Goal: Task Accomplishment & Management: Manage account settings

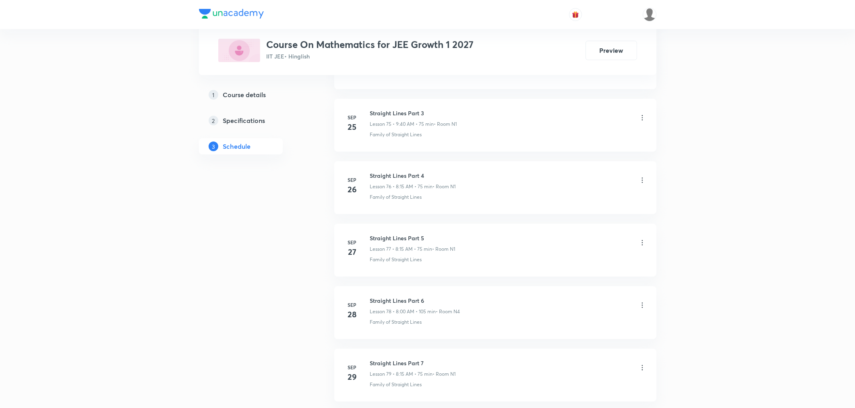
scroll to position [5363, 0]
click at [409, 294] on h6 "Straight Lines Part 10" at bounding box center [413, 293] width 86 height 8
copy h6 "Straight Lines Part 10"
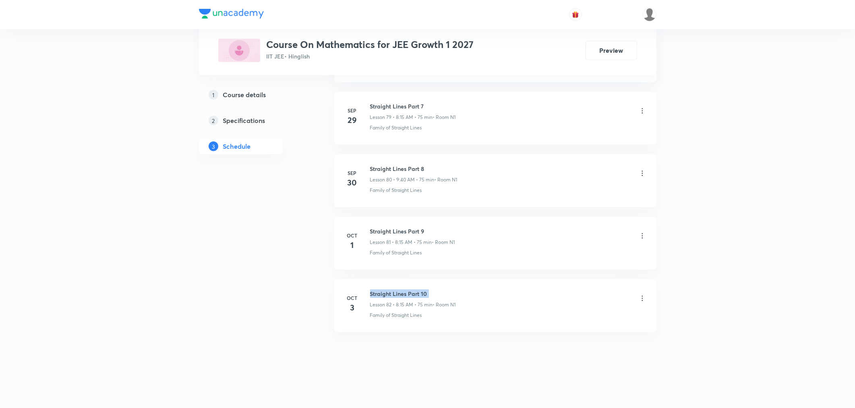
scroll to position [0, 0]
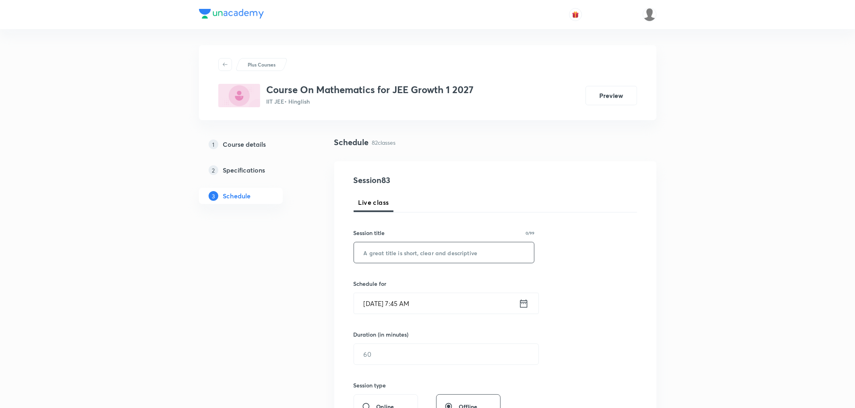
click at [402, 262] on input "text" at bounding box center [444, 252] width 180 height 21
paste input "Straight Lines Part 10"
type input "Straight Lines Part 11"
click at [522, 304] on icon at bounding box center [524, 303] width 10 height 11
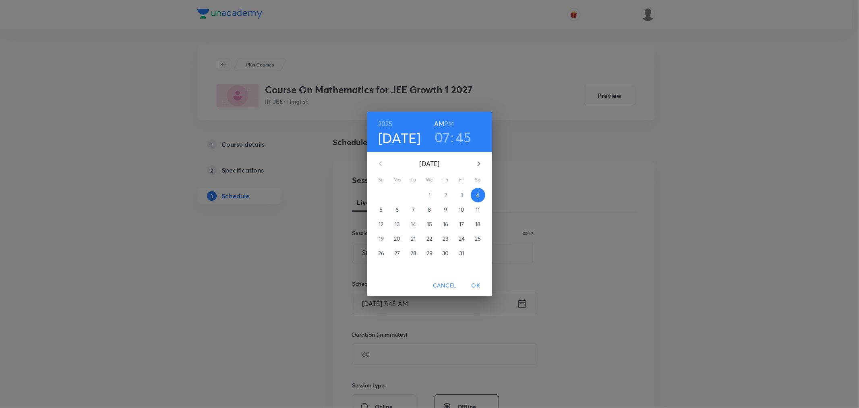
click at [439, 133] on h3 "07" at bounding box center [443, 136] width 16 height 17
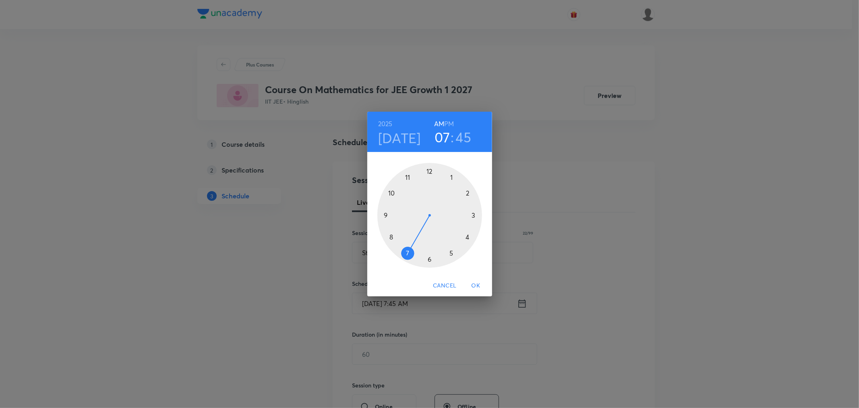
click at [391, 235] on div at bounding box center [429, 215] width 105 height 105
click at [474, 215] on div at bounding box center [429, 215] width 105 height 105
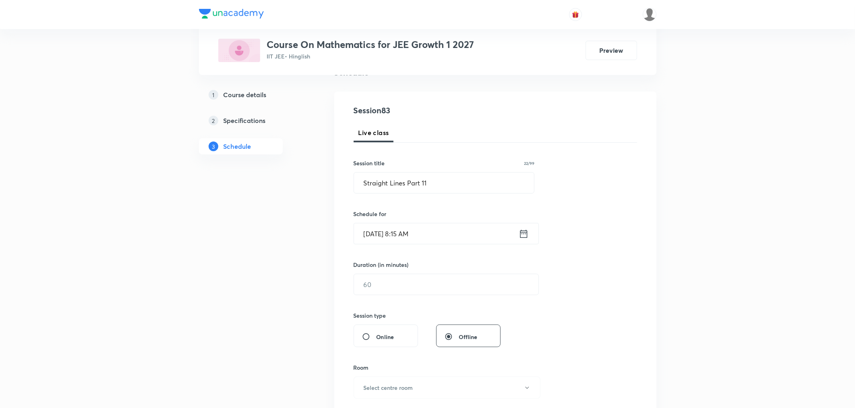
scroll to position [89, 0]
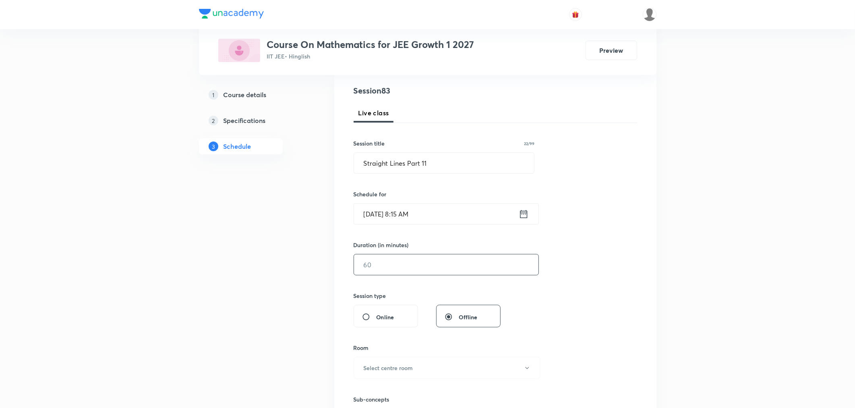
click at [395, 263] on input "text" at bounding box center [446, 264] width 184 height 21
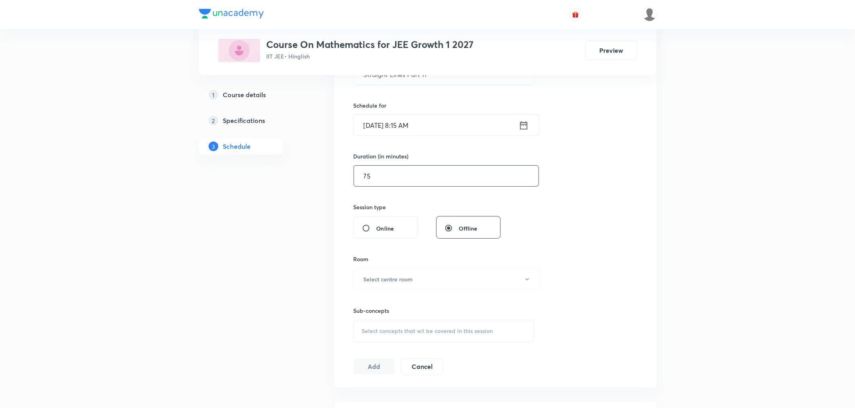
scroll to position [179, 0]
type input "75"
click at [373, 284] on button "Select centre room" at bounding box center [447, 278] width 187 height 22
click at [360, 303] on span "N1" at bounding box center [445, 304] width 176 height 8
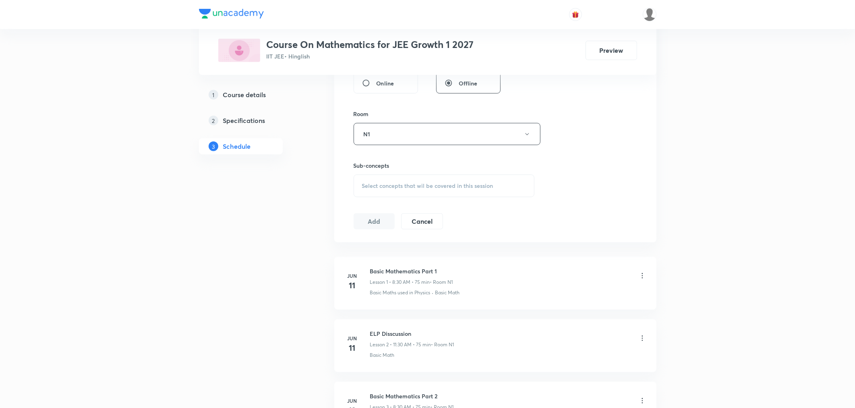
scroll to position [358, 0]
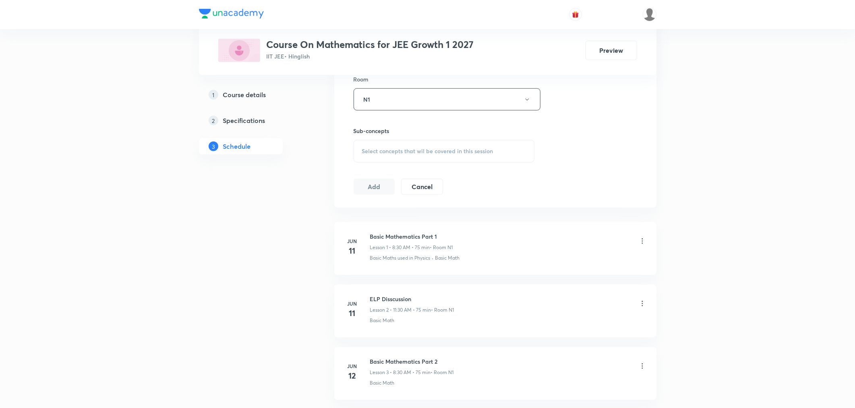
click at [378, 151] on span "Select concepts that wil be covered in this session" at bounding box center [427, 151] width 131 height 6
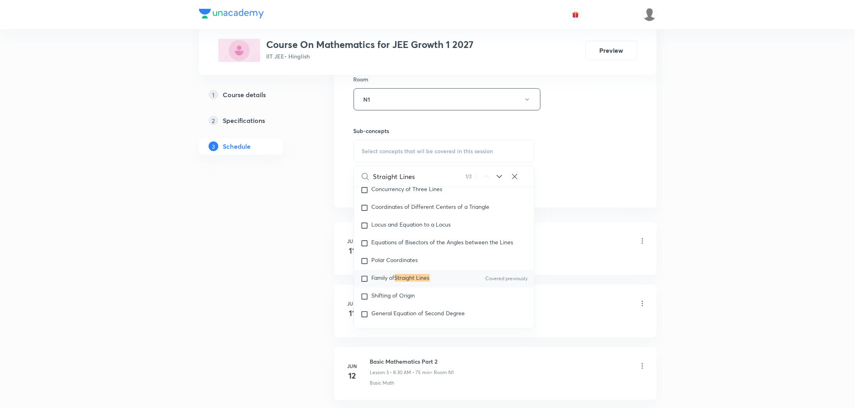
scroll to position [6453, 0]
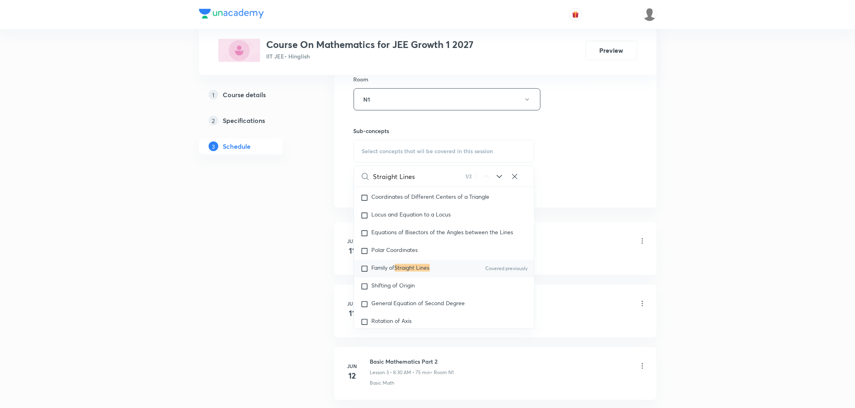
type input "Straight Lines"
click at [375, 271] on span "Family of" at bounding box center [383, 268] width 23 height 8
checkbox input "true"
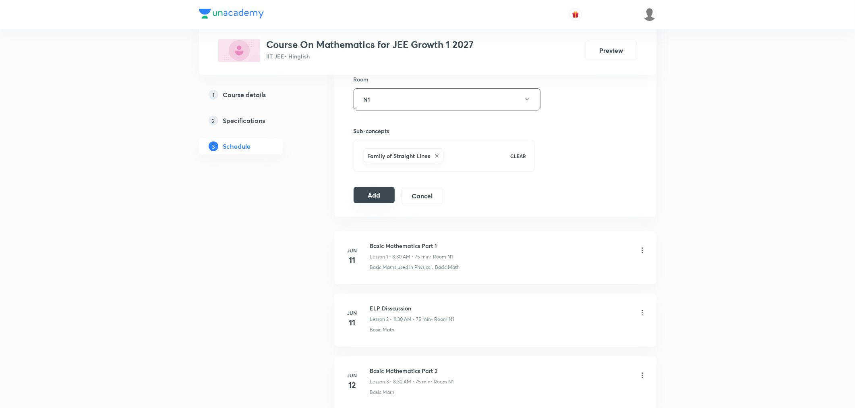
click at [374, 194] on button "Add" at bounding box center [374, 195] width 41 height 16
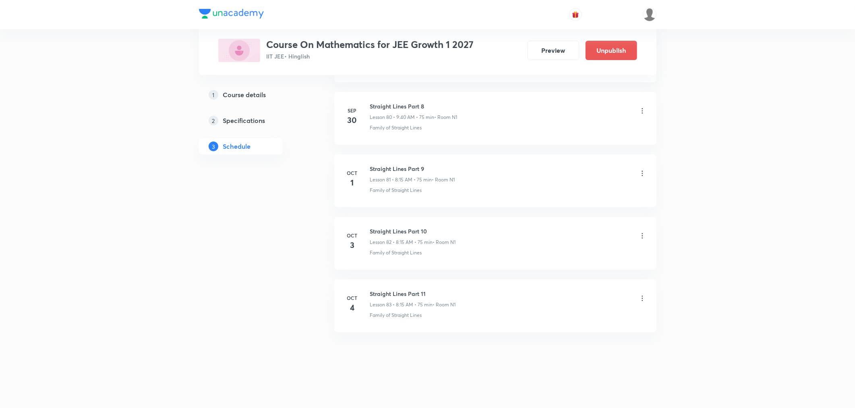
scroll to position [5055, 0]
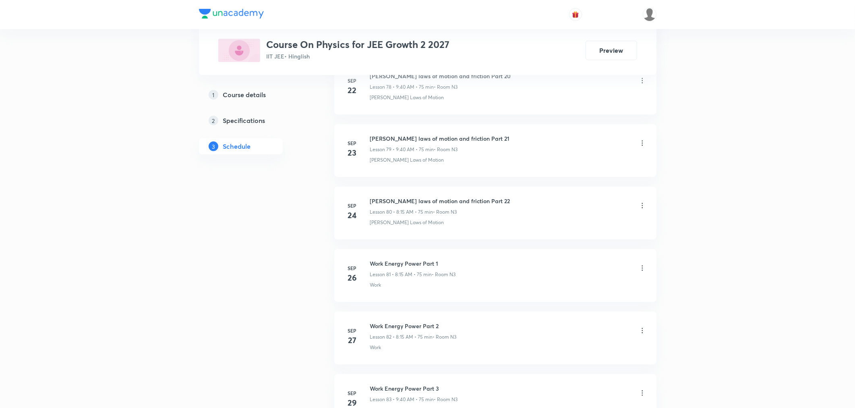
scroll to position [5613, 0]
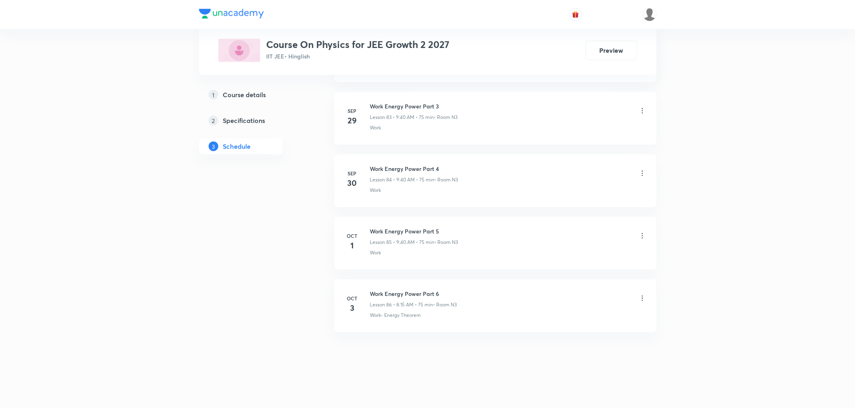
click at [383, 295] on h6 "Work Energy Power Part 6" at bounding box center [413, 293] width 87 height 8
copy h6 "Work Energy Power Part 6"
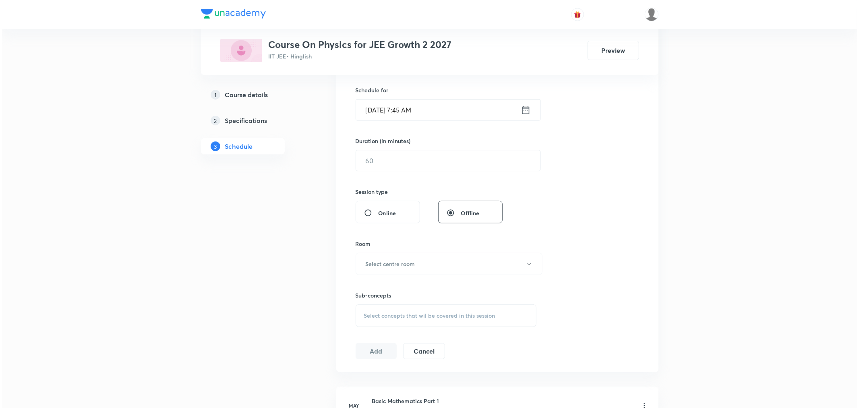
scroll to position [0, 0]
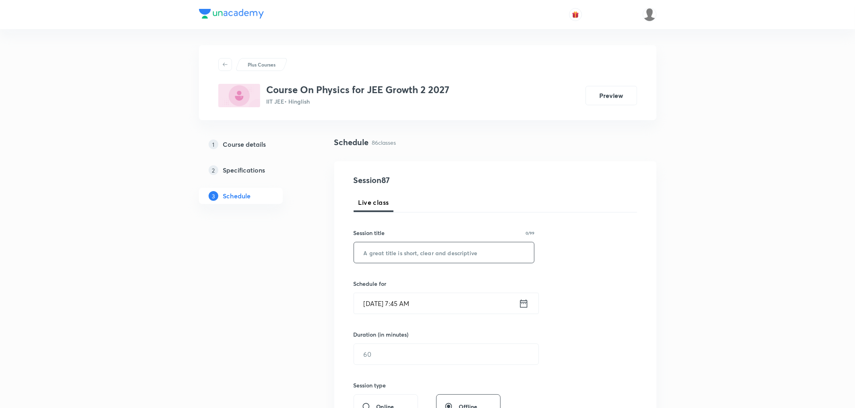
click at [385, 262] on input "text" at bounding box center [444, 252] width 180 height 21
paste input "Work Energy Power Part 6"
type input "Work Energy Power Part 7"
click at [524, 299] on icon at bounding box center [524, 303] width 10 height 11
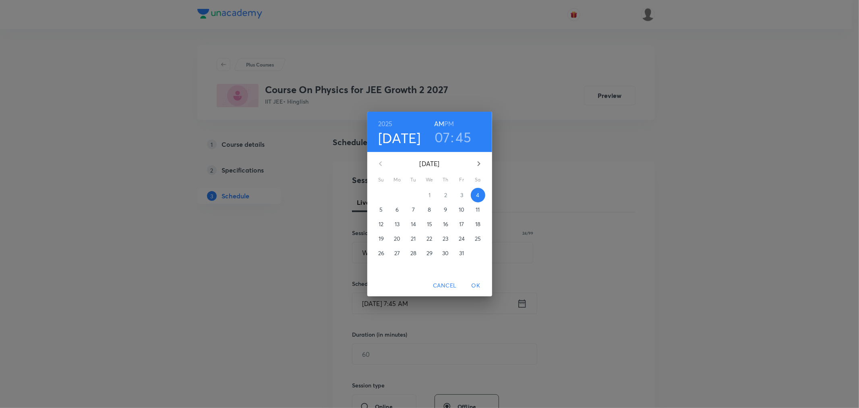
click at [438, 136] on h3 "07" at bounding box center [443, 136] width 16 height 17
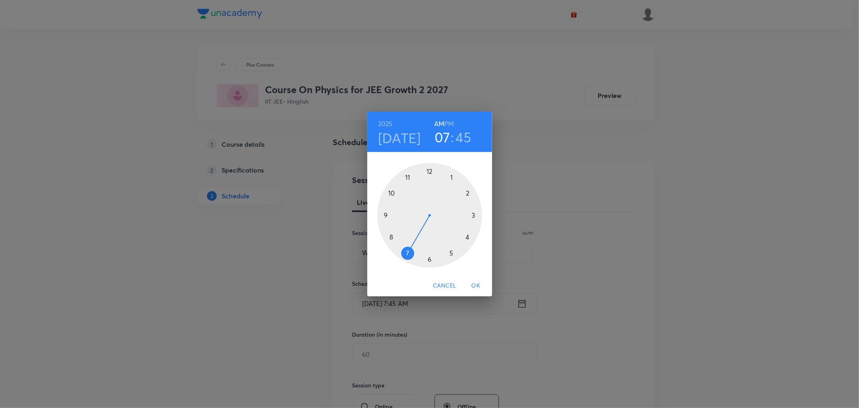
click at [391, 238] on div at bounding box center [429, 215] width 105 height 105
click at [472, 215] on div at bounding box center [429, 215] width 105 height 105
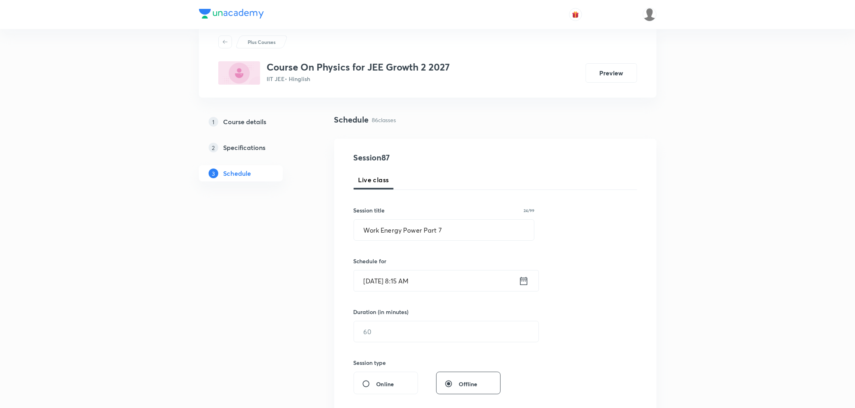
scroll to position [45, 0]
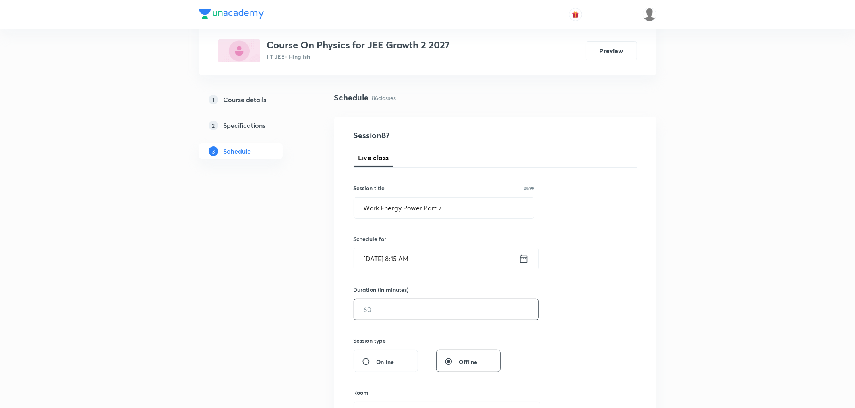
click at [393, 302] on input "text" at bounding box center [446, 309] width 184 height 21
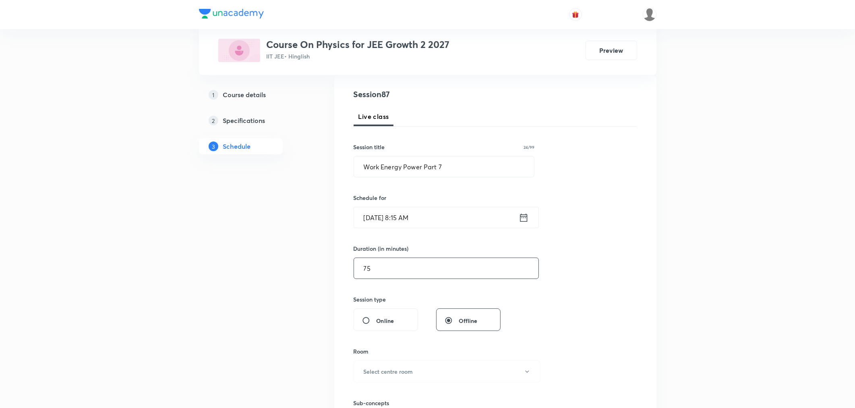
scroll to position [134, 0]
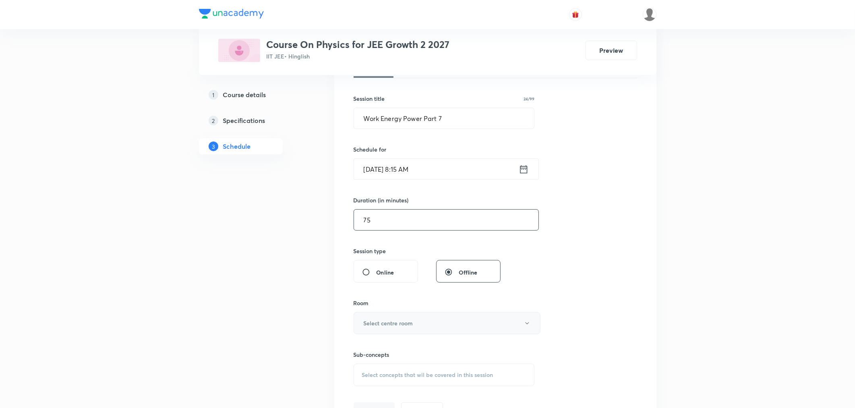
type input "75"
click at [391, 318] on button "Select centre room" at bounding box center [447, 323] width 187 height 22
click at [358, 364] on span "N3" at bounding box center [445, 364] width 176 height 8
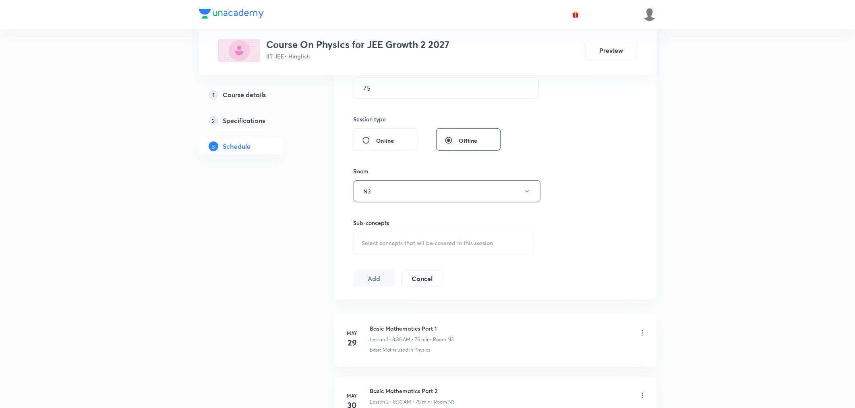
scroll to position [268, 0]
click at [385, 244] on div "Select concepts that wil be covered in this session" at bounding box center [444, 240] width 181 height 23
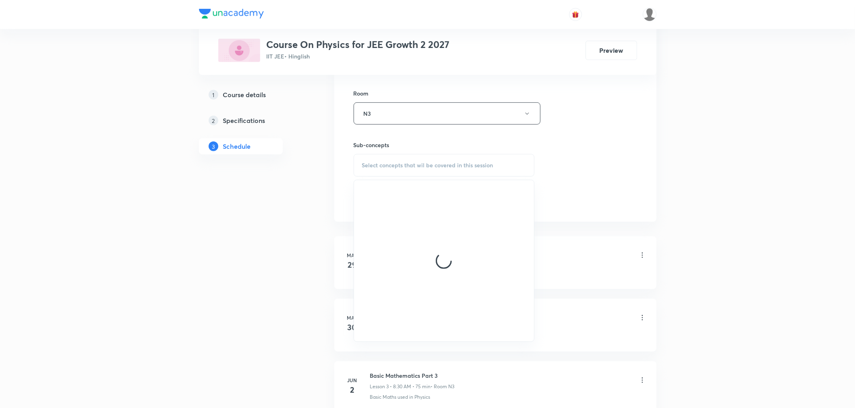
scroll to position [358, 0]
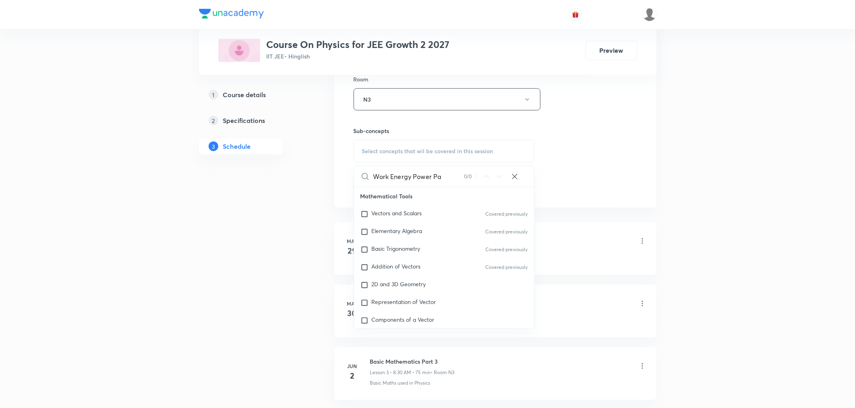
drag, startPoint x: 389, startPoint y: 178, endPoint x: 478, endPoint y: 187, distance: 89.4
click at [478, 187] on div "Work Energy Power Pa 0 / 0 ​ Mathematical Tools Vectors and Scalars Covered pre…" at bounding box center [444, 247] width 181 height 163
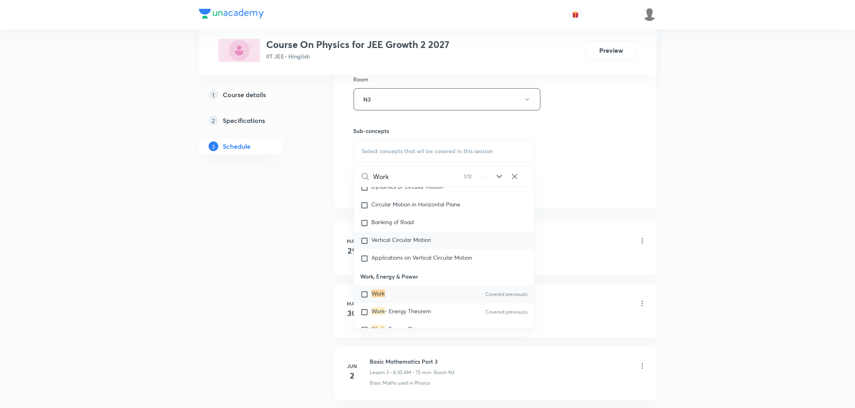
scroll to position [1894, 0]
type input "Work"
click at [376, 286] on mark "Work" at bounding box center [378, 290] width 13 height 8
checkbox input "true"
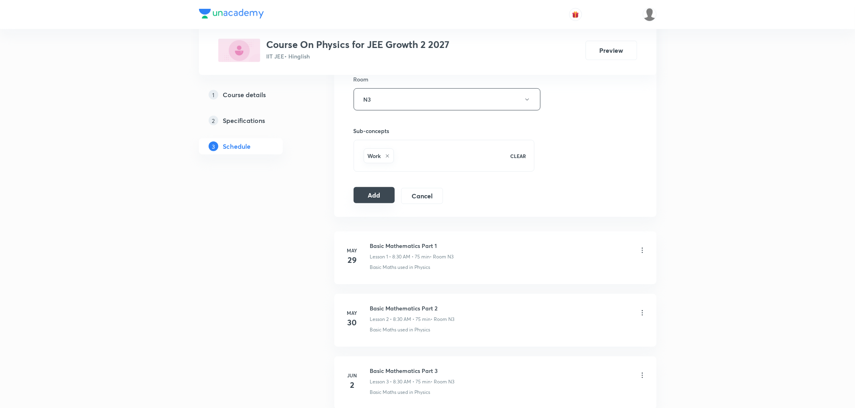
click at [368, 194] on button "Add" at bounding box center [374, 195] width 41 height 16
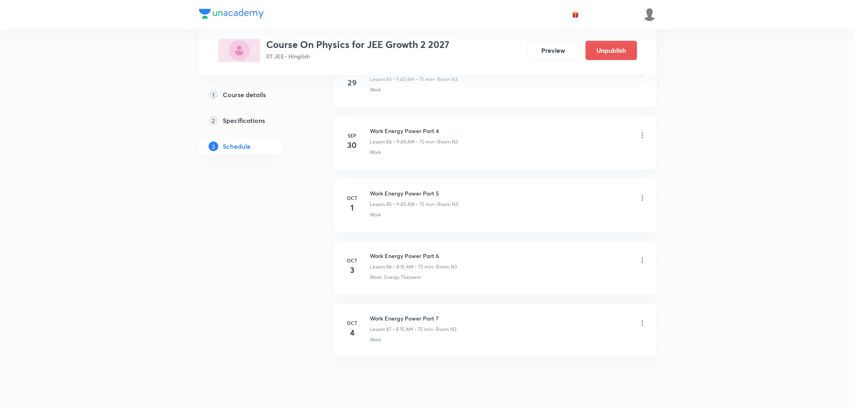
scroll to position [5305, 0]
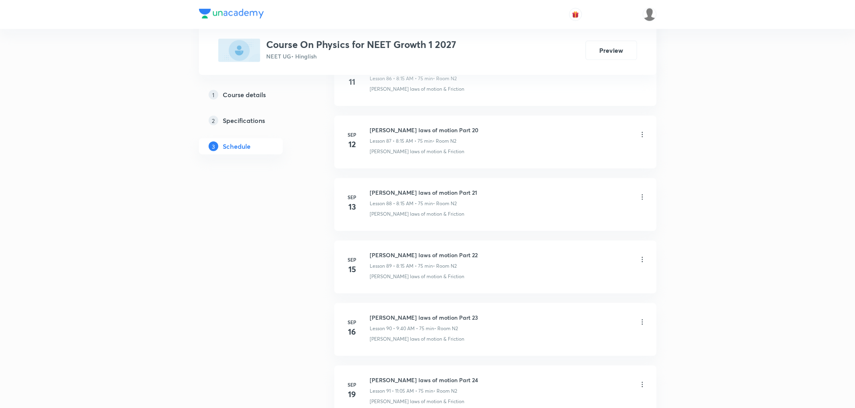
scroll to position [6425, 0]
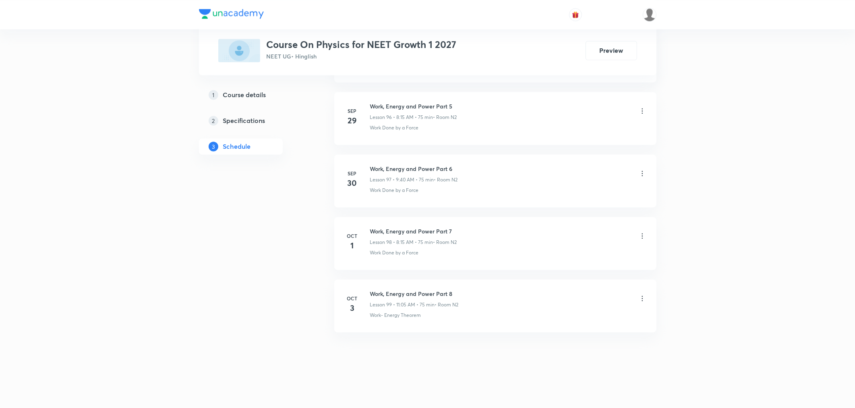
click at [424, 296] on h6 "Work, Energy and Power Part 8" at bounding box center [414, 293] width 89 height 8
copy h6 "Work, Energy and Power Part 8"
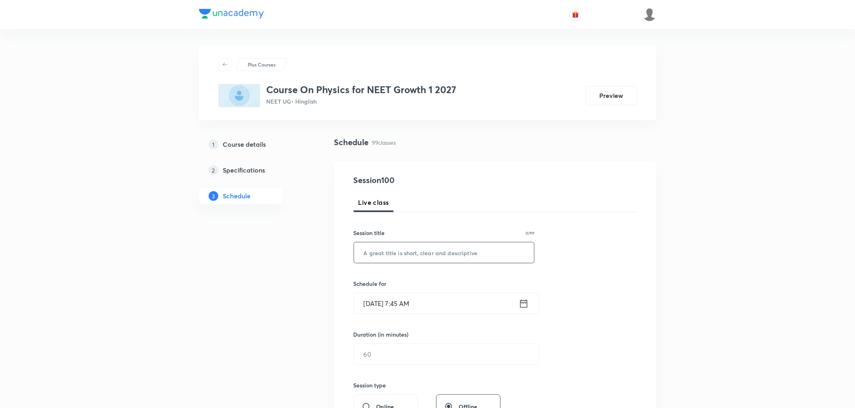
click at [372, 256] on input "text" at bounding box center [444, 252] width 180 height 21
paste input "Work, Energy and Power Part 8"
type input "Work, Energy and Power Part 9"
click at [525, 303] on icon at bounding box center [524, 303] width 10 height 11
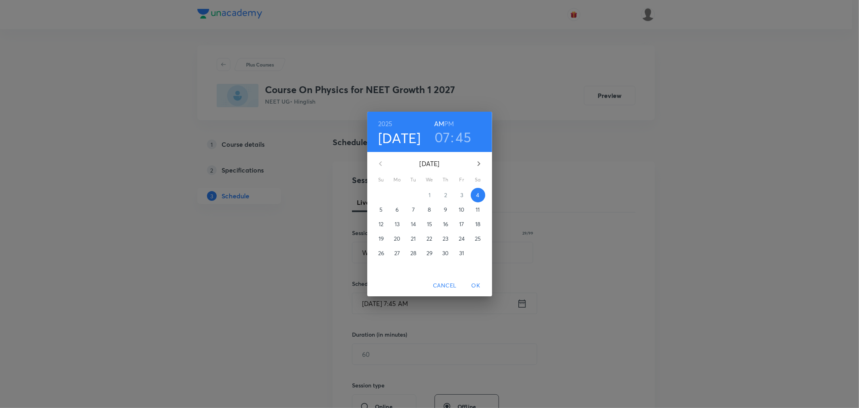
click at [445, 136] on h3 "07" at bounding box center [443, 136] width 16 height 17
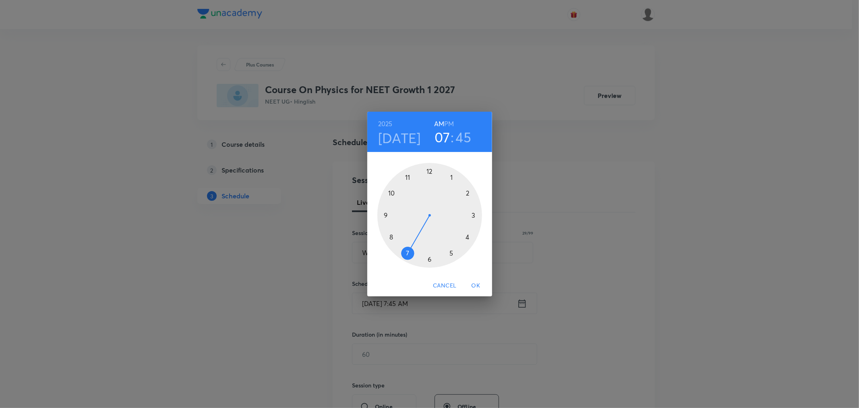
click at [389, 233] on div at bounding box center [429, 215] width 105 height 105
click at [474, 214] on div at bounding box center [429, 215] width 105 height 105
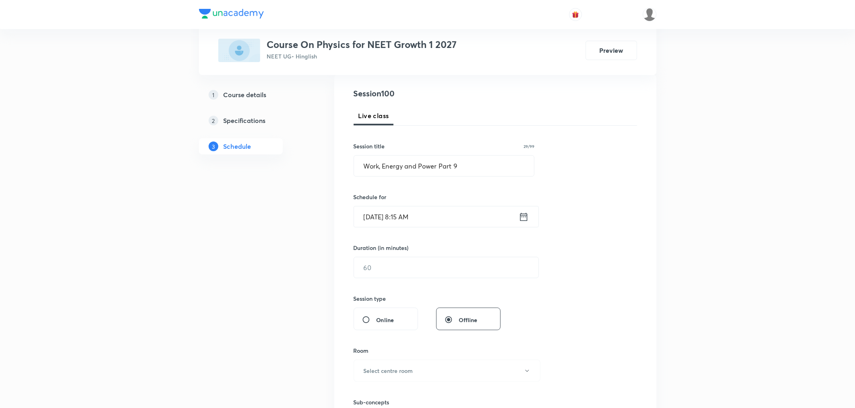
scroll to position [89, 0]
click at [413, 259] on input "text" at bounding box center [446, 264] width 184 height 21
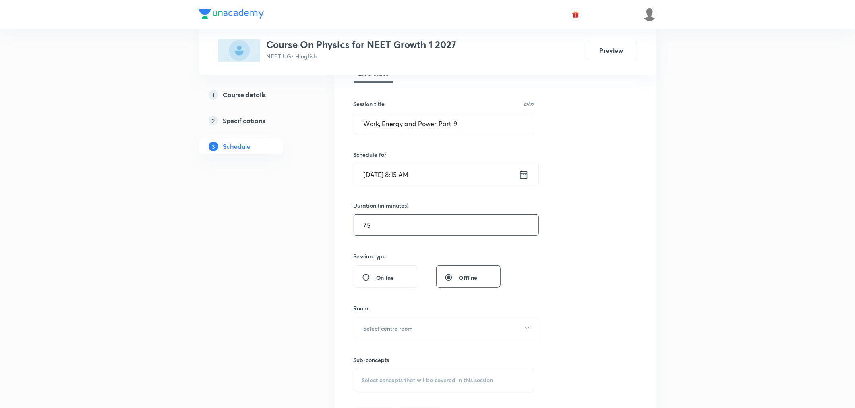
scroll to position [179, 0]
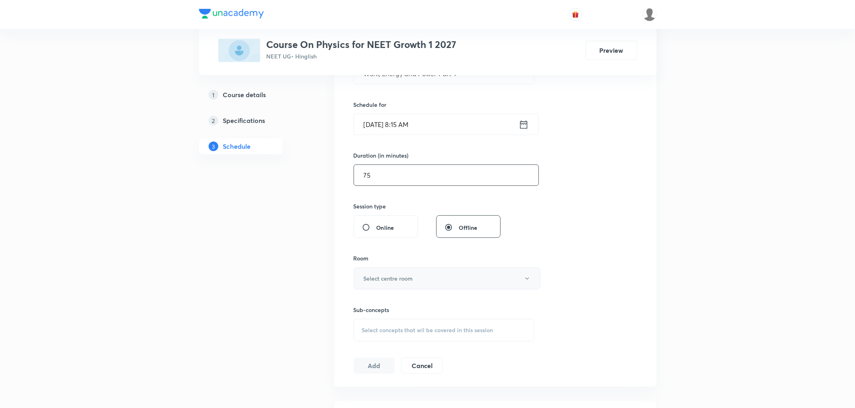
type input "75"
click at [402, 276] on h6 "Select centre room" at bounding box center [389, 278] width 50 height 8
click at [360, 313] on li "N2" at bounding box center [445, 319] width 186 height 15
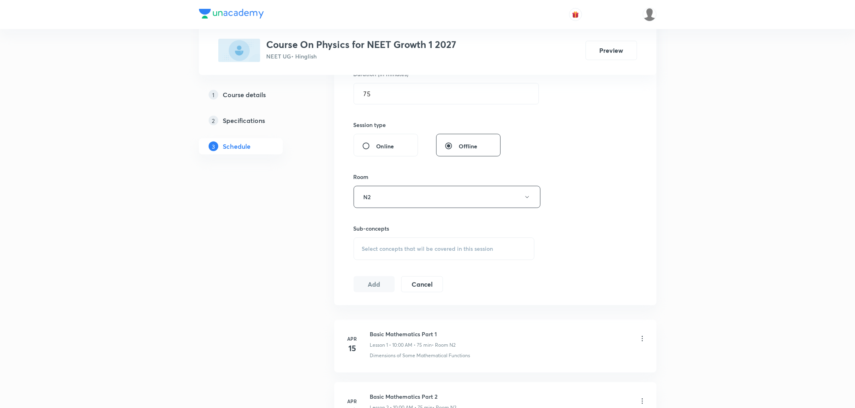
scroll to position [268, 0]
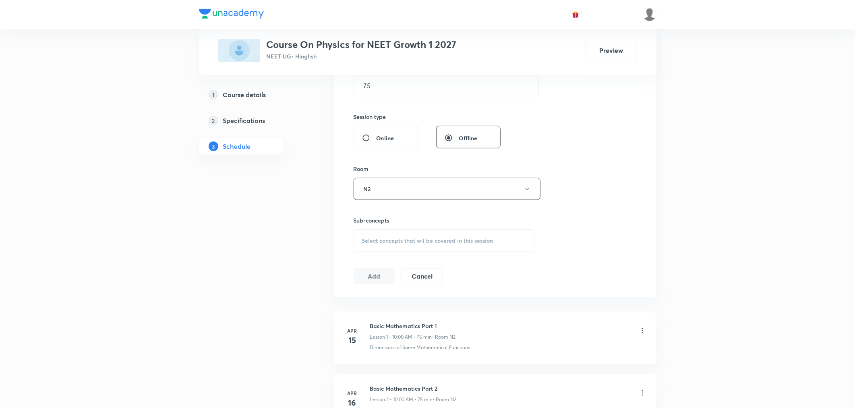
click at [379, 243] on span "Select concepts that wil be covered in this session" at bounding box center [427, 240] width 131 height 6
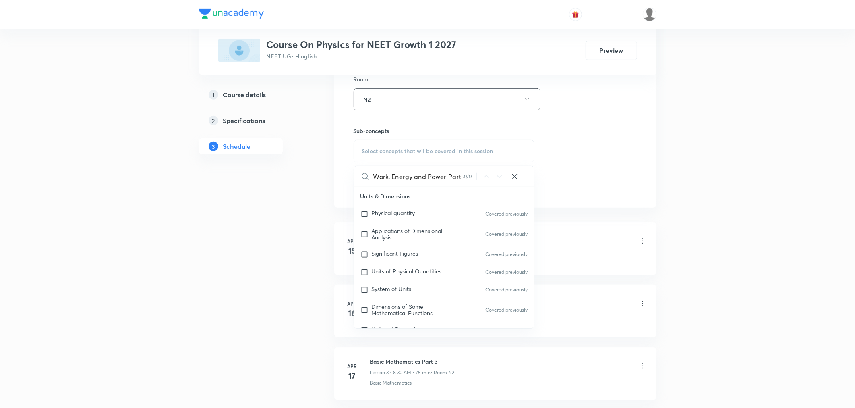
scroll to position [0, 3]
drag, startPoint x: 384, startPoint y: 178, endPoint x: 490, endPoint y: 180, distance: 105.9
click at [490, 180] on div "Work, Energy and Power Part 8 0 / 0 ​" at bounding box center [444, 176] width 180 height 21
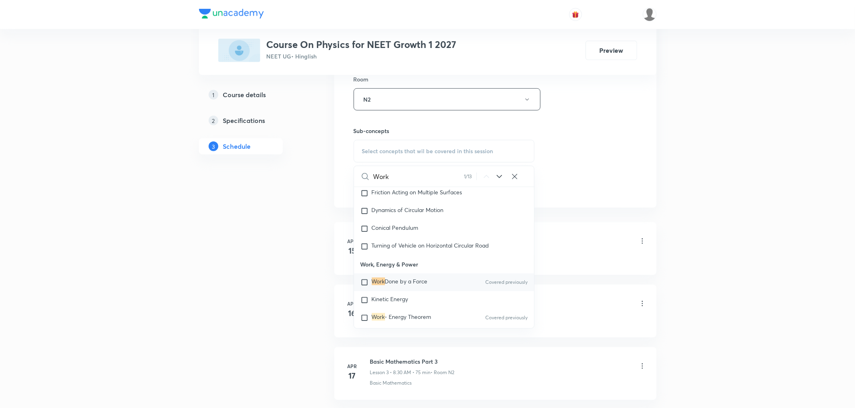
scroll to position [1946, 0]
type input "Work"
click at [391, 284] on span "Done by a Force" at bounding box center [406, 281] width 43 height 8
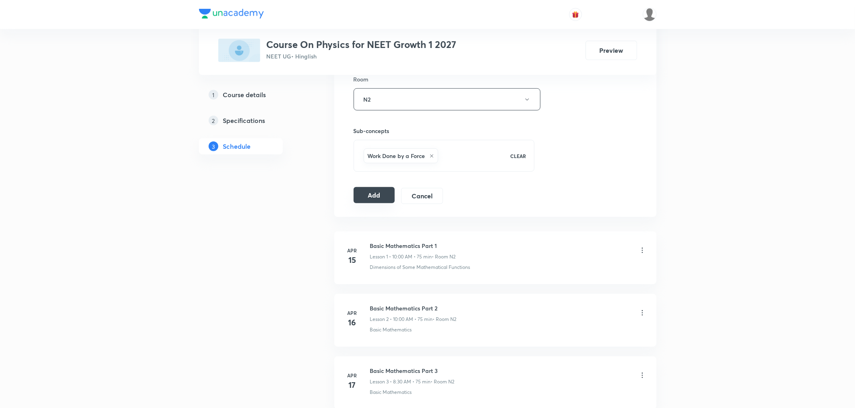
click at [364, 200] on button "Add" at bounding box center [374, 195] width 41 height 16
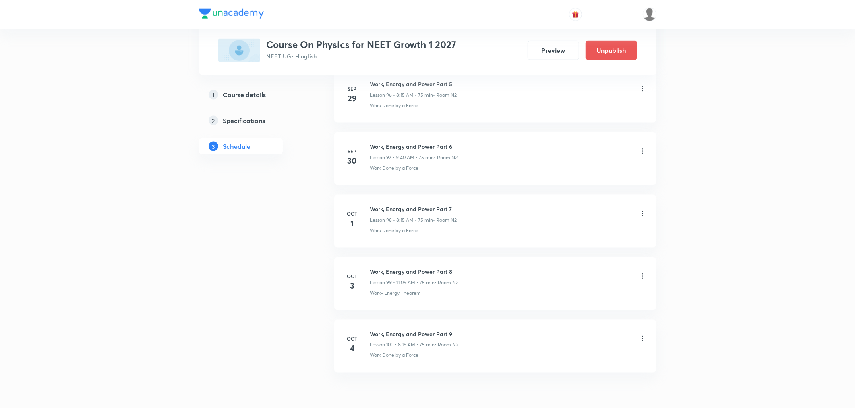
scroll to position [6117, 0]
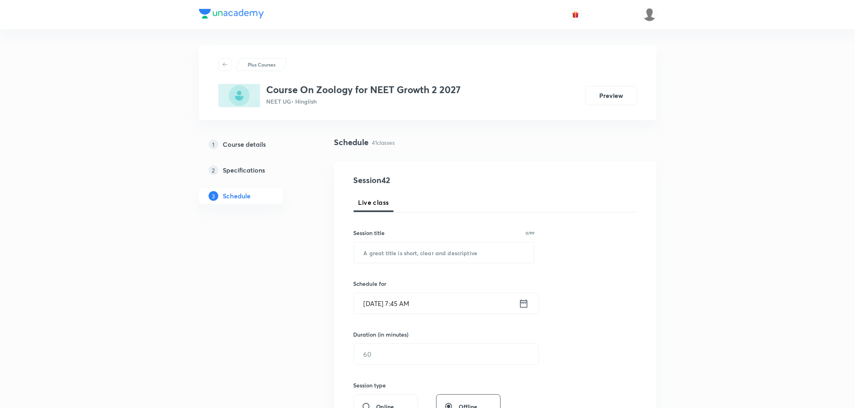
scroll to position [2800, 0]
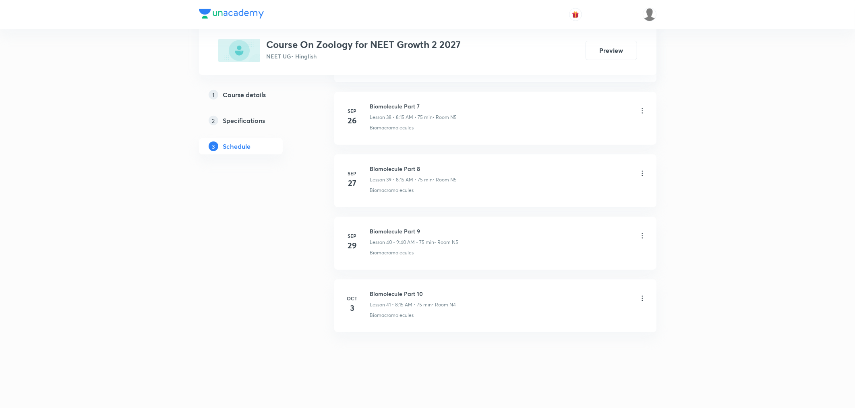
click at [380, 294] on h6 "Biomolecule Part 10" at bounding box center [413, 293] width 86 height 8
copy h6 "Biomolecule Part 10"
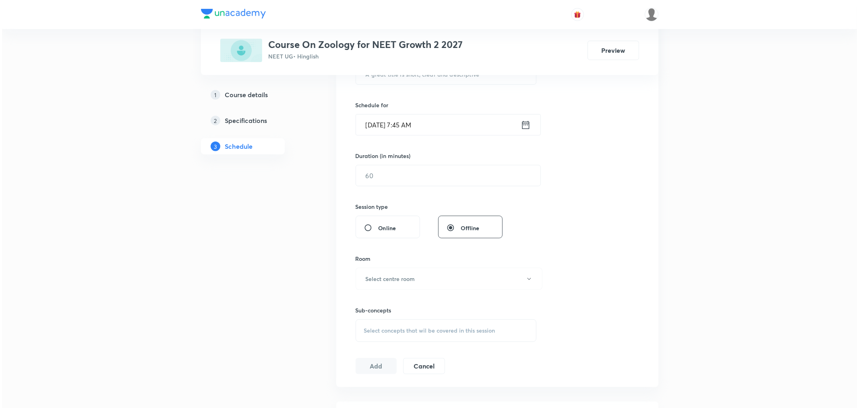
scroll to position [0, 0]
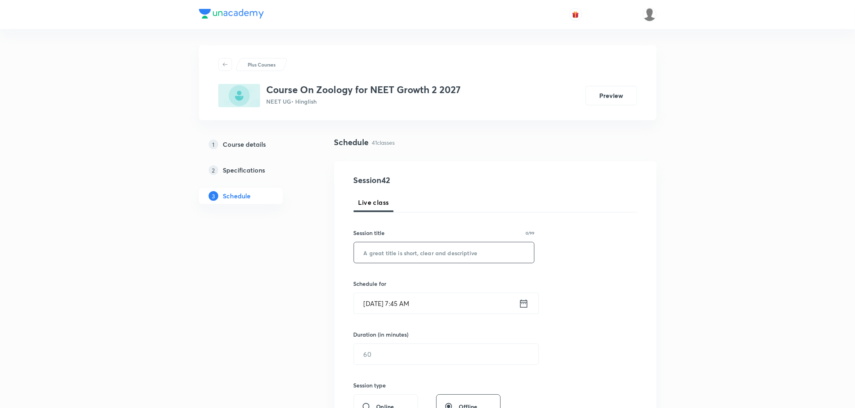
click at [395, 244] on input "text" at bounding box center [444, 252] width 180 height 21
paste input "Biomolecule Part 10"
type input "Biomolecule Part 11"
click at [524, 302] on icon at bounding box center [523, 303] width 7 height 8
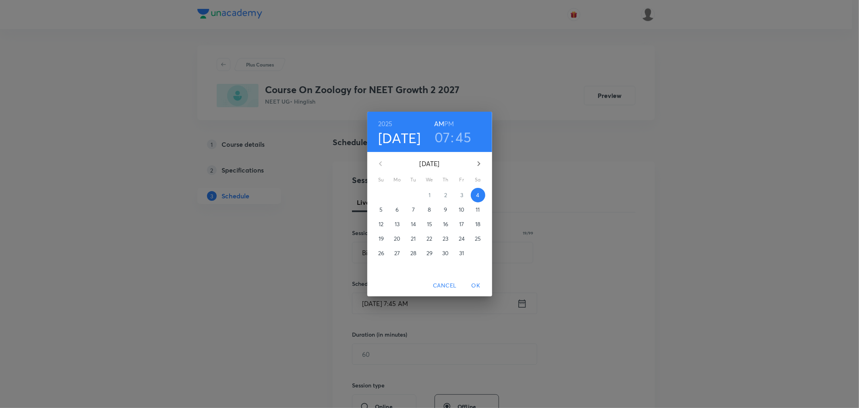
click at [444, 139] on h3 "07" at bounding box center [443, 136] width 16 height 17
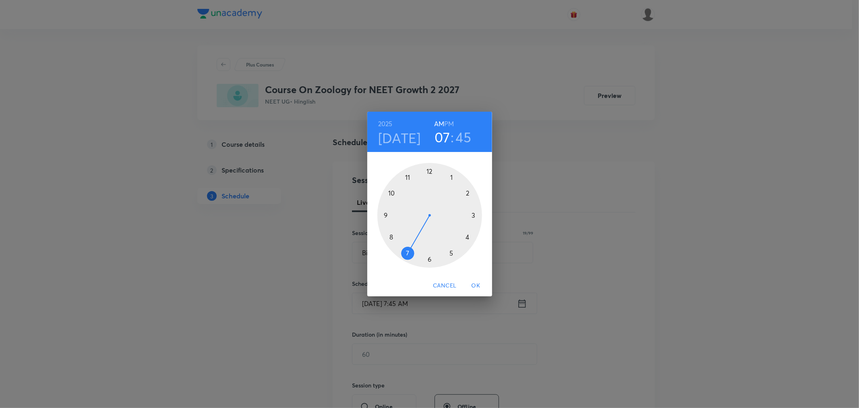
click at [390, 236] on div at bounding box center [429, 215] width 105 height 105
click at [474, 214] on div at bounding box center [429, 215] width 105 height 105
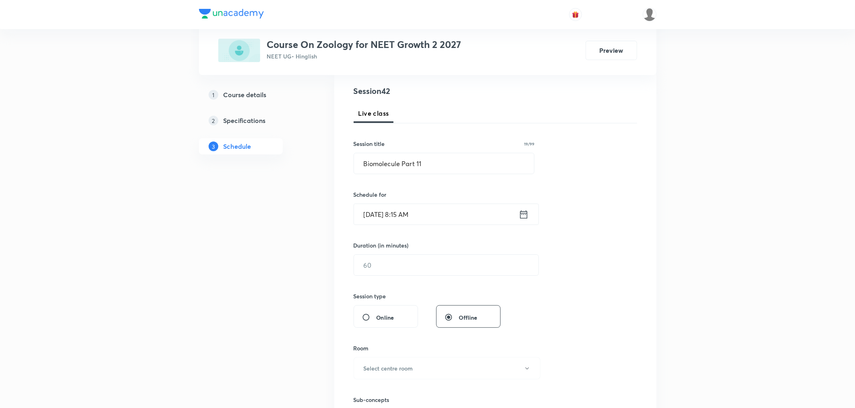
scroll to position [89, 0]
click at [406, 262] on input "text" at bounding box center [446, 264] width 184 height 21
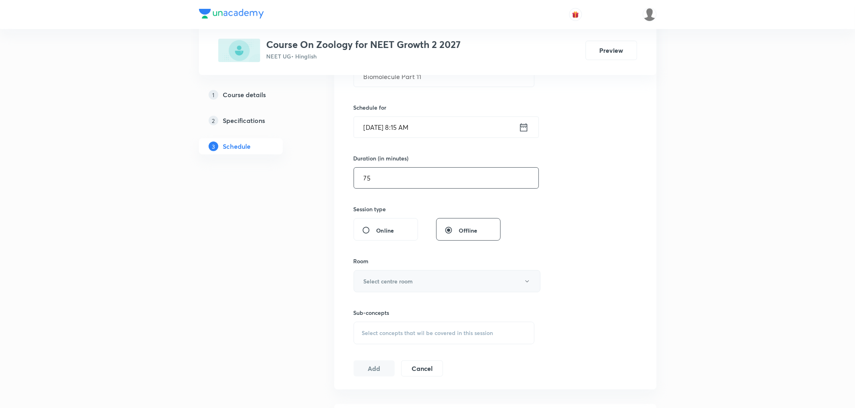
scroll to position [179, 0]
type input "75"
click at [395, 275] on h6 "Select centre room" at bounding box center [389, 278] width 50 height 8
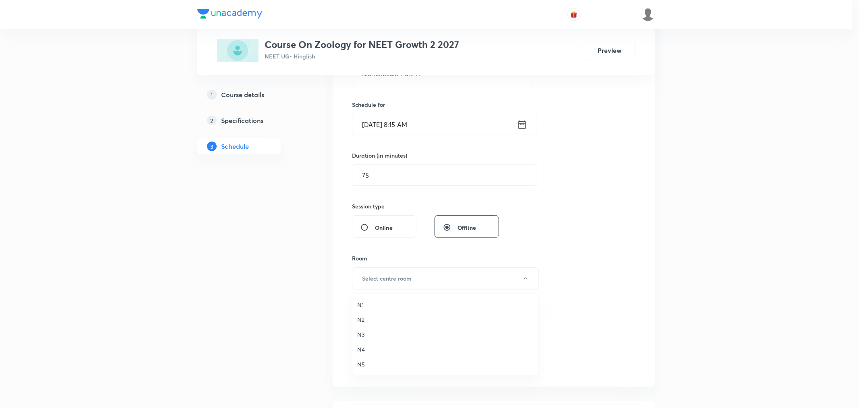
click at [360, 363] on span "N5" at bounding box center [445, 364] width 176 height 8
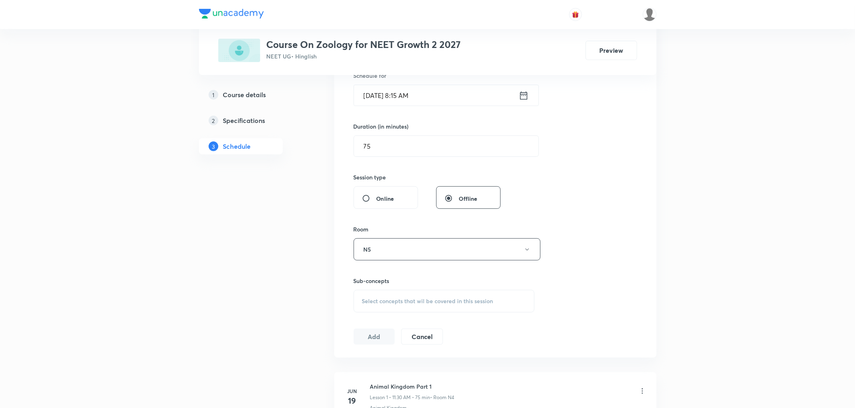
scroll to position [224, 0]
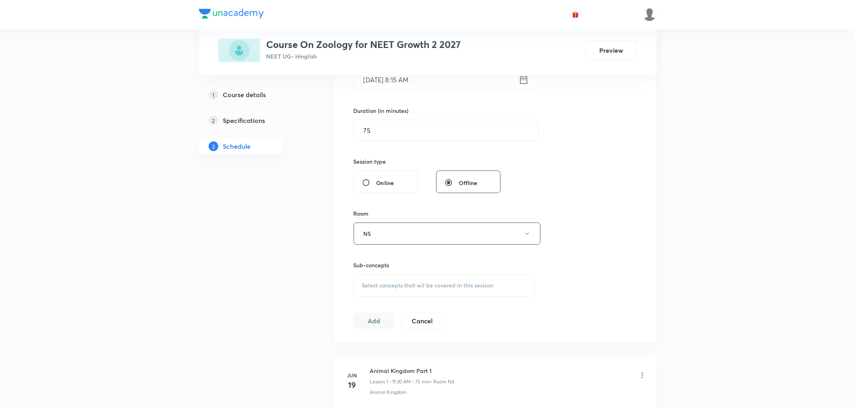
click at [393, 277] on div "Select concepts that wil be covered in this session" at bounding box center [444, 285] width 181 height 23
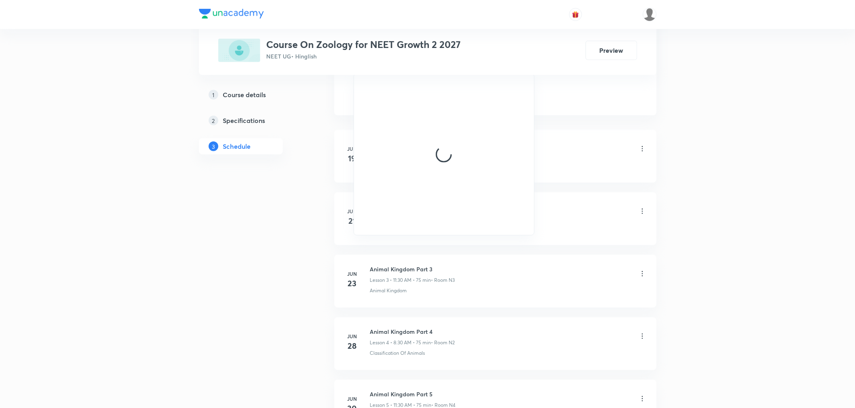
scroll to position [358, 0]
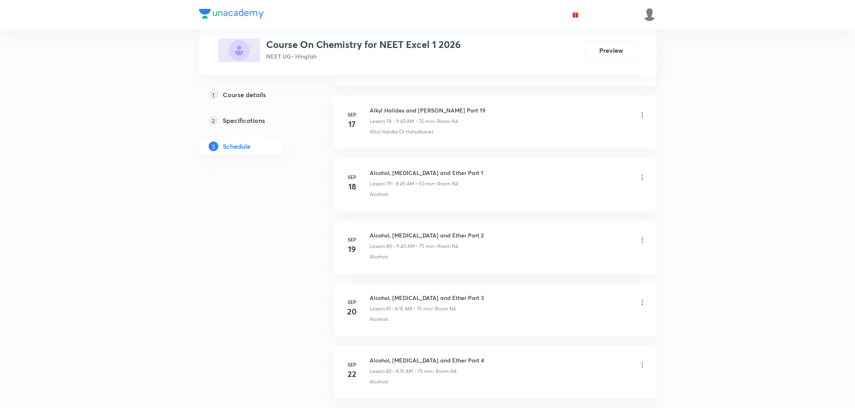
scroll to position [5676, 0]
click at [418, 295] on h6 "Aldehyde Ketone Carboxylic Acid Part 4" at bounding box center [423, 293] width 106 height 8
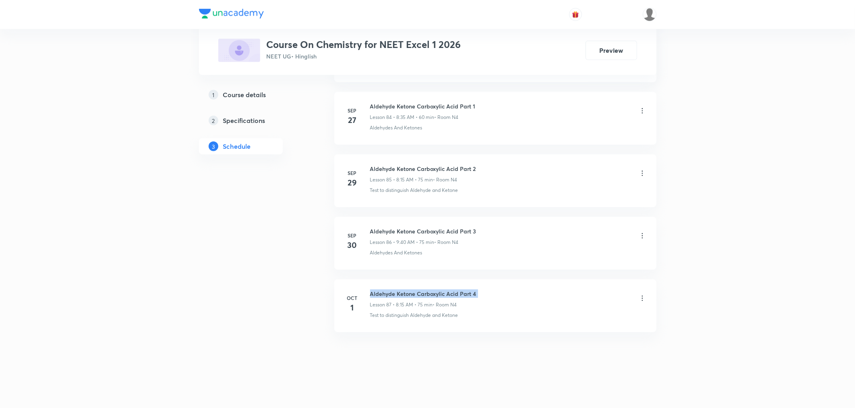
click at [418, 295] on h6 "Aldehyde Ketone Carboxylic Acid Part 4" at bounding box center [423, 293] width 106 height 8
copy h6 "Aldehyde Ketone Carboxylic Acid Part 4"
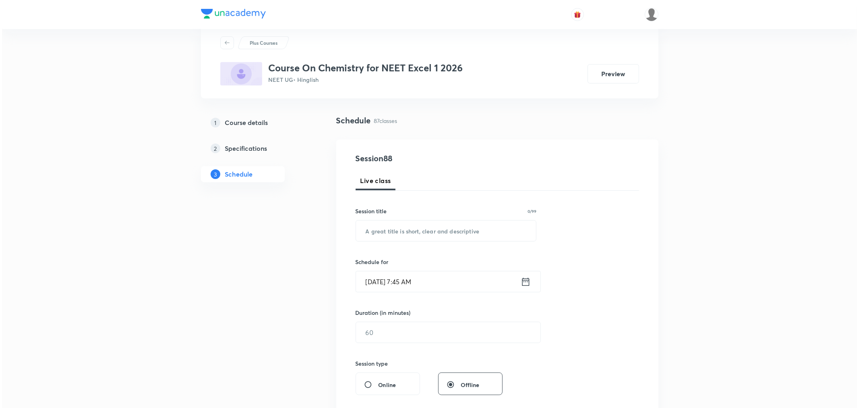
scroll to position [0, 0]
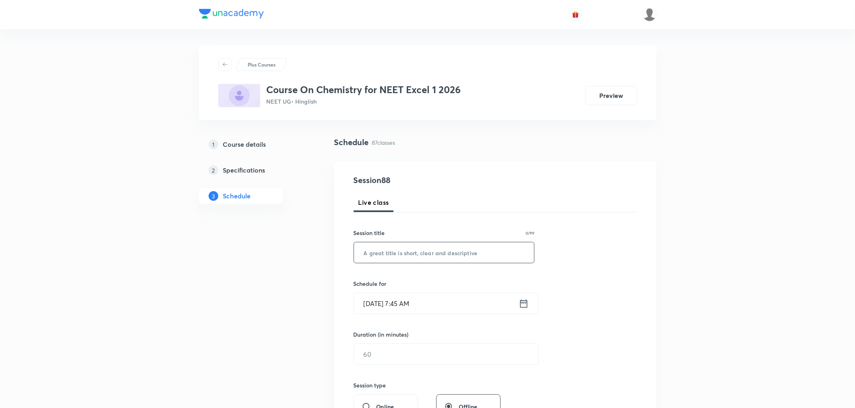
click at [435, 255] on input "text" at bounding box center [444, 252] width 180 height 21
paste input "Aldehyde Ketone Carboxylic Acid Part 4"
type input "Aldehyde Ketone Carboxylic Acid Part 5"
click at [528, 299] on icon at bounding box center [524, 303] width 10 height 11
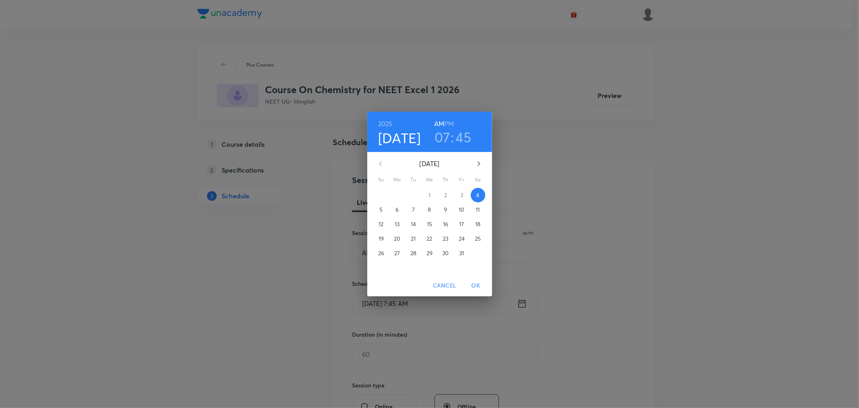
click at [437, 139] on h3 "07" at bounding box center [443, 136] width 16 height 17
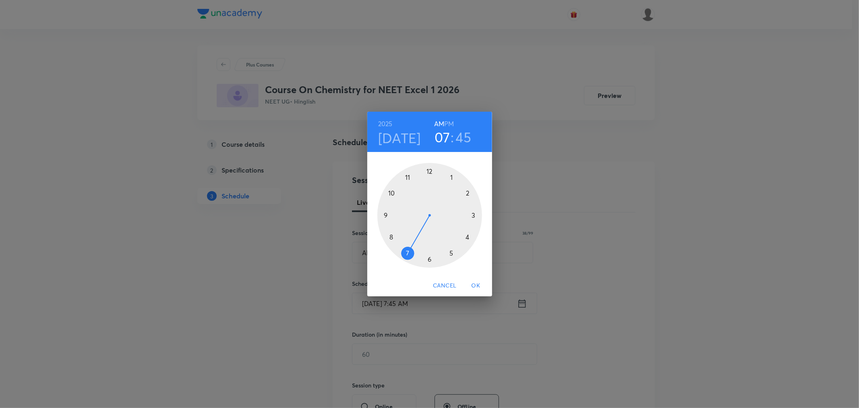
click at [391, 238] on div at bounding box center [429, 215] width 105 height 105
click at [474, 215] on div at bounding box center [429, 215] width 105 height 105
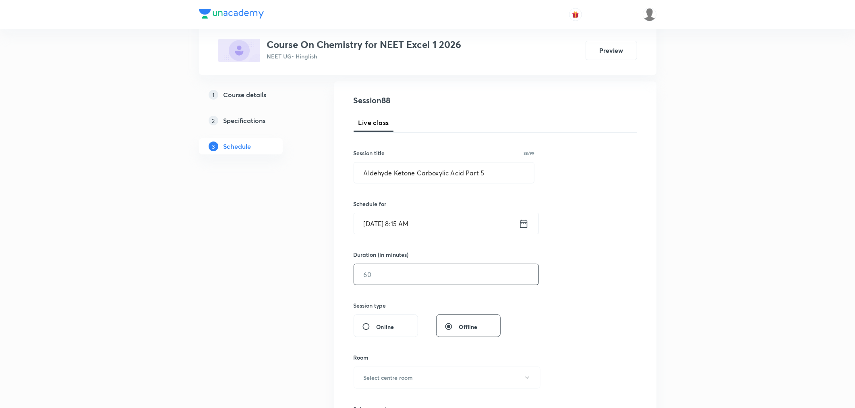
scroll to position [89, 0]
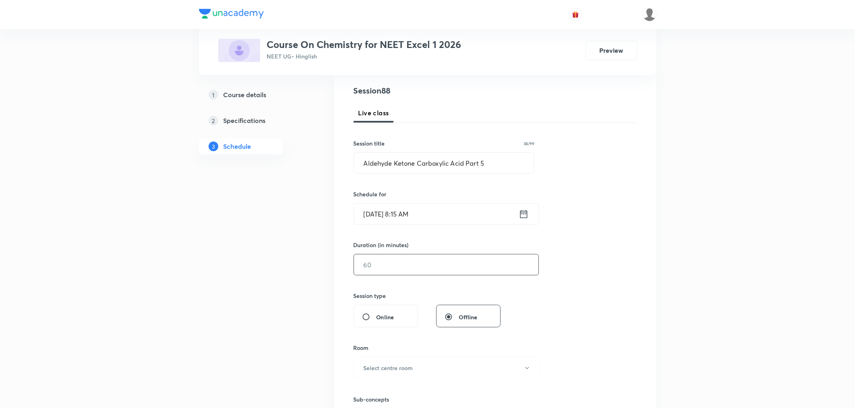
click at [408, 267] on input "text" at bounding box center [446, 264] width 184 height 21
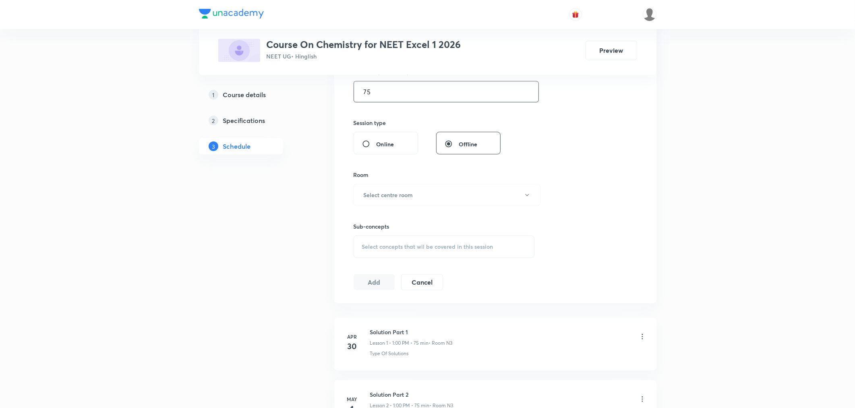
scroll to position [268, 0]
type input "75"
click at [387, 188] on h6 "Select centre room" at bounding box center [389, 188] width 50 height 8
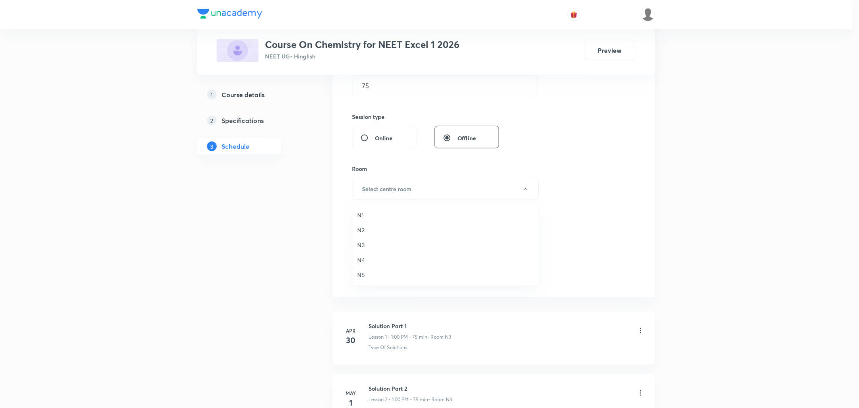
click at [364, 272] on span "N5" at bounding box center [445, 274] width 176 height 8
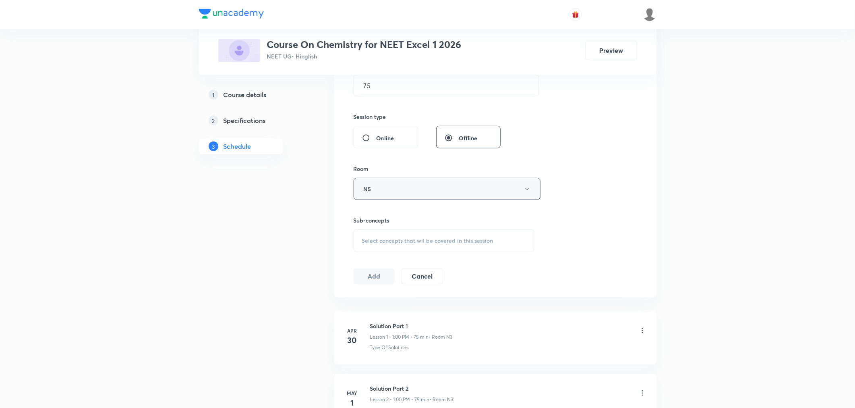
click at [375, 196] on button "N5" at bounding box center [447, 189] width 187 height 22
click at [362, 257] on span "N4" at bounding box center [445, 259] width 176 height 8
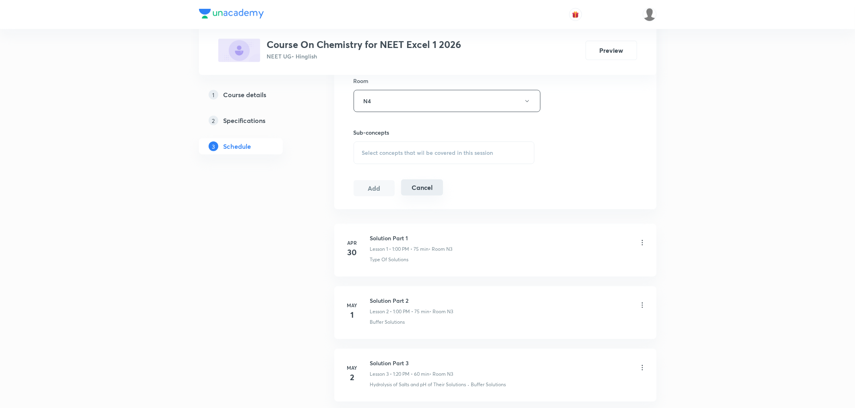
scroll to position [358, 0]
click at [400, 144] on div "Select concepts that wil be covered in this session" at bounding box center [444, 151] width 181 height 23
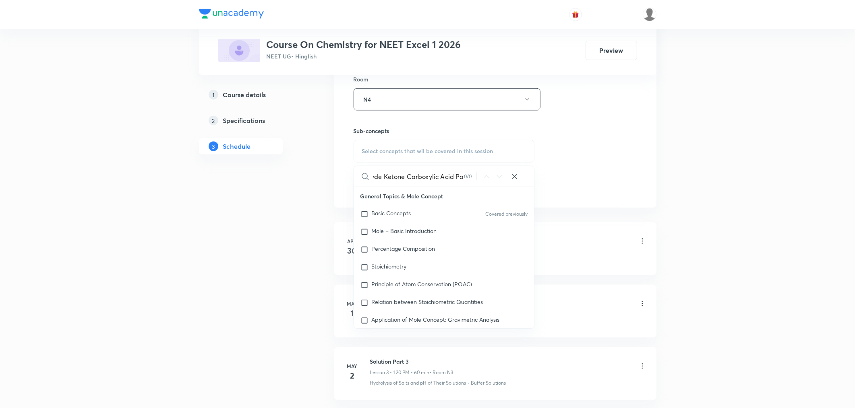
scroll to position [0, 19]
drag, startPoint x: 380, startPoint y: 175, endPoint x: 496, endPoint y: 184, distance: 115.9
click at [496, 184] on div "Aldehyde Ketone Carboxylic Acid Pa 0 / 0 ​" at bounding box center [444, 176] width 180 height 21
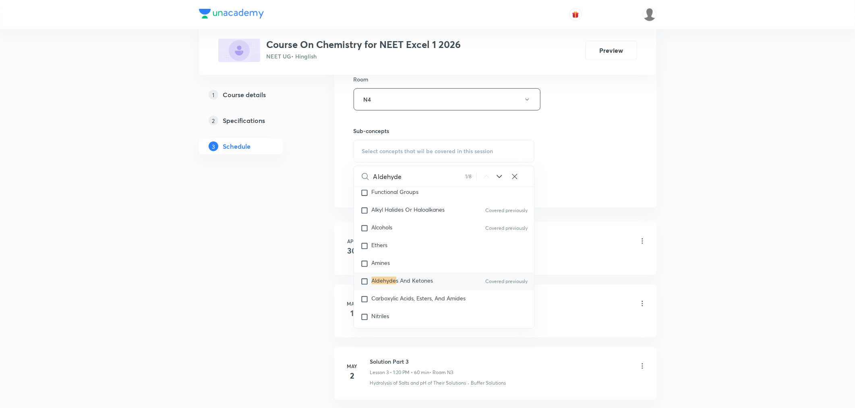
scroll to position [15056, 0]
type input "Aldehyde"
click at [386, 282] on mark "Aldehyde" at bounding box center [384, 278] width 25 height 8
checkbox input "true"
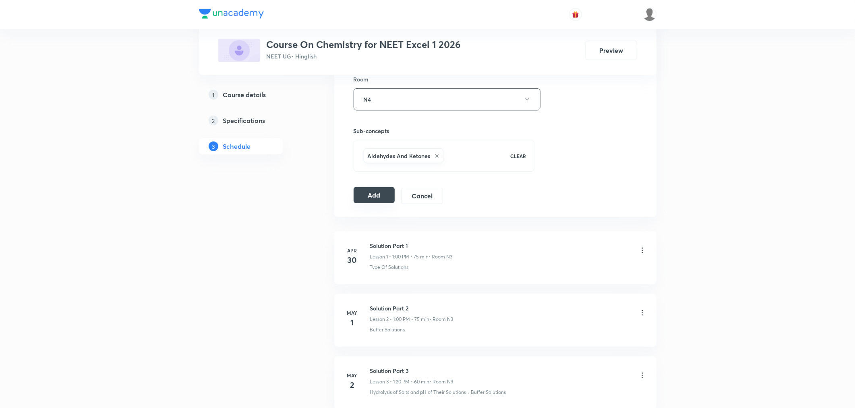
click at [386, 200] on button "Add" at bounding box center [374, 195] width 41 height 16
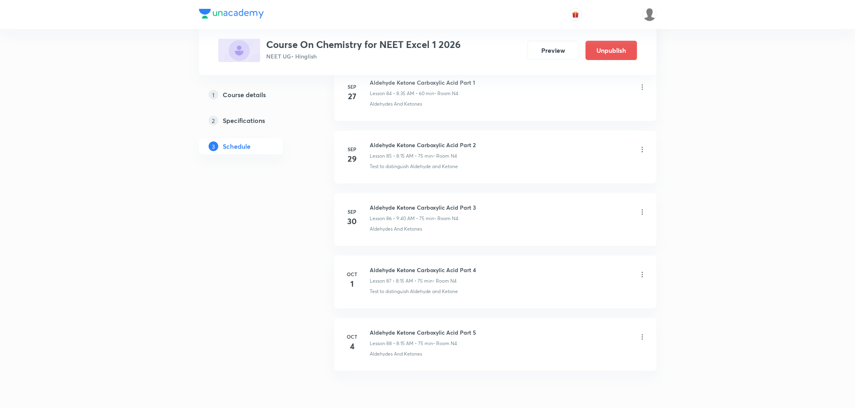
scroll to position [5369, 0]
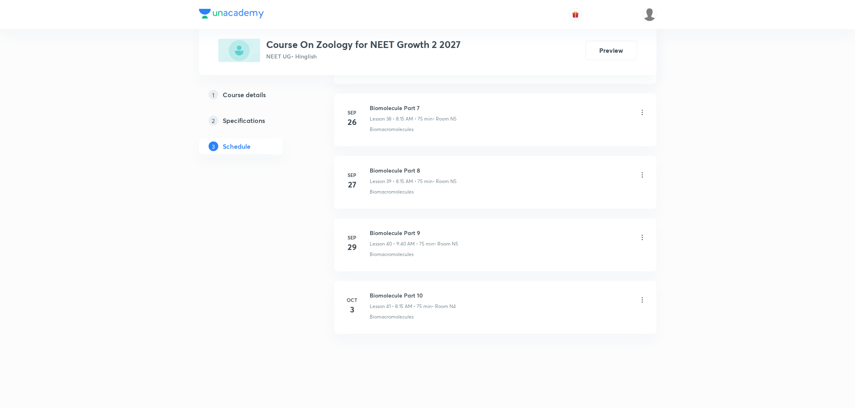
scroll to position [2800, 0]
click at [380, 297] on h6 "Biomolecule Part 10" at bounding box center [413, 293] width 86 height 8
copy h6 "Biomolecule Part 10"
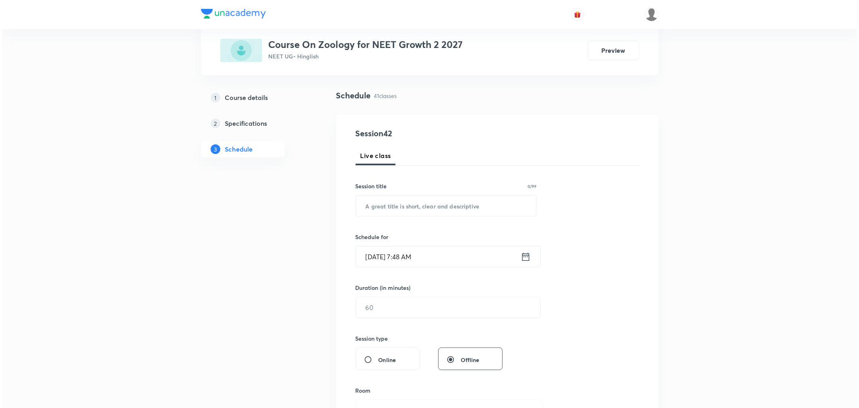
scroll to position [0, 0]
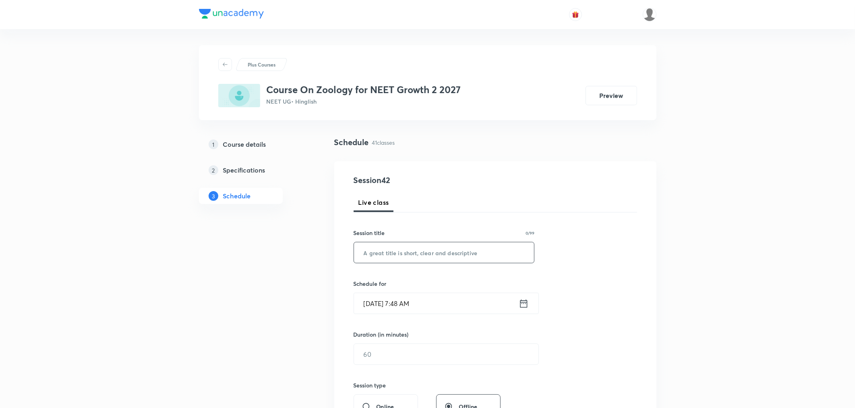
click at [383, 256] on input "text" at bounding box center [444, 252] width 180 height 21
paste input "Biomolecule Part 10"
type input "Biomolecule Part 11"
click at [520, 303] on icon at bounding box center [523, 303] width 7 height 8
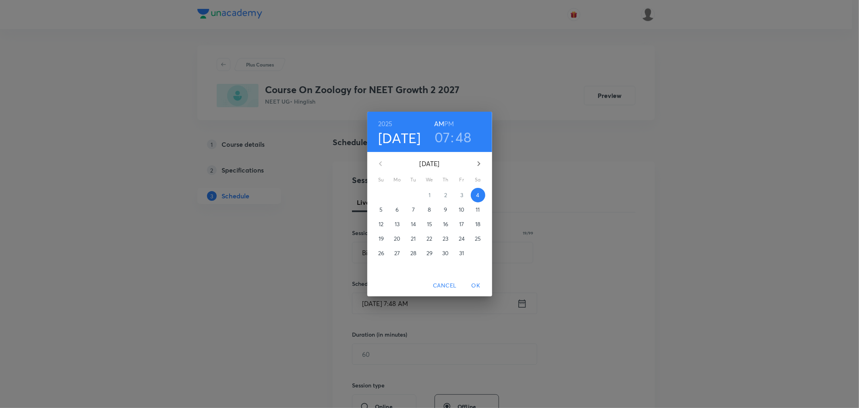
click at [439, 135] on h3 "07" at bounding box center [443, 136] width 16 height 17
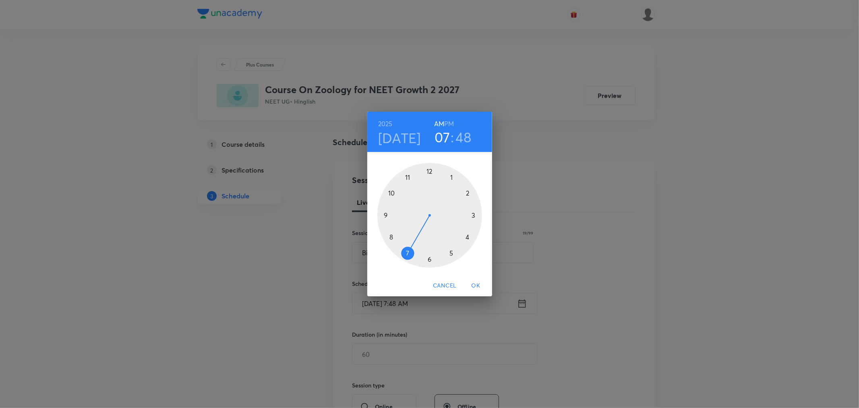
click at [391, 235] on div at bounding box center [429, 215] width 105 height 105
click at [476, 216] on div at bounding box center [429, 215] width 105 height 105
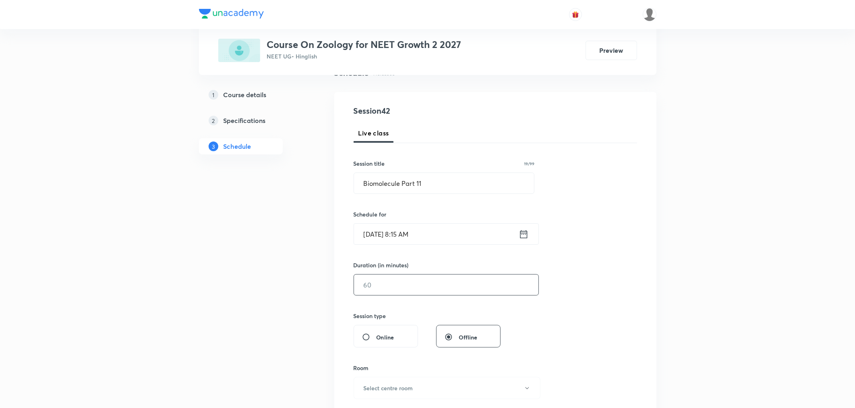
scroll to position [89, 0]
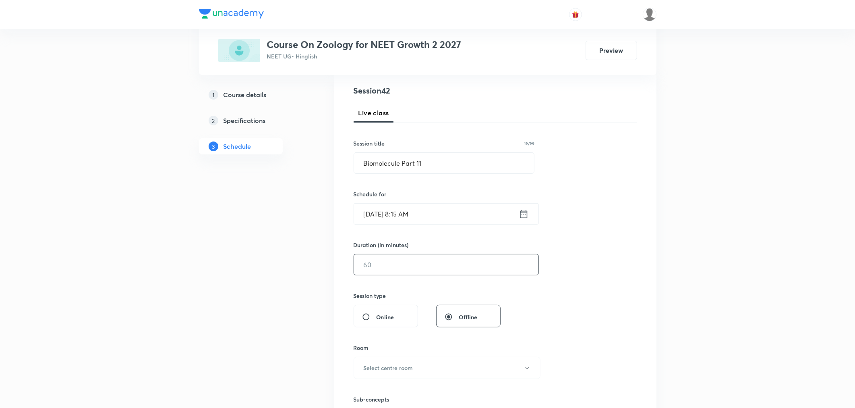
click at [381, 266] on input "text" at bounding box center [446, 264] width 184 height 21
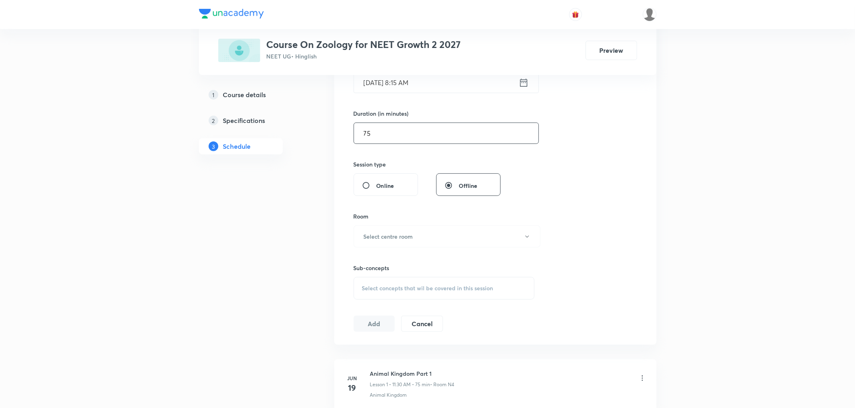
scroll to position [224, 0]
type input "75"
click at [372, 231] on h6 "Select centre room" at bounding box center [389, 233] width 50 height 8
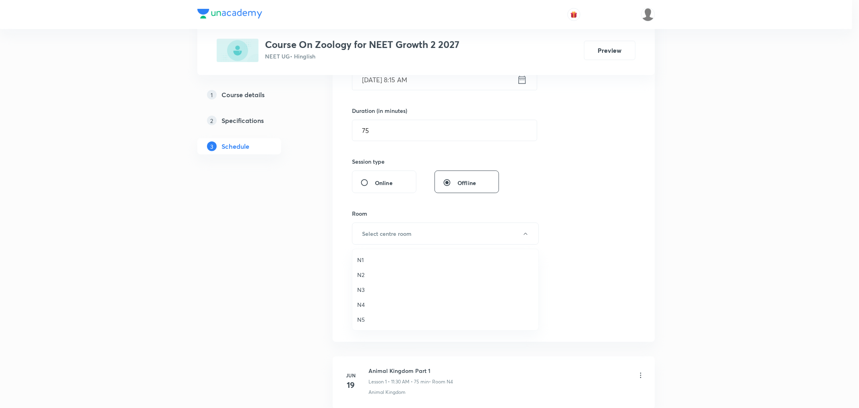
click at [364, 305] on span "N4" at bounding box center [445, 304] width 176 height 8
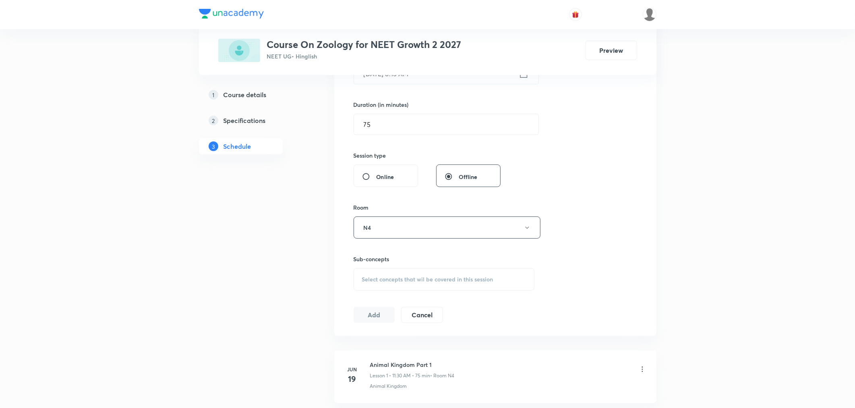
scroll to position [313, 0]
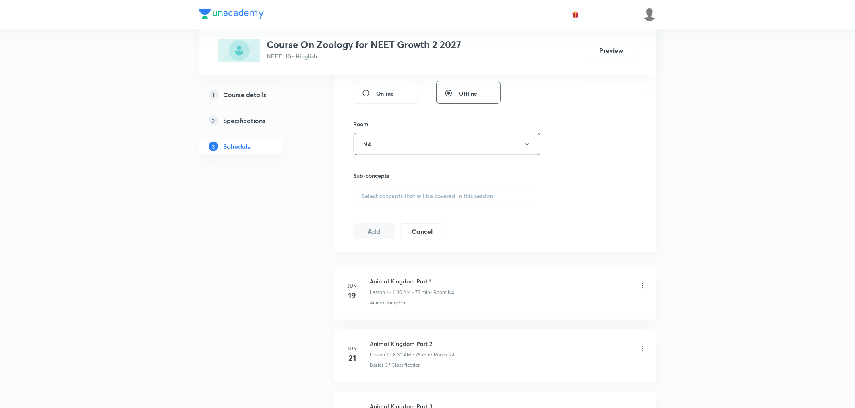
click at [392, 190] on div "Select concepts that wil be covered in this session" at bounding box center [444, 195] width 181 height 23
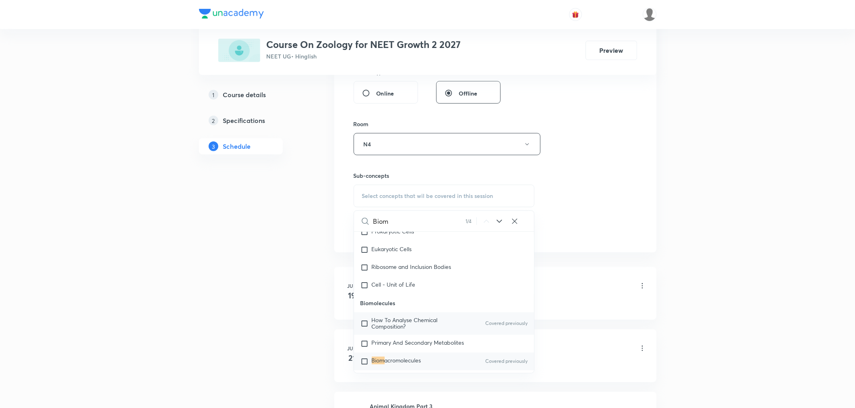
scroll to position [1253, 0]
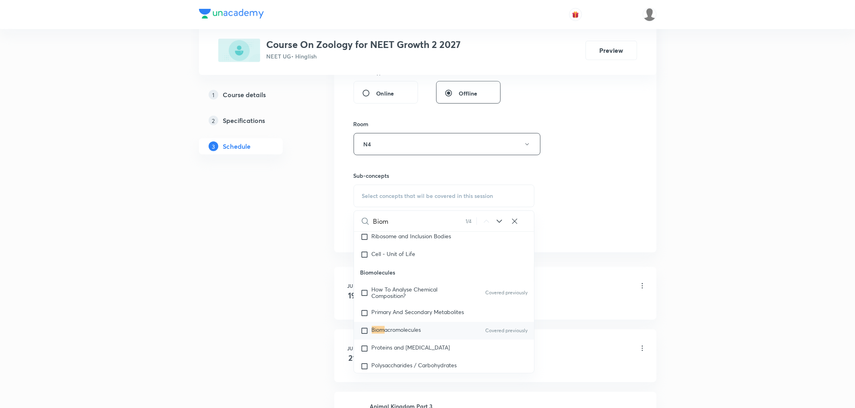
type input "Biom"
click at [381, 333] on mark "Biom" at bounding box center [378, 330] width 13 height 8
checkbox input "true"
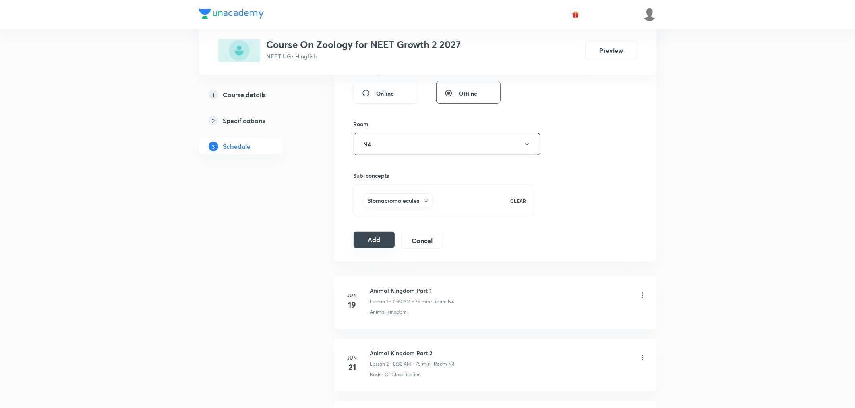
click at [375, 244] on button "Add" at bounding box center [374, 240] width 41 height 16
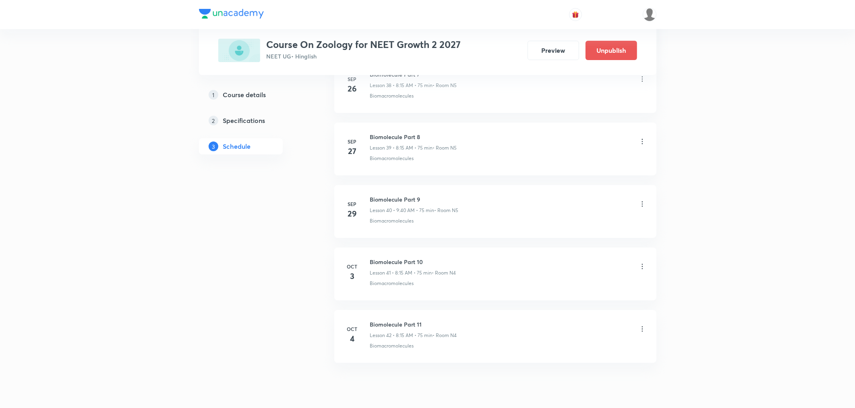
scroll to position [2492, 0]
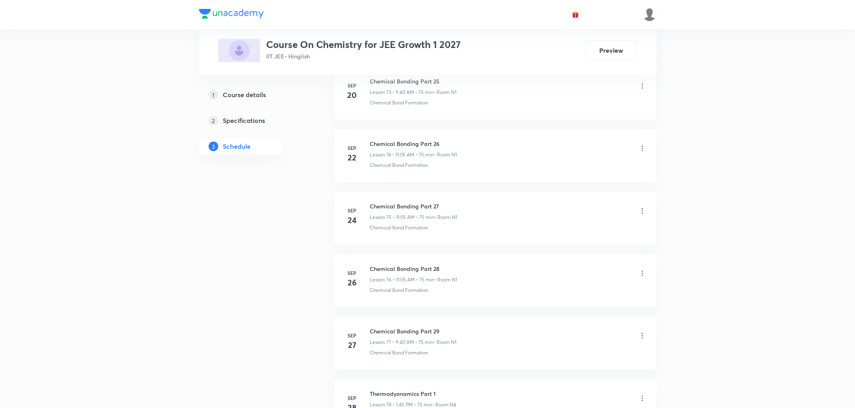
scroll to position [5363, 0]
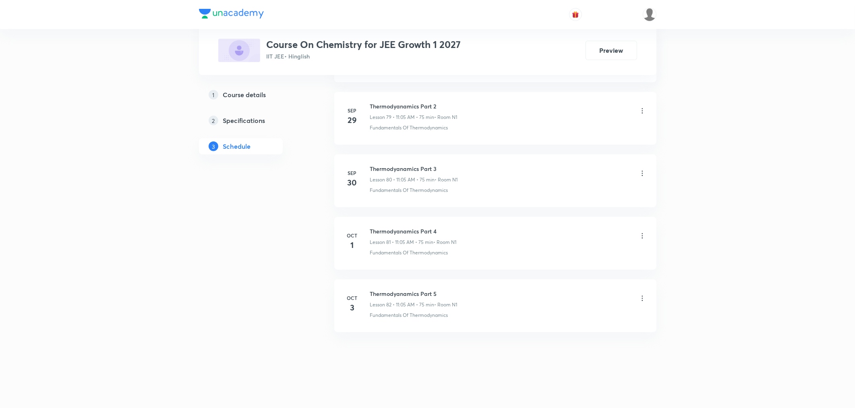
click at [416, 288] on li "[DATE] Thermodyanamics Part 5 Lesson 82 • 11:05 AM • 75 min • Room N1 Fundament…" at bounding box center [495, 305] width 322 height 53
copy h6 "Thermodyanamics Part 5"
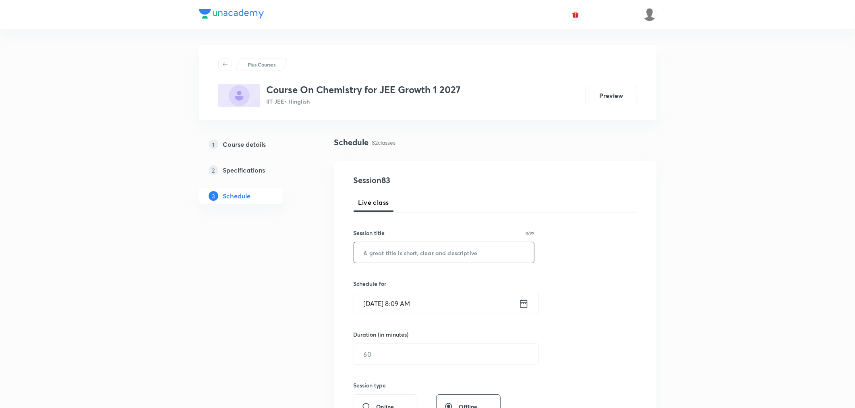
click at [411, 252] on input "text" at bounding box center [444, 252] width 180 height 21
paste input "Thermodyanamics Part 5"
type input "Thermodyanamics Part 6"
click at [524, 304] on icon at bounding box center [524, 303] width 10 height 11
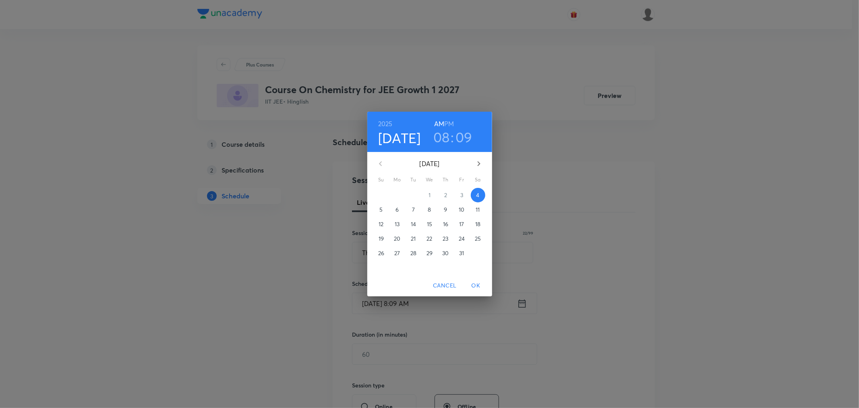
click at [441, 137] on h3 "08" at bounding box center [441, 136] width 17 height 17
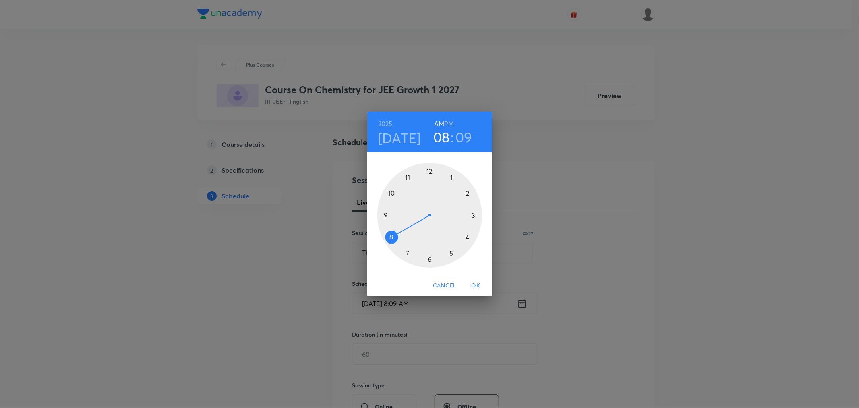
click at [385, 214] on div at bounding box center [429, 215] width 105 height 105
click at [391, 235] on div at bounding box center [429, 215] width 105 height 105
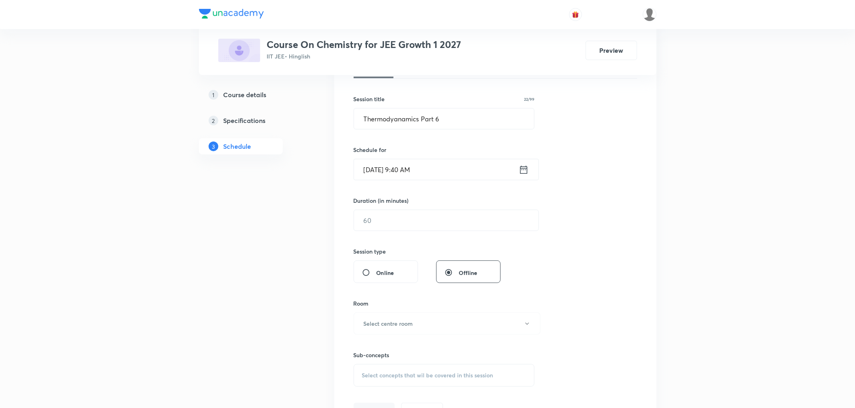
scroll to position [134, 0]
click at [387, 219] on input "text" at bounding box center [446, 219] width 184 height 21
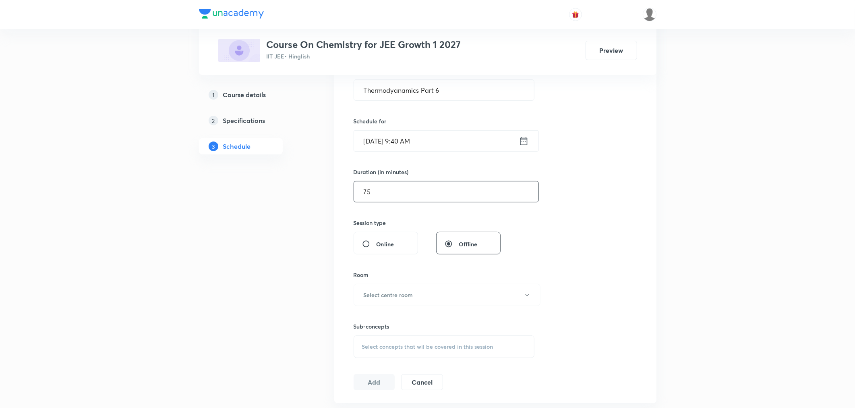
scroll to position [224, 0]
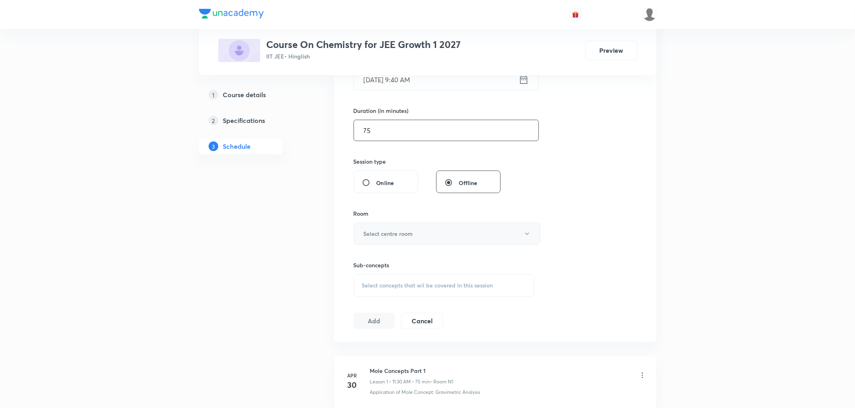
type input "75"
click at [359, 238] on button "Select centre room" at bounding box center [447, 233] width 187 height 22
click at [362, 261] on span "N1" at bounding box center [445, 259] width 176 height 8
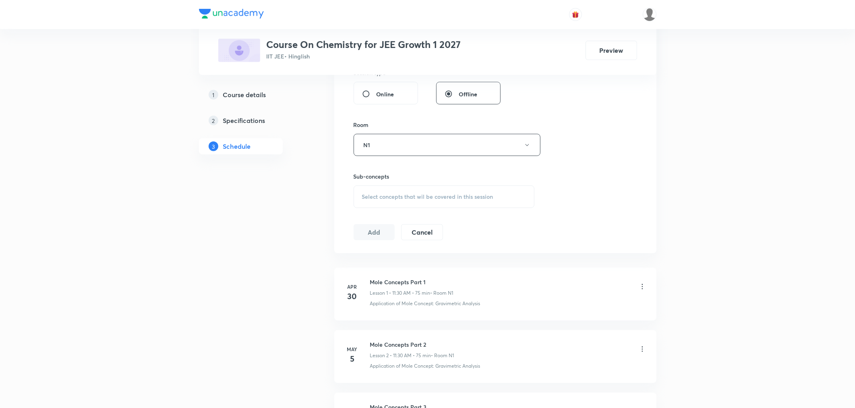
scroll to position [313, 0]
click at [364, 199] on div "Select concepts that wil be covered in this session" at bounding box center [444, 195] width 181 height 23
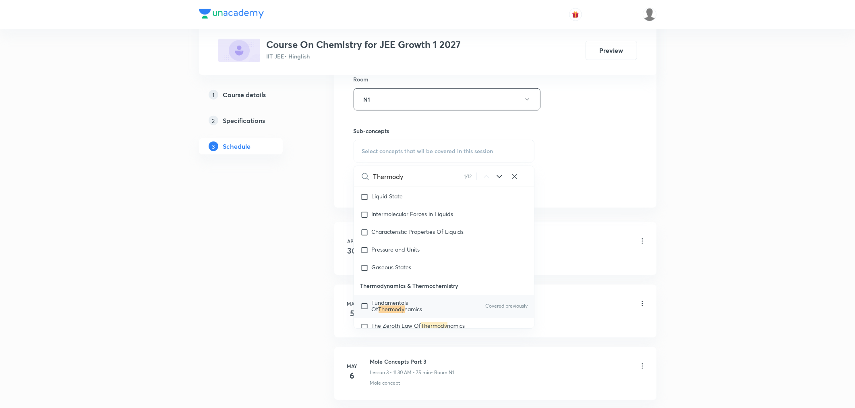
scroll to position [1214, 0]
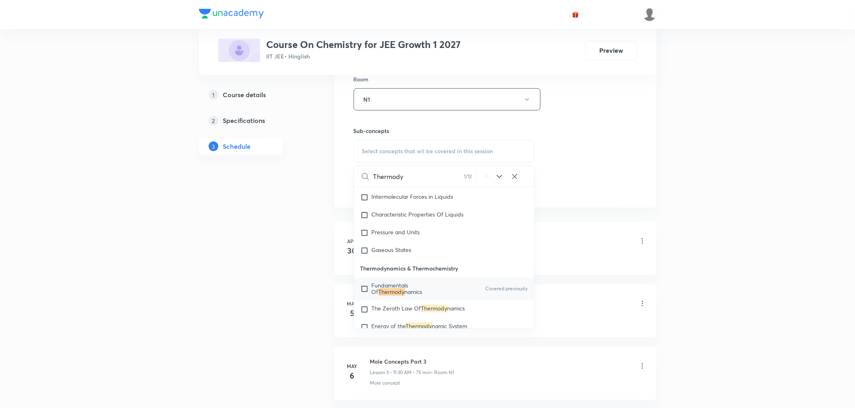
type input "Thermody"
click at [406, 289] on span "Fundamentals Of" at bounding box center [390, 289] width 37 height 14
checkbox input "true"
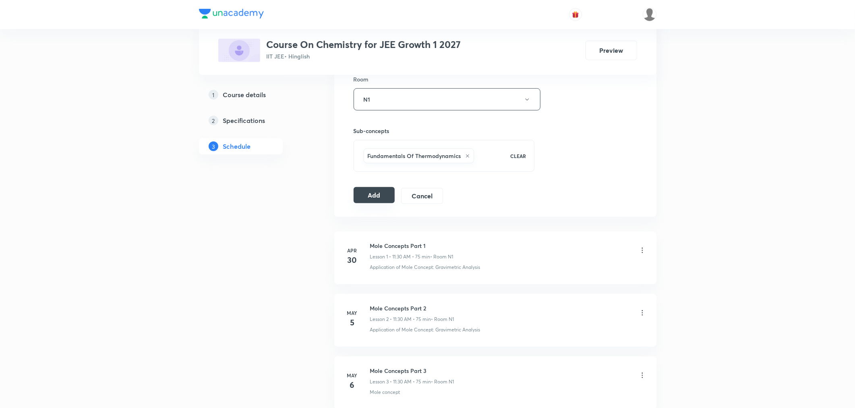
click at [370, 199] on button "Add" at bounding box center [374, 195] width 41 height 16
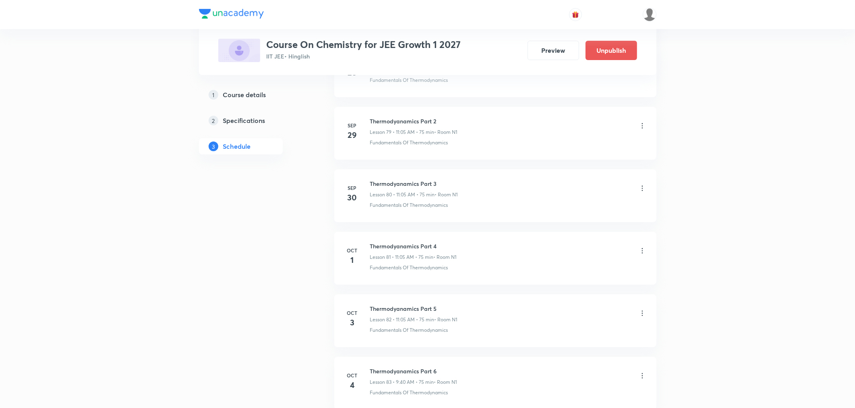
scroll to position [5055, 0]
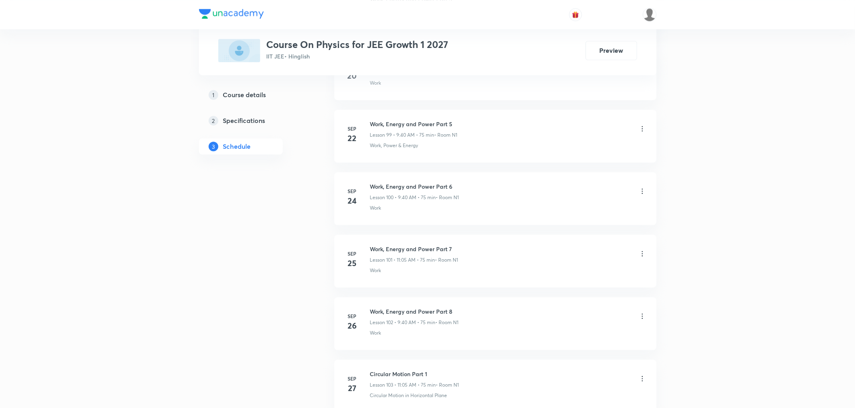
scroll to position [6989, 0]
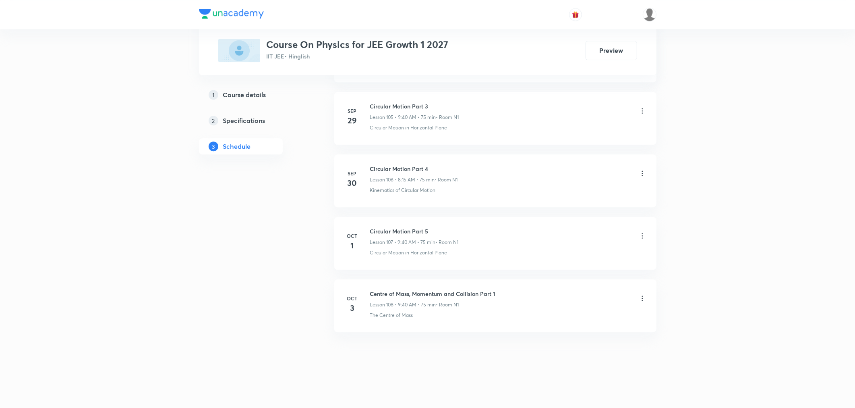
click at [406, 294] on h6 "Centre of Mass, Momentum and Collision Part 1" at bounding box center [433, 293] width 126 height 8
copy h6 "Centre of Mass, Momentum and Collision Part 1"
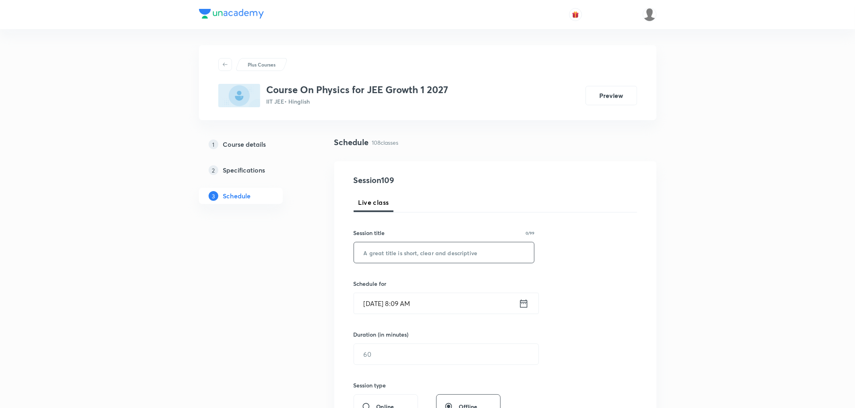
click at [393, 257] on input "text" at bounding box center [444, 252] width 180 height 21
paste input "Centre of Mass, Momentum and Collision Part 1"
type input "Centre of Mass, Momentum and Collision Part 2"
click at [522, 305] on icon at bounding box center [524, 303] width 10 height 11
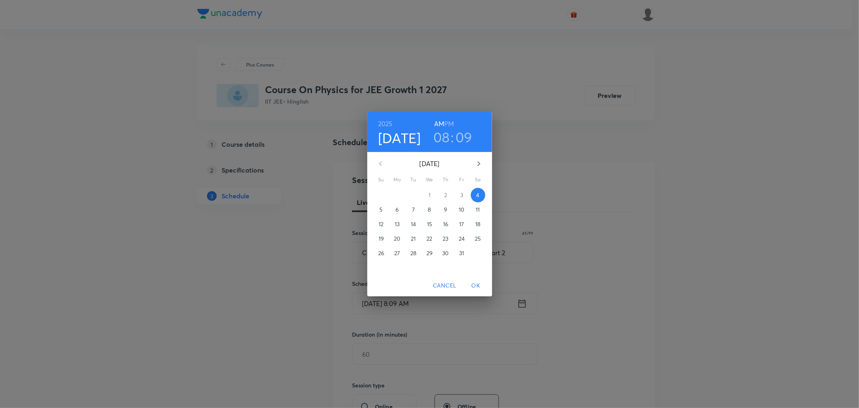
click at [443, 132] on h3 "08" at bounding box center [441, 136] width 17 height 17
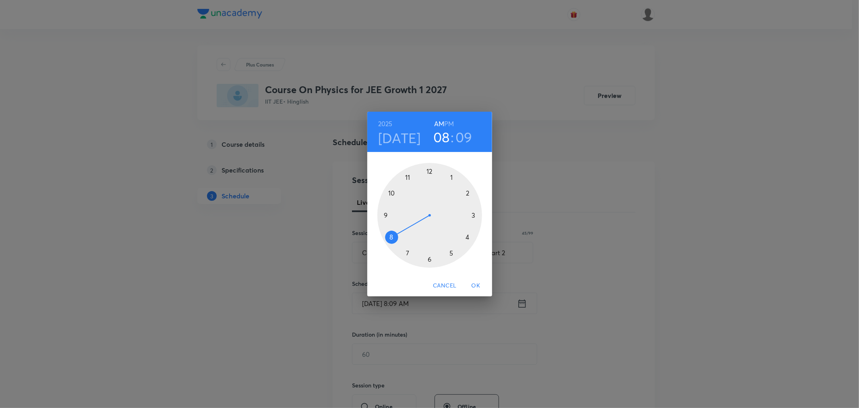
click at [407, 176] on div at bounding box center [429, 215] width 105 height 105
click at [453, 178] on div at bounding box center [429, 215] width 105 height 105
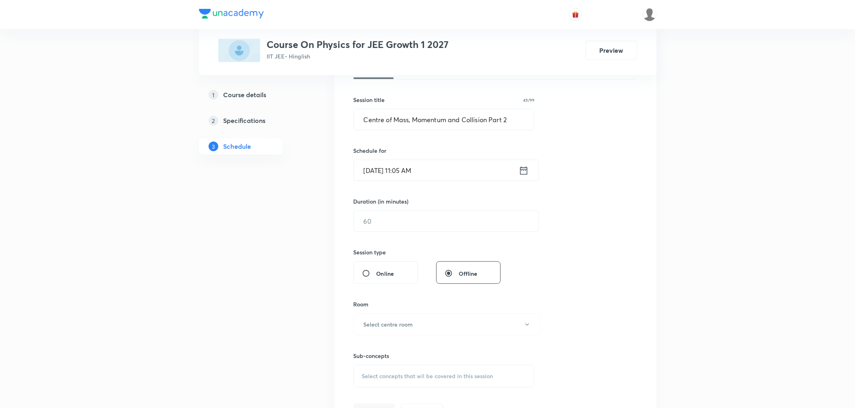
scroll to position [134, 0]
click at [410, 226] on input "text" at bounding box center [446, 219] width 184 height 21
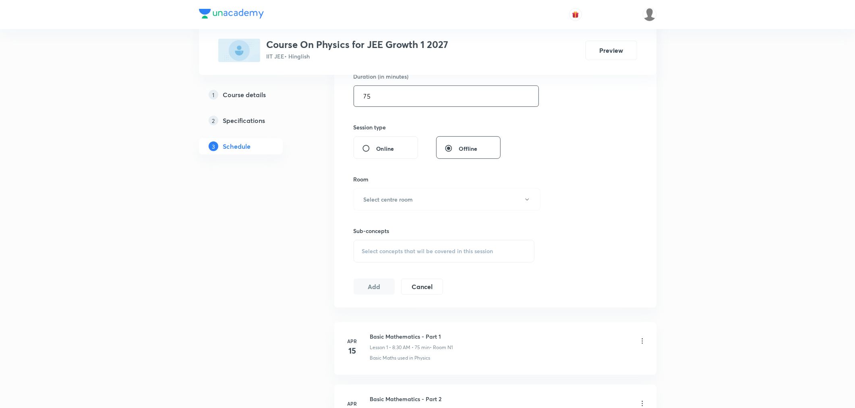
scroll to position [268, 0]
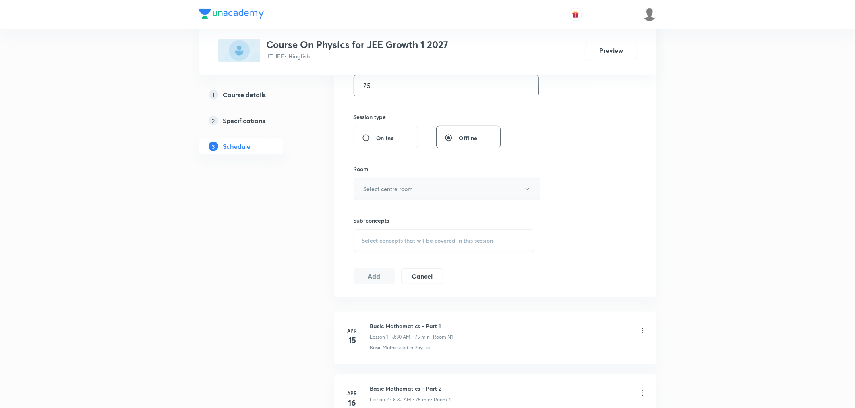
type input "75"
click at [383, 182] on button "Select centre room" at bounding box center [447, 189] width 187 height 22
click at [361, 215] on span "N1" at bounding box center [445, 215] width 176 height 8
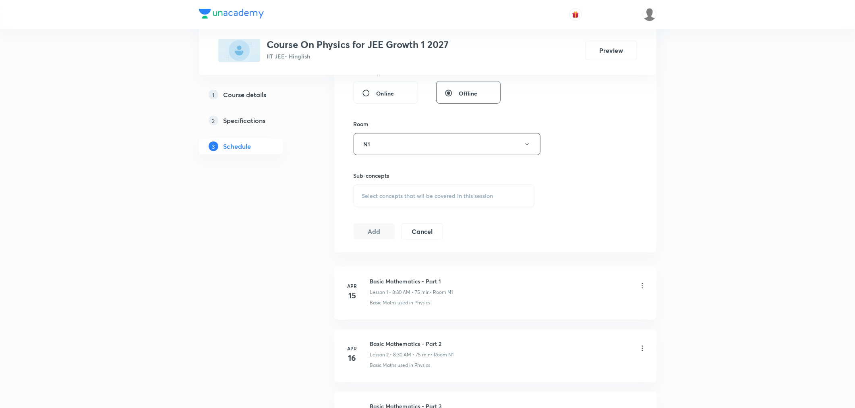
click at [399, 193] on span "Select concepts that wil be covered in this session" at bounding box center [427, 196] width 131 height 6
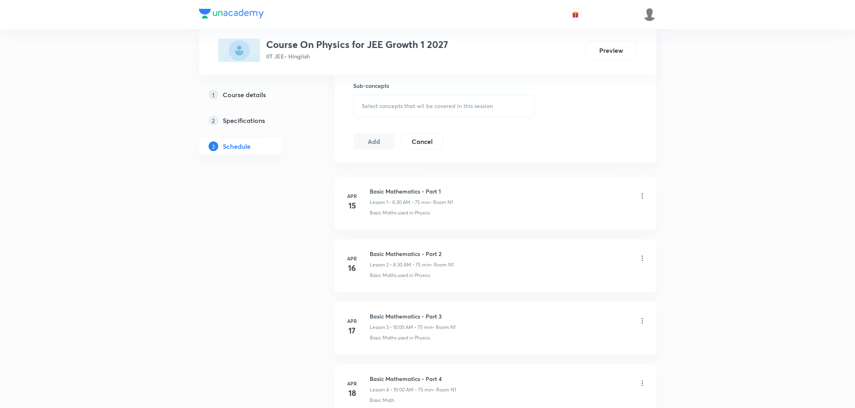
scroll to position [6989, 0]
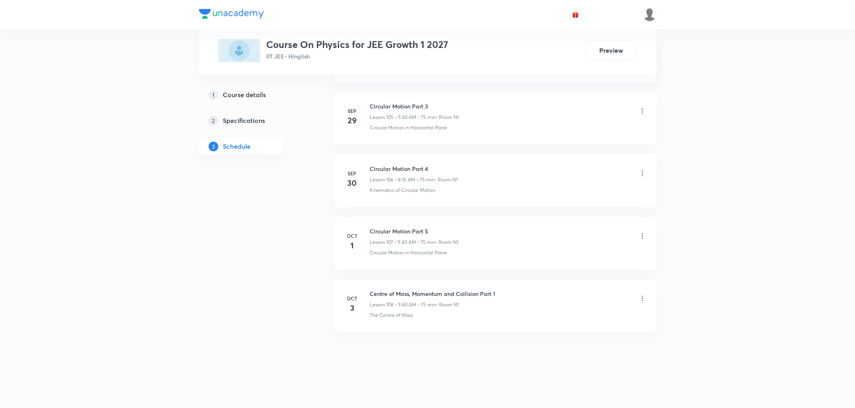
click at [428, 292] on h6 "Centre of Mass, Momentum and Collision Part 1" at bounding box center [433, 293] width 126 height 8
copy h6 "Centre of Mass, Momentum and Collision Part 1"
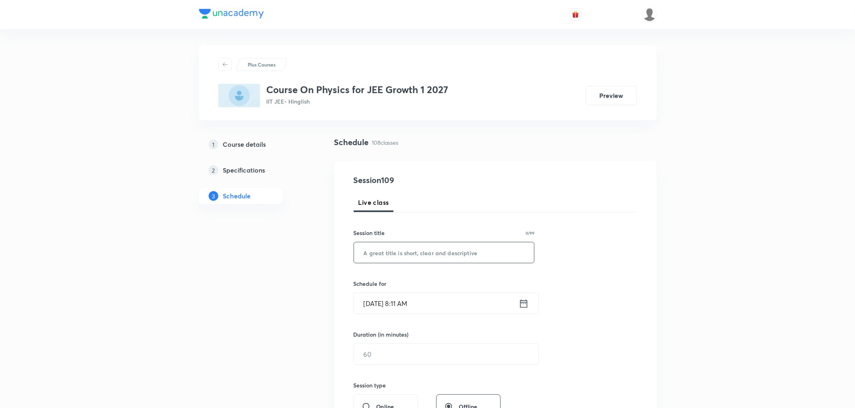
click at [409, 256] on input "text" at bounding box center [444, 252] width 180 height 21
paste input "Centre of Mass, Momentum and Collision Part 1"
type input "Centre of Mass, Momentum and Collision Part 2"
click at [525, 303] on icon at bounding box center [524, 303] width 10 height 11
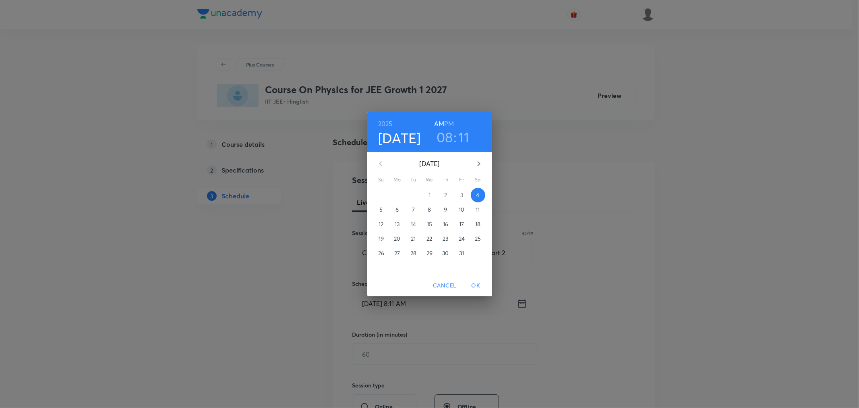
click at [442, 139] on h3 "08" at bounding box center [445, 136] width 17 height 17
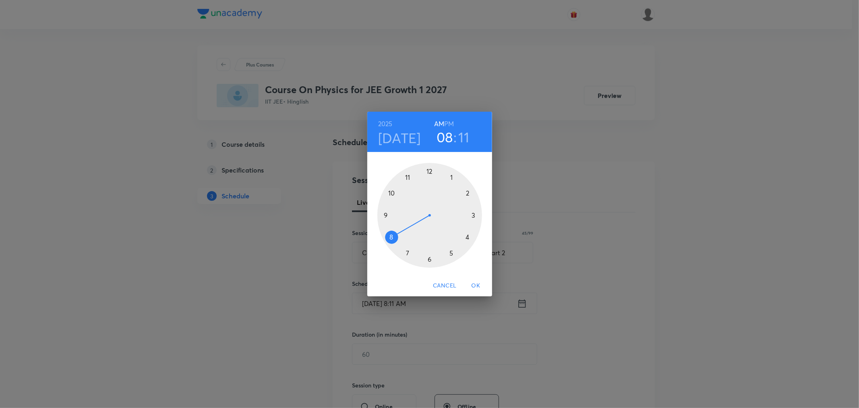
click at [407, 178] on div at bounding box center [429, 215] width 105 height 105
click at [450, 174] on div at bounding box center [429, 215] width 105 height 105
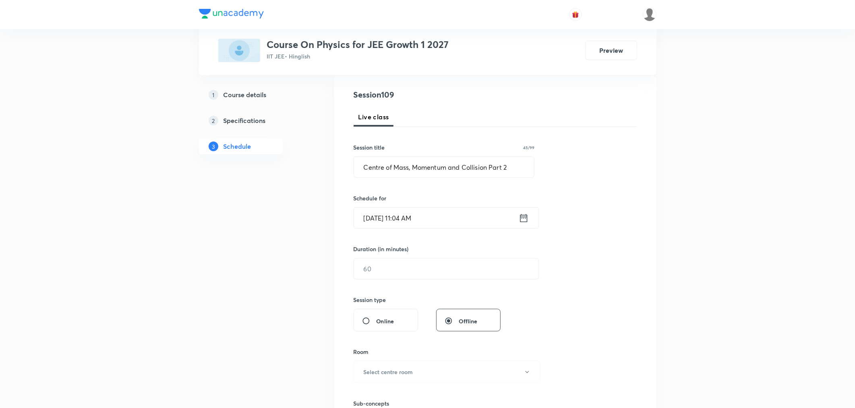
scroll to position [89, 0]
click at [523, 213] on icon at bounding box center [524, 213] width 10 height 11
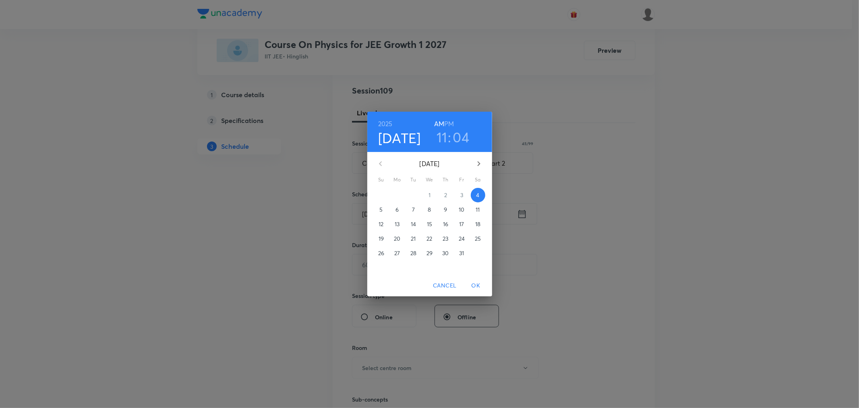
click at [461, 140] on h3 "04" at bounding box center [461, 136] width 17 height 17
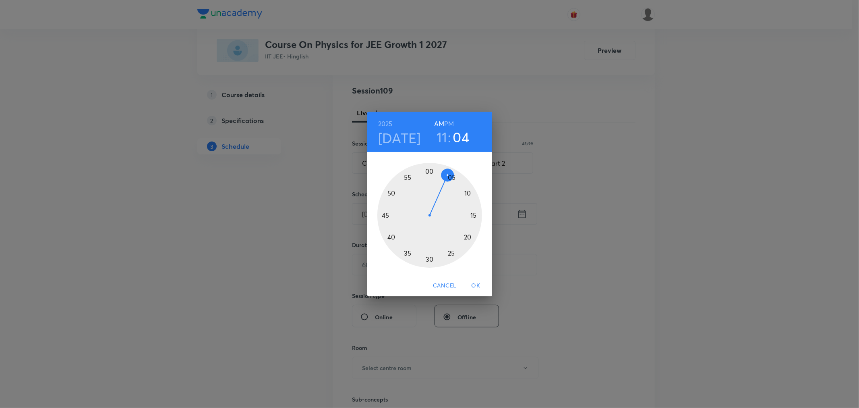
click at [451, 176] on div at bounding box center [429, 215] width 105 height 105
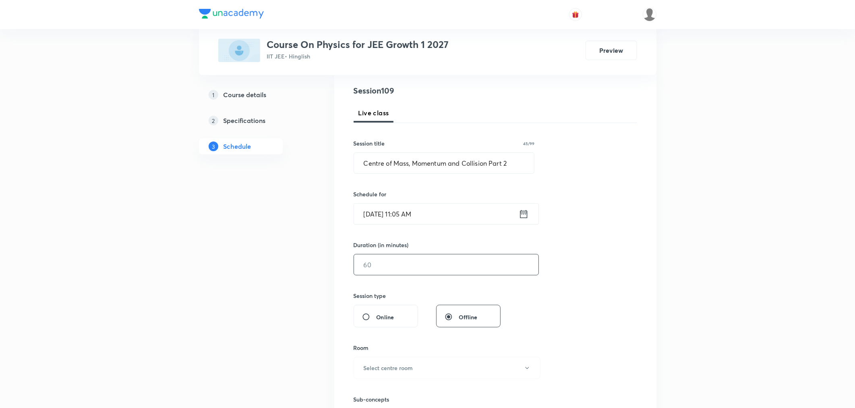
click at [389, 261] on input "text" at bounding box center [446, 264] width 184 height 21
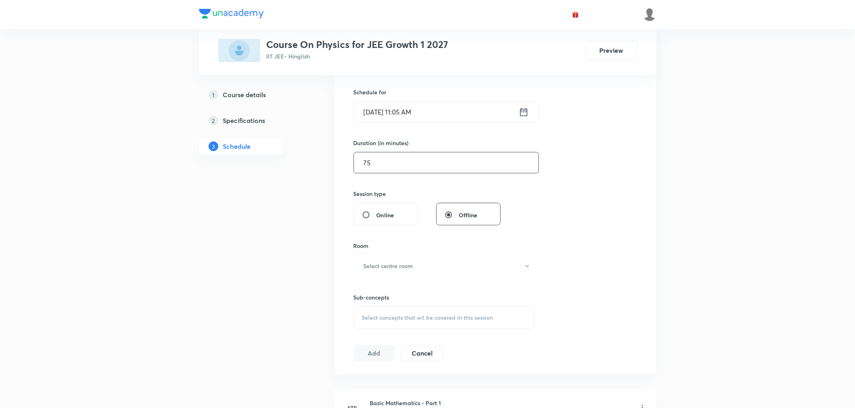
scroll to position [224, 0]
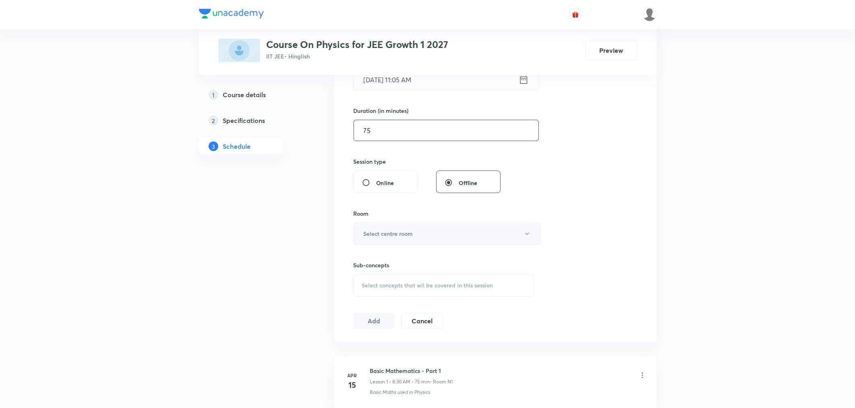
type input "75"
click at [371, 232] on h6 "Select centre room" at bounding box center [389, 233] width 50 height 8
click at [361, 258] on span "N1" at bounding box center [445, 259] width 176 height 8
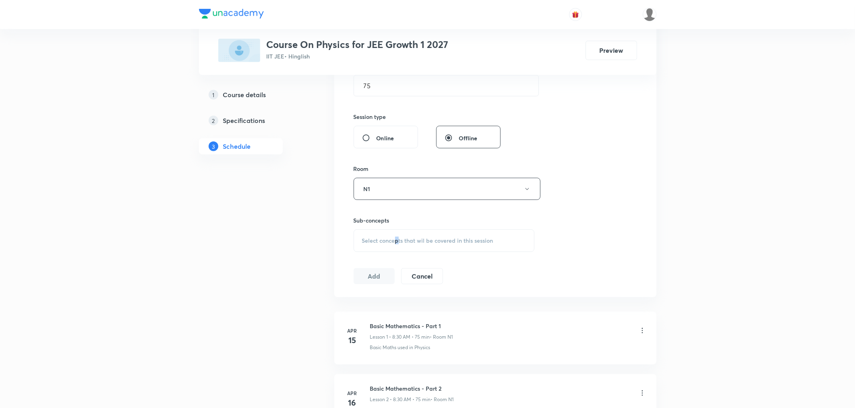
click at [396, 232] on div "Sub-concepts Select concepts that wil be covered in this session" at bounding box center [444, 234] width 181 height 36
click at [396, 232] on div "Select concepts that wil be covered in this session" at bounding box center [444, 240] width 181 height 23
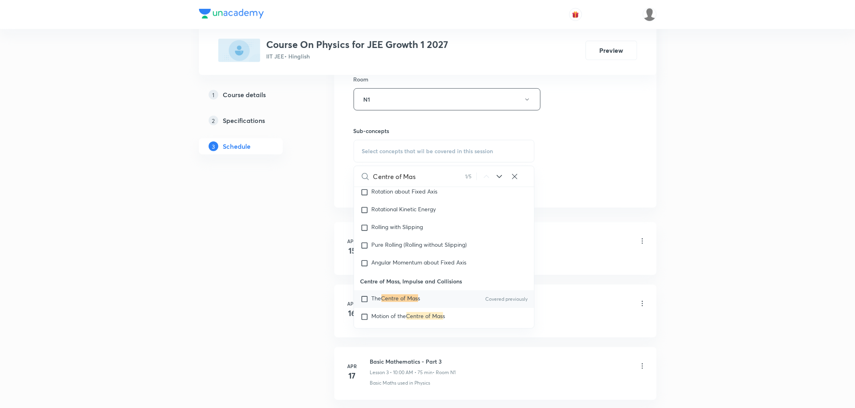
scroll to position [2793, 0]
type input "Centre of Mas"
click at [381, 292] on span "The" at bounding box center [377, 296] width 10 height 8
checkbox input "true"
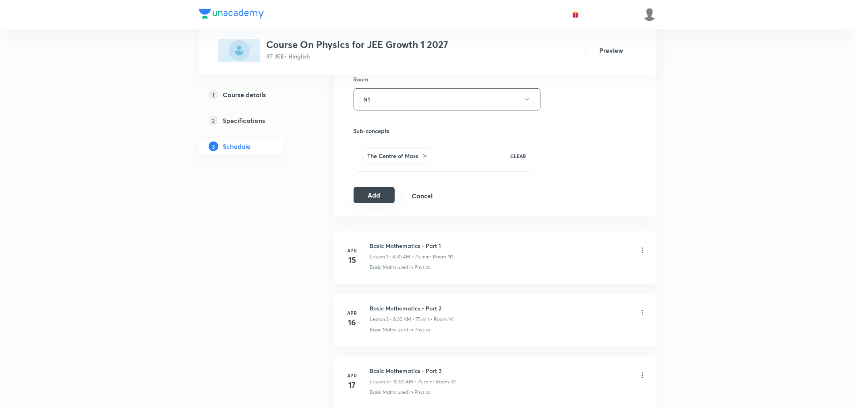
click at [366, 199] on button "Add" at bounding box center [374, 195] width 41 height 16
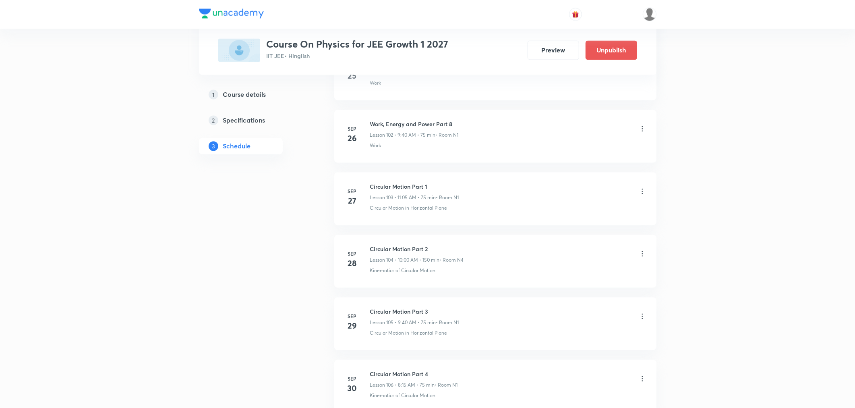
scroll to position [6681, 0]
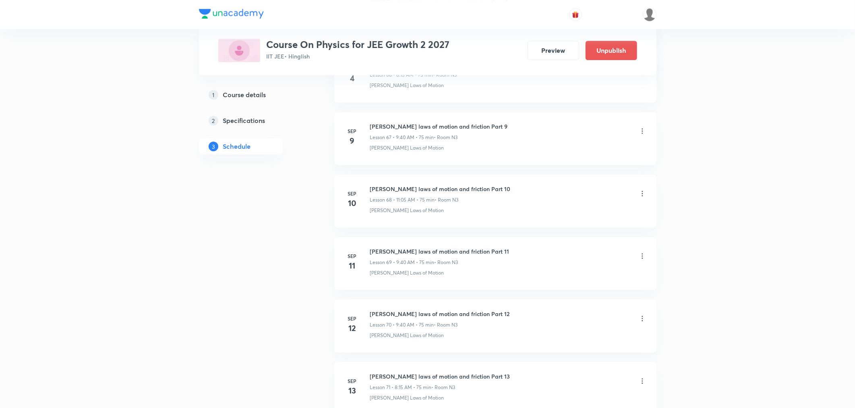
scroll to position [5676, 0]
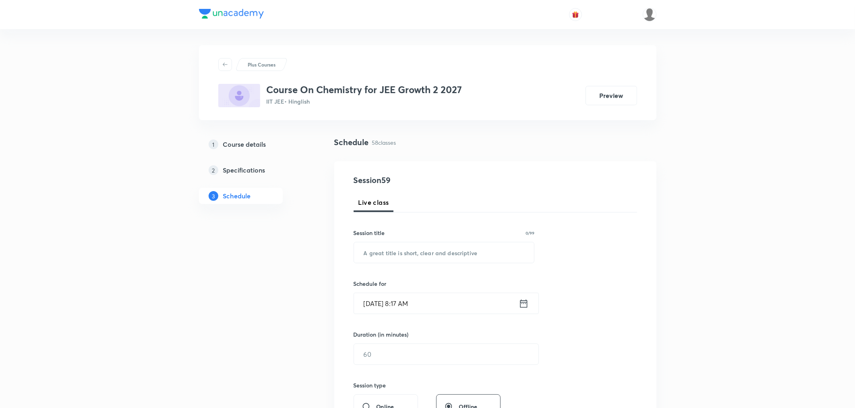
click at [395, 257] on input "text" at bounding box center [444, 252] width 180 height 21
paste input "Chemical Bonding Part 17"
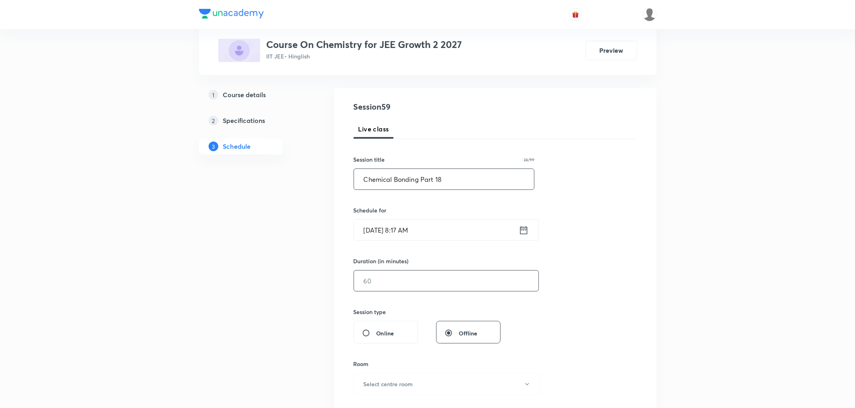
scroll to position [89, 0]
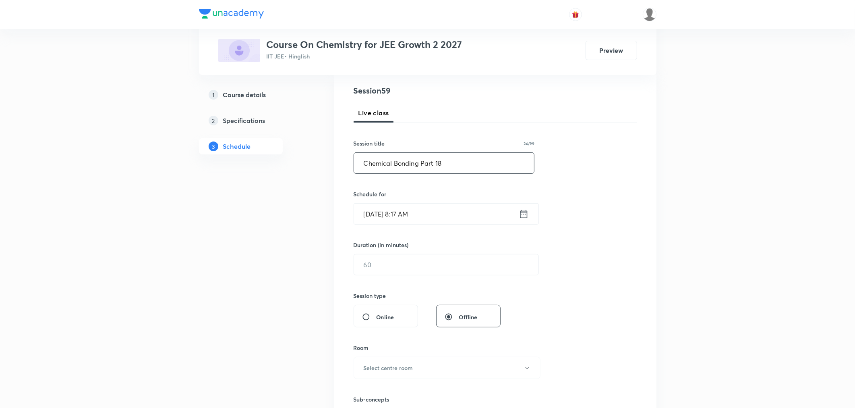
type input "Chemical Bonding Part 18"
click at [521, 217] on icon at bounding box center [524, 213] width 10 height 11
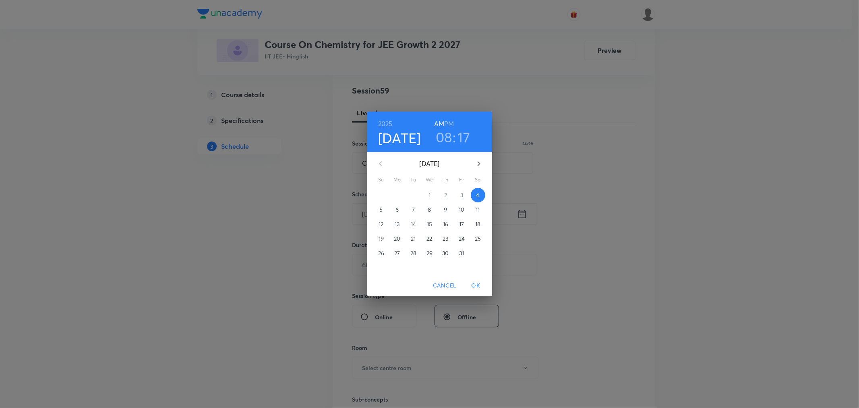
click at [441, 132] on h3 "08" at bounding box center [444, 136] width 17 height 17
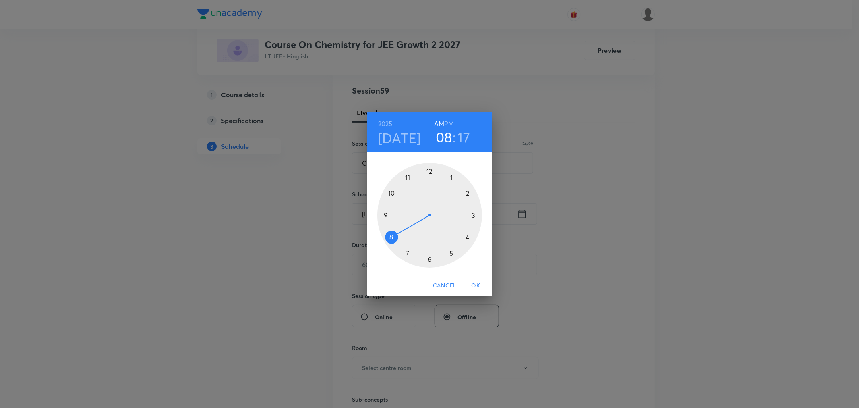
click at [383, 211] on div at bounding box center [429, 215] width 105 height 105
click at [391, 234] on div at bounding box center [429, 215] width 105 height 105
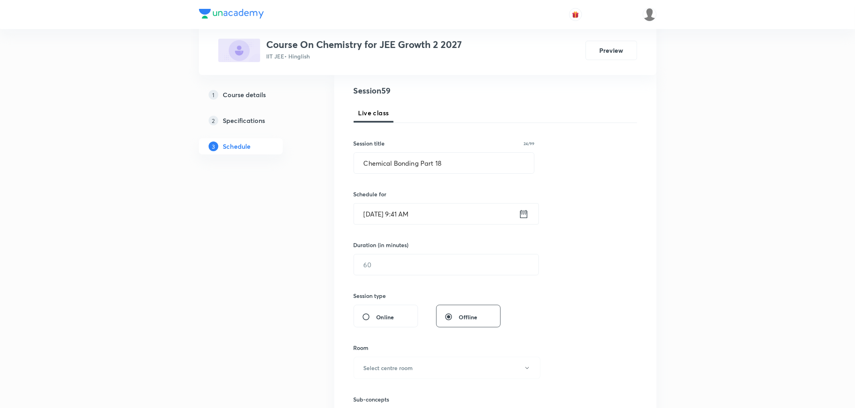
click at [522, 214] on icon at bounding box center [524, 213] width 10 height 11
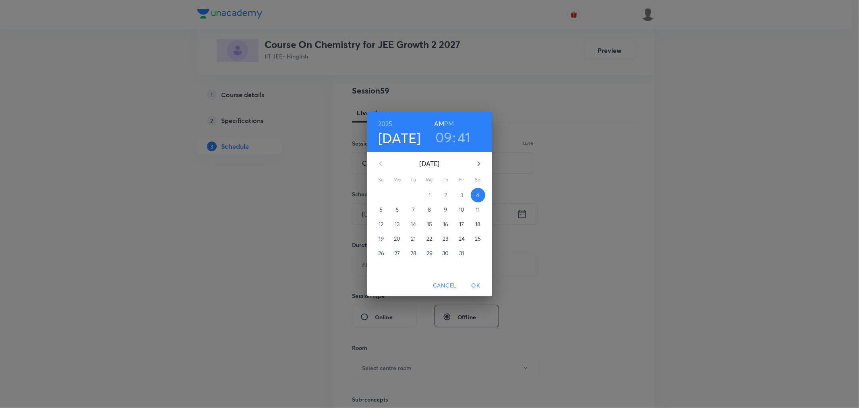
click at [463, 141] on h3 "41" at bounding box center [464, 136] width 13 height 17
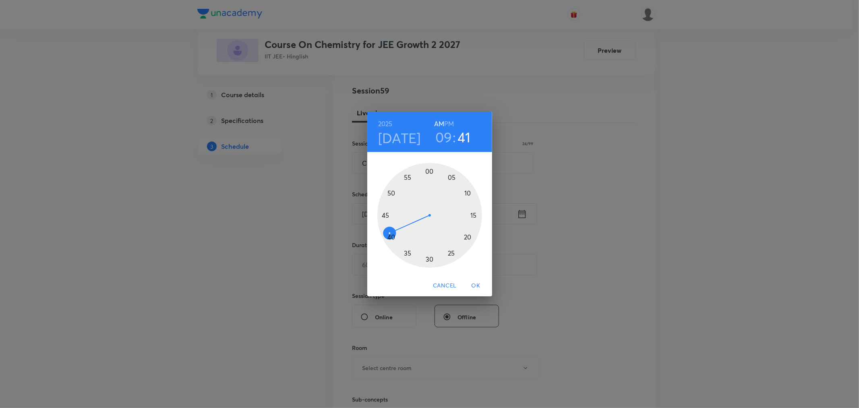
click at [391, 237] on div at bounding box center [429, 215] width 105 height 105
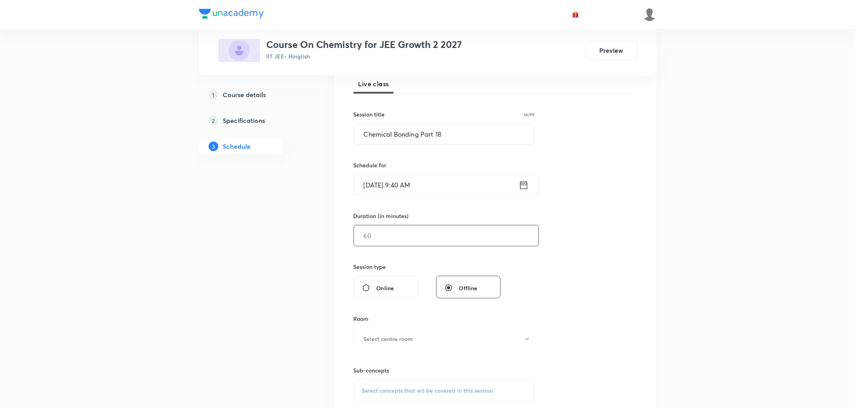
scroll to position [134, 0]
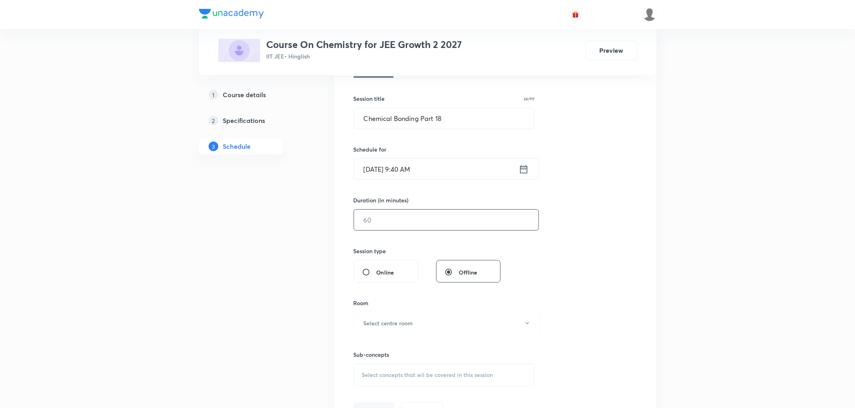
click at [412, 224] on input "text" at bounding box center [446, 219] width 184 height 21
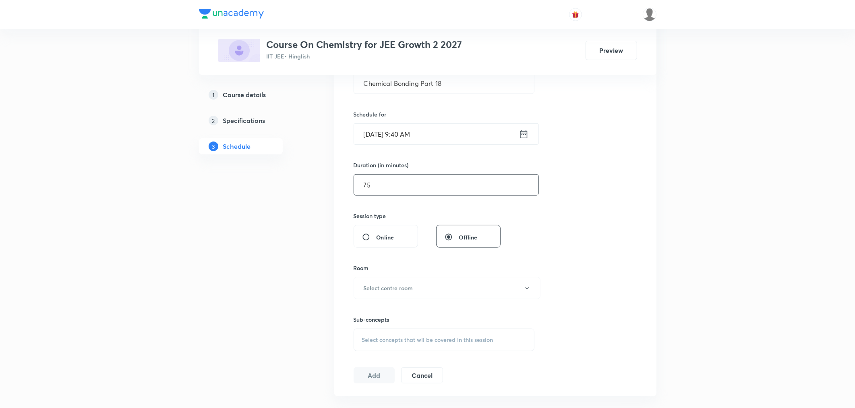
scroll to position [224, 0]
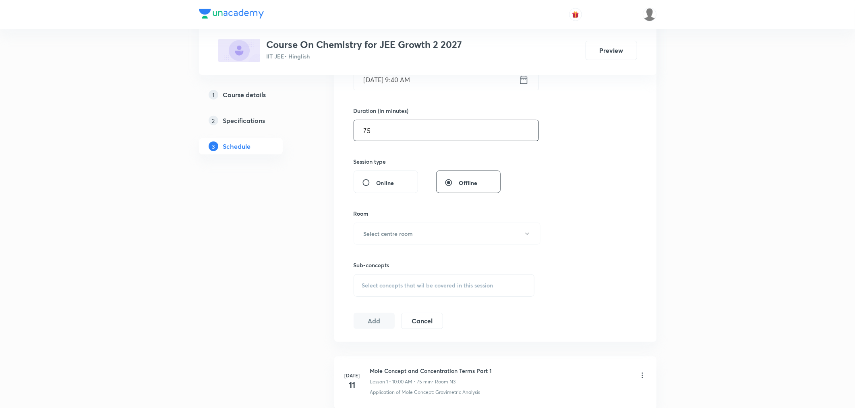
type input "75"
click at [385, 244] on div "Sub-concepts Select concepts that wil be covered in this session" at bounding box center [444, 270] width 181 height 52
click at [380, 236] on h6 "Select centre room" at bounding box center [389, 233] width 50 height 8
click at [368, 285] on span "N3" at bounding box center [445, 289] width 176 height 8
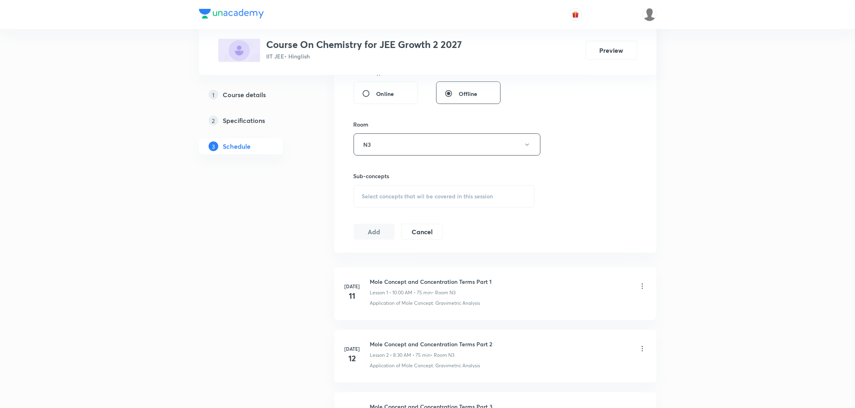
scroll to position [313, 0]
click at [391, 194] on span "Select concepts that wil be covered in this session" at bounding box center [427, 196] width 131 height 6
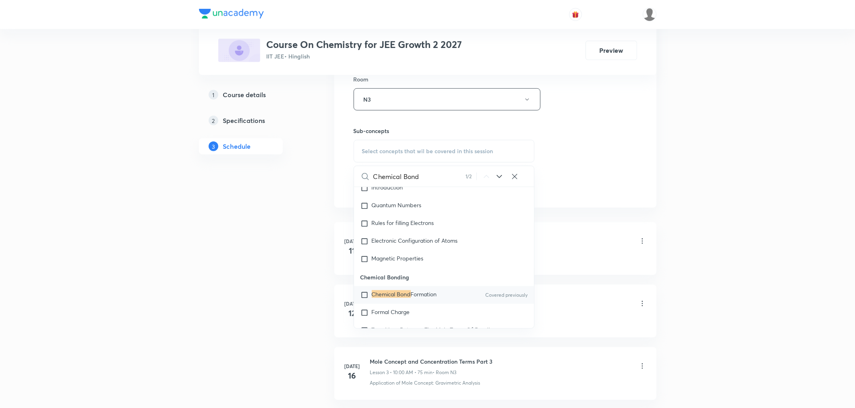
scroll to position [11321, 0]
type input "Chemical Bond"
click at [392, 292] on div "Chemical Bond Formation Covered previously" at bounding box center [444, 283] width 180 height 18
checkbox input "true"
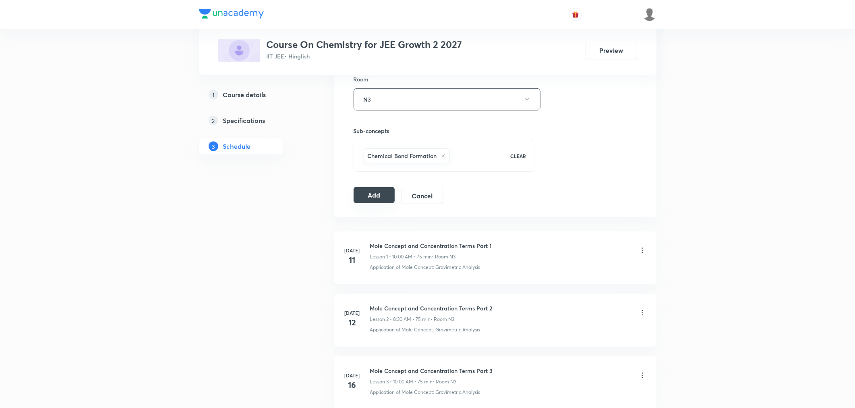
click at [371, 199] on button "Add" at bounding box center [374, 195] width 41 height 16
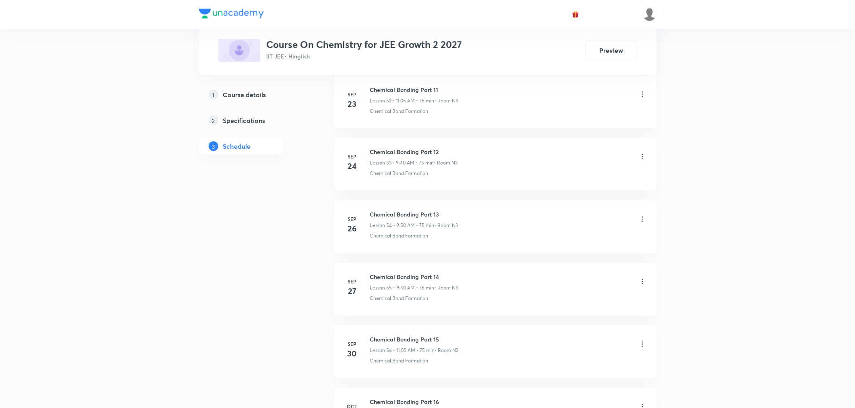
scroll to position [3872, 0]
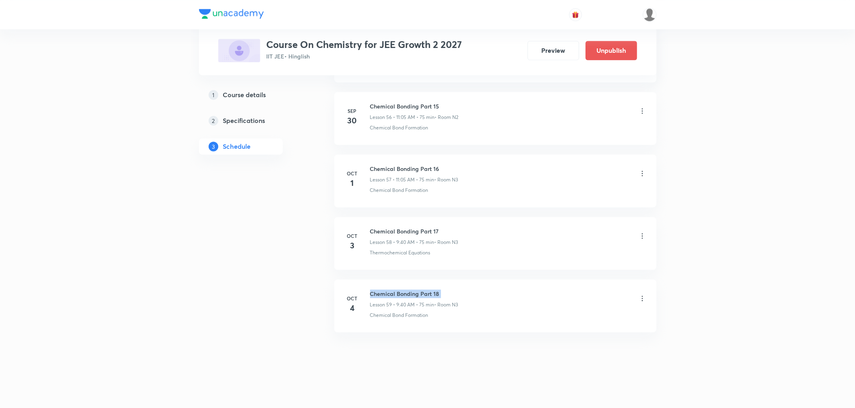
click at [406, 290] on h6 "Chemical Bonding Part 18" at bounding box center [414, 293] width 88 height 8
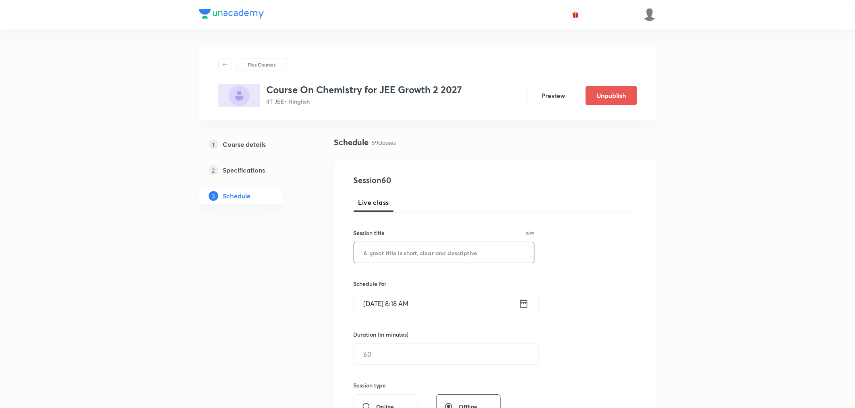
click at [409, 259] on input "text" at bounding box center [444, 252] width 180 height 21
paste input "Chemical Bonding Part 18"
type input "Chemical Bonding Part 19"
click at [526, 302] on icon at bounding box center [524, 303] width 10 height 11
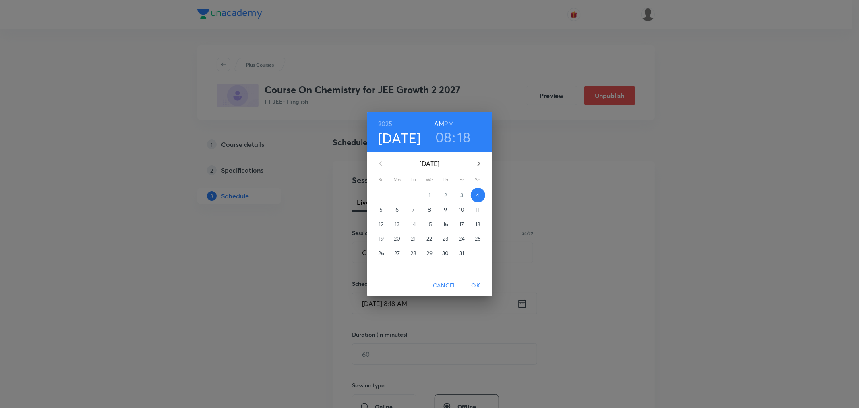
click at [446, 135] on h3 "08" at bounding box center [443, 136] width 17 height 17
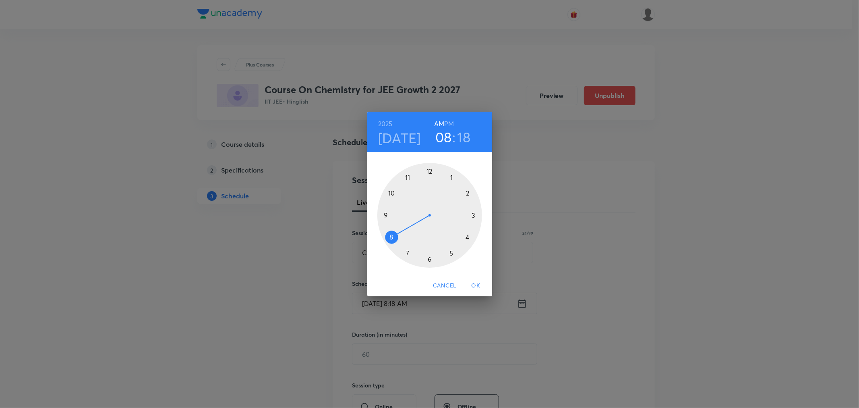
click at [408, 179] on div at bounding box center [429, 215] width 105 height 105
click at [452, 177] on div at bounding box center [429, 215] width 105 height 105
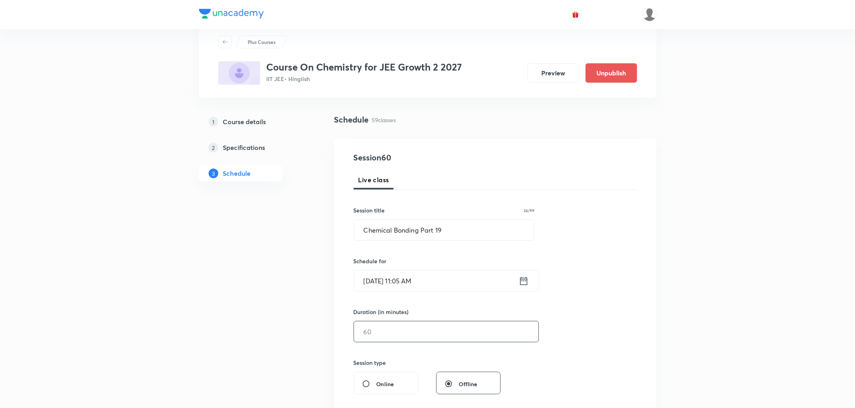
scroll to position [45, 0]
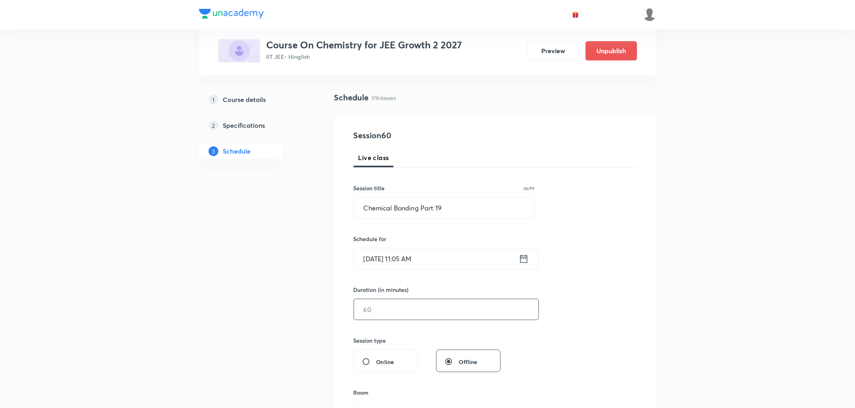
click at [400, 305] on input "text" at bounding box center [446, 309] width 184 height 21
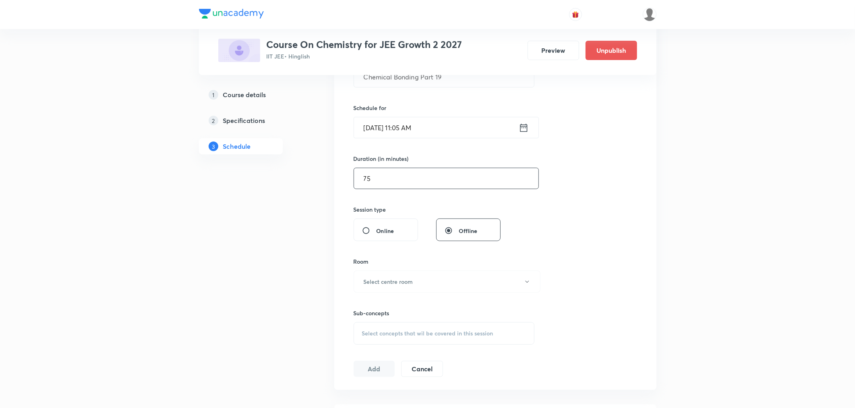
scroll to position [179, 0]
type input "75"
click at [392, 283] on button "Select centre room" at bounding box center [447, 278] width 187 height 22
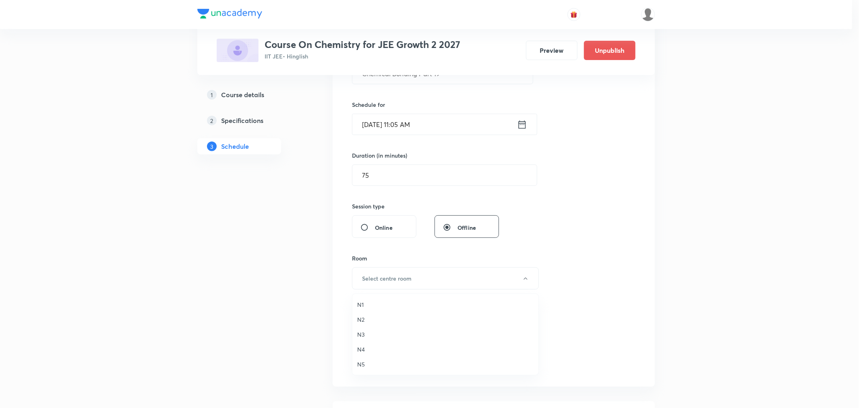
click at [363, 330] on span "N3" at bounding box center [445, 334] width 176 height 8
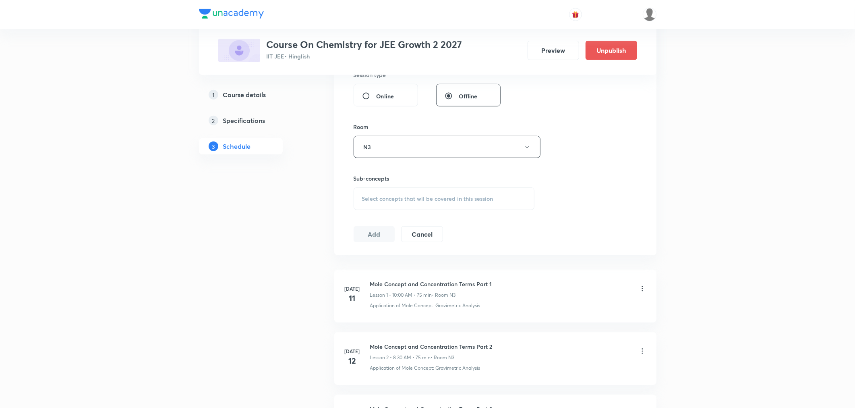
scroll to position [313, 0]
click at [397, 204] on div "Select concepts that wil be covered in this session" at bounding box center [444, 195] width 181 height 23
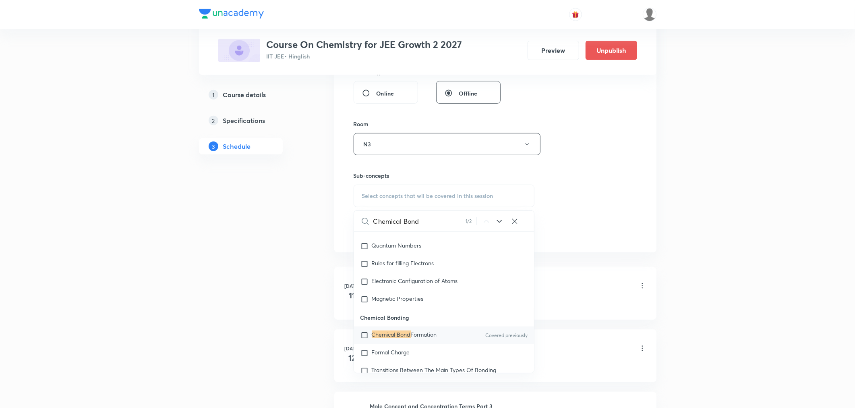
scroll to position [11321, 0]
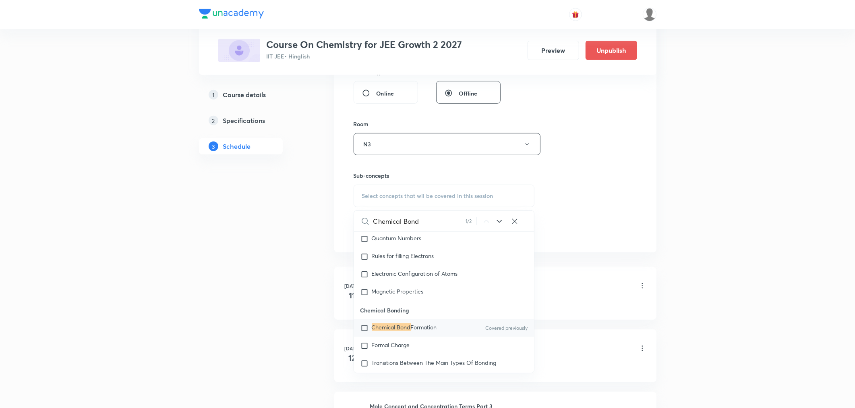
type input "Chemical Bond"
click at [377, 330] on div "Chemical Bond Formation Covered previously" at bounding box center [444, 328] width 180 height 18
checkbox input "true"
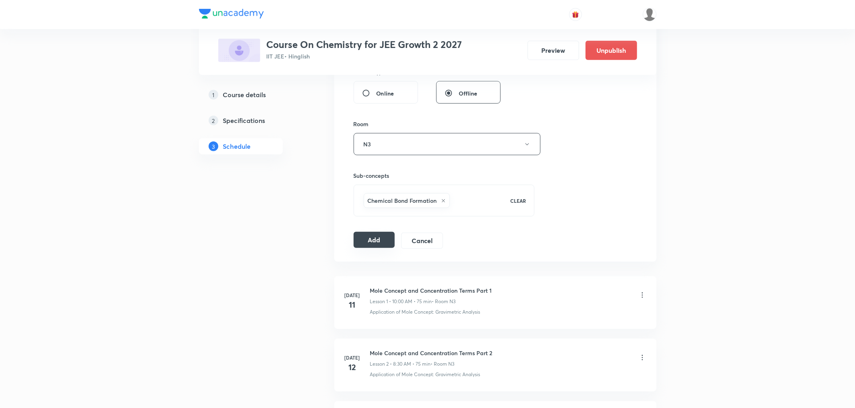
click at [366, 243] on button "Add" at bounding box center [374, 240] width 41 height 16
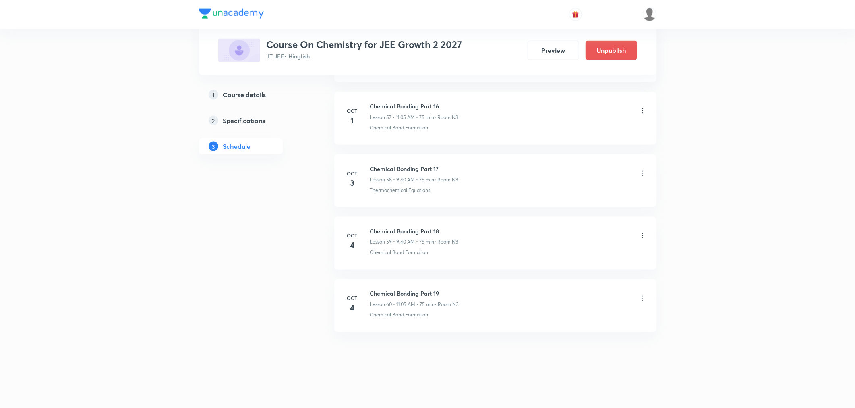
scroll to position [3617, 0]
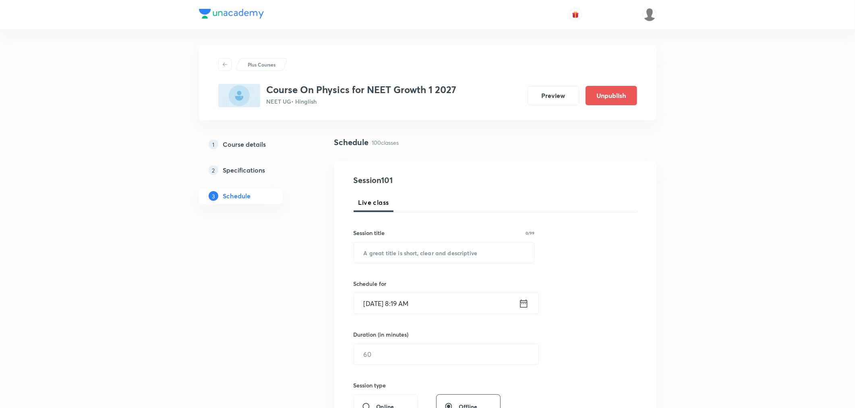
scroll to position [6488, 0]
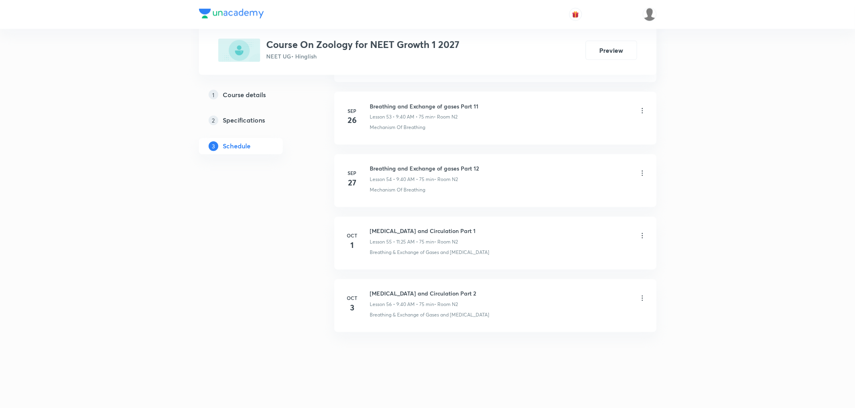
click at [388, 291] on h6 "Body Fluid and Circulation Part 2" at bounding box center [423, 293] width 106 height 8
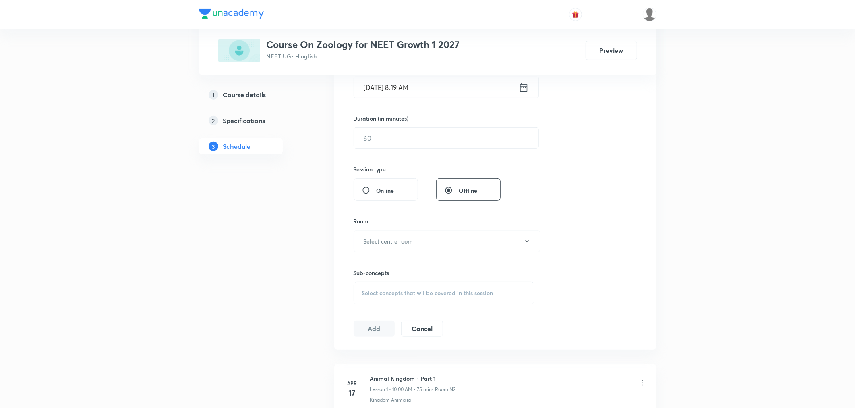
scroll to position [0, 0]
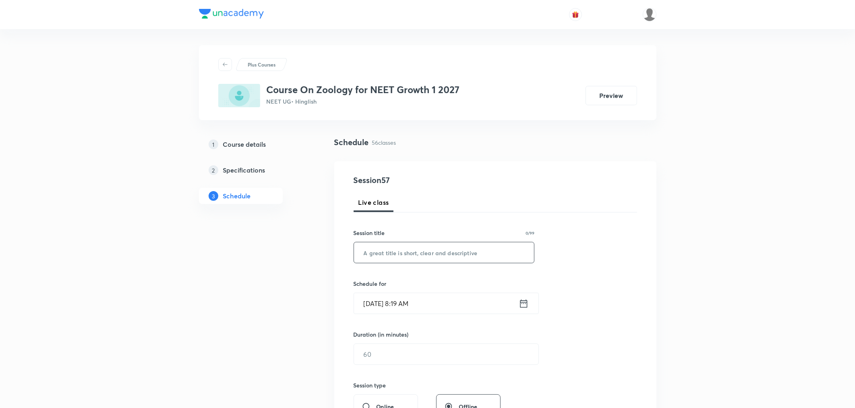
click at [412, 258] on input "text" at bounding box center [444, 252] width 180 height 21
paste input "Body Fluid and Circulation Part 2"
type input "Body Fluid and Circulation Part 3"
click at [520, 300] on icon at bounding box center [524, 303] width 10 height 11
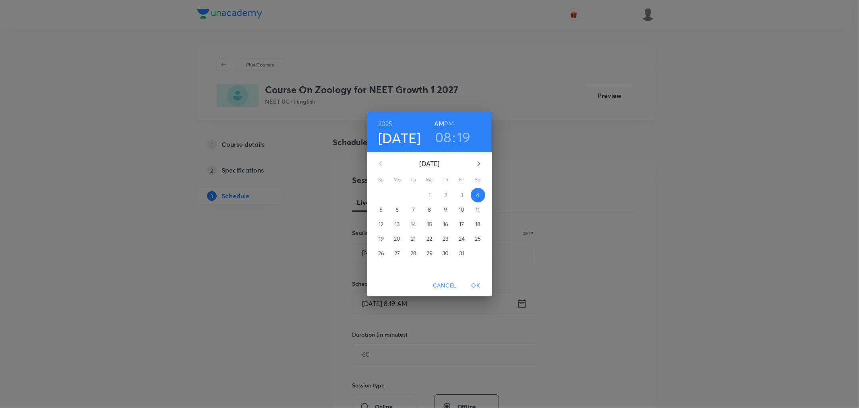
click at [438, 139] on h3 "08" at bounding box center [443, 136] width 17 height 17
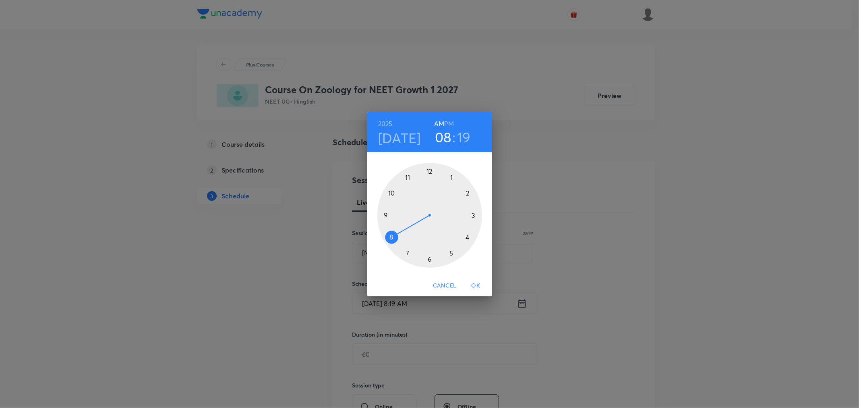
click at [385, 213] on div at bounding box center [429, 215] width 105 height 105
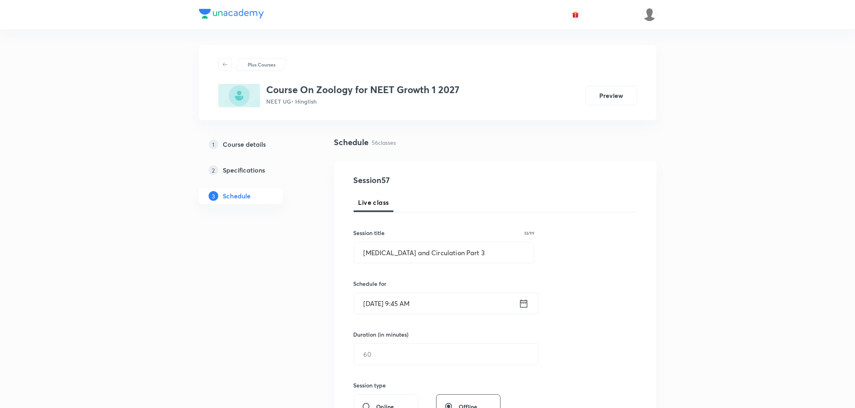
click at [528, 304] on icon at bounding box center [524, 303] width 10 height 11
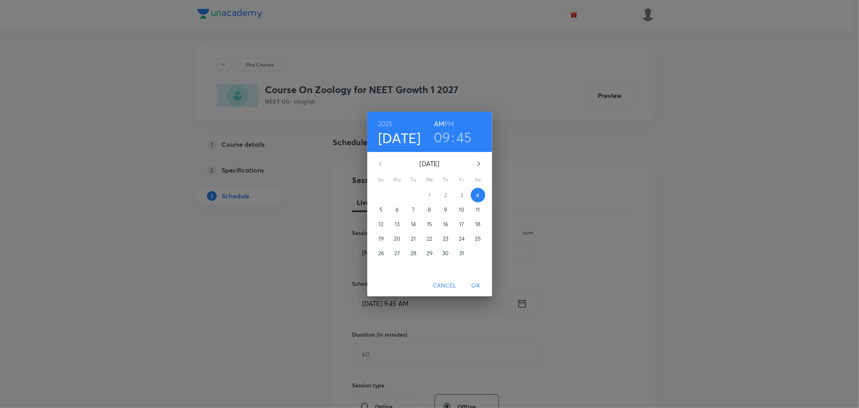
click at [462, 139] on h3 "45" at bounding box center [464, 136] width 16 height 17
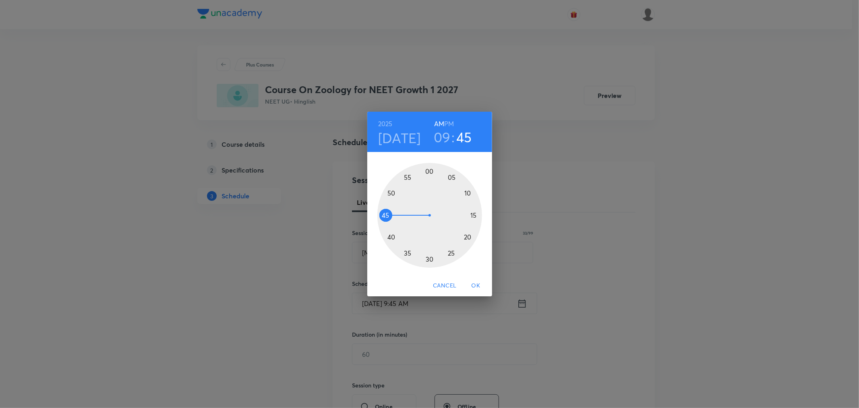
click at [391, 232] on div at bounding box center [429, 215] width 105 height 105
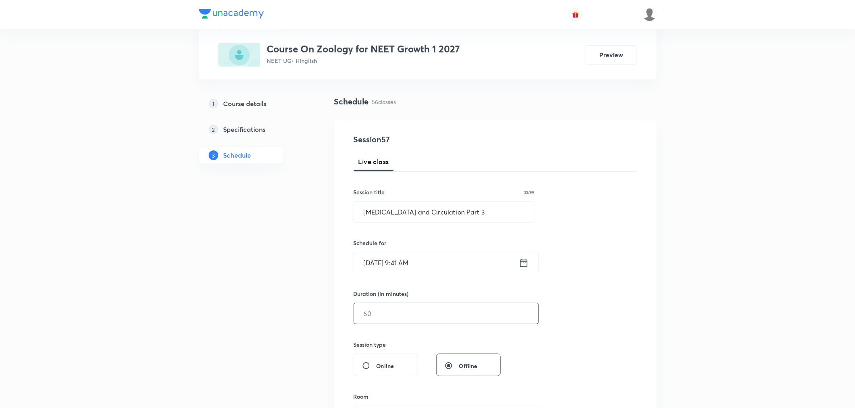
scroll to position [89, 0]
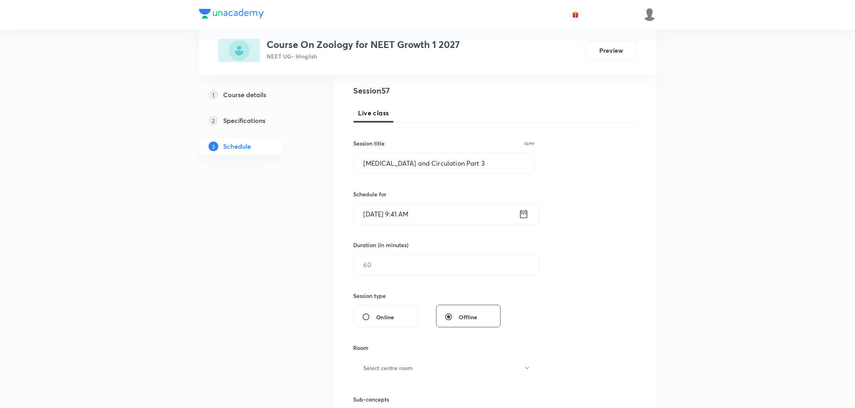
click at [522, 215] on icon at bounding box center [524, 213] width 10 height 11
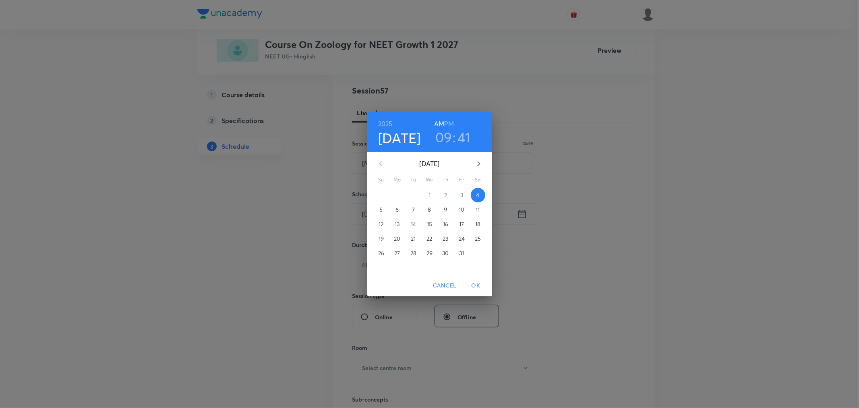
click at [466, 141] on h3 "41" at bounding box center [464, 136] width 13 height 17
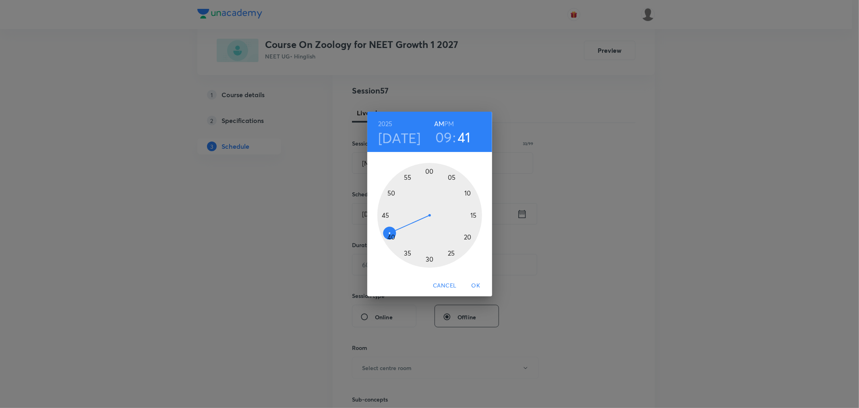
click at [391, 235] on div at bounding box center [429, 215] width 105 height 105
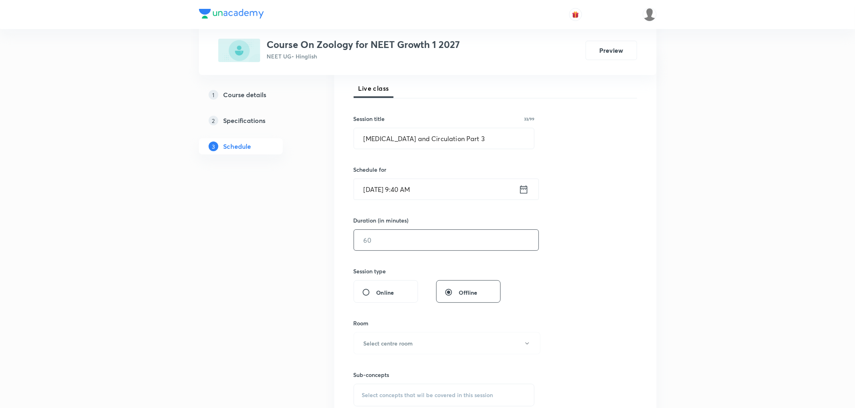
scroll to position [134, 0]
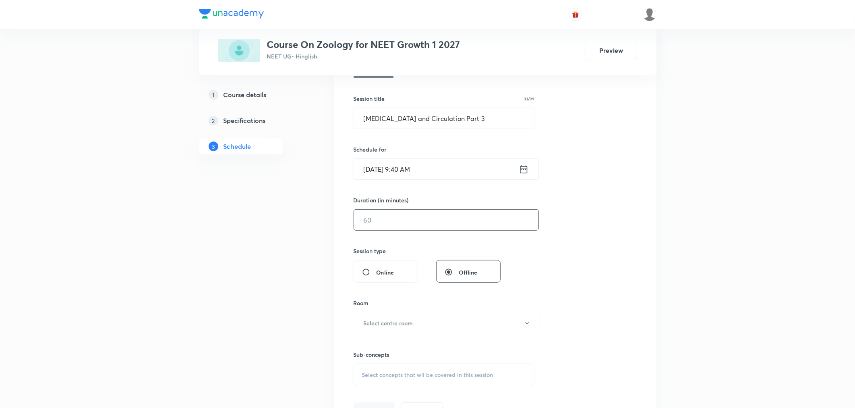
click at [393, 216] on input "text" at bounding box center [446, 219] width 184 height 21
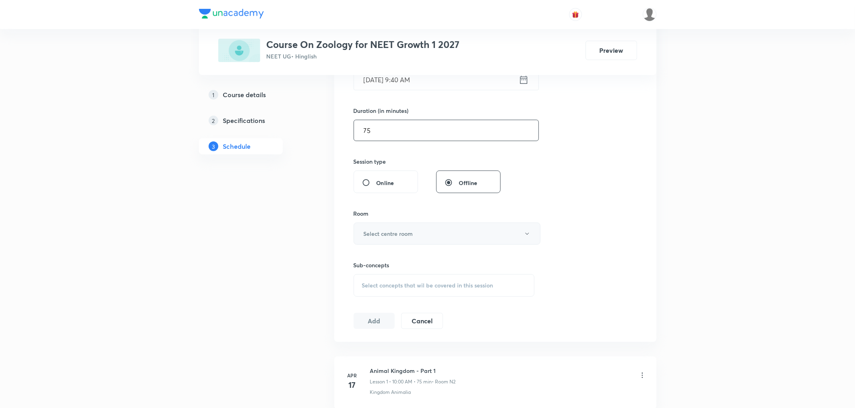
type input "75"
click at [375, 230] on h6 "Select centre room" at bounding box center [389, 233] width 50 height 8
click at [362, 273] on span "N2" at bounding box center [445, 274] width 176 height 8
click at [384, 282] on span "Select concepts that wil be covered in this session" at bounding box center [427, 285] width 131 height 6
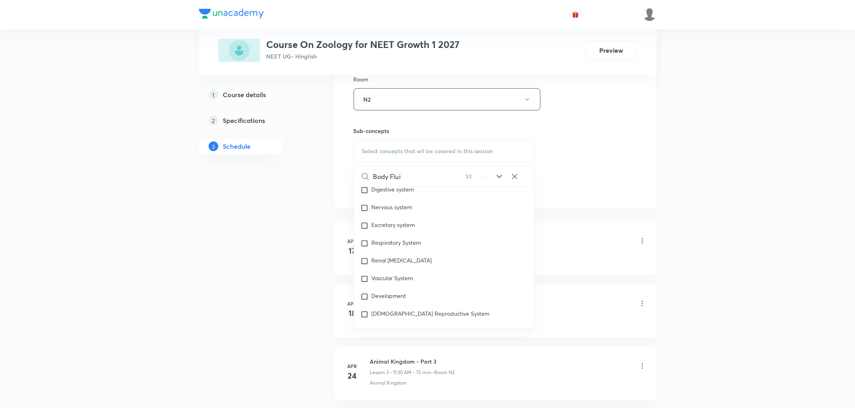
scroll to position [36862, 0]
type input "Body Flui"
click at [400, 325] on span "Breathing & Exchange of Gases and" at bounding box center [412, 332] width 81 height 14
checkbox input "true"
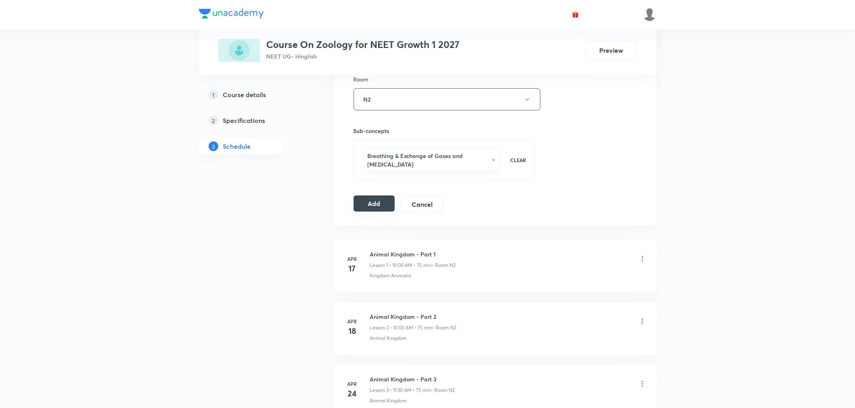
click at [369, 210] on button "Add" at bounding box center [374, 203] width 41 height 16
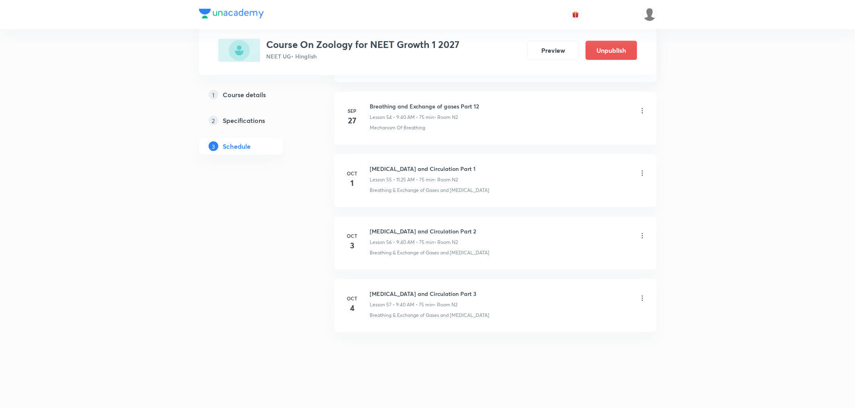
scroll to position [3430, 0]
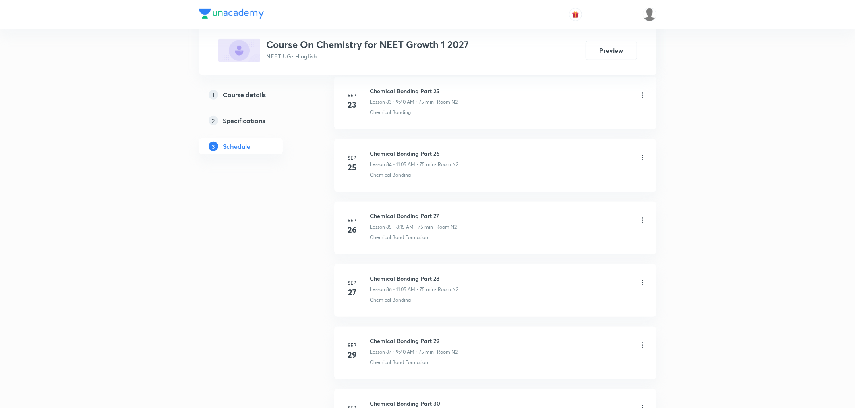
scroll to position [5801, 0]
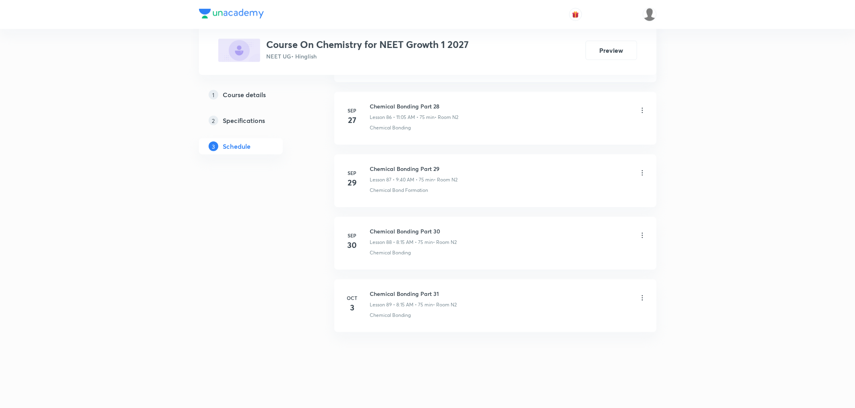
click at [395, 292] on h6 "Chemical Bonding Part 31" at bounding box center [413, 293] width 87 height 8
copy h6 "Chemical Bonding Part 31"
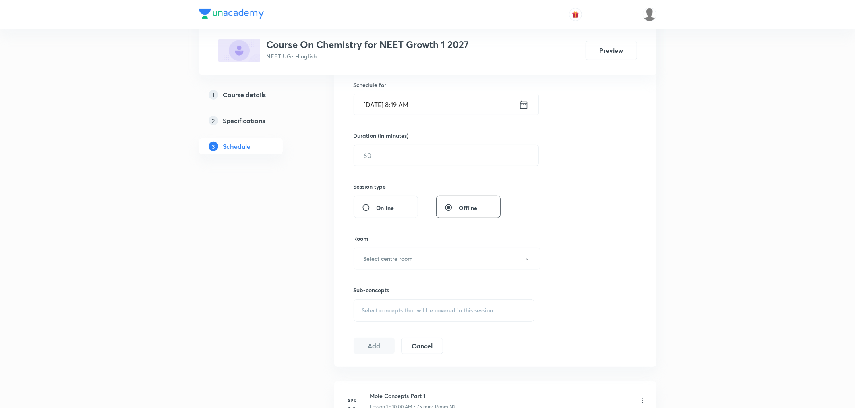
scroll to position [0, 0]
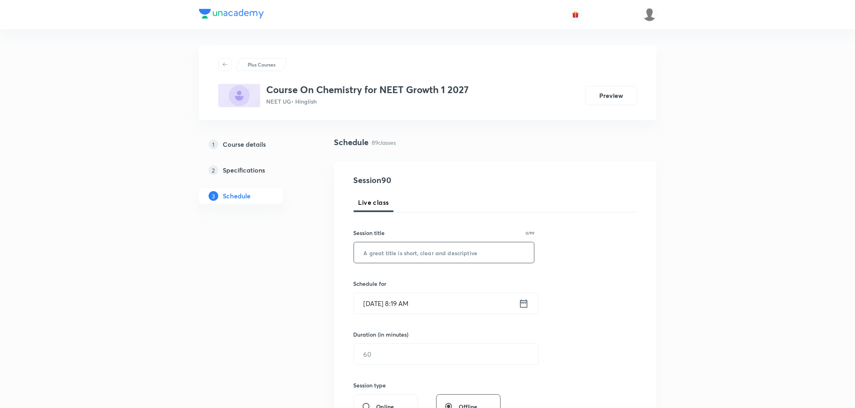
click at [400, 258] on input "text" at bounding box center [444, 252] width 180 height 21
paste input "Chemical Bonding Part 31"
type input "Chemical Bonding Part 32"
click at [520, 303] on icon at bounding box center [523, 303] width 7 height 8
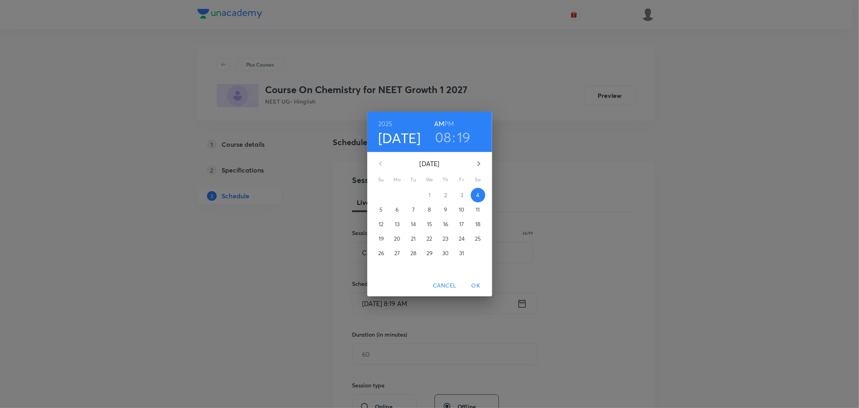
click at [436, 135] on h3 "08" at bounding box center [443, 136] width 17 height 17
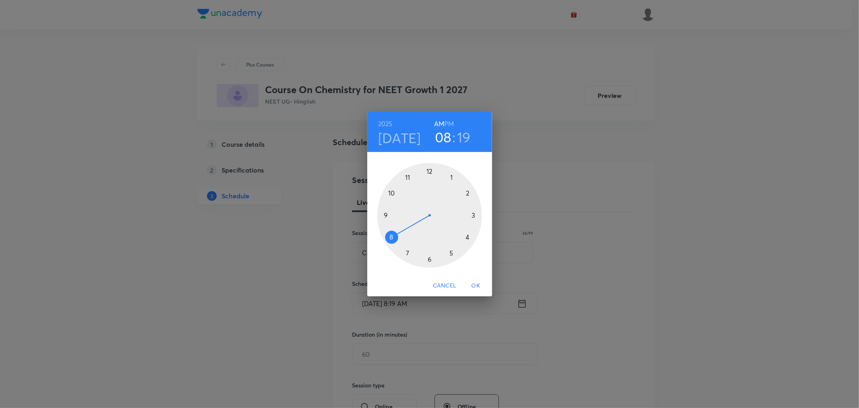
click at [409, 173] on div at bounding box center [429, 215] width 105 height 105
click at [452, 176] on div at bounding box center [429, 215] width 105 height 105
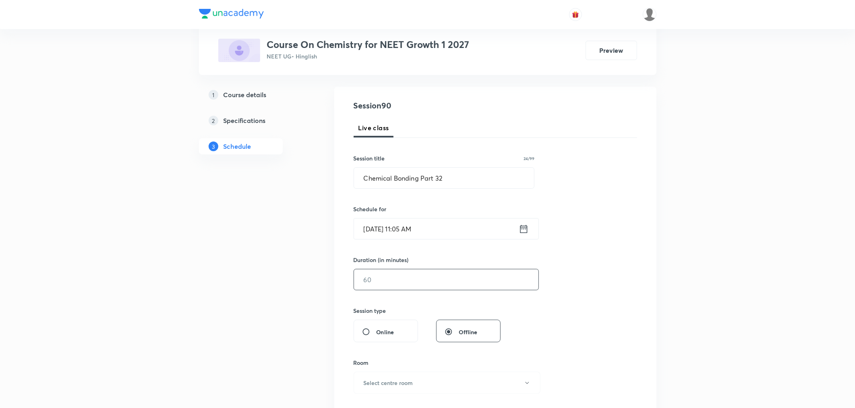
scroll to position [89, 0]
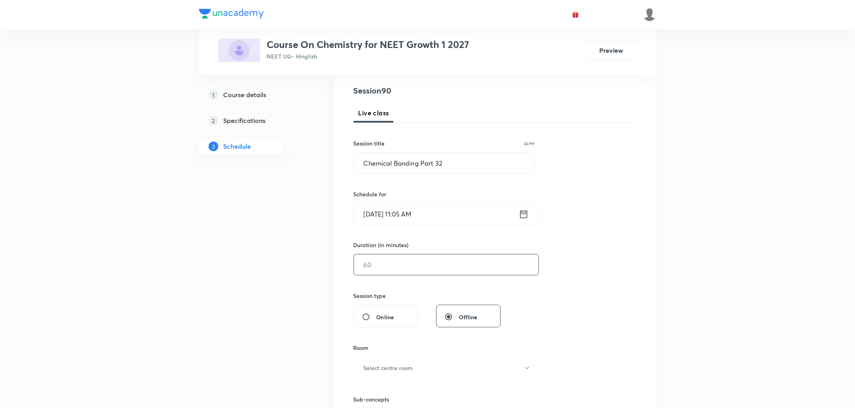
click at [412, 265] on input "text" at bounding box center [446, 264] width 184 height 21
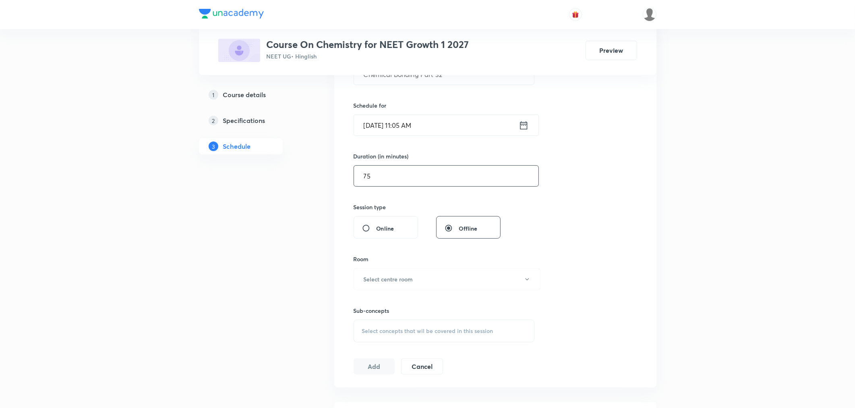
scroll to position [179, 0]
type input "75"
click at [387, 279] on h6 "Select centre room" at bounding box center [389, 278] width 50 height 8
click at [362, 316] on span "N2" at bounding box center [445, 319] width 176 height 8
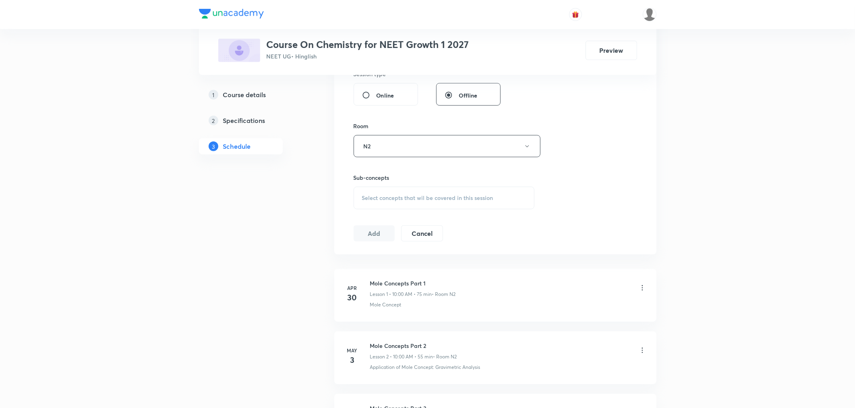
scroll to position [313, 0]
click at [388, 201] on div "Select concepts that wil be covered in this session" at bounding box center [444, 195] width 181 height 23
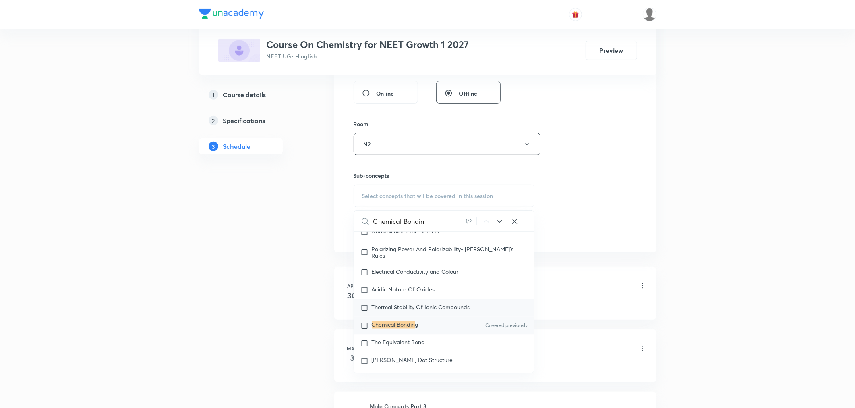
scroll to position [3764, 0]
type input "Chemical Bondin"
click at [392, 324] on mark "Chemical Bondin" at bounding box center [393, 321] width 43 height 8
checkbox input "true"
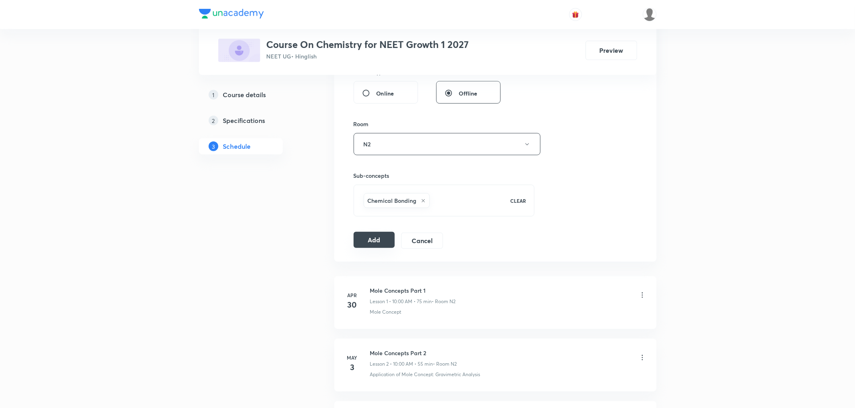
click at [388, 236] on button "Add" at bounding box center [374, 240] width 41 height 16
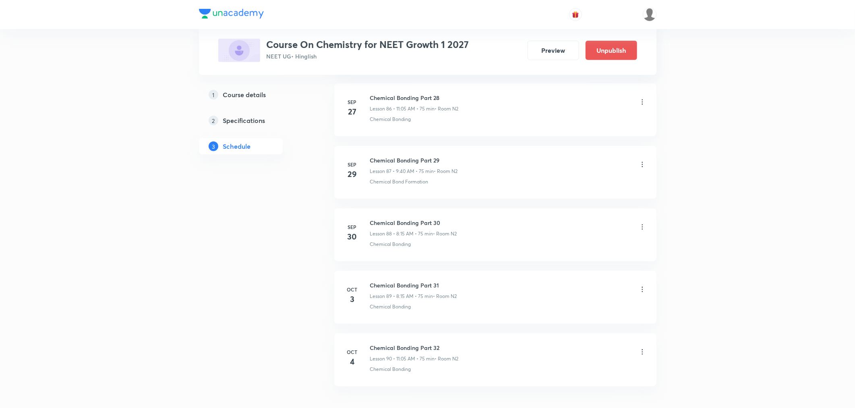
scroll to position [5492, 0]
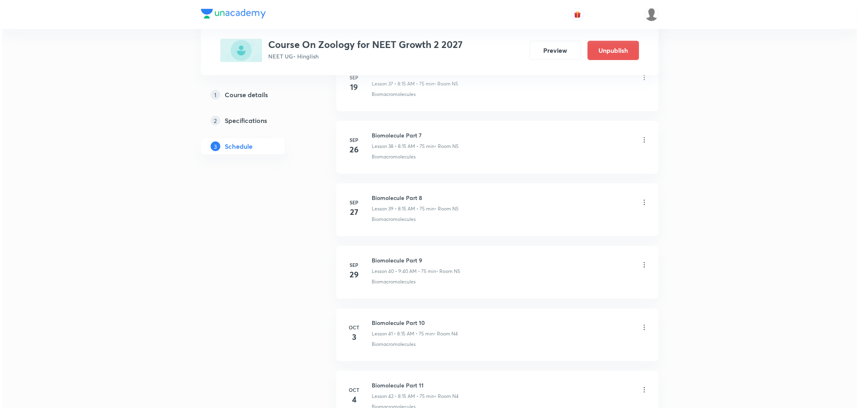
scroll to position [2863, 0]
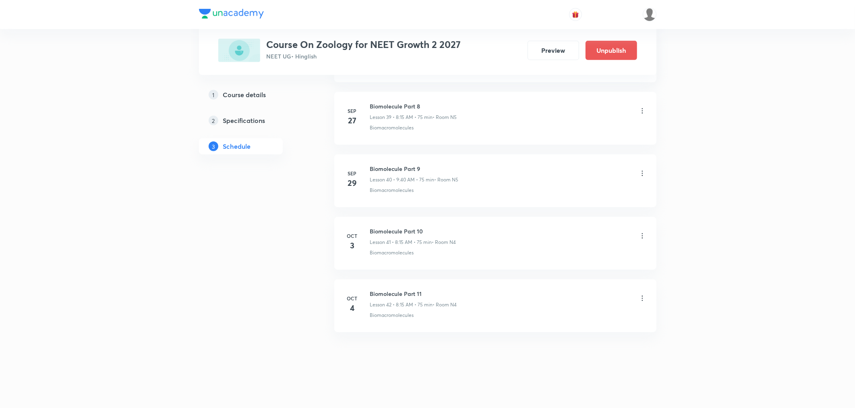
click at [644, 298] on icon at bounding box center [642, 298] width 8 height 8
click at [573, 319] on p "Edit" at bounding box center [568, 319] width 10 height 8
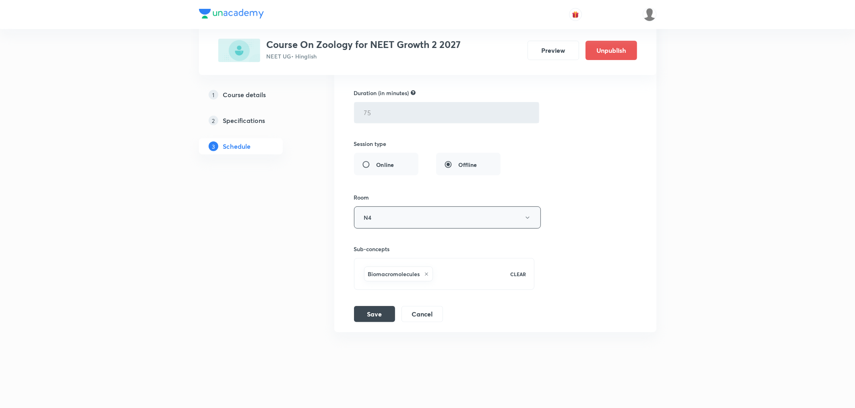
click at [402, 218] on button "N4" at bounding box center [447, 217] width 187 height 22
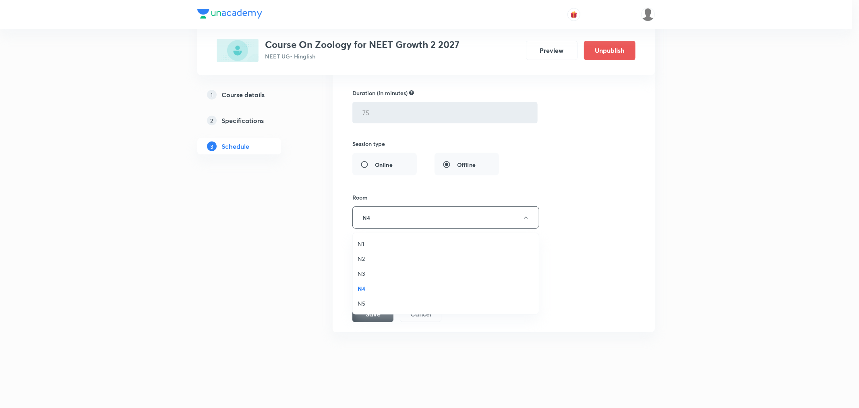
click at [360, 300] on span "N5" at bounding box center [446, 303] width 176 height 8
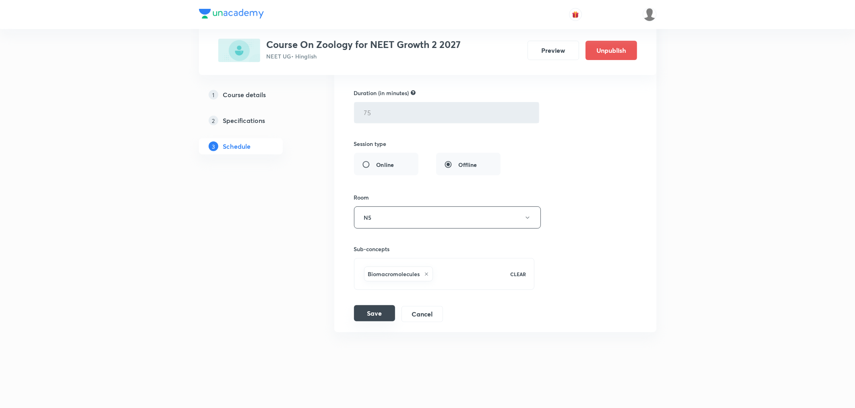
click at [360, 310] on button "Save" at bounding box center [374, 313] width 41 height 16
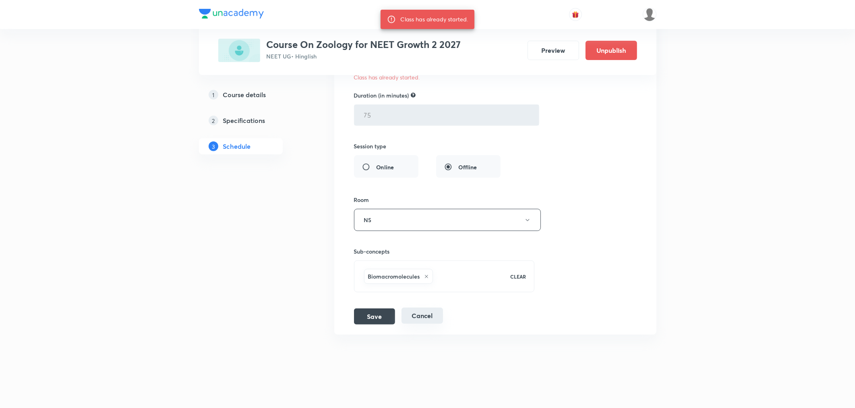
click at [432, 323] on button "Cancel" at bounding box center [422, 315] width 41 height 16
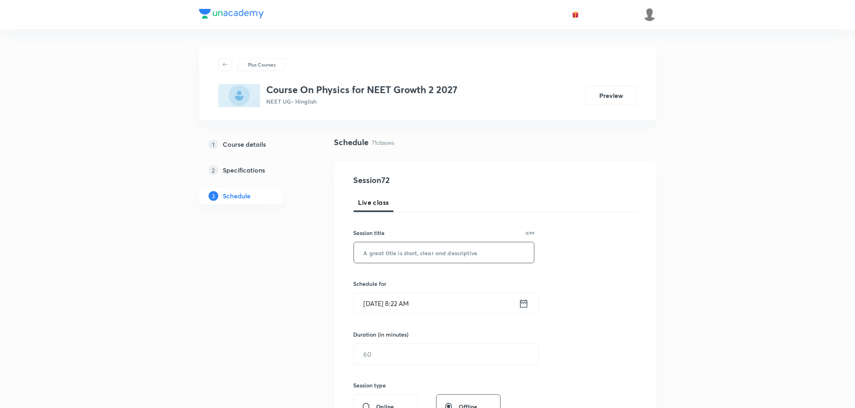
click at [435, 250] on input "text" at bounding box center [444, 252] width 180 height 21
click at [435, 250] on input "Work, Energy and Power Part 1" at bounding box center [444, 252] width 180 height 21
type input "Work, Energy and Power Part 1"
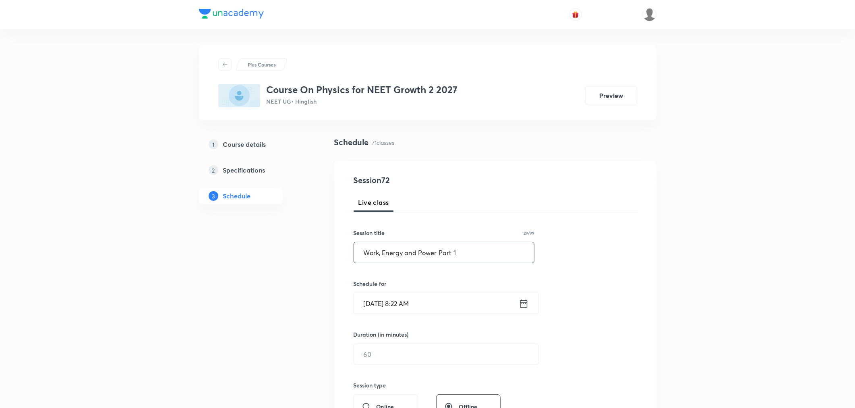
click at [526, 304] on icon at bounding box center [524, 303] width 10 height 11
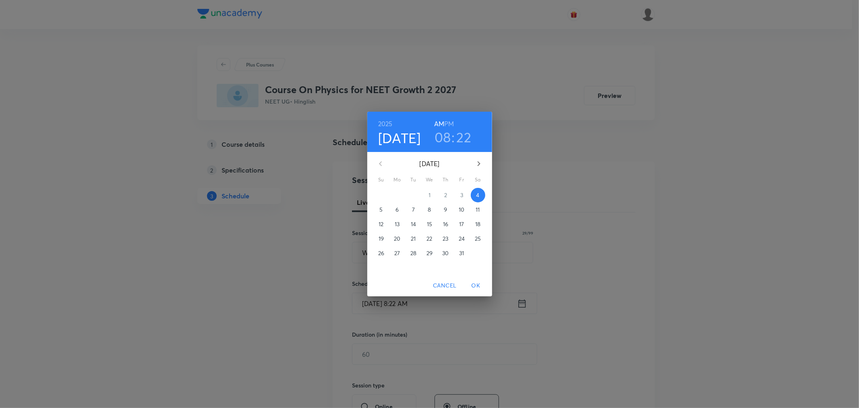
click at [445, 135] on h3 "08" at bounding box center [443, 136] width 17 height 17
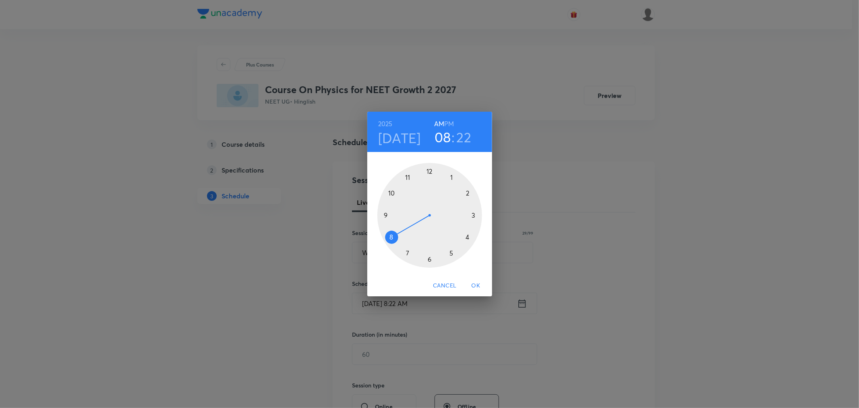
click at [406, 175] on div at bounding box center [429, 215] width 105 height 105
click at [442, 137] on h3 "11" at bounding box center [442, 136] width 11 height 17
click at [387, 214] on div at bounding box center [429, 215] width 105 height 105
click at [391, 235] on div at bounding box center [429, 215] width 105 height 105
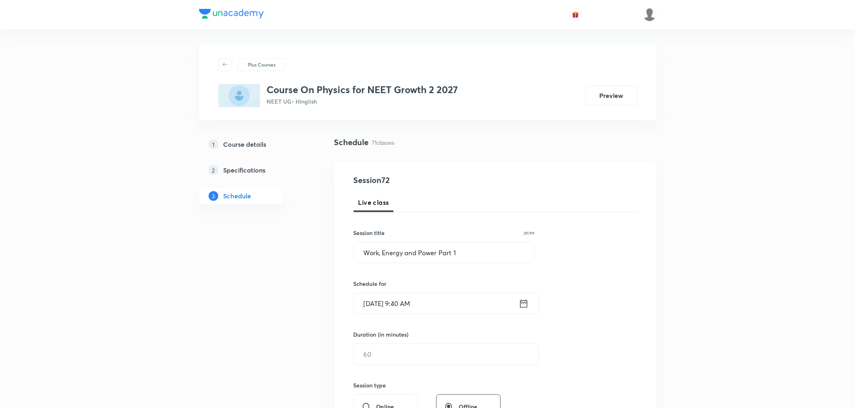
scroll to position [45, 0]
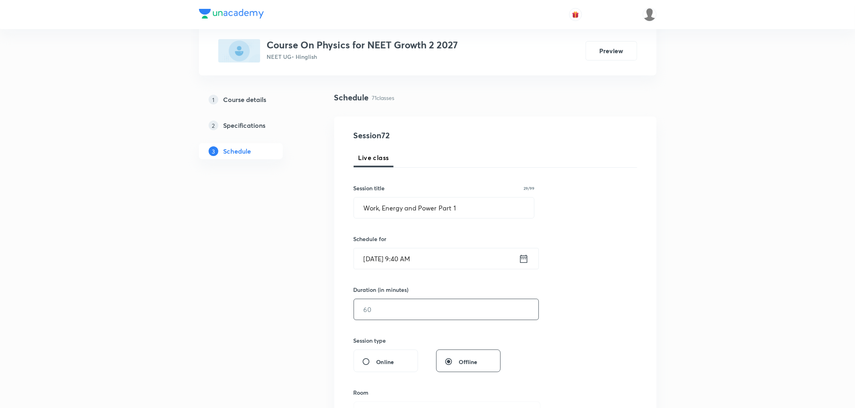
click at [383, 307] on input "text" at bounding box center [446, 309] width 184 height 21
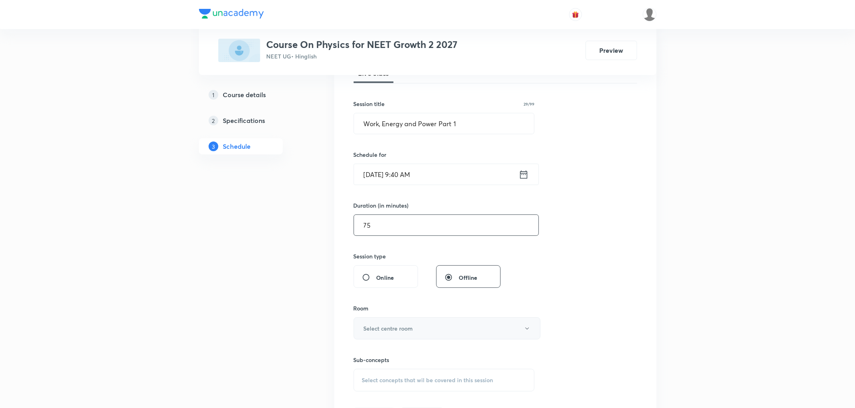
scroll to position [134, 0]
type input "75"
click at [358, 325] on button "Select centre room" at bounding box center [447, 323] width 187 height 22
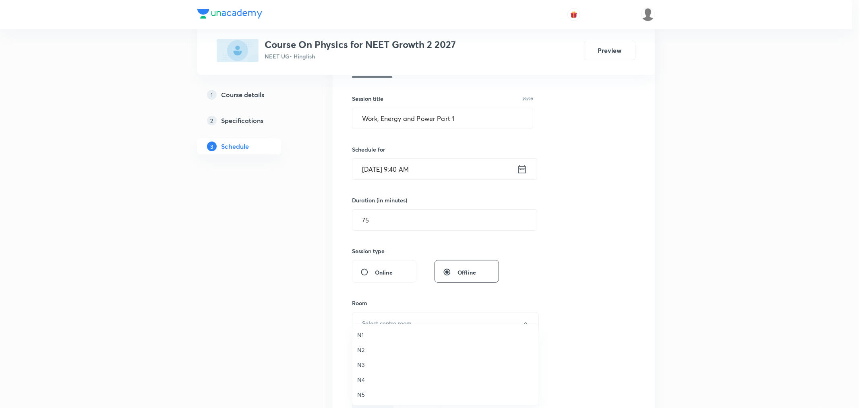
click at [360, 395] on span "N5" at bounding box center [445, 394] width 176 height 8
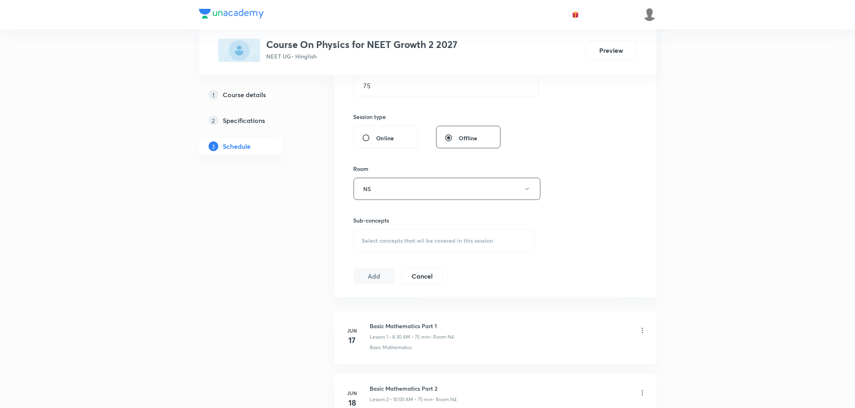
click at [373, 238] on span "Select concepts that wil be covered in this session" at bounding box center [427, 240] width 131 height 6
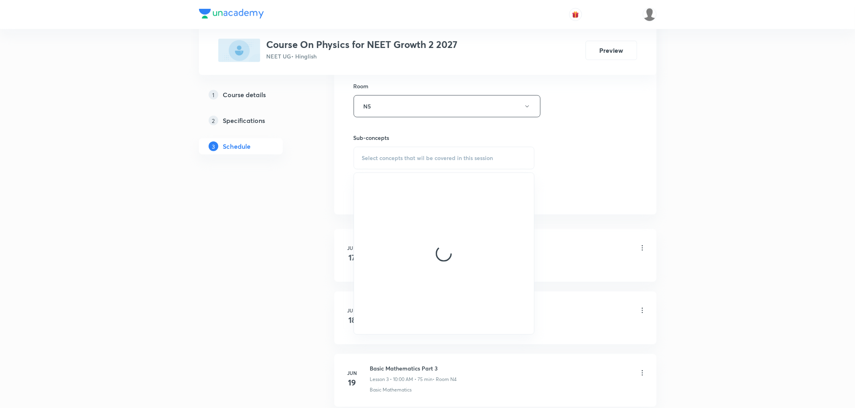
scroll to position [358, 0]
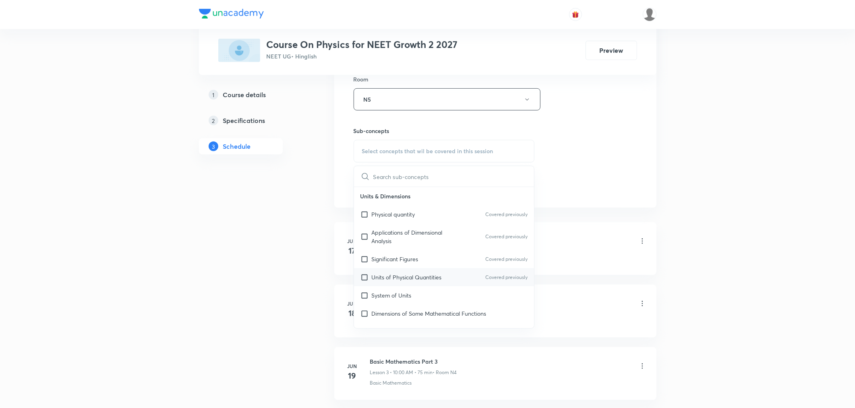
paste input "F98A3VNS"
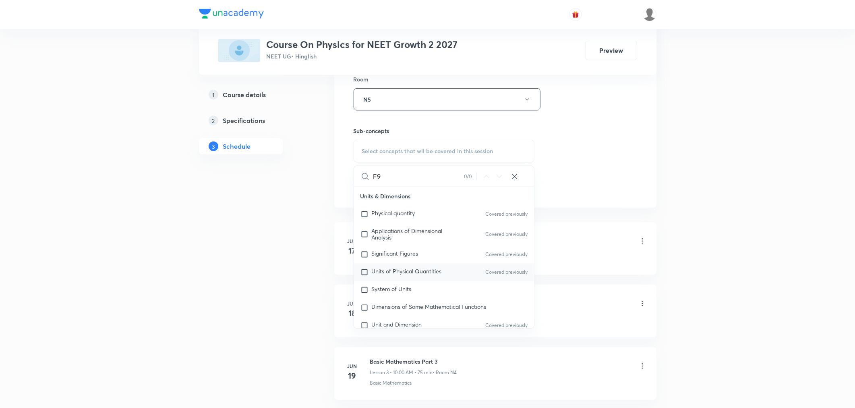
type input "F"
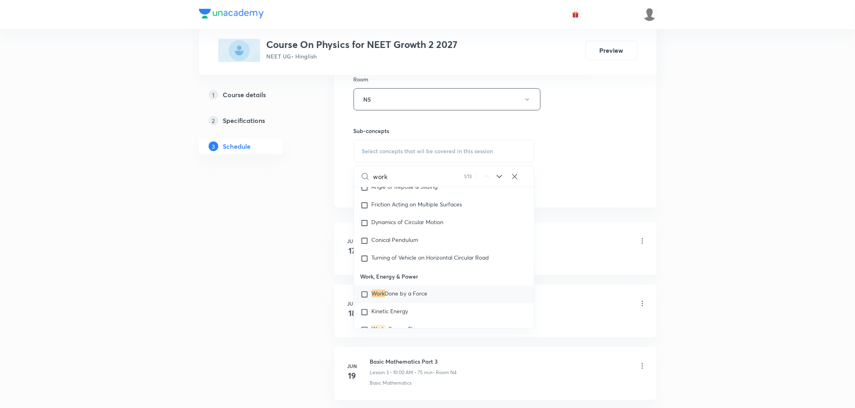
scroll to position [1942, 0]
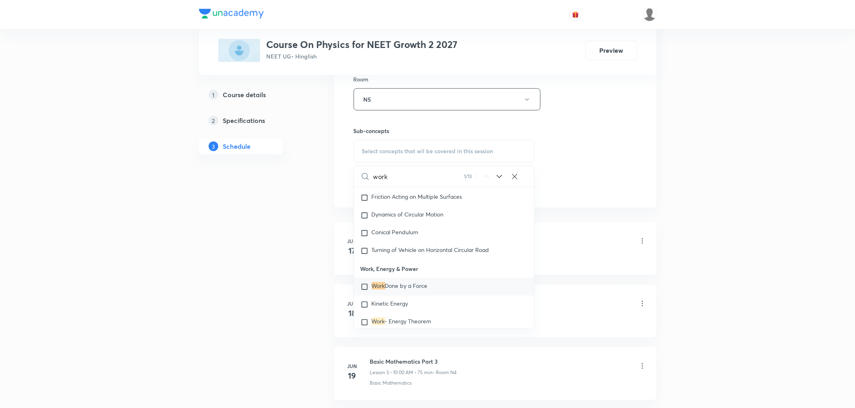
type input "work"
click at [413, 289] on span "Done by a Force" at bounding box center [406, 286] width 43 height 8
checkbox input "true"
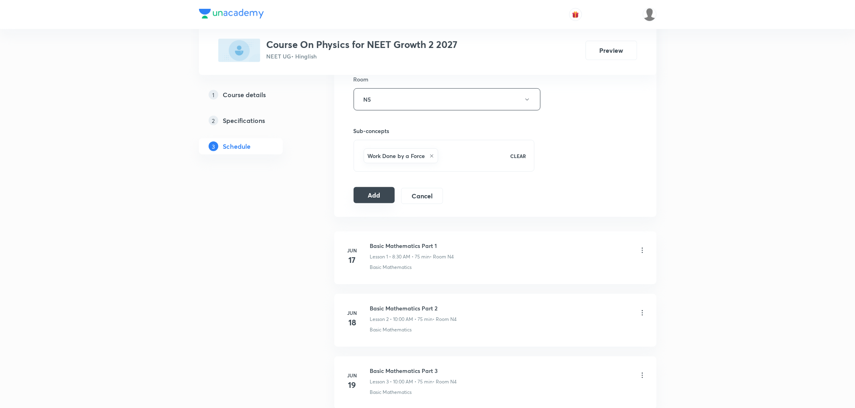
click at [358, 198] on button "Add" at bounding box center [374, 195] width 41 height 16
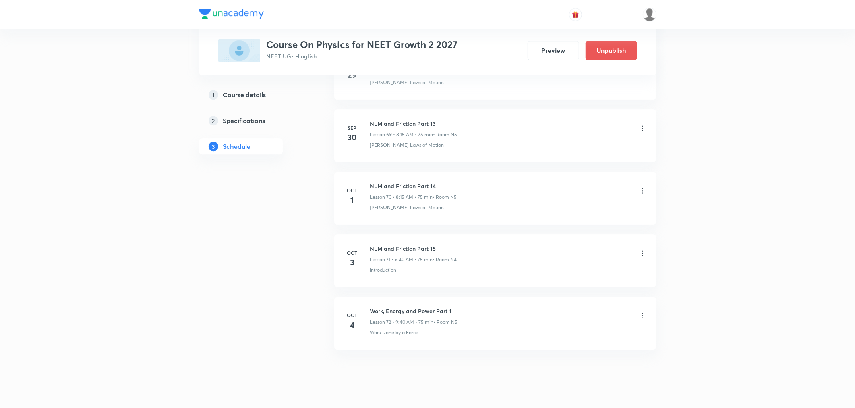
scroll to position [4368, 0]
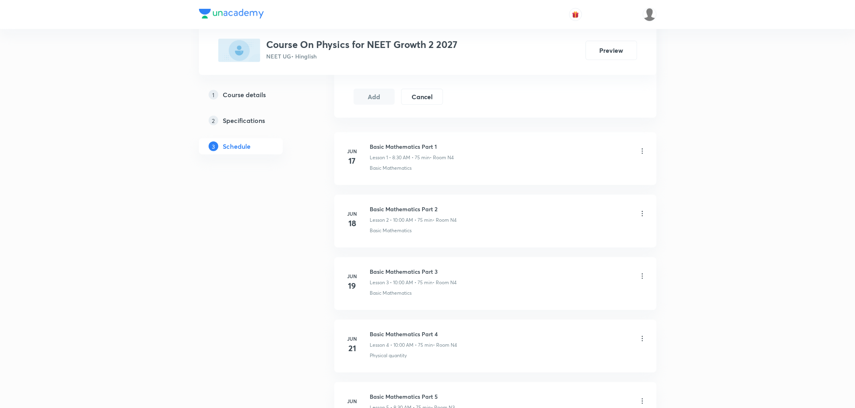
scroll to position [4677, 0]
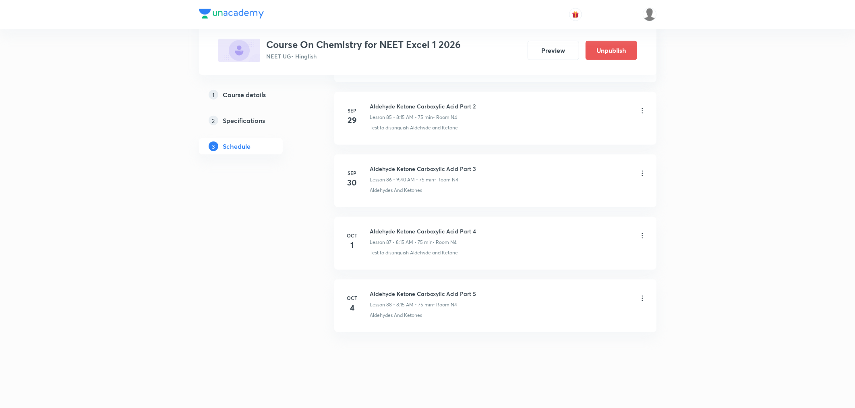
click at [644, 296] on icon at bounding box center [642, 298] width 8 height 8
click at [578, 331] on p "Delete" at bounding box center [571, 333] width 17 height 8
click at [611, 389] on button "Cancel" at bounding box center [621, 390] width 71 height 19
click at [643, 299] on icon at bounding box center [642, 298] width 8 height 8
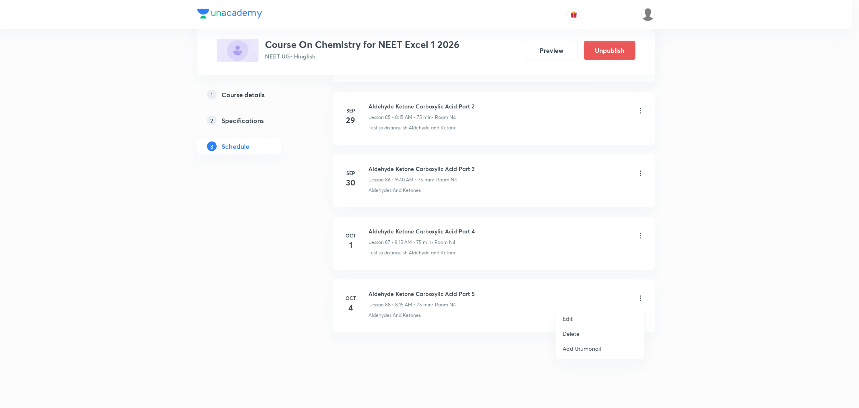
click at [567, 319] on p "Edit" at bounding box center [568, 318] width 10 height 8
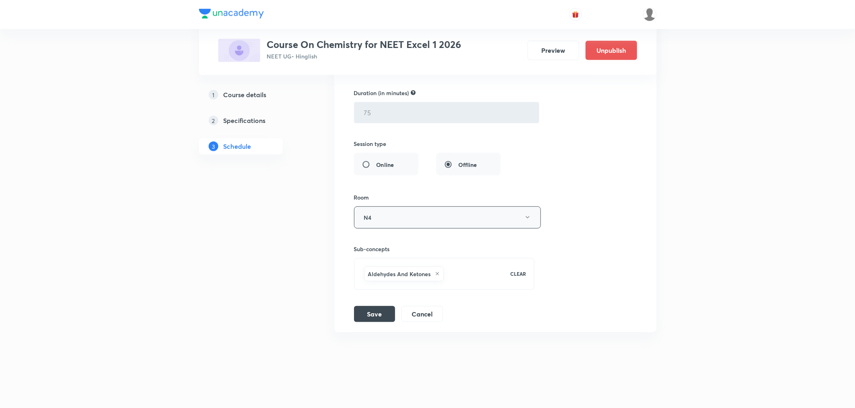
click at [405, 215] on button "N4" at bounding box center [447, 217] width 187 height 22
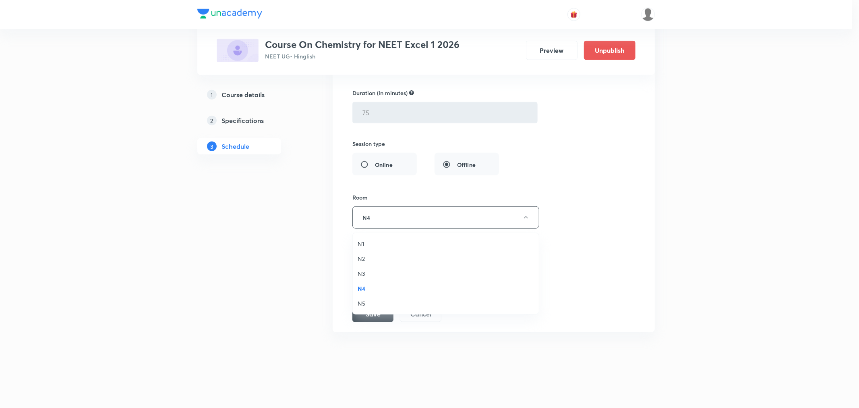
click at [362, 297] on li "N5" at bounding box center [446, 303] width 186 height 15
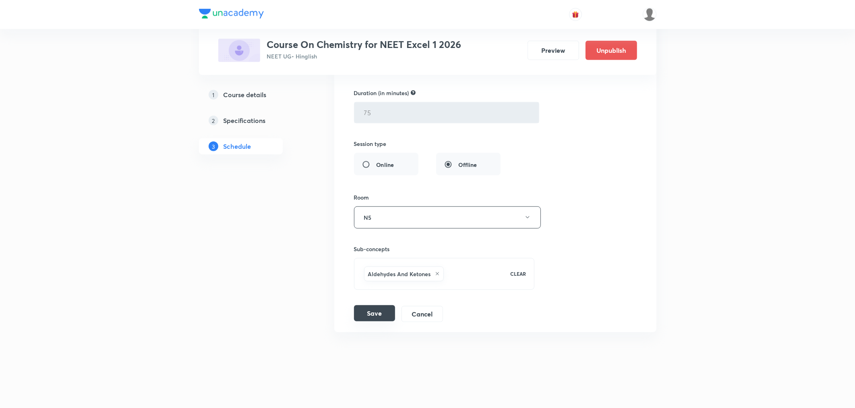
click at [365, 311] on button "Save" at bounding box center [374, 313] width 41 height 16
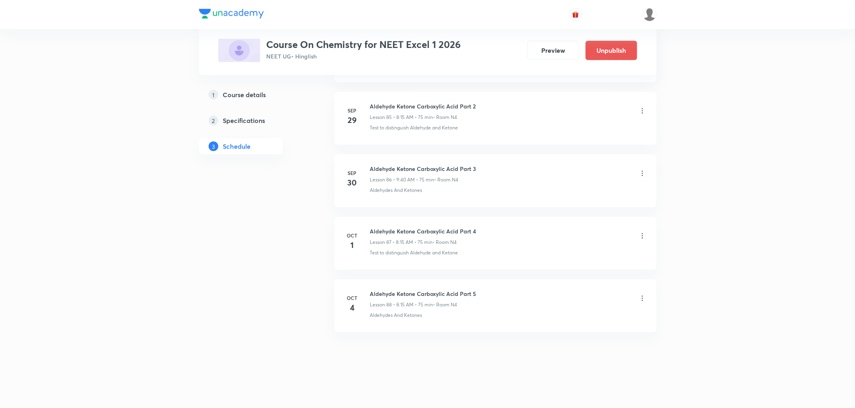
scroll to position [5369, 0]
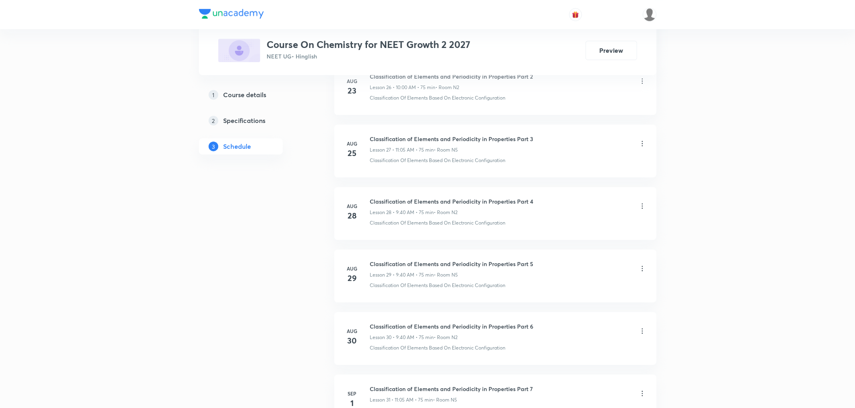
scroll to position [3425, 0]
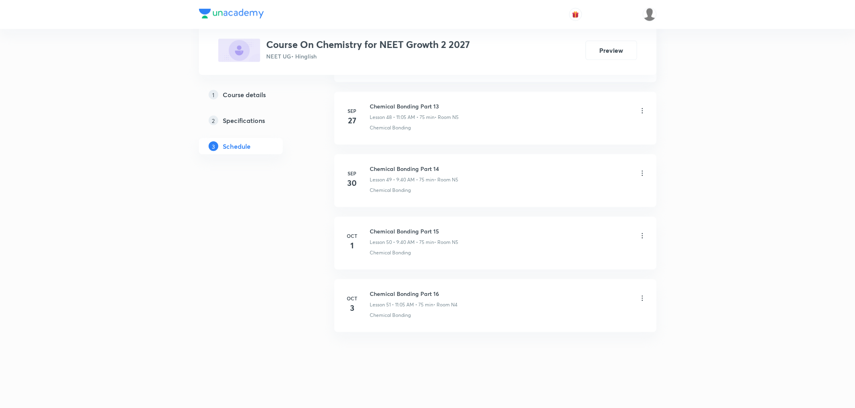
click at [393, 292] on h6 "Chemical Bonding Part 16" at bounding box center [414, 293] width 88 height 8
copy h6 "Chemical Bonding Part 16"
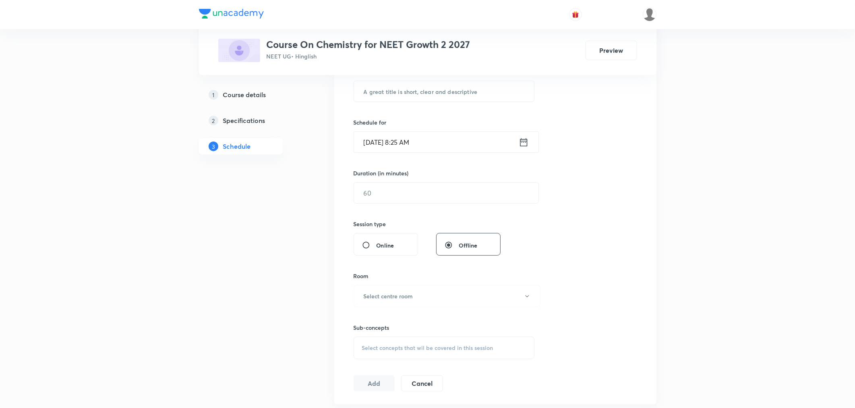
scroll to position [0, 0]
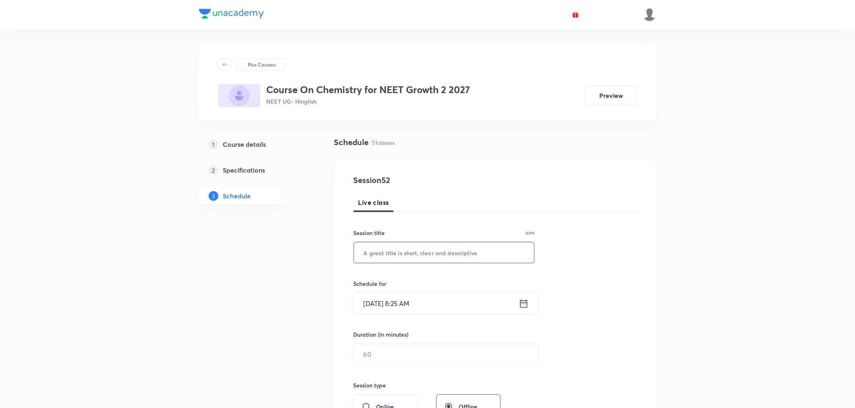
click at [389, 249] on input "text" at bounding box center [444, 252] width 180 height 21
paste input "Chemical Bonding Part 16"
type input "Chemical Bonding Part 17"
click at [522, 303] on icon at bounding box center [524, 303] width 10 height 11
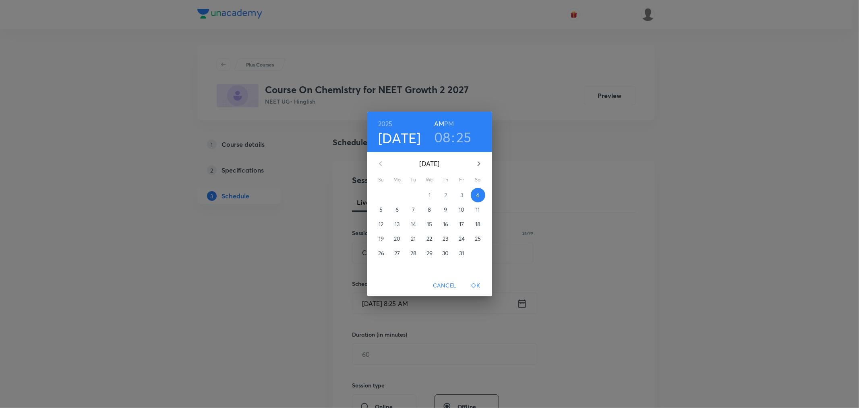
click at [441, 136] on h3 "08" at bounding box center [442, 136] width 17 height 17
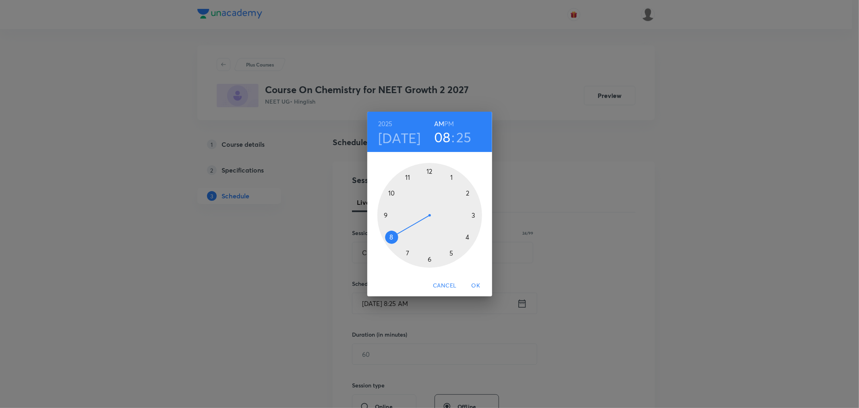
click at [406, 178] on div at bounding box center [429, 215] width 105 height 105
click at [452, 175] on div at bounding box center [429, 215] width 105 height 105
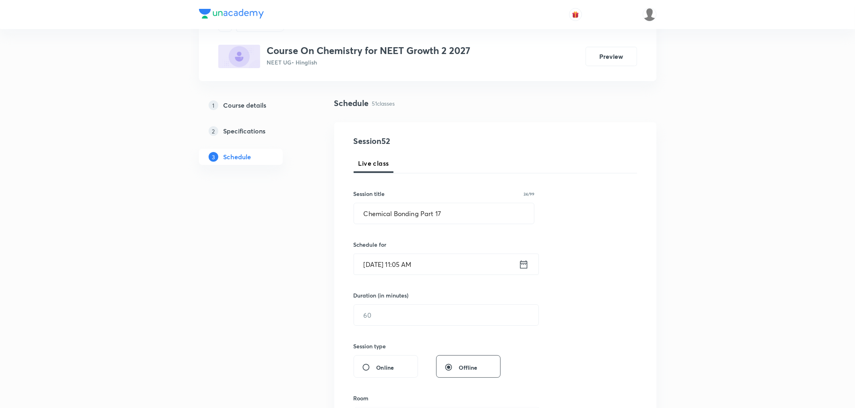
scroll to position [89, 0]
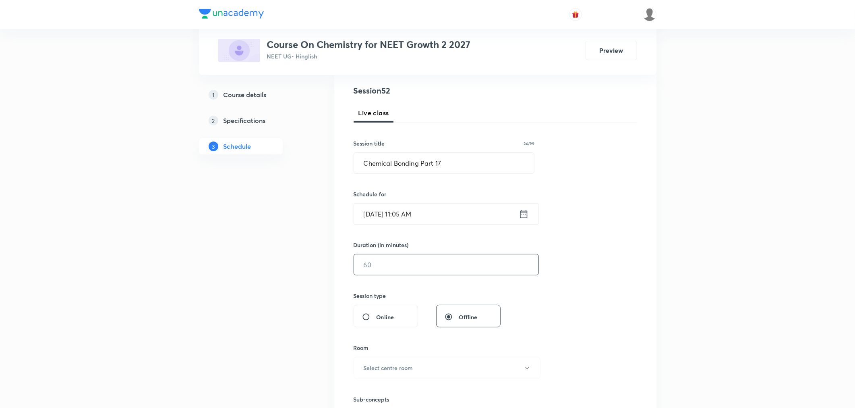
click at [400, 263] on input "text" at bounding box center [446, 264] width 184 height 21
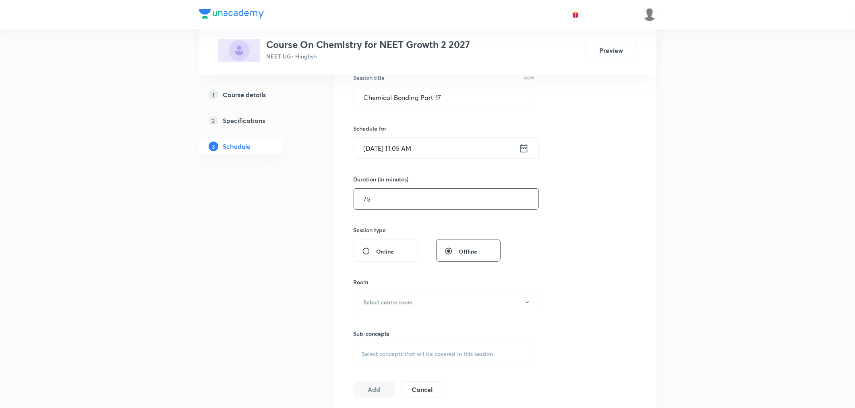
scroll to position [179, 0]
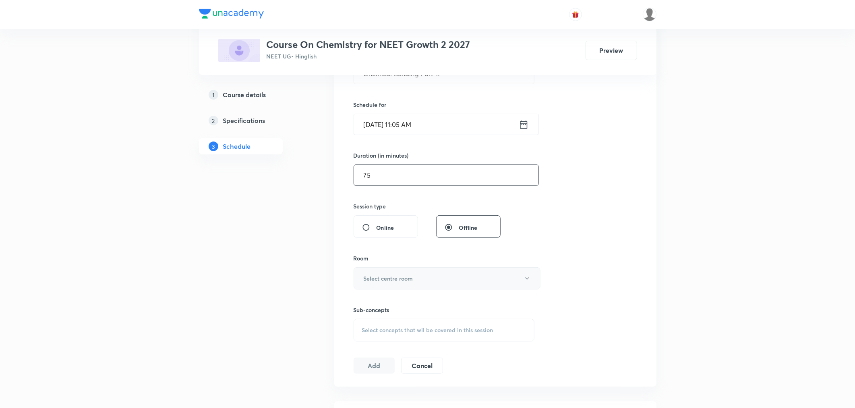
type input "75"
click at [359, 288] on button "Select centre room" at bounding box center [447, 278] width 187 height 22
click at [361, 360] on span "N5" at bounding box center [445, 364] width 176 height 8
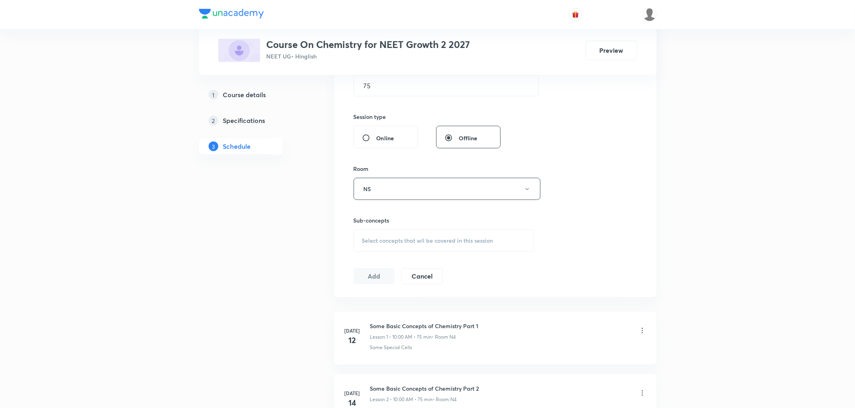
click at [385, 244] on div "Select concepts that wil be covered in this session" at bounding box center [444, 240] width 181 height 23
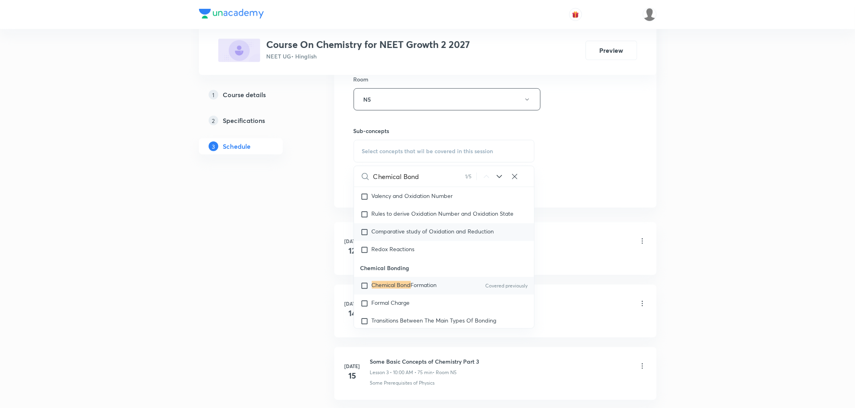
scroll to position [3144, 0]
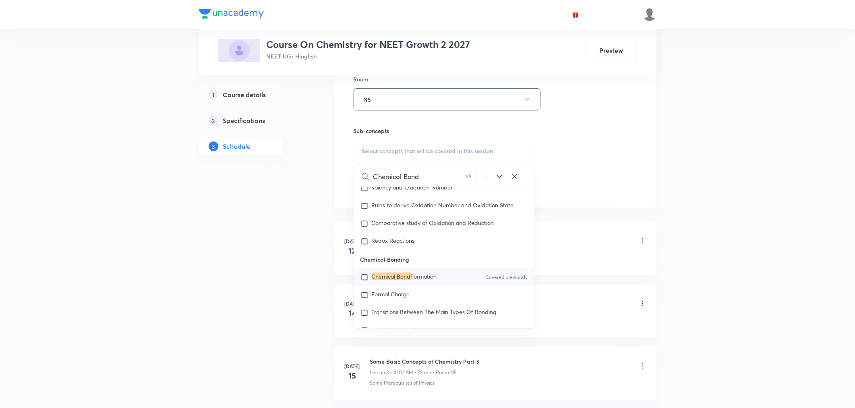
type input "Chemical Bond"
click at [380, 280] on mark "Chemical Bond" at bounding box center [391, 276] width 39 height 8
checkbox input "true"
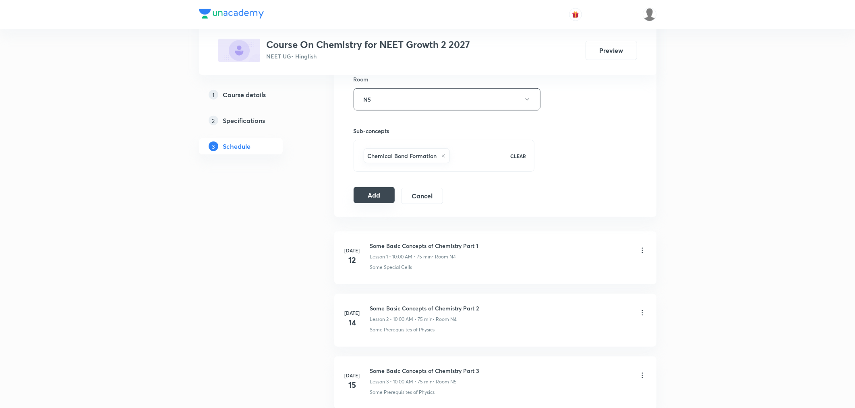
click at [372, 196] on button "Add" at bounding box center [374, 195] width 41 height 16
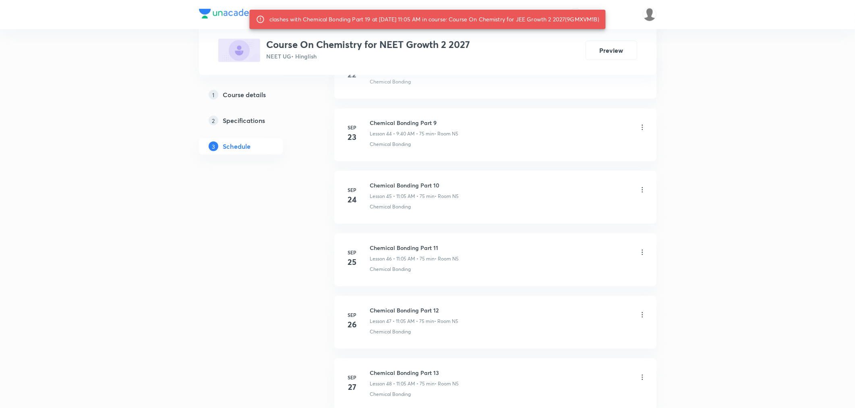
scroll to position [3434, 0]
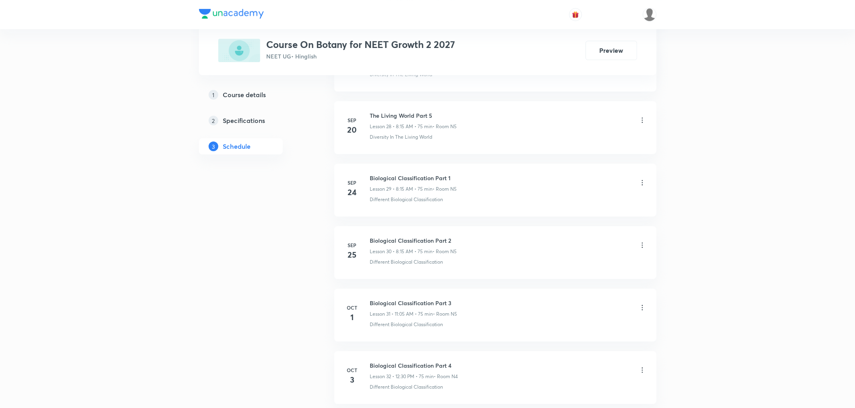
scroll to position [2238, 0]
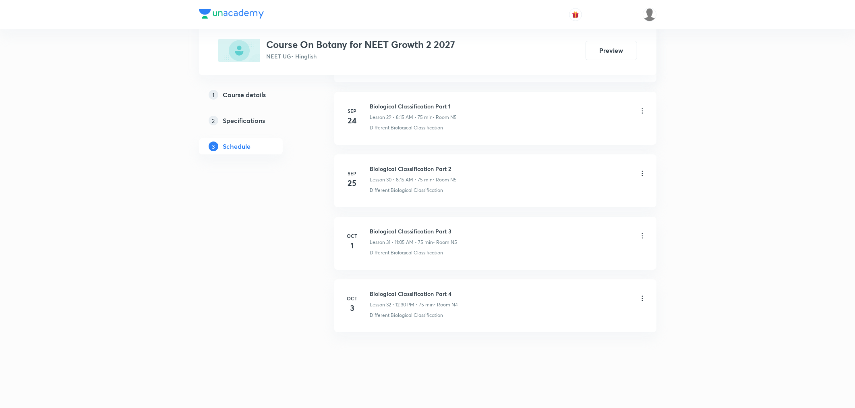
click at [401, 292] on h6 "Biological Classification Part 4" at bounding box center [414, 293] width 88 height 8
copy h6 "Biological Classification Part 4"
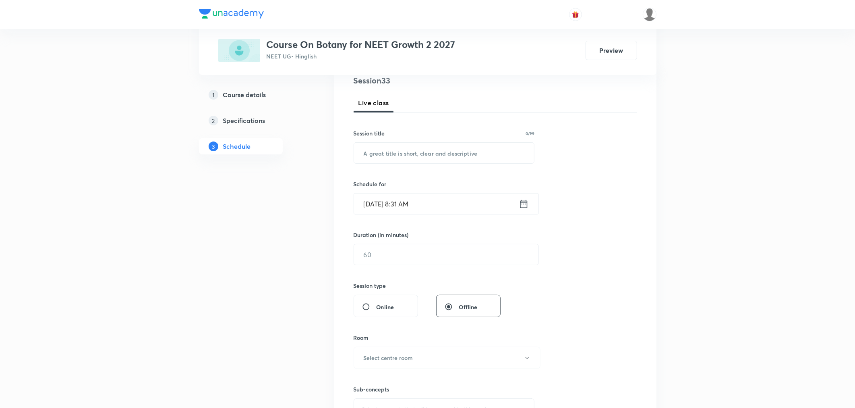
scroll to position [0, 0]
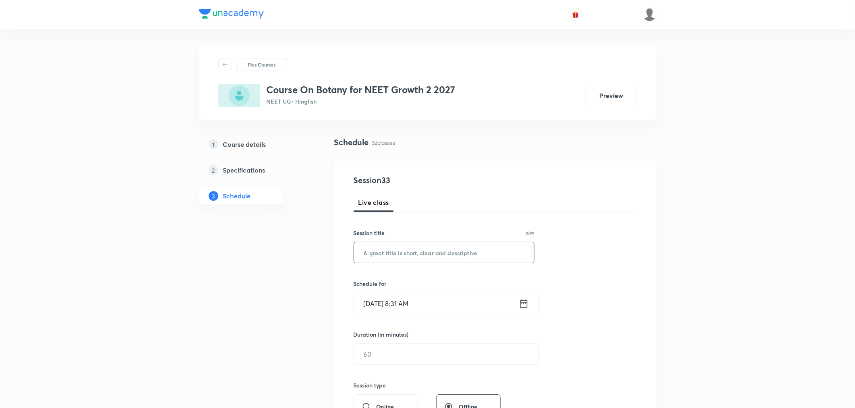
click at [421, 244] on input "text" at bounding box center [444, 252] width 180 height 21
paste input "Biological Classification Part 4"
type input "Biological Classification Part 5"
click at [521, 303] on icon at bounding box center [524, 303] width 10 height 11
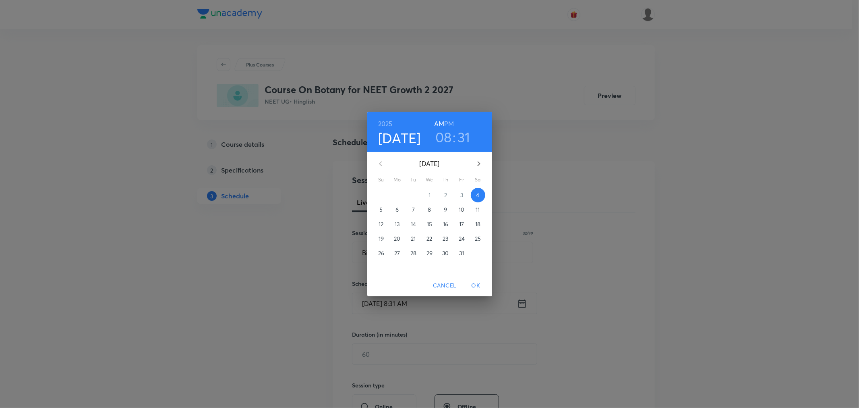
click at [445, 135] on h3 "08" at bounding box center [443, 136] width 17 height 17
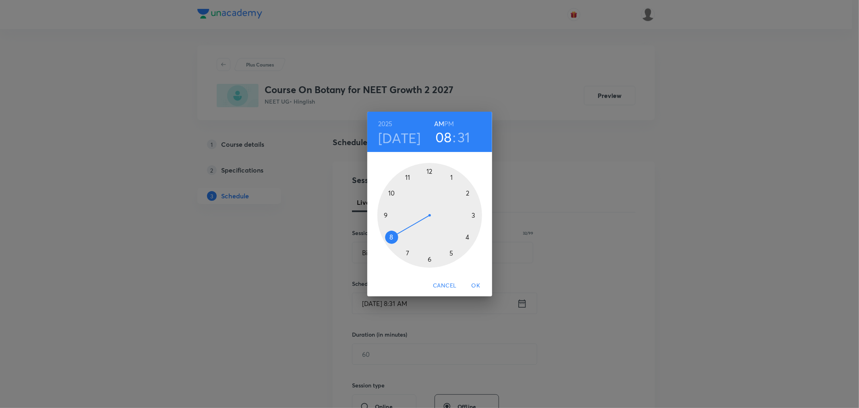
click at [409, 176] on div at bounding box center [429, 215] width 105 height 105
click at [451, 176] on div at bounding box center [429, 215] width 105 height 105
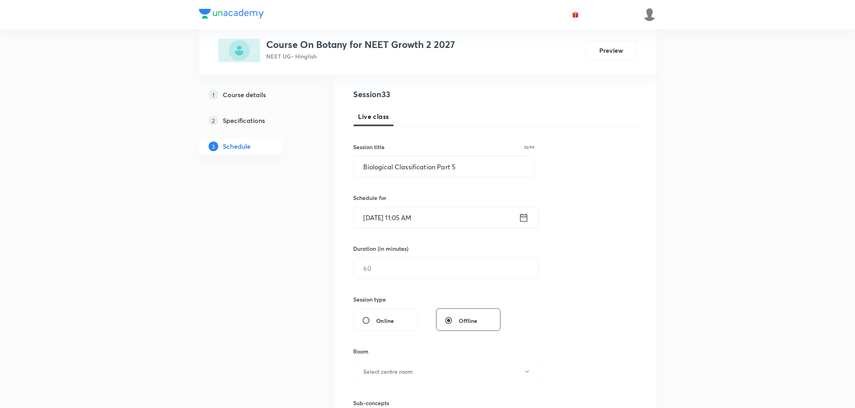
scroll to position [89, 0]
click at [416, 277] on div "Session 33 Live class Session title 32/99 Biological Classification Part 5 ​ Sc…" at bounding box center [496, 274] width 284 height 378
click at [416, 263] on input "text" at bounding box center [446, 264] width 184 height 21
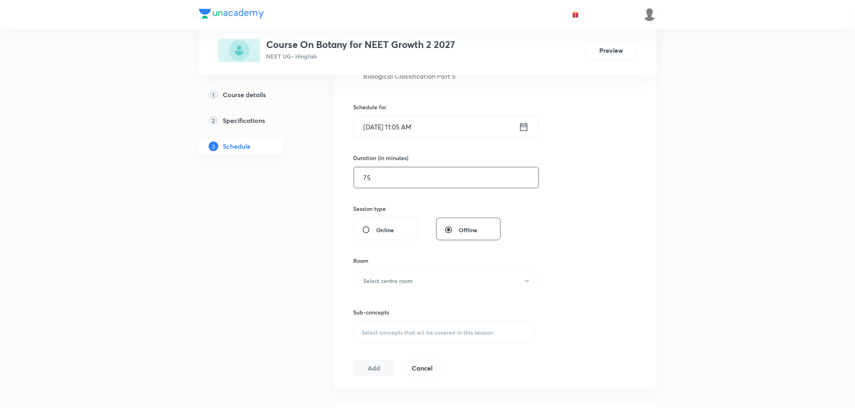
scroll to position [179, 0]
type input "75"
click at [400, 278] on h6 "Select centre room" at bounding box center [389, 278] width 50 height 8
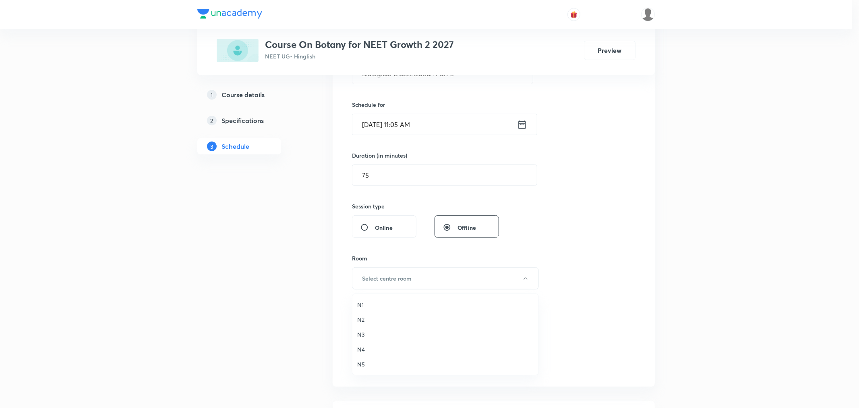
click at [359, 360] on span "N5" at bounding box center [445, 364] width 176 height 8
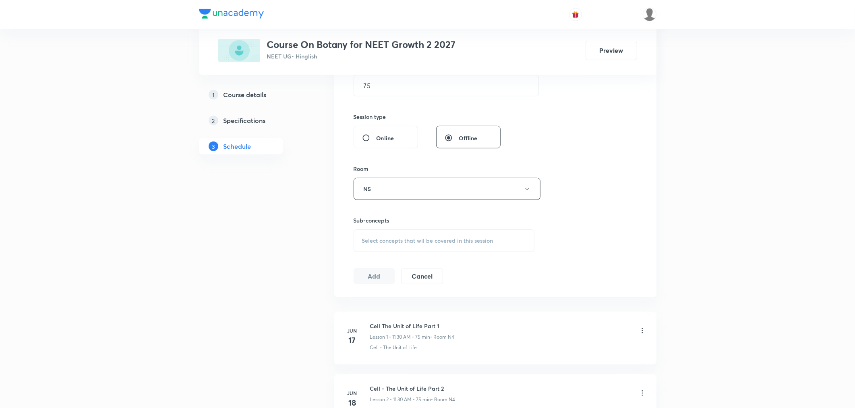
click at [393, 235] on div "Select concepts that wil be covered in this session" at bounding box center [444, 240] width 181 height 23
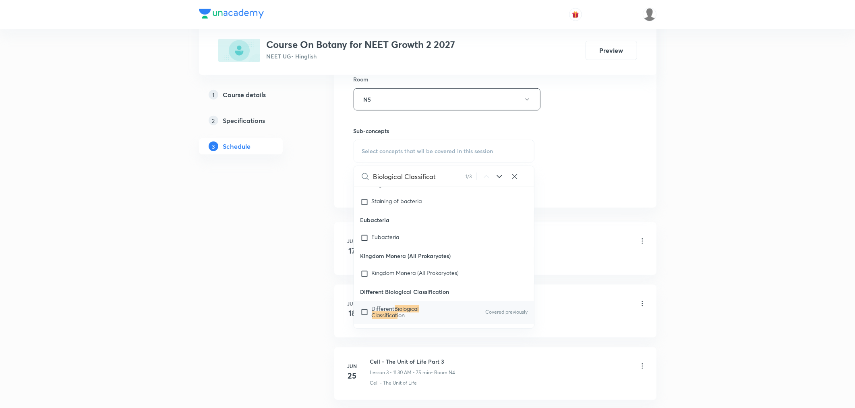
scroll to position [12620, 0]
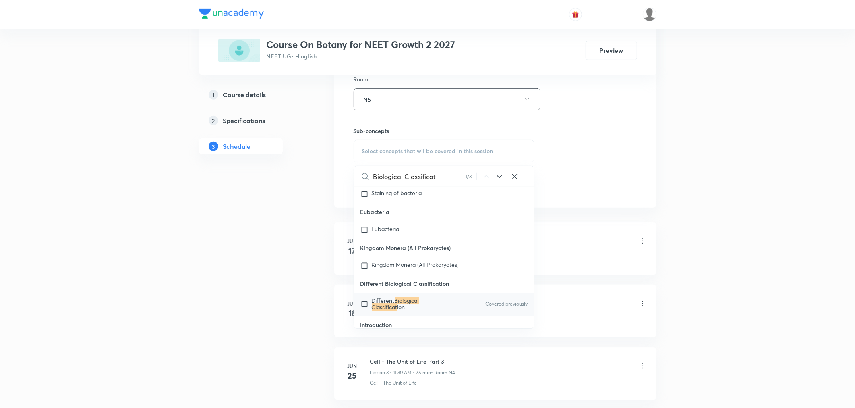
type input "Biological Classificat"
click at [379, 298] on mark "Biological Classificat" at bounding box center [395, 303] width 47 height 14
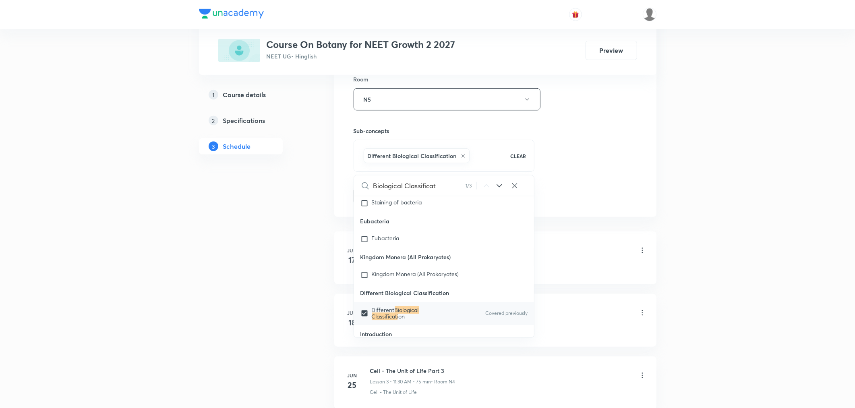
checkbox input "true"
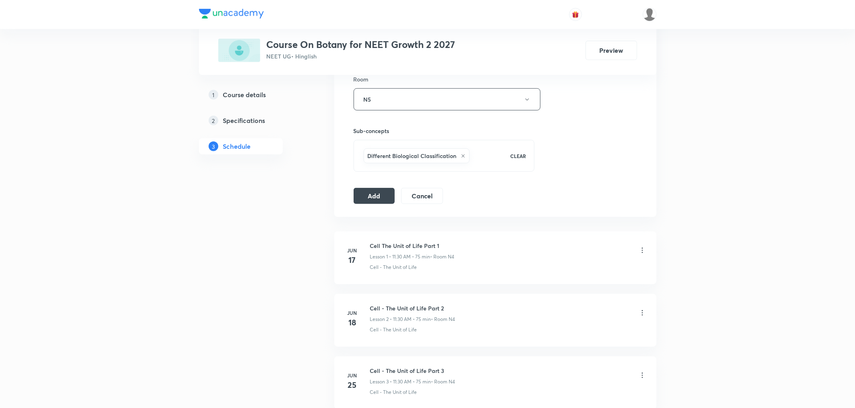
click at [379, 206] on div "Session 33 Live class Session title 32/99 Biological Classification Part 5 ​ Sc…" at bounding box center [495, 9] width 322 height 413
click at [382, 199] on button "Add" at bounding box center [374, 195] width 41 height 16
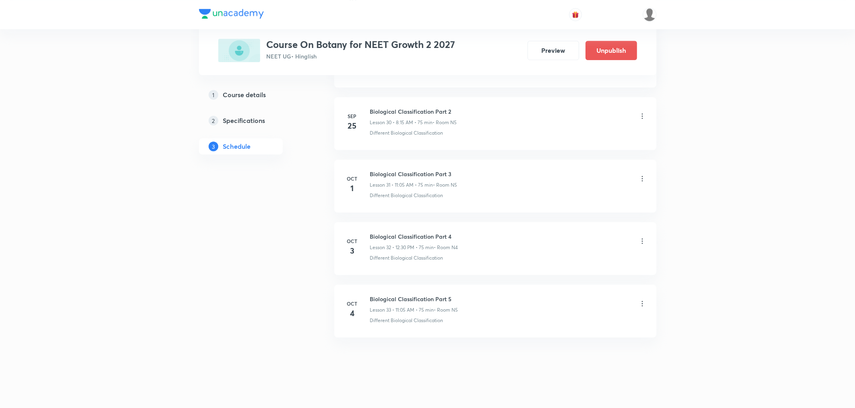
scroll to position [1930, 0]
click at [413, 293] on h6 "Biological Classification Part 5" at bounding box center [414, 293] width 88 height 8
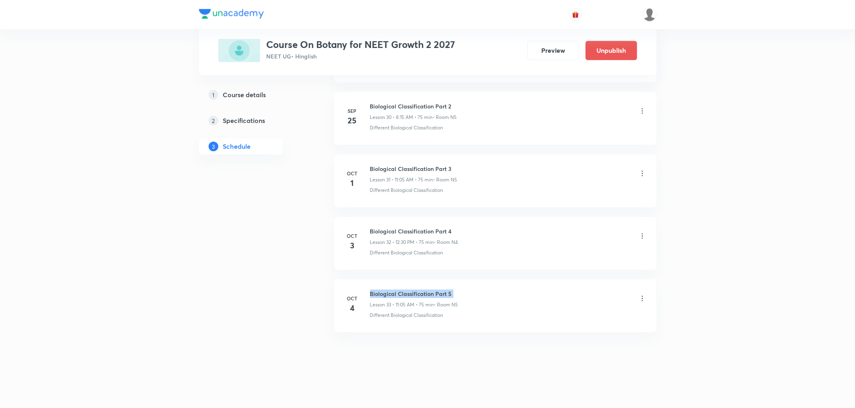
copy h6 "Biological Classification Part 5"
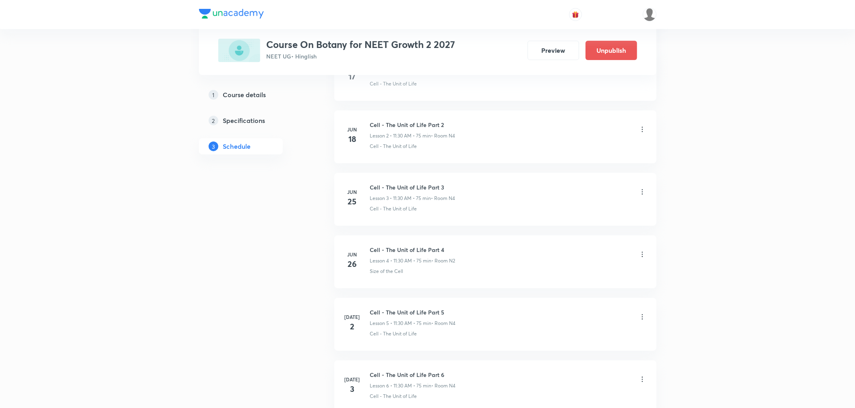
scroll to position [0, 0]
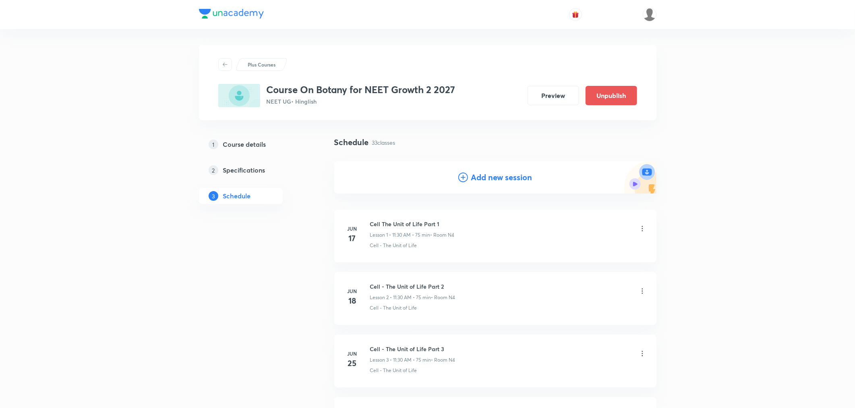
click at [468, 176] on div "Add new session" at bounding box center [495, 177] width 74 height 12
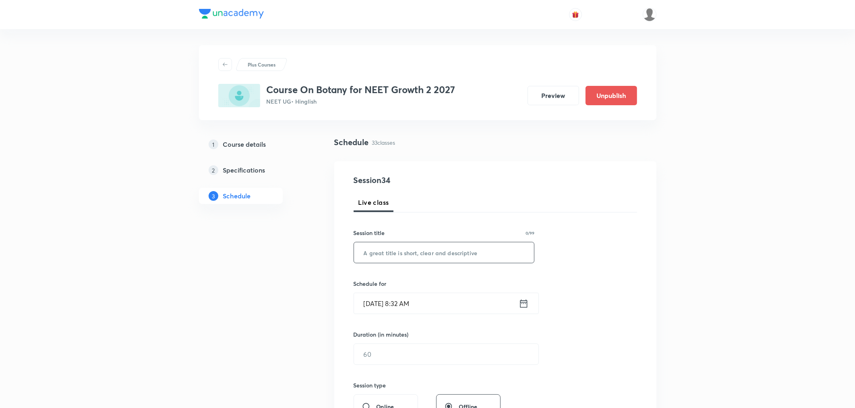
click at [408, 253] on input "text" at bounding box center [444, 252] width 180 height 21
paste input "Biological Classification Part 5"
type input "Biological Classification Part 6"
click at [522, 304] on icon at bounding box center [524, 303] width 10 height 11
click at [522, 302] on icon at bounding box center [523, 303] width 7 height 8
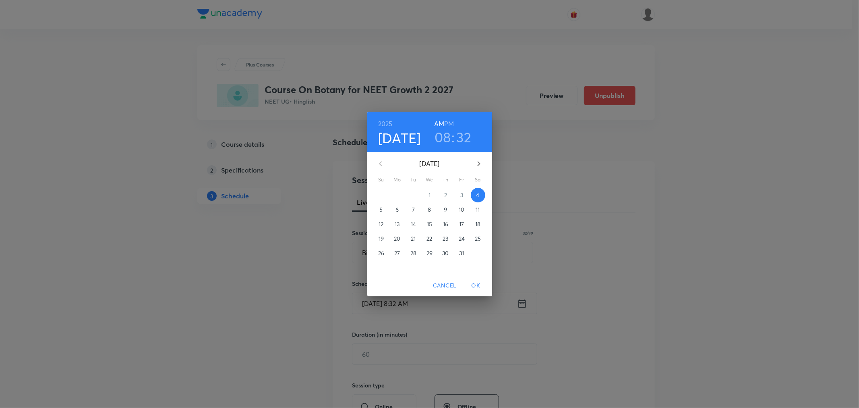
click at [442, 135] on h3 "08" at bounding box center [443, 136] width 17 height 17
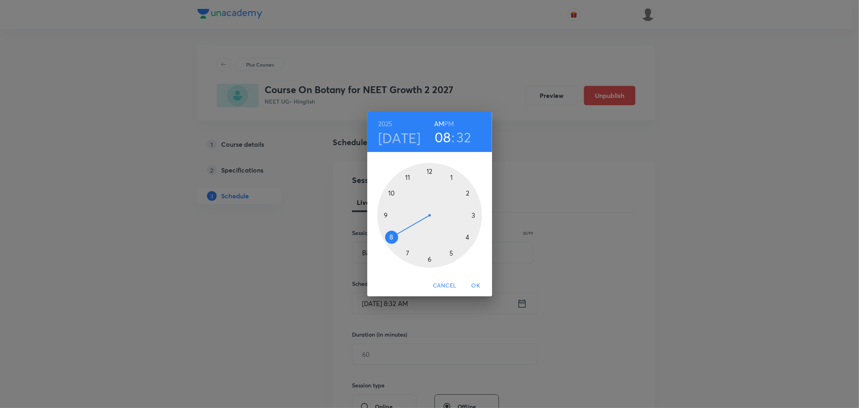
click at [449, 121] on h6 "PM" at bounding box center [449, 123] width 10 height 11
click at [430, 172] on div at bounding box center [429, 215] width 105 height 105
click at [429, 259] on div at bounding box center [429, 215] width 105 height 105
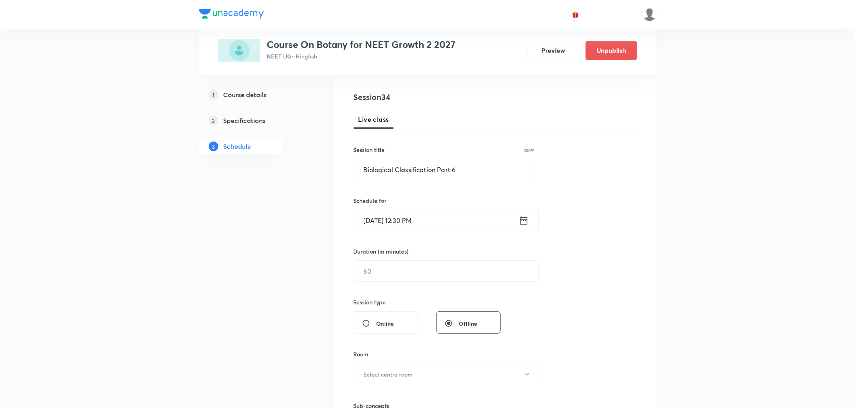
scroll to position [89, 0]
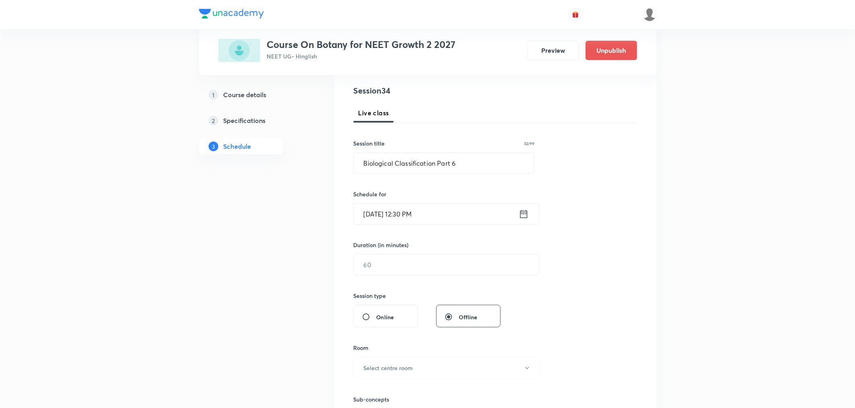
click at [414, 279] on div "Session 34 Live class Session title 32/99 Biological Classification Part 6 ​ Sc…" at bounding box center [496, 274] width 284 height 378
click at [415, 262] on input "text" at bounding box center [446, 264] width 184 height 21
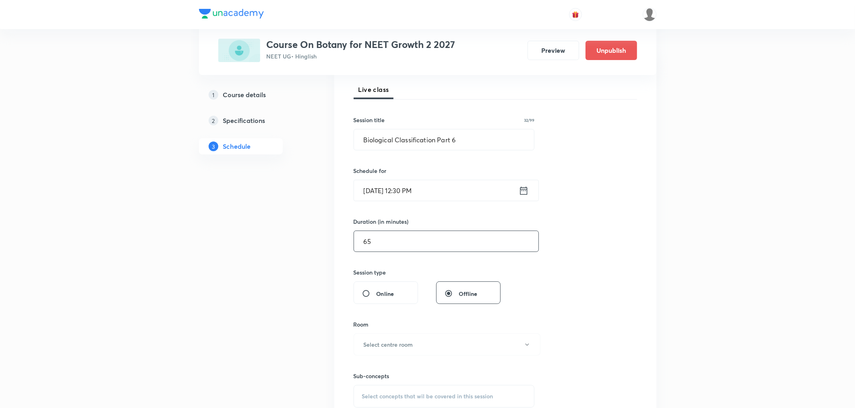
scroll to position [134, 0]
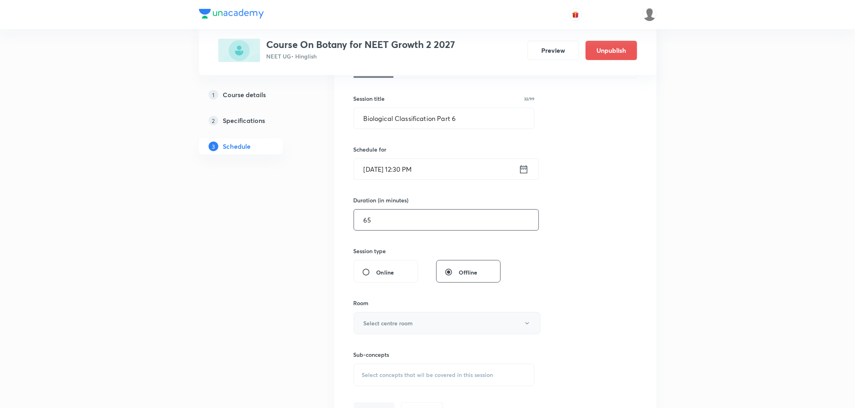
type input "65"
click at [368, 328] on button "Select centre room" at bounding box center [447, 323] width 187 height 22
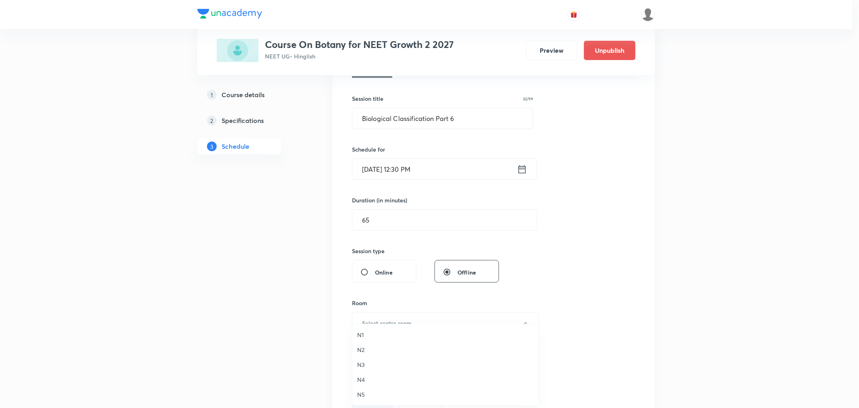
click at [360, 393] on span "N5" at bounding box center [445, 394] width 176 height 8
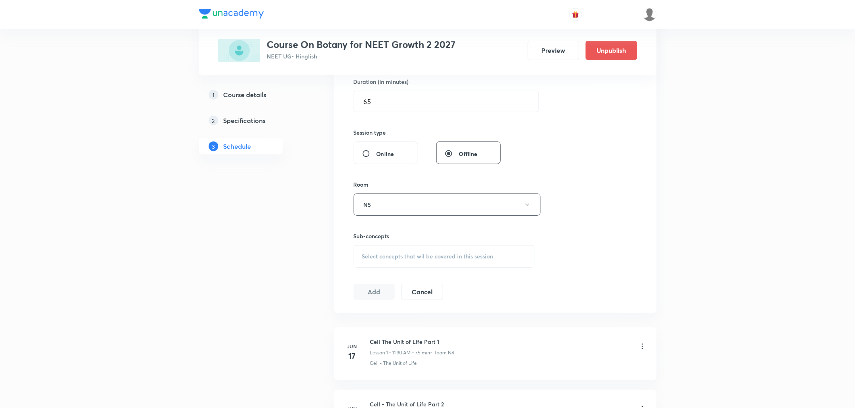
scroll to position [268, 0]
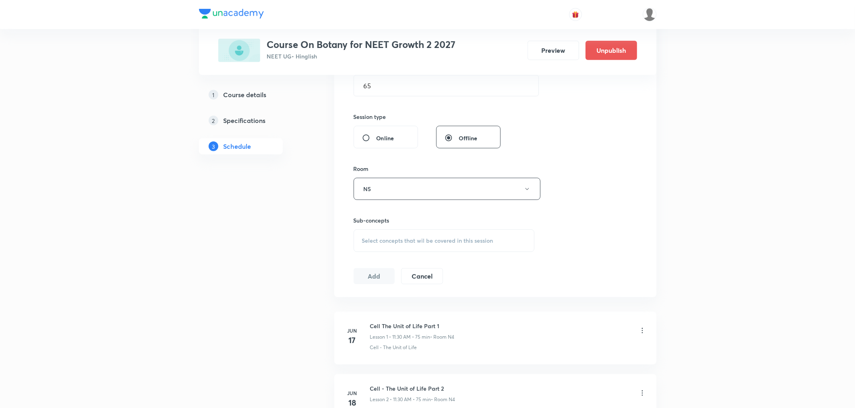
click at [399, 244] on div "Select concepts that wil be covered in this session" at bounding box center [444, 240] width 181 height 23
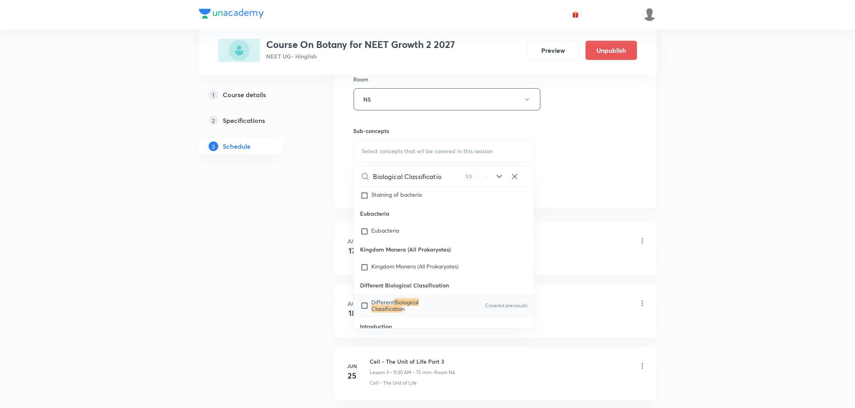
scroll to position [12620, 0]
type input "Biological Classificatio"
click at [383, 296] on mark "Biological Classificatio" at bounding box center [395, 303] width 47 height 14
checkbox input "true"
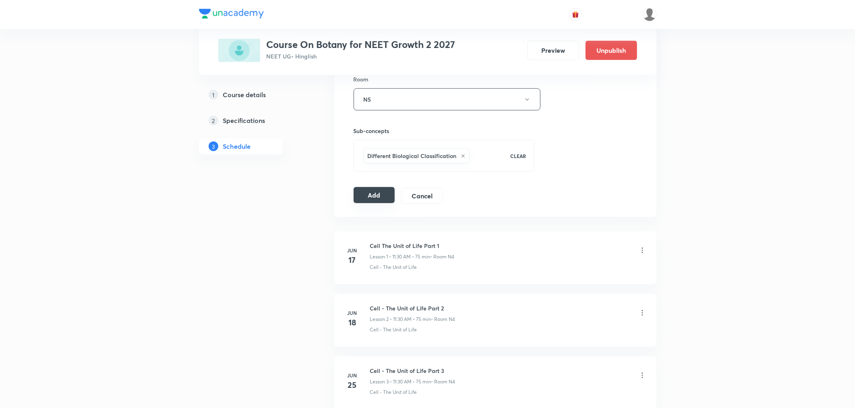
click at [360, 199] on button "Add" at bounding box center [374, 195] width 41 height 16
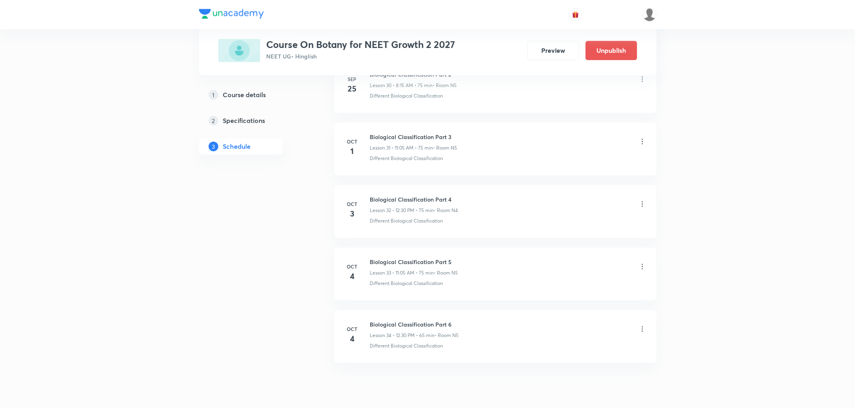
scroll to position [1992, 0]
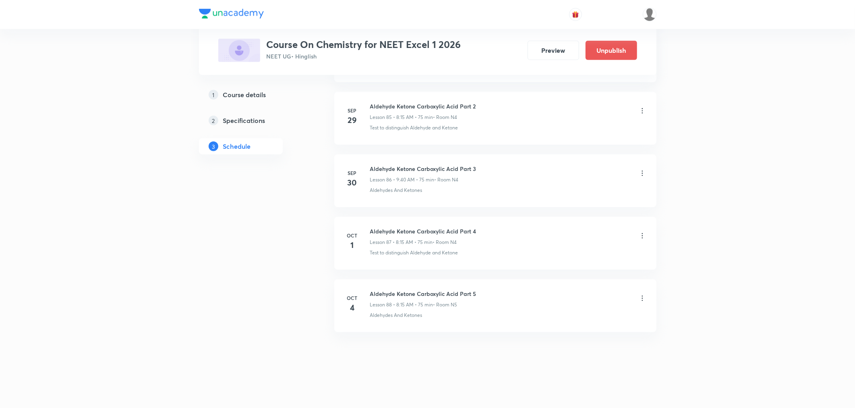
scroll to position [5739, 0]
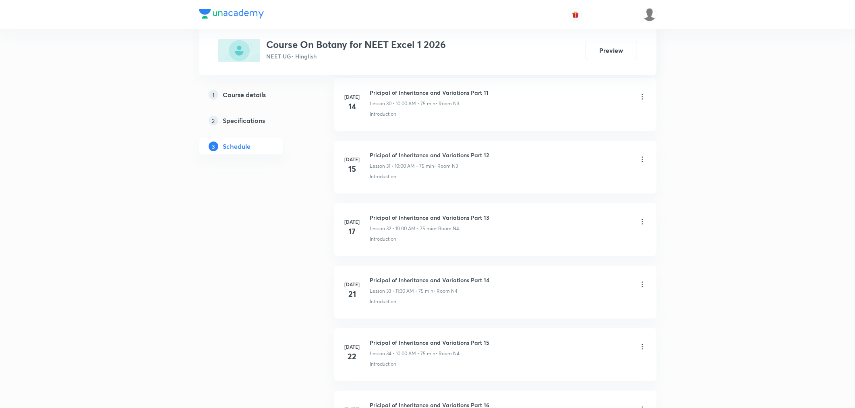
scroll to position [4363, 0]
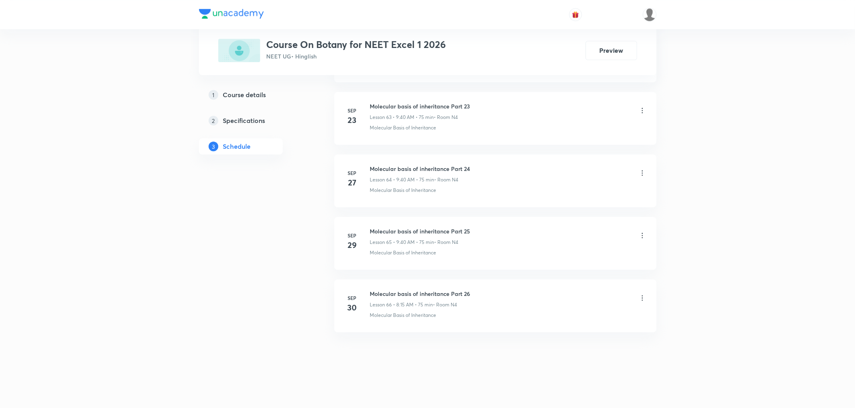
click at [413, 293] on h6 "Molecular basis of inheritance Part 26" at bounding box center [420, 293] width 100 height 8
copy h6 "Molecular basis of inheritance Part 26"
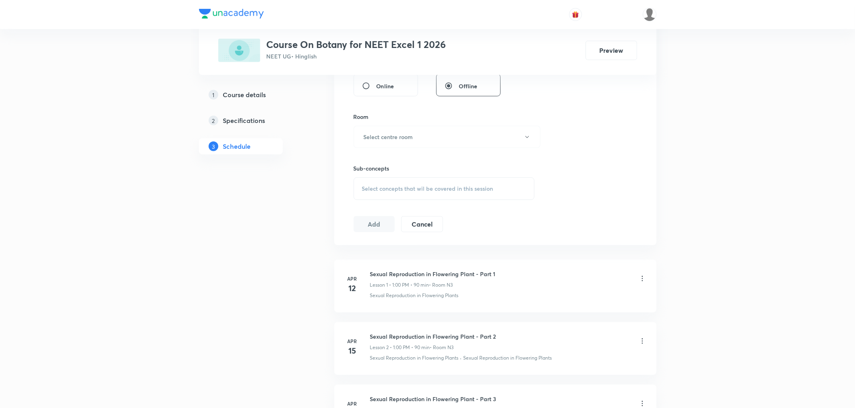
scroll to position [0, 0]
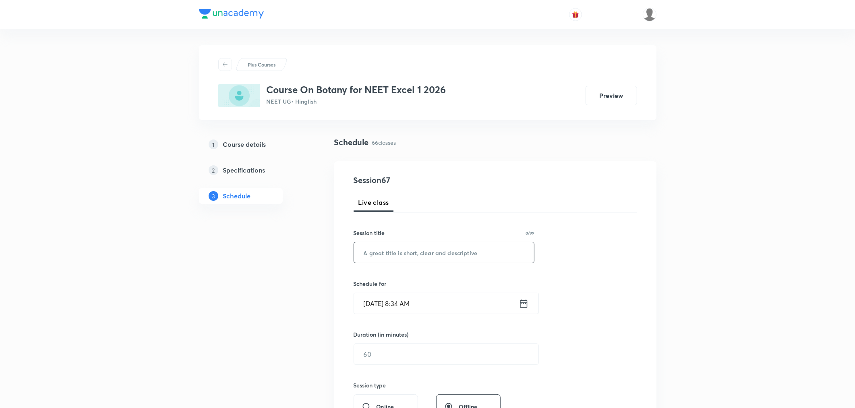
click at [417, 261] on input "text" at bounding box center [444, 252] width 180 height 21
paste input "Molecular basis of inheritance Part 26"
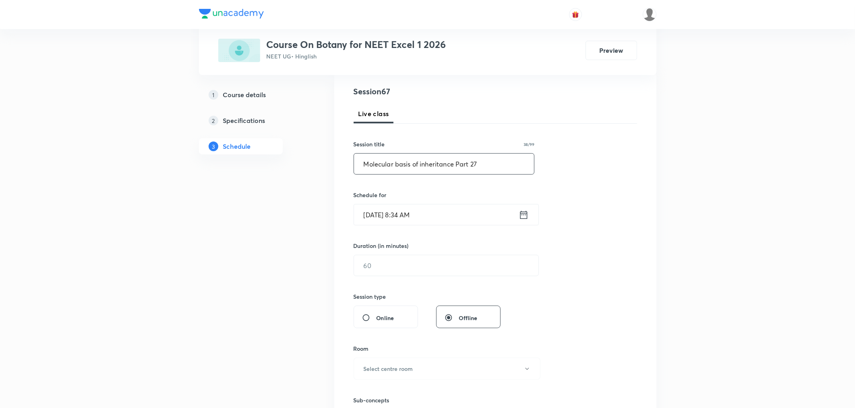
scroll to position [89, 0]
type input "Molecular basis of inheritance Part 27"
click at [522, 214] on icon at bounding box center [524, 213] width 10 height 11
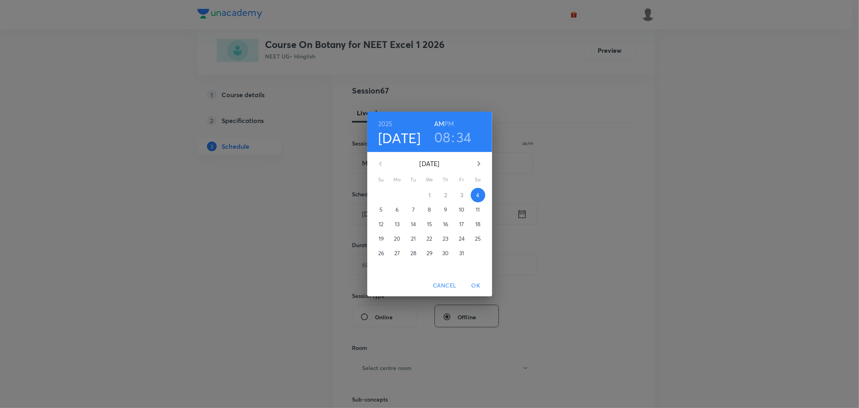
click at [441, 136] on h3 "08" at bounding box center [442, 136] width 17 height 17
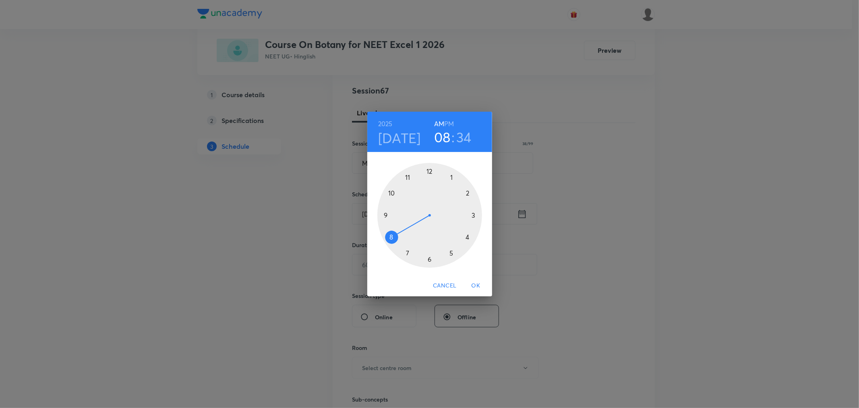
click at [385, 214] on div at bounding box center [429, 215] width 105 height 105
click at [393, 236] on div at bounding box center [429, 215] width 105 height 105
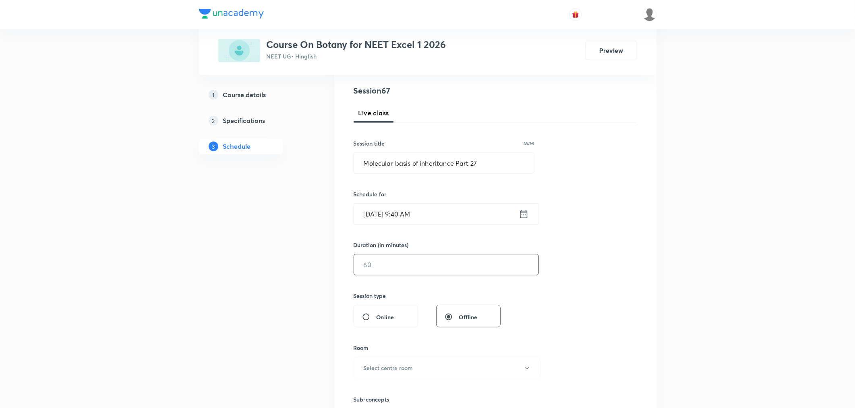
click at [391, 259] on input "text" at bounding box center [446, 264] width 184 height 21
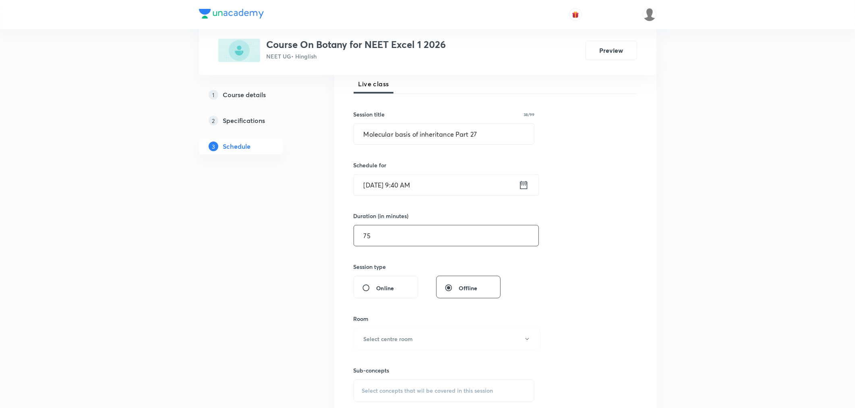
scroll to position [179, 0]
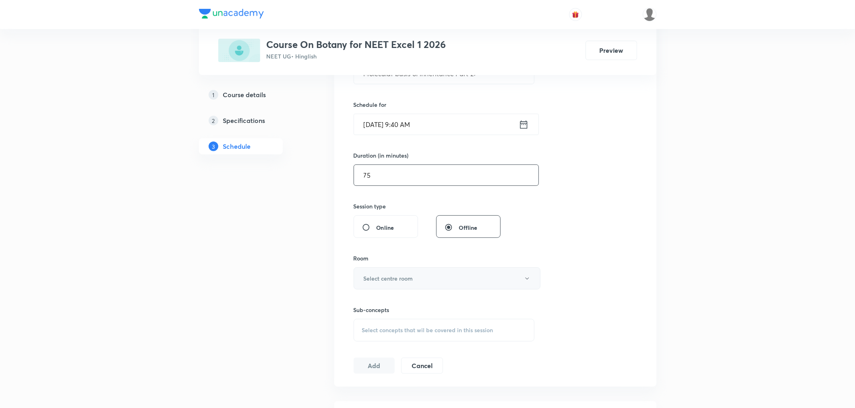
type input "75"
click at [376, 285] on button "Select centre room" at bounding box center [447, 278] width 187 height 22
click at [362, 348] on span "N4" at bounding box center [445, 349] width 176 height 8
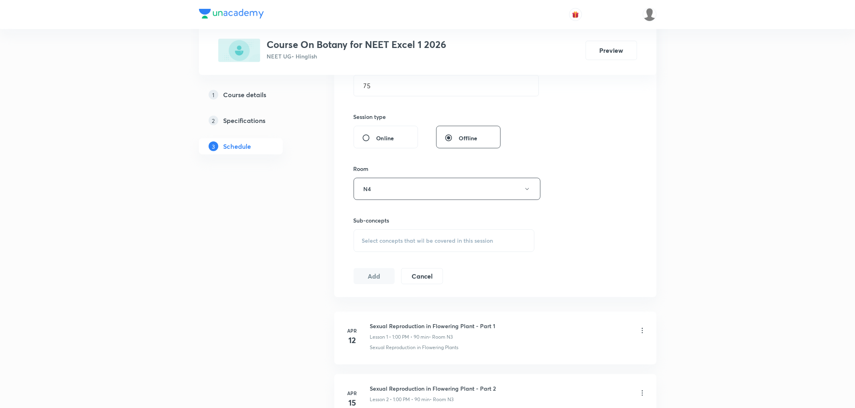
click at [391, 238] on span "Select concepts that wil be covered in this session" at bounding box center [427, 240] width 131 height 6
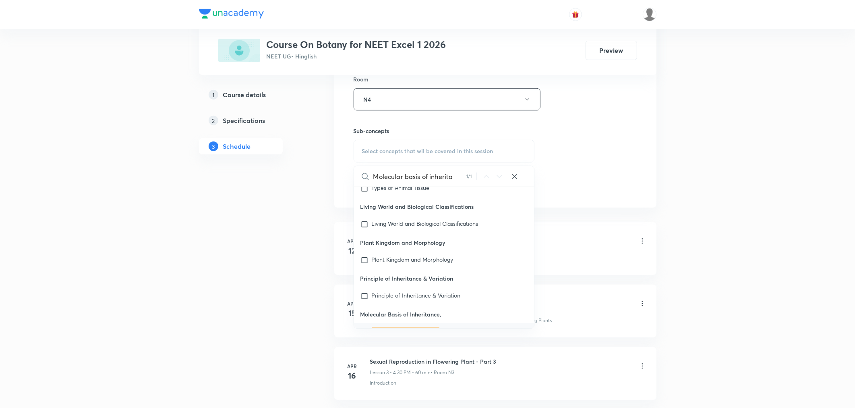
scroll to position [37050, 0]
type input "Molecular basis of inherita"
click at [391, 327] on p "Molecular Basis of Inherita nce" at bounding box center [410, 331] width 77 height 8
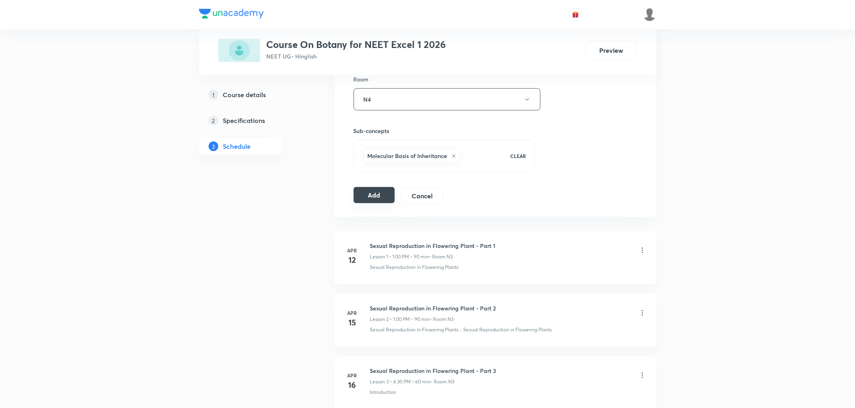
click at [362, 201] on button "Add" at bounding box center [374, 195] width 41 height 16
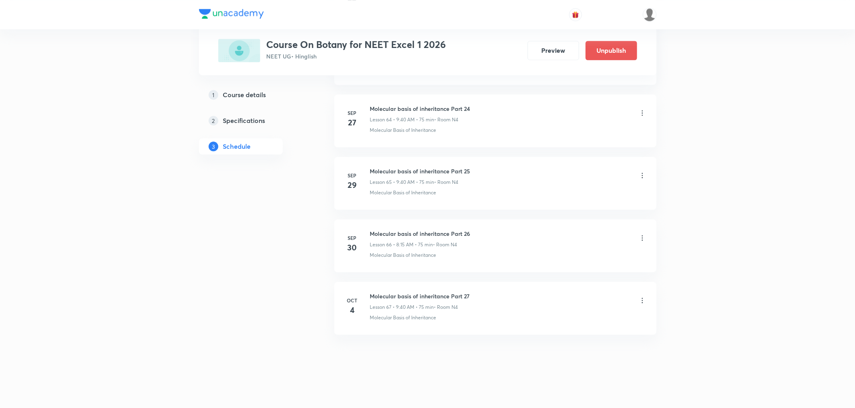
scroll to position [4055, 0]
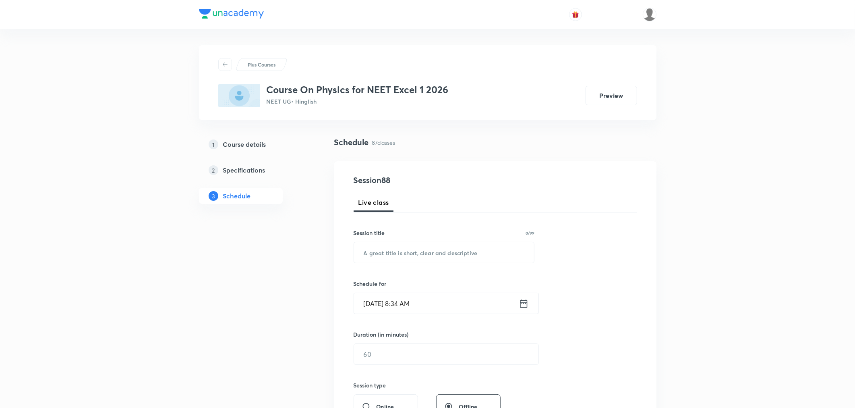
scroll to position [5676, 0]
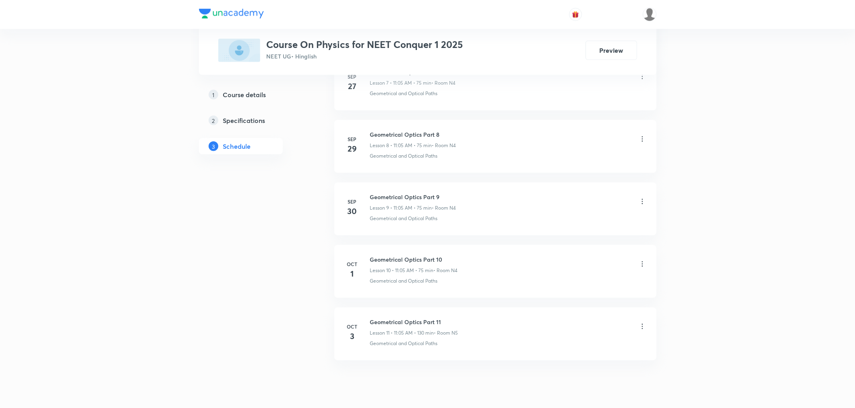
scroll to position [881, 0]
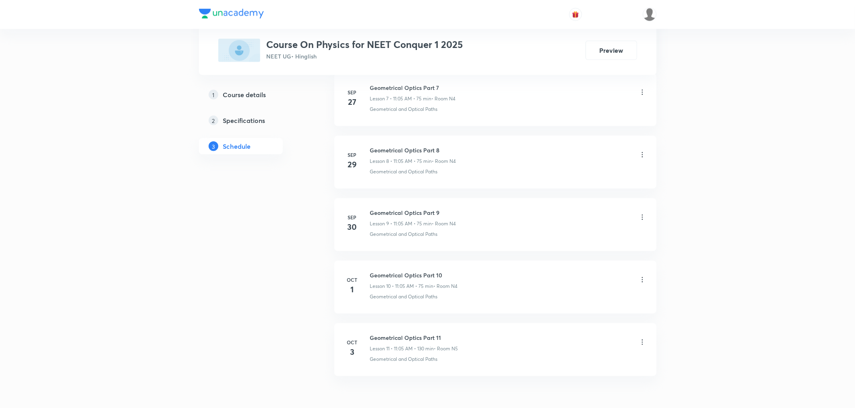
click at [397, 337] on h6 "Geometrical Optics Part 11" at bounding box center [414, 337] width 88 height 8
copy h6 "Geometrical Optics Part 11"
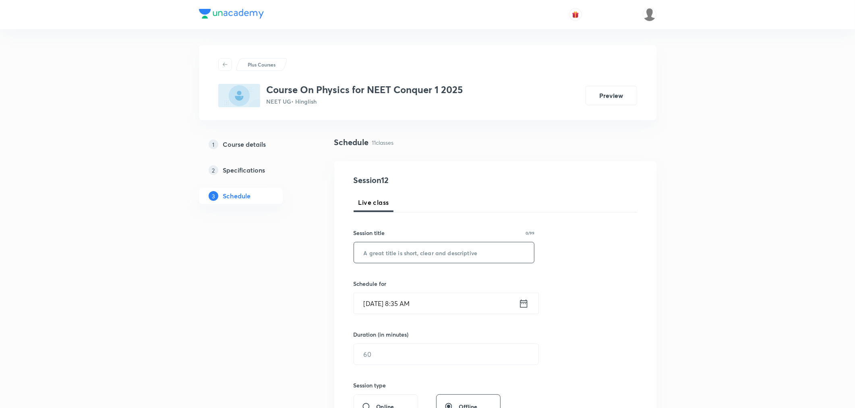
click at [417, 258] on input "text" at bounding box center [444, 252] width 180 height 21
paste input "Geometrical Optics Part 11"
type input "Geometrical Optics Part 12"
click at [521, 305] on icon at bounding box center [524, 303] width 10 height 11
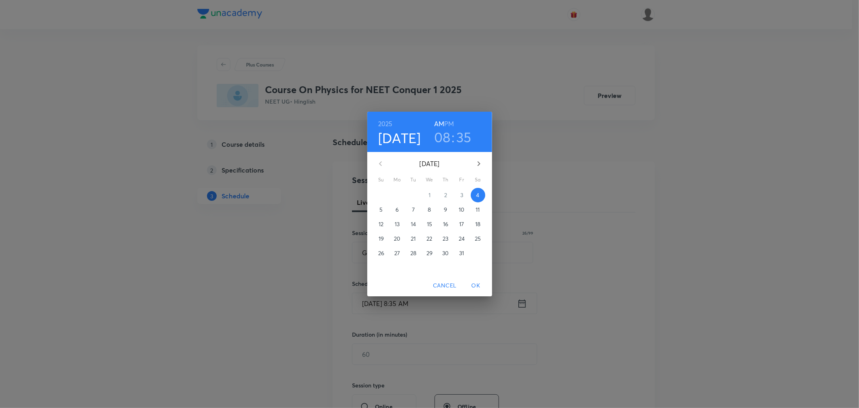
click at [444, 137] on h3 "08" at bounding box center [442, 136] width 17 height 17
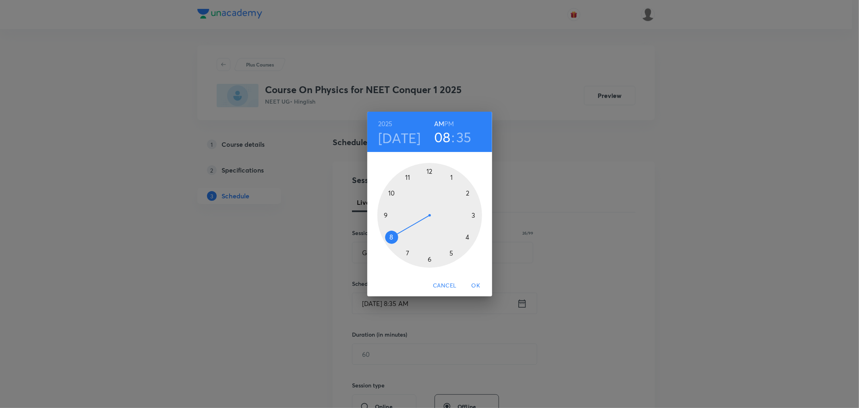
click at [408, 176] on div at bounding box center [429, 215] width 105 height 105
click at [451, 176] on div at bounding box center [429, 215] width 105 height 105
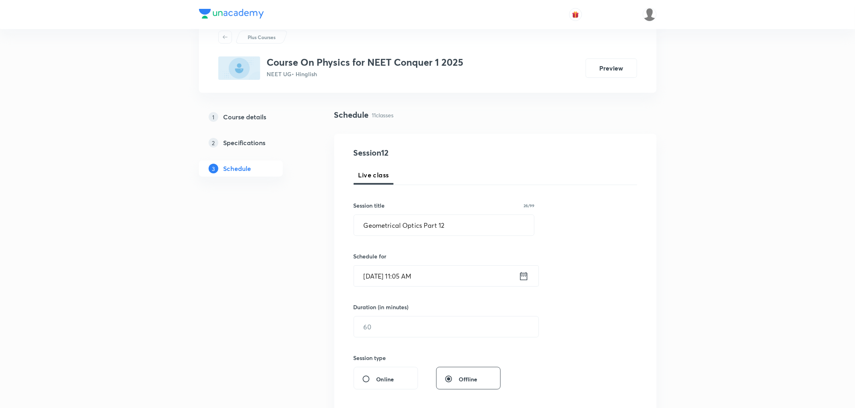
scroll to position [89, 0]
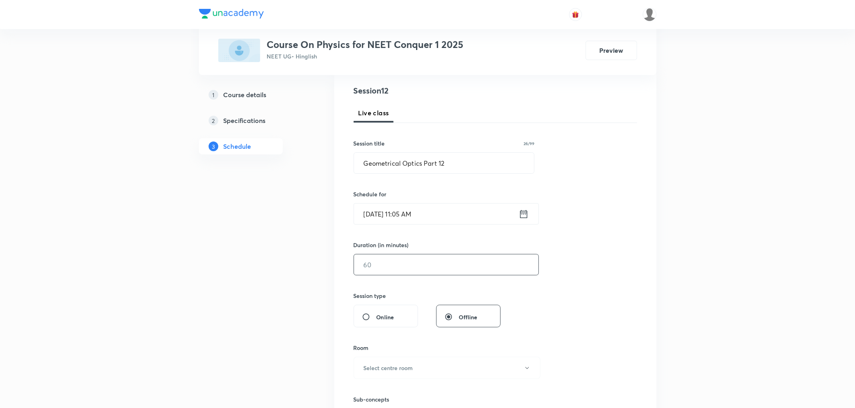
click at [411, 259] on input "text" at bounding box center [446, 264] width 184 height 21
type input "7"
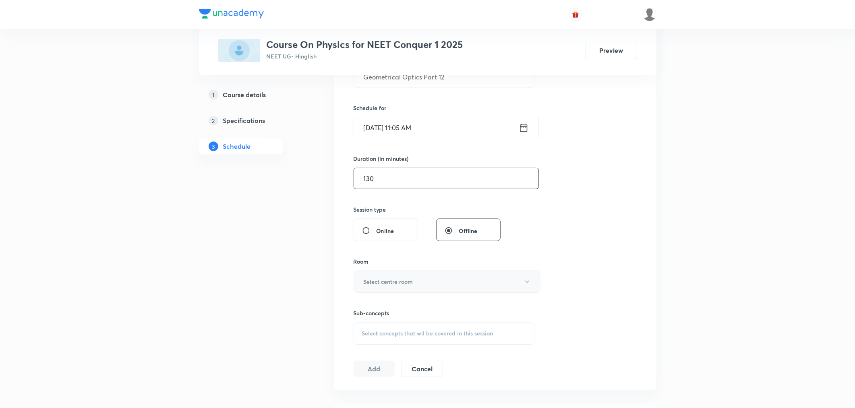
scroll to position [179, 0]
type input "130"
click at [380, 280] on h6 "Select centre room" at bounding box center [389, 278] width 50 height 8
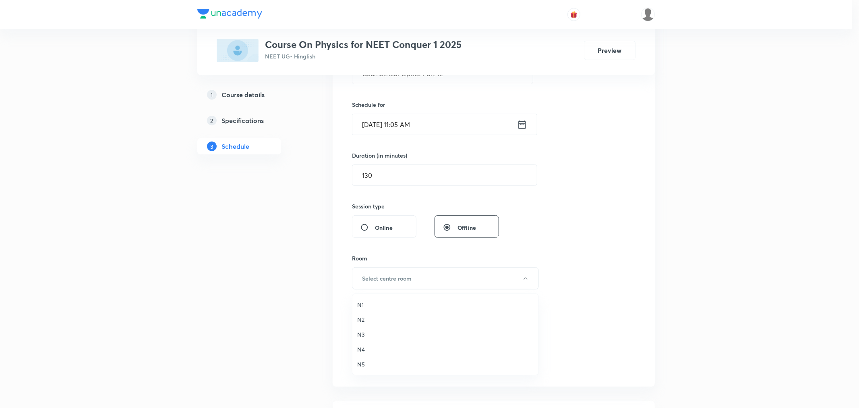
click at [358, 348] on span "N4" at bounding box center [445, 349] width 176 height 8
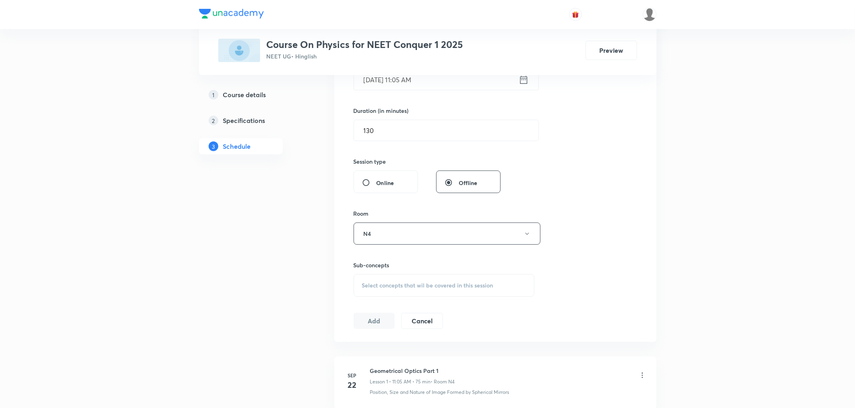
click at [383, 287] on span "Select concepts that wil be covered in this session" at bounding box center [427, 285] width 131 height 6
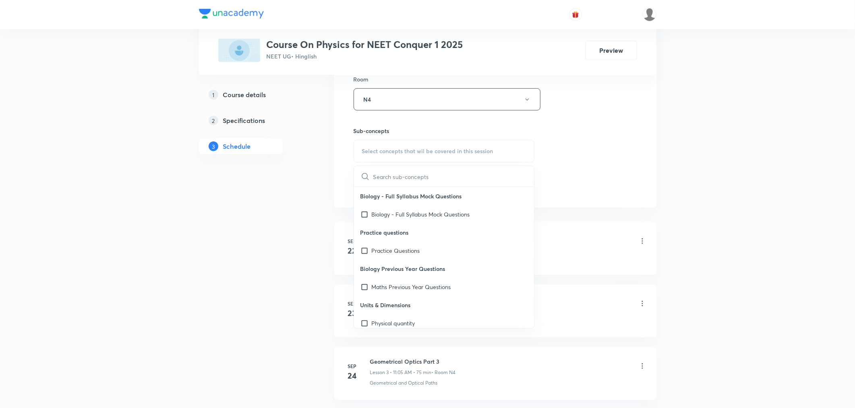
paste input "Geometrical Optics Part 11"
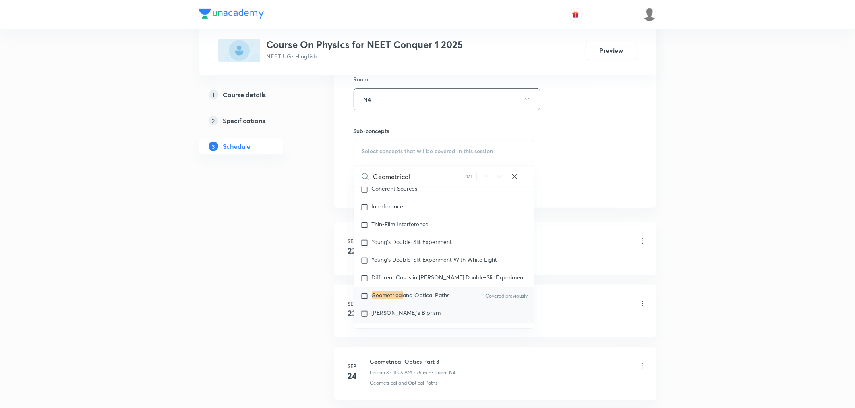
scroll to position [12156, 0]
type input "Geometrical"
click at [408, 286] on span "and Optical Paths" at bounding box center [426, 282] width 47 height 8
checkbox input "true"
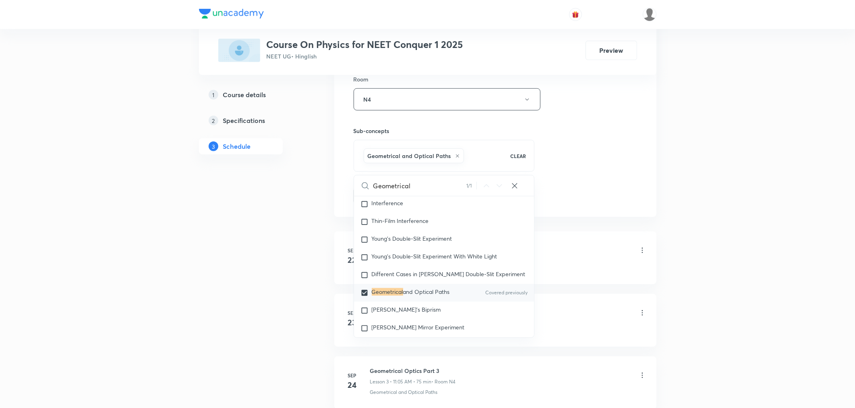
click at [282, 243] on div "1 Course details 2 Specifications 3 Schedule" at bounding box center [254, 373] width 110 height 1191
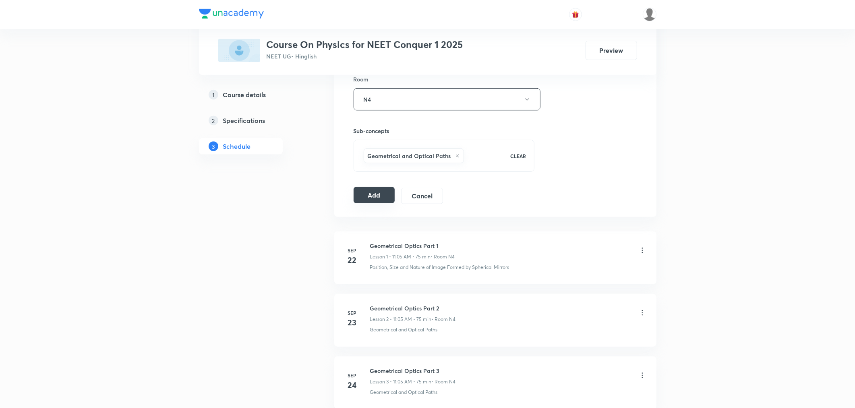
click at [371, 192] on button "Add" at bounding box center [374, 195] width 41 height 16
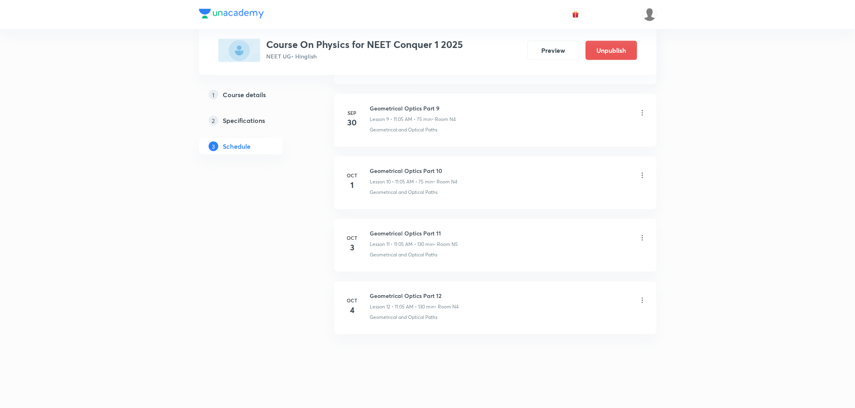
scroll to position [617, 0]
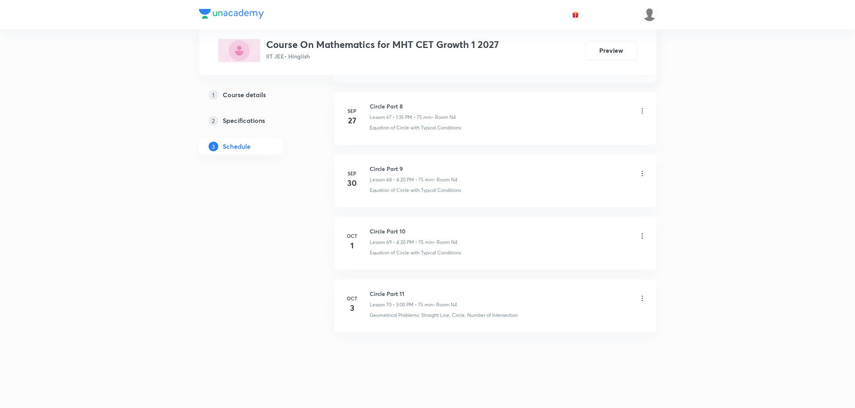
click at [393, 297] on h6 "Circle Part 11" at bounding box center [413, 293] width 87 height 8
copy h6 "Circle Part 11"
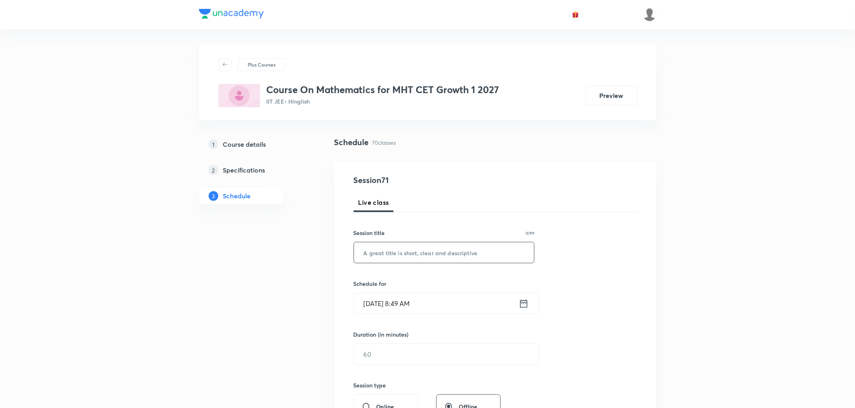
click at [392, 254] on input "text" at bounding box center [444, 252] width 180 height 21
paste input "Circle Part 11"
type input "Circle Part 12"
click at [523, 304] on icon at bounding box center [524, 303] width 10 height 11
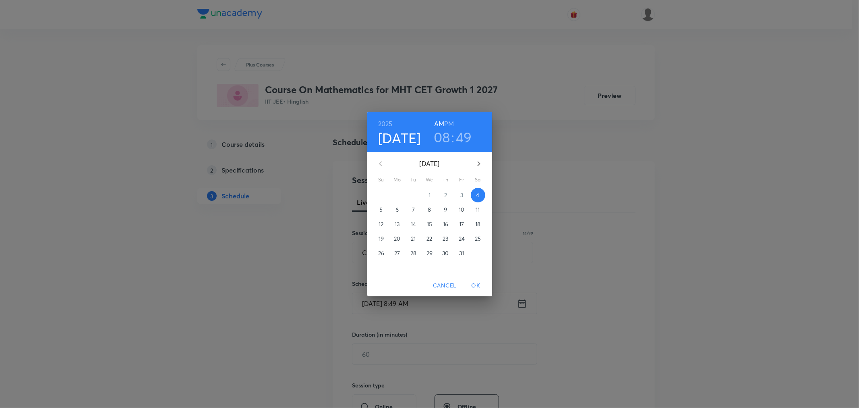
click at [448, 120] on h6 "PM" at bounding box center [449, 123] width 10 height 11
click at [444, 136] on h3 "08" at bounding box center [442, 136] width 17 height 17
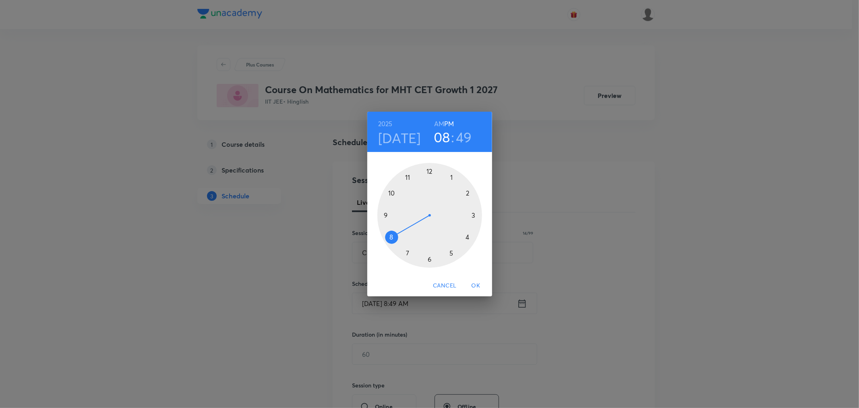
click at [452, 177] on div at bounding box center [429, 215] width 105 height 105
click at [406, 249] on div at bounding box center [429, 215] width 105 height 105
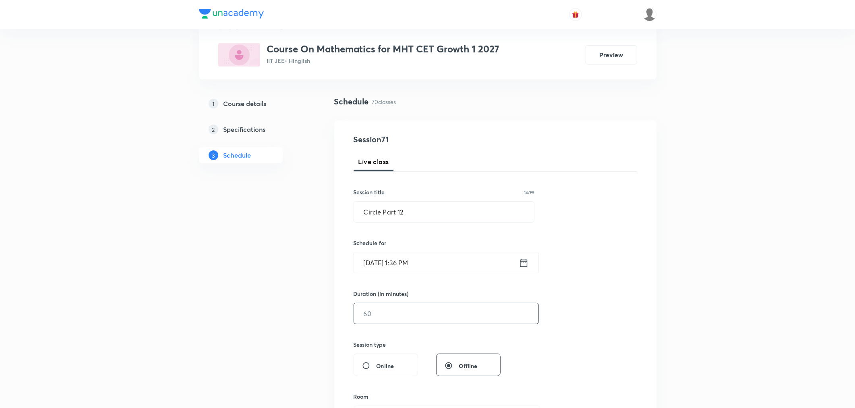
scroll to position [89, 0]
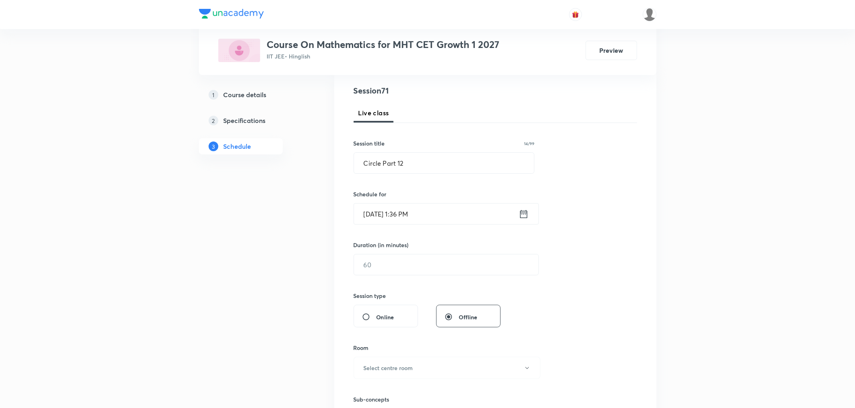
click at [520, 214] on icon at bounding box center [523, 213] width 7 height 8
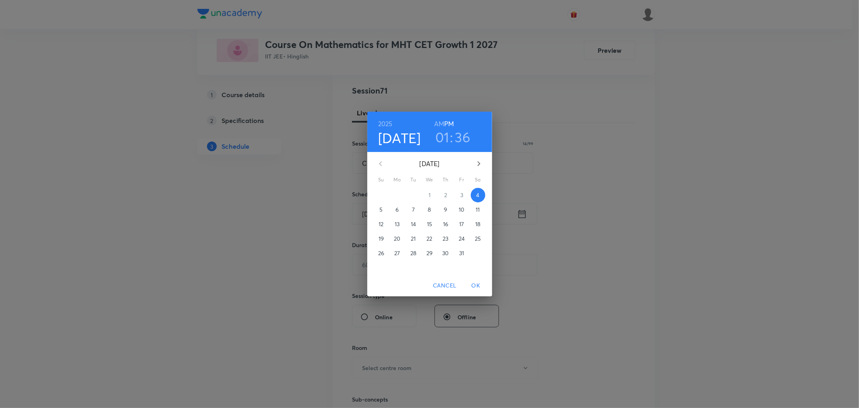
click at [465, 137] on h3 "36" at bounding box center [463, 136] width 16 height 17
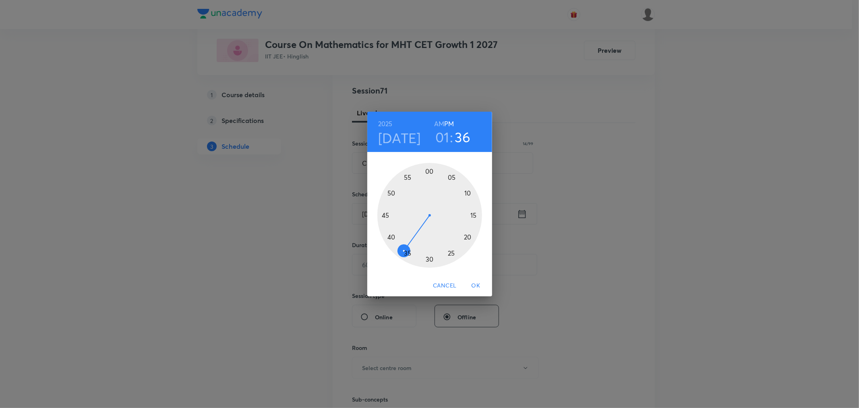
click at [408, 255] on div at bounding box center [429, 215] width 105 height 105
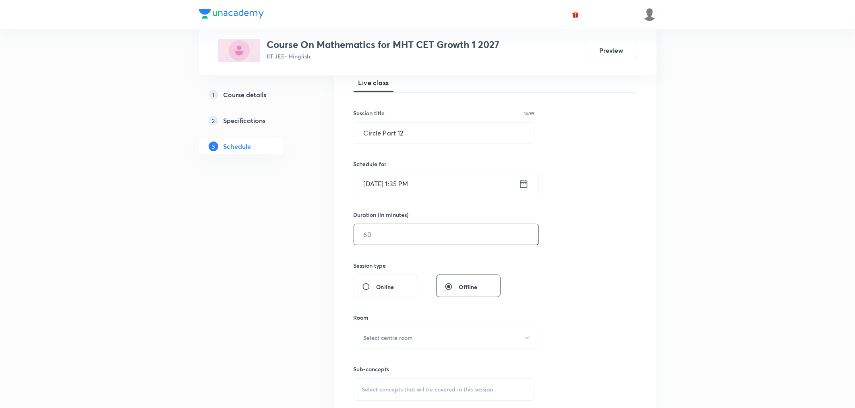
scroll to position [134, 0]
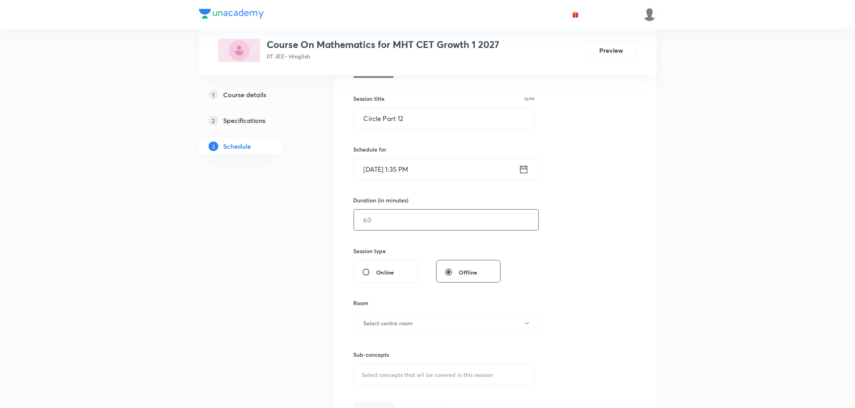
click at [390, 222] on input "text" at bounding box center [446, 219] width 184 height 21
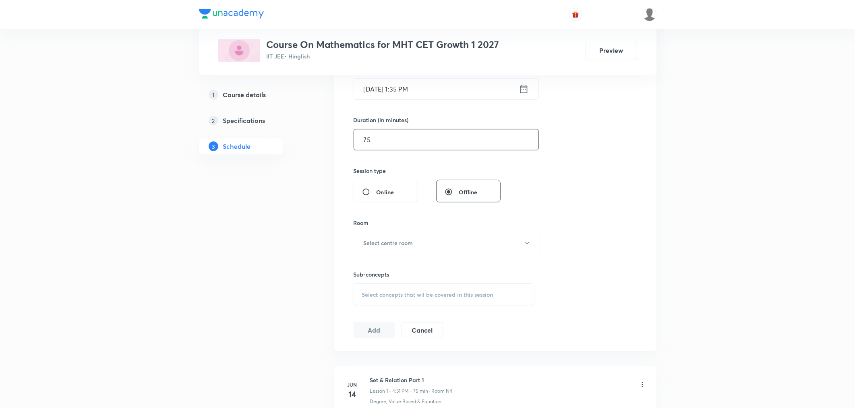
scroll to position [224, 0]
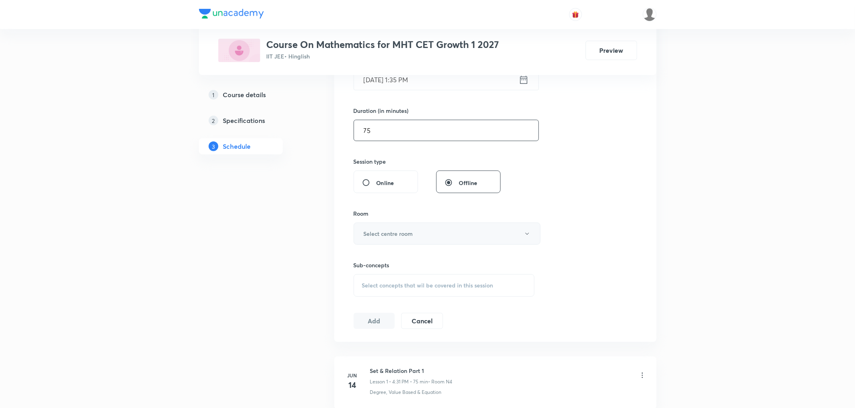
type input "75"
click at [369, 236] on h6 "Select centre room" at bounding box center [389, 233] width 50 height 8
click at [363, 300] on span "N4" at bounding box center [445, 304] width 176 height 8
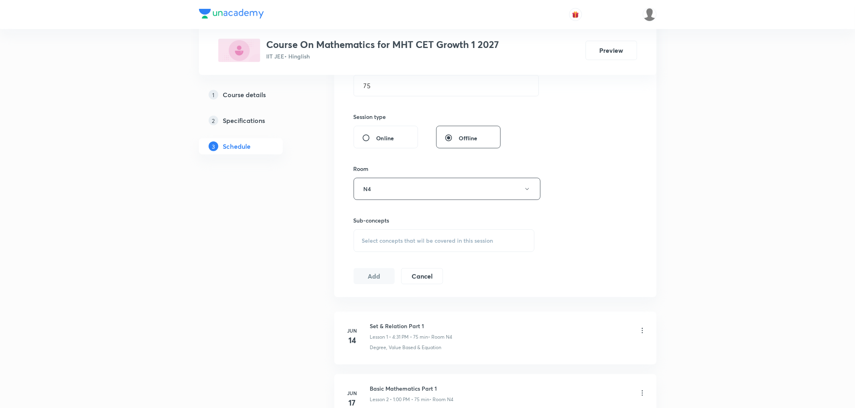
click at [390, 240] on span "Select concepts that wil be covered in this session" at bounding box center [427, 240] width 131 height 6
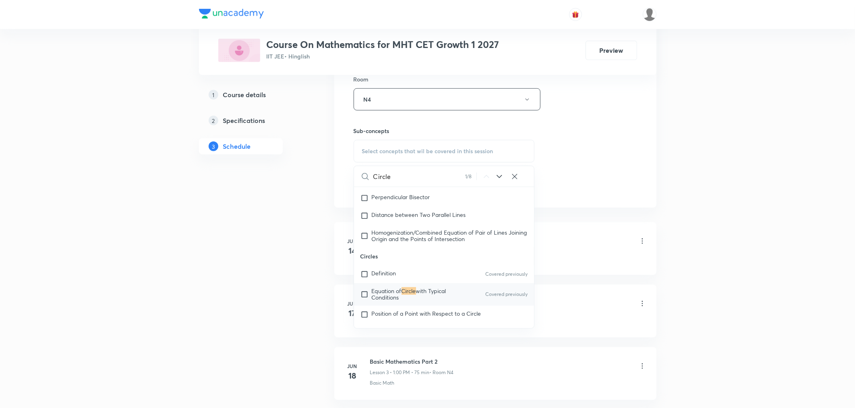
scroll to position [4797, 0]
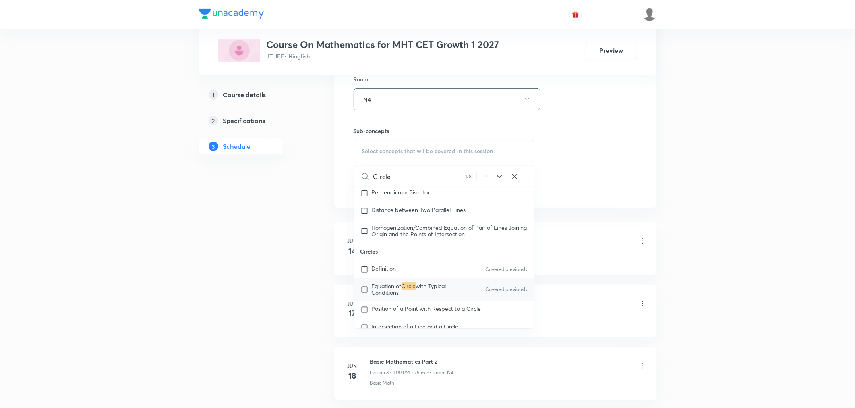
type input "Circle"
click at [383, 290] on span "Equation of" at bounding box center [387, 286] width 30 height 8
checkbox input "true"
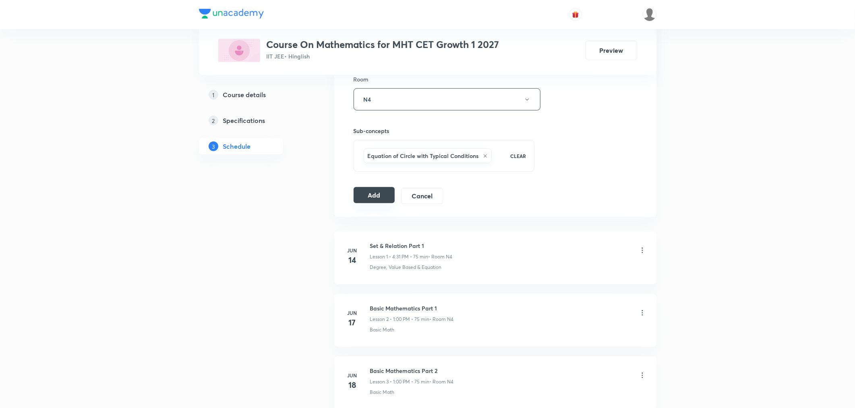
click at [379, 196] on button "Add" at bounding box center [374, 195] width 41 height 16
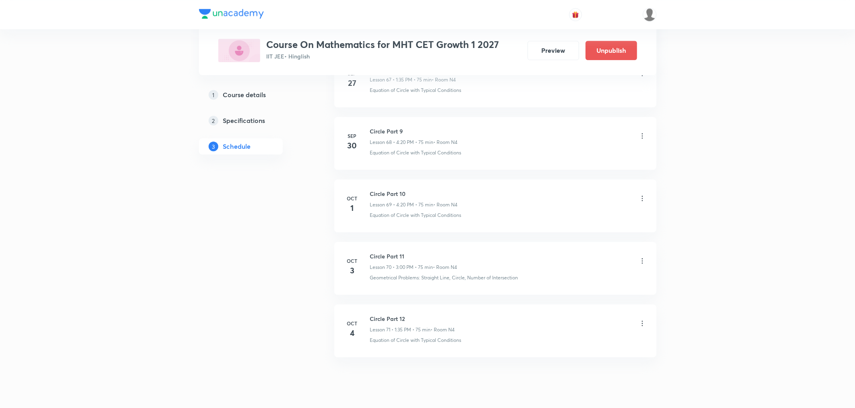
scroll to position [4306, 0]
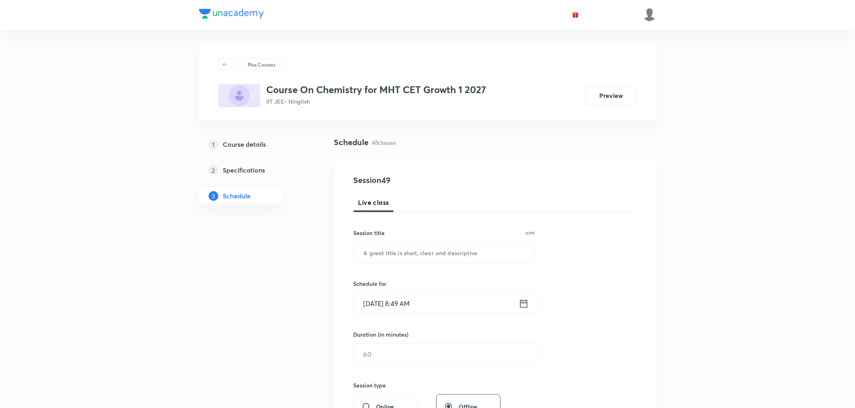
scroll to position [3238, 0]
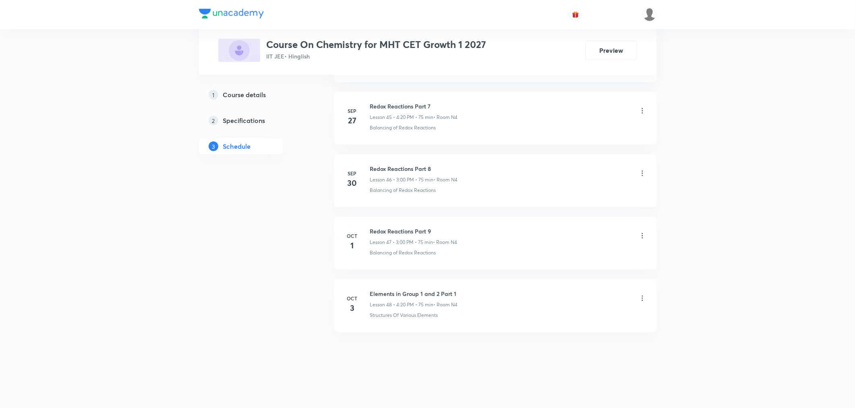
click at [396, 287] on li "[DATE] Elements in Group 1 and 2 Part 1 Lesson 48 • 4:20 PM • 75 min • Room N4 …" at bounding box center [495, 305] width 322 height 53
copy h6 "Elements in Group 1 and 2 Part 1"
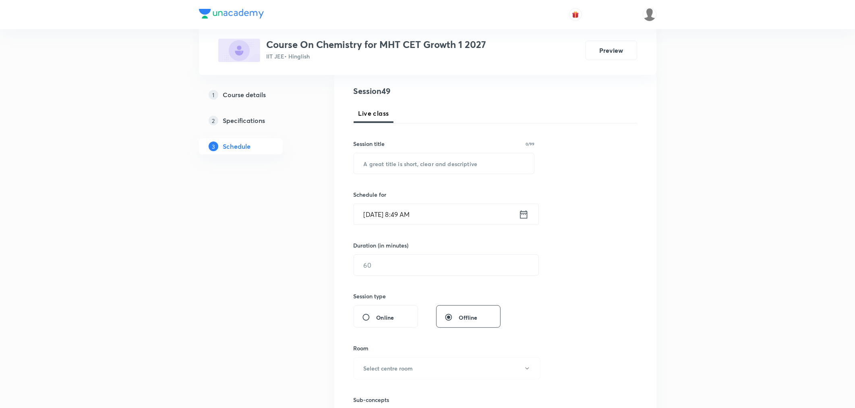
scroll to position [0, 0]
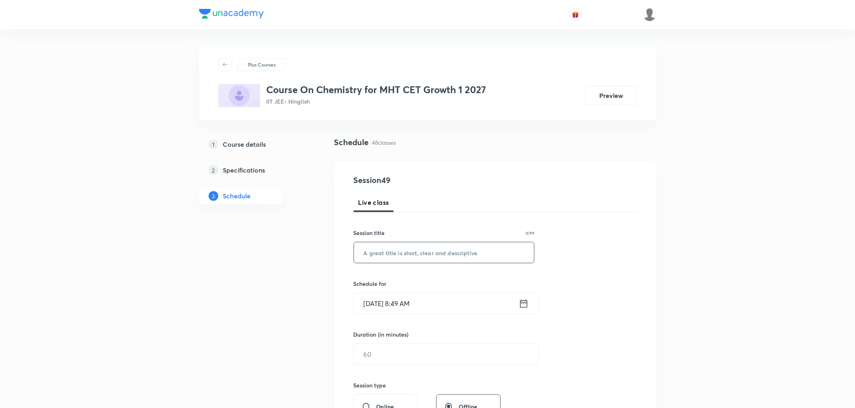
click at [396, 255] on input "text" at bounding box center [444, 252] width 180 height 21
paste input "Elements in Group 1 and 2 Part 1"
type input "Elements in Group 1 and 2 Part 2"
click at [524, 300] on icon at bounding box center [524, 303] width 10 height 11
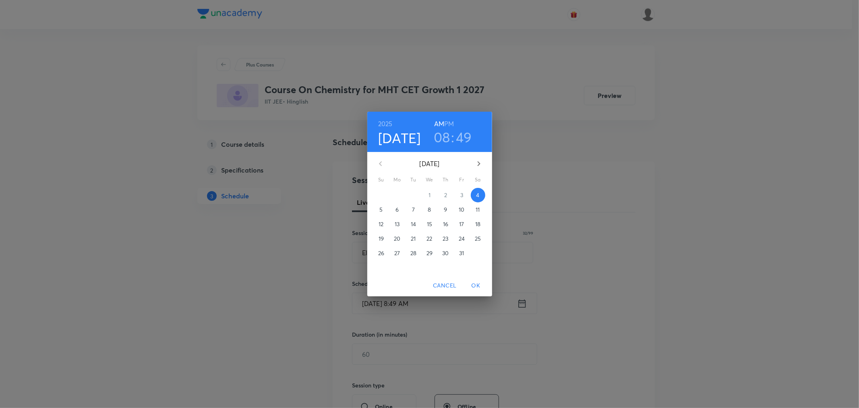
click at [448, 124] on h6 "PM" at bounding box center [449, 123] width 10 height 11
drag, startPoint x: 443, startPoint y: 135, endPoint x: 451, endPoint y: 156, distance: 22.3
click at [443, 137] on h3 "08" at bounding box center [442, 136] width 17 height 17
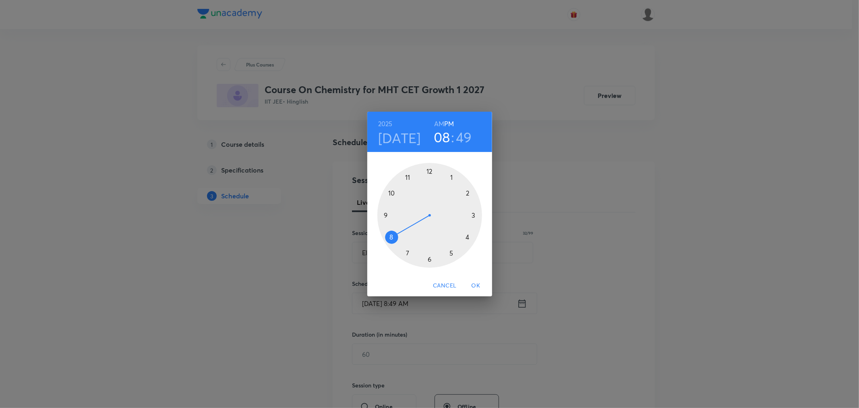
click at [468, 236] on div at bounding box center [429, 215] width 105 height 105
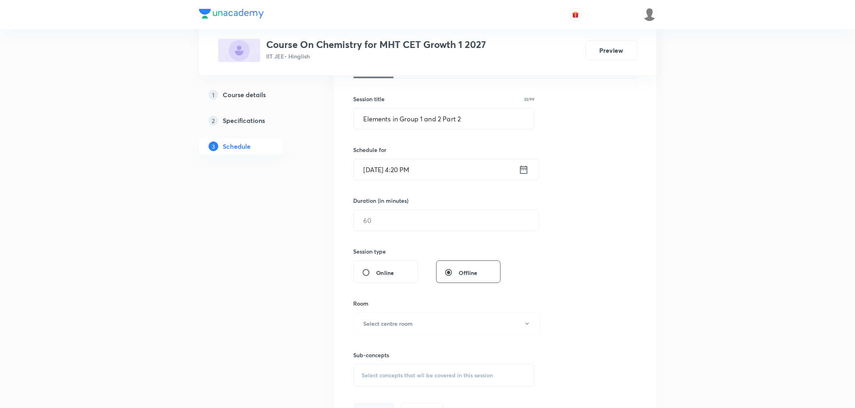
scroll to position [134, 0]
click at [408, 223] on input "text" at bounding box center [446, 219] width 184 height 21
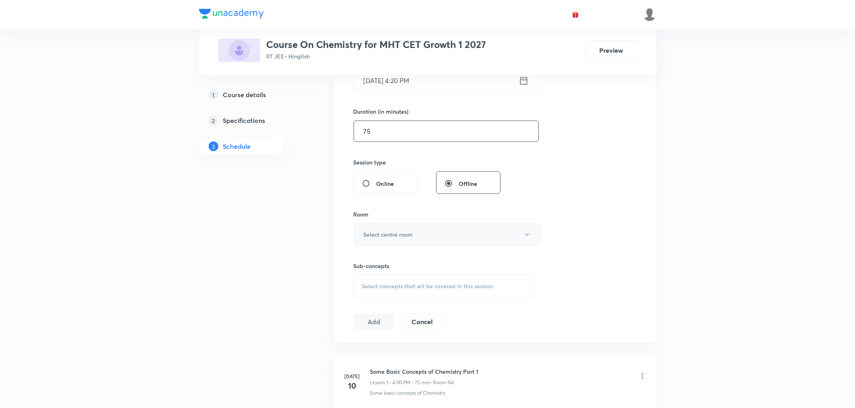
scroll to position [224, 0]
type input "75"
click at [391, 236] on h6 "Select centre room" at bounding box center [389, 233] width 50 height 8
click at [359, 308] on span "N4" at bounding box center [445, 304] width 176 height 8
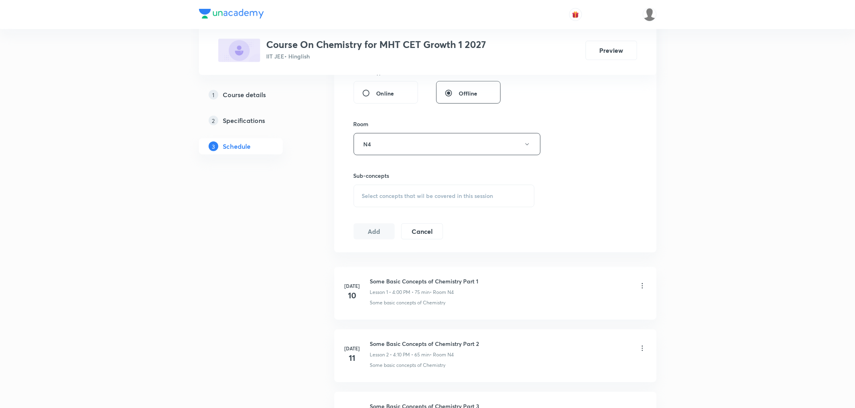
click at [380, 204] on div "Select concepts that wil be covered in this session" at bounding box center [444, 195] width 181 height 23
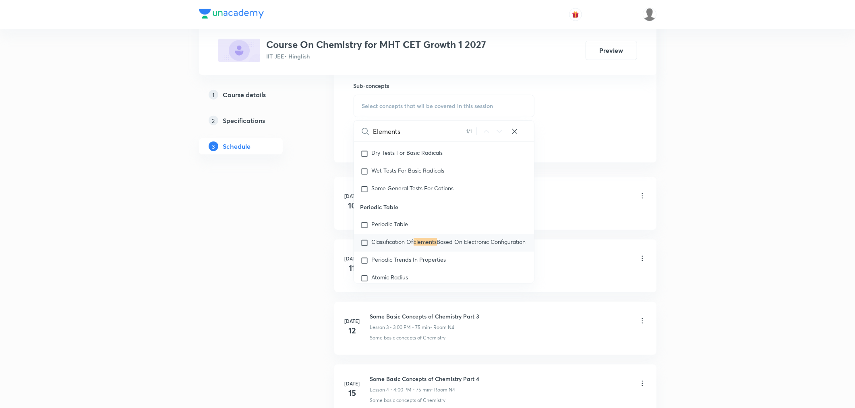
scroll to position [6774, 0]
type input "Elements"
click at [368, 246] on input "checkbox" at bounding box center [365, 242] width 11 height 8
checkbox input "true"
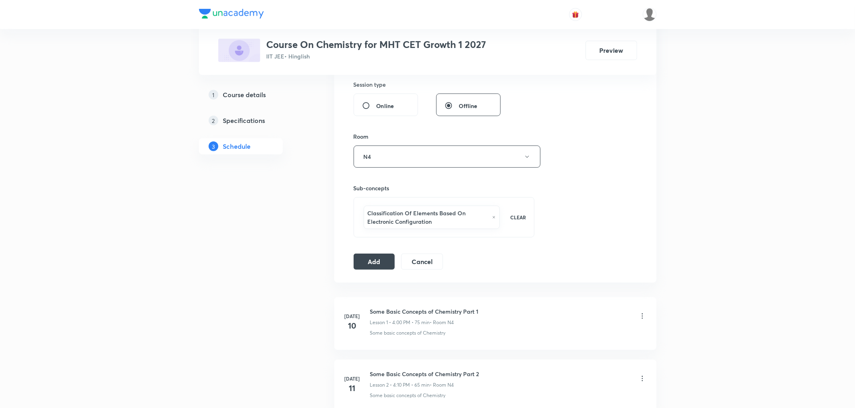
scroll to position [302, 0]
click at [494, 213] on icon at bounding box center [494, 215] width 4 height 5
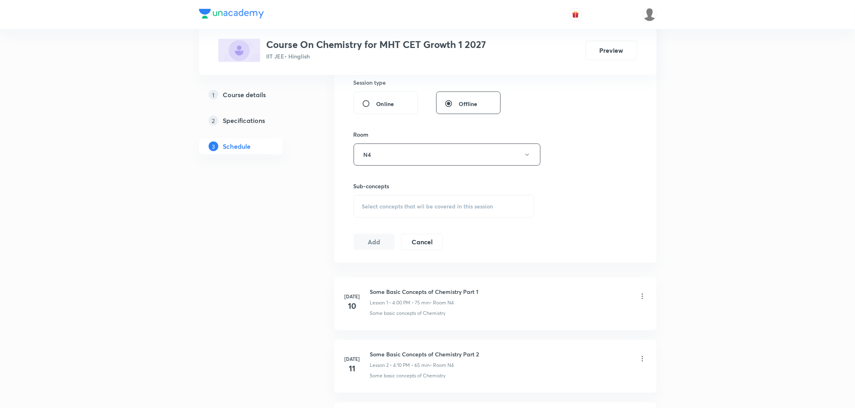
click at [429, 211] on div "Select concepts that wil be covered in this session" at bounding box center [444, 206] width 181 height 23
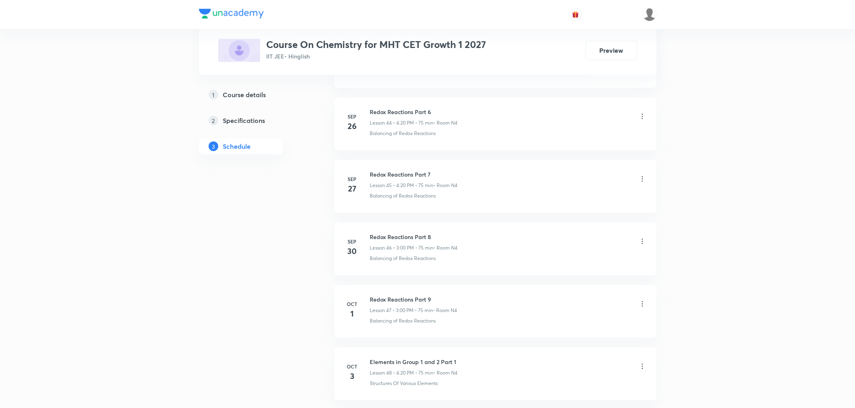
scroll to position [3238, 0]
type input "structure of various elements"
drag, startPoint x: 370, startPoint y: 313, endPoint x: 439, endPoint y: 316, distance: 69.7
click at [439, 316] on div "Structures Of Various Elements" at bounding box center [508, 314] width 276 height 7
copy p "Structures Of Various Elements"
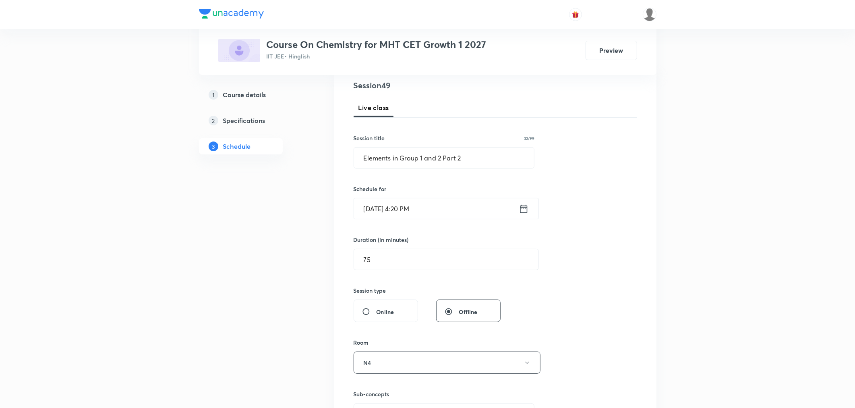
scroll to position [224, 0]
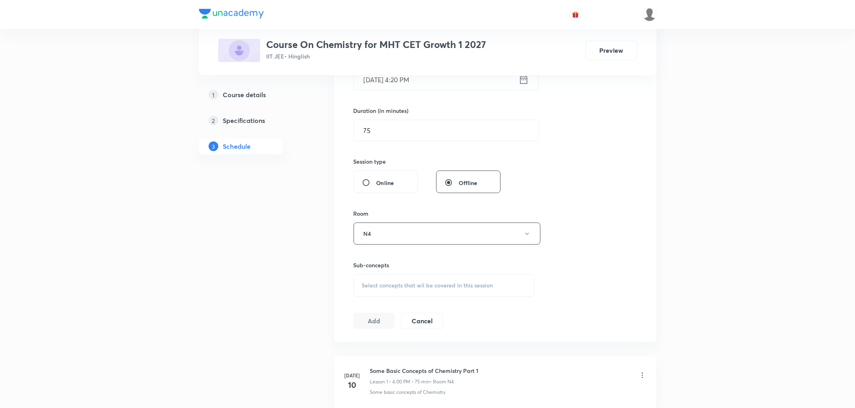
click at [388, 276] on div "Select concepts that wil be covered in this session" at bounding box center [444, 285] width 181 height 23
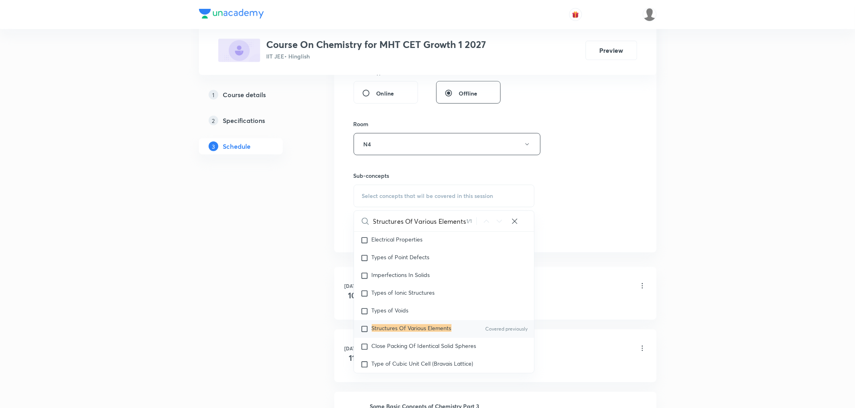
scroll to position [2772, 0]
type input "Structures Of Various Elements"
click at [394, 329] on mark "Structures Of Various Elements" at bounding box center [412, 325] width 80 height 8
checkbox input "true"
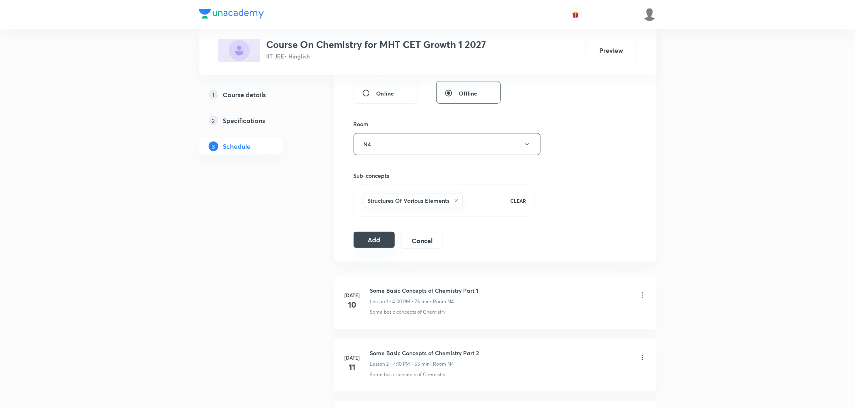
click at [372, 243] on button "Add" at bounding box center [374, 240] width 41 height 16
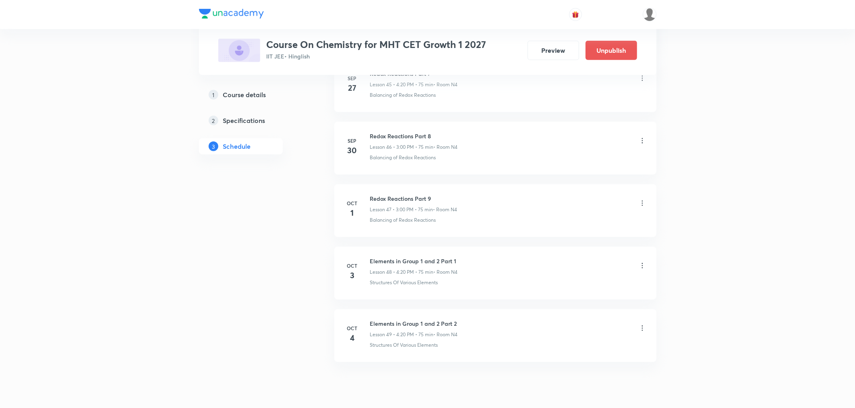
scroll to position [2930, 0]
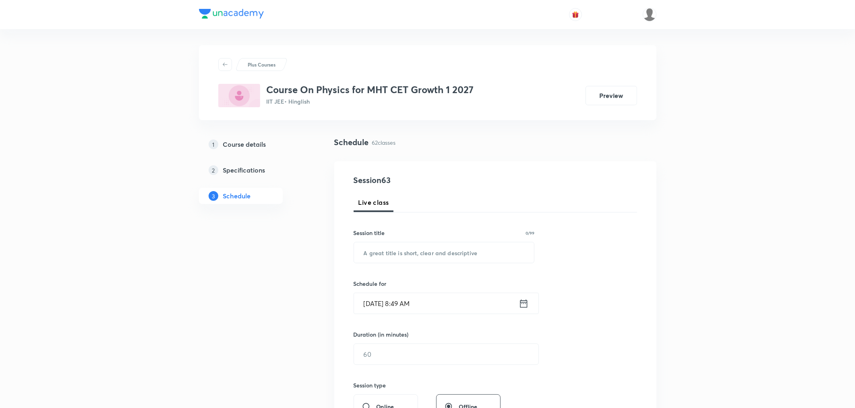
scroll to position [4114, 0]
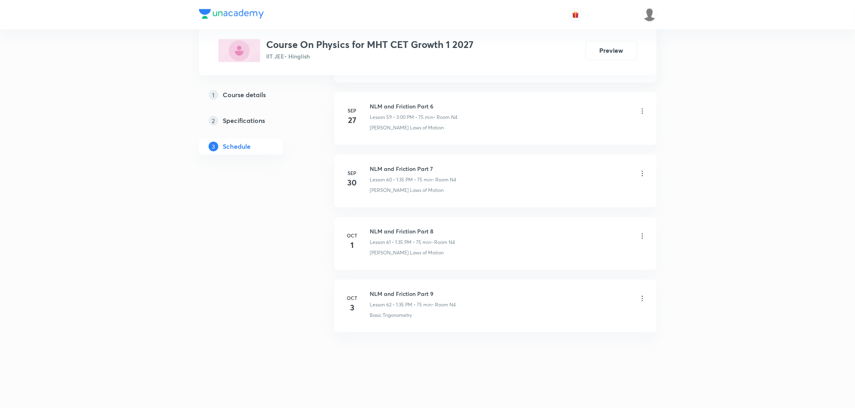
click at [426, 291] on h6 "NLM and Friction Part 9" at bounding box center [413, 293] width 86 height 8
copy h6 "NLM and Friction Part 9"
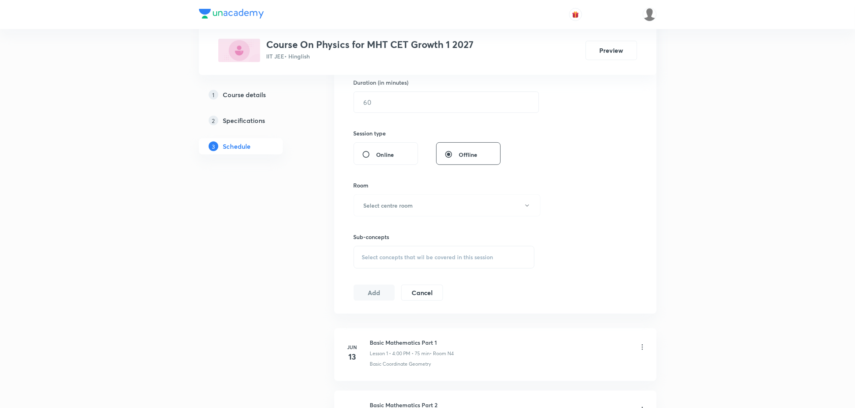
scroll to position [0, 0]
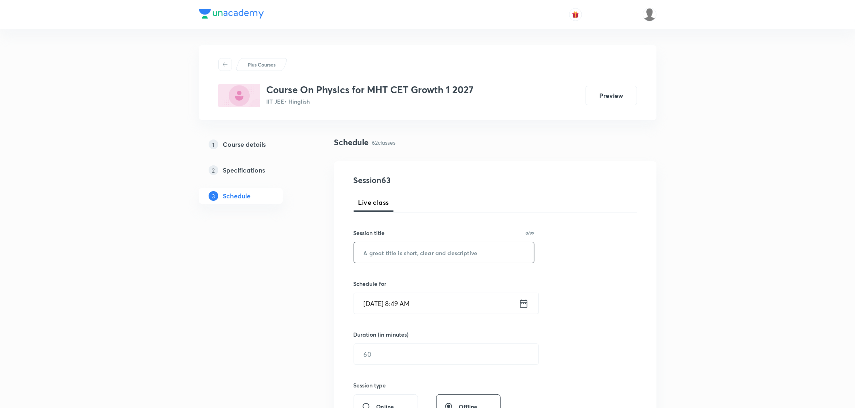
click at [424, 259] on input "text" at bounding box center [444, 252] width 180 height 21
paste input "NLM and Friction Part 9"
type input "NLM and Friction Part 10"
click at [522, 304] on icon at bounding box center [524, 303] width 10 height 11
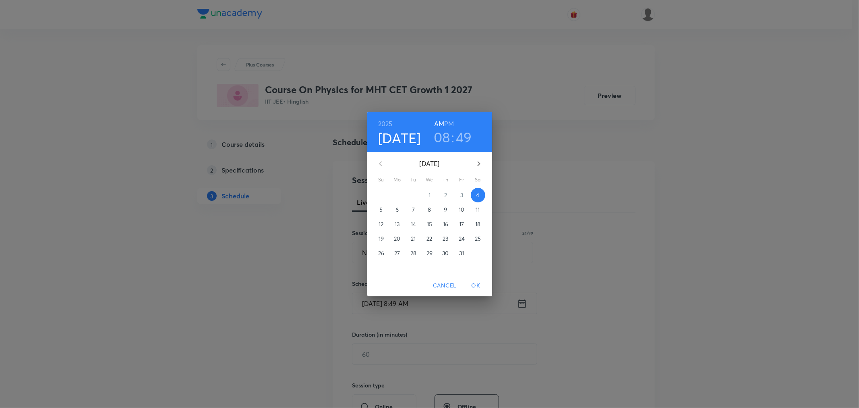
click at [436, 131] on h3 "08" at bounding box center [442, 136] width 17 height 17
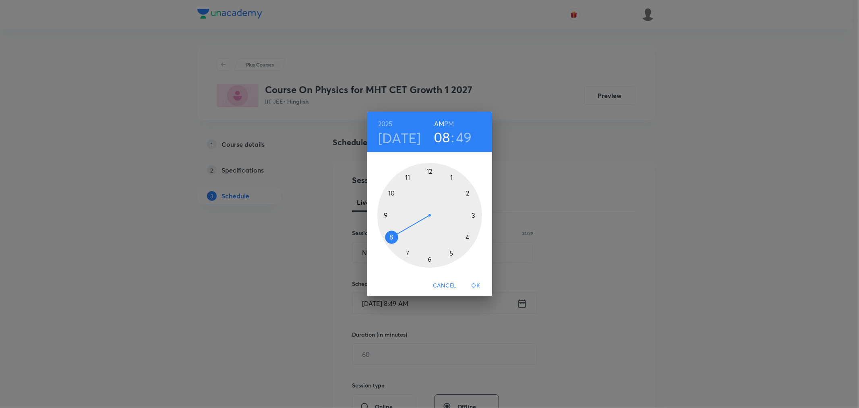
click at [450, 122] on h6 "PM" at bounding box center [449, 123] width 10 height 11
click at [474, 216] on div at bounding box center [429, 215] width 105 height 105
click at [429, 171] on div at bounding box center [429, 215] width 105 height 105
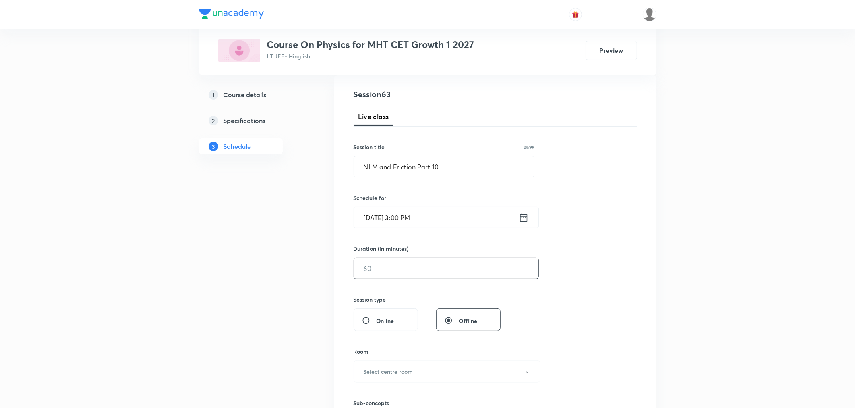
scroll to position [89, 0]
click at [399, 261] on input "text" at bounding box center [446, 264] width 184 height 21
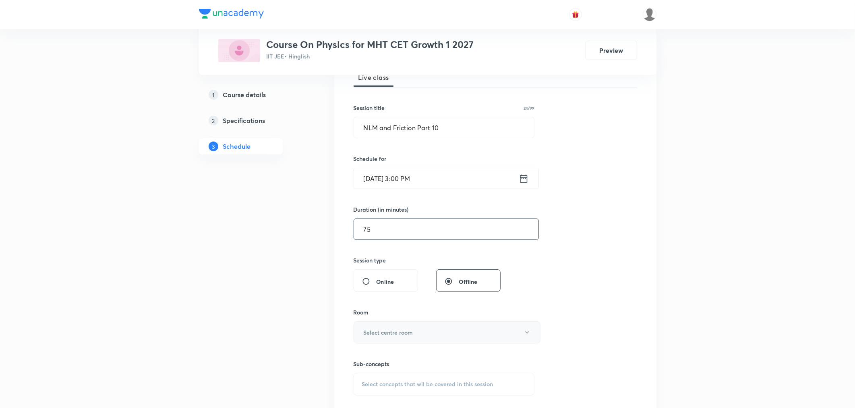
scroll to position [179, 0]
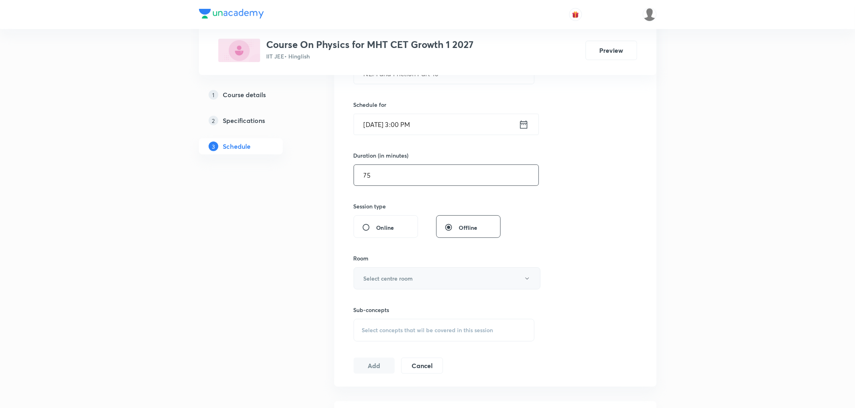
type input "75"
click at [381, 279] on h6 "Select centre room" at bounding box center [389, 278] width 50 height 8
click at [356, 348] on li "N4" at bounding box center [445, 349] width 186 height 15
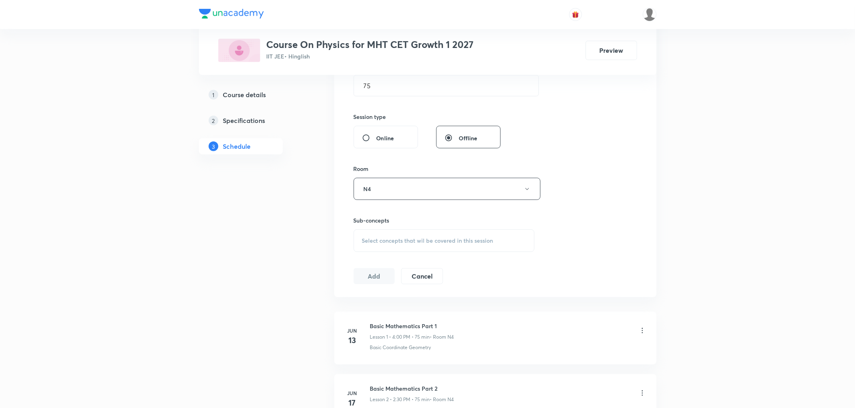
click at [393, 248] on div "Select concepts that wil be covered in this session" at bounding box center [444, 240] width 181 height 23
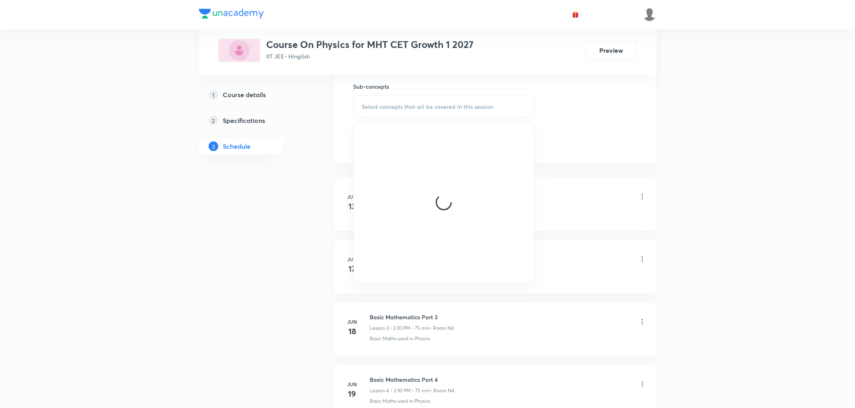
scroll to position [403, 0]
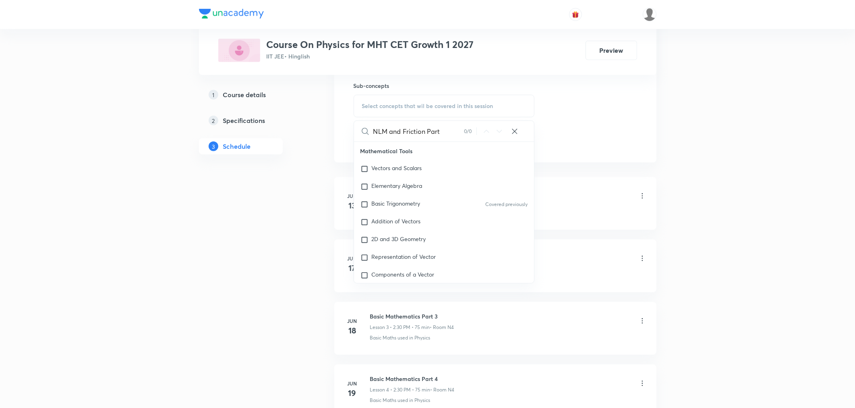
drag, startPoint x: 379, startPoint y: 133, endPoint x: 471, endPoint y: 135, distance: 92.2
click at [471, 135] on div "NLM and Friction Part 0 / 0 ​" at bounding box center [444, 131] width 180 height 21
type input "Newto"
click at [379, 244] on mark "Newto" at bounding box center [380, 240] width 17 height 8
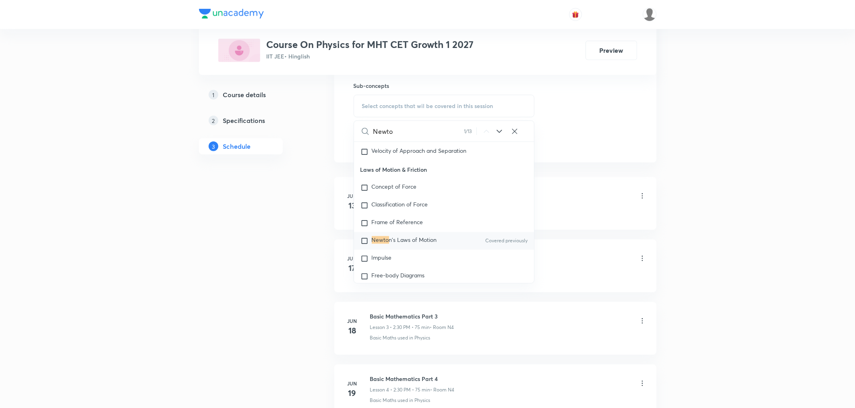
checkbox input "true"
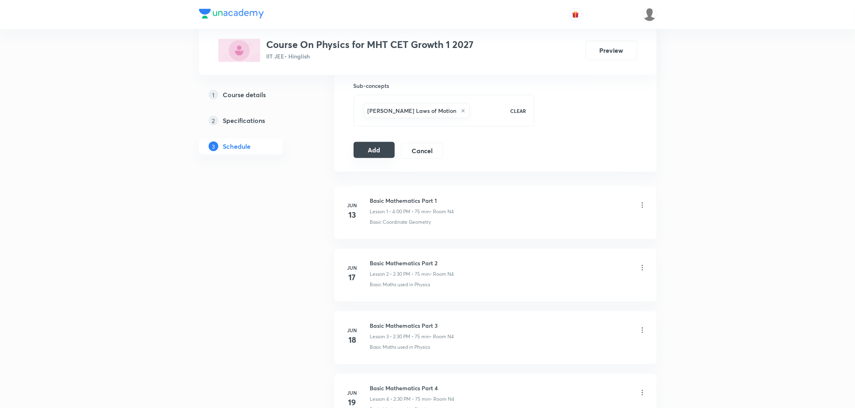
click at [371, 154] on button "Add" at bounding box center [374, 150] width 41 height 16
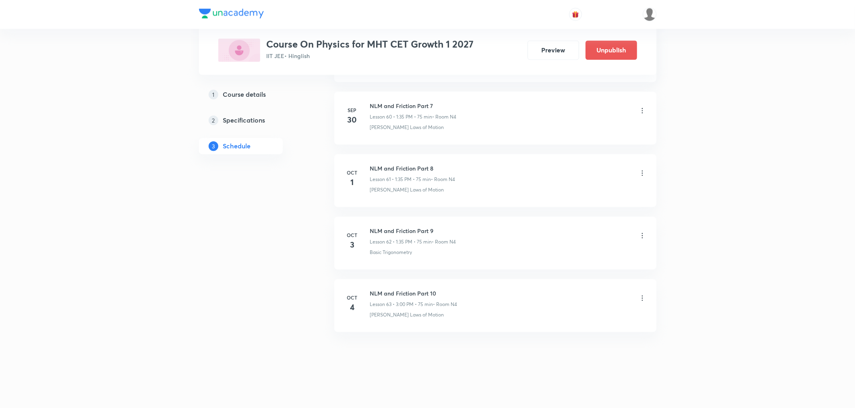
scroll to position [3806, 0]
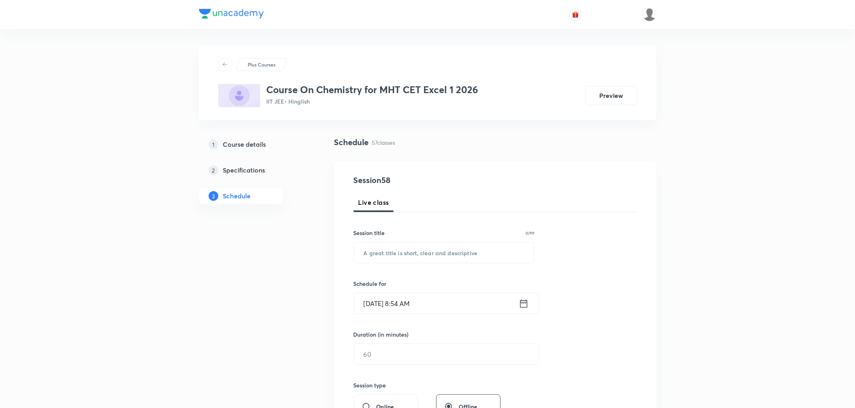
scroll to position [3801, 0]
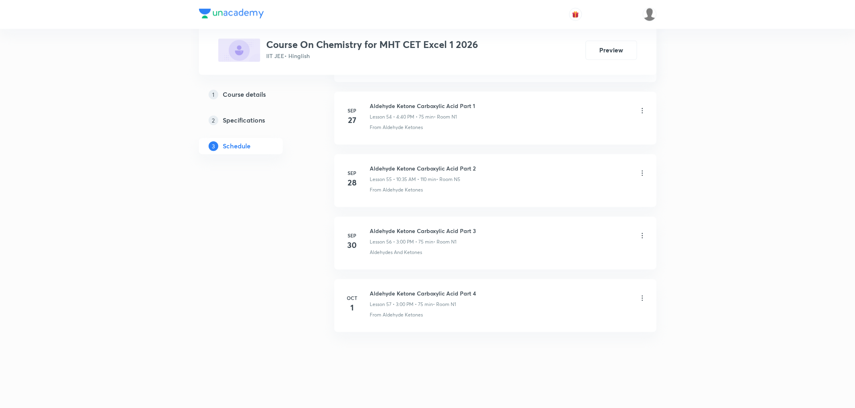
click at [389, 294] on h6 "Aldehyde Ketone Carboxylic Acid Part 4" at bounding box center [423, 293] width 106 height 8
copy h6 "Aldehyde Ketone Carboxylic Acid Part 4"
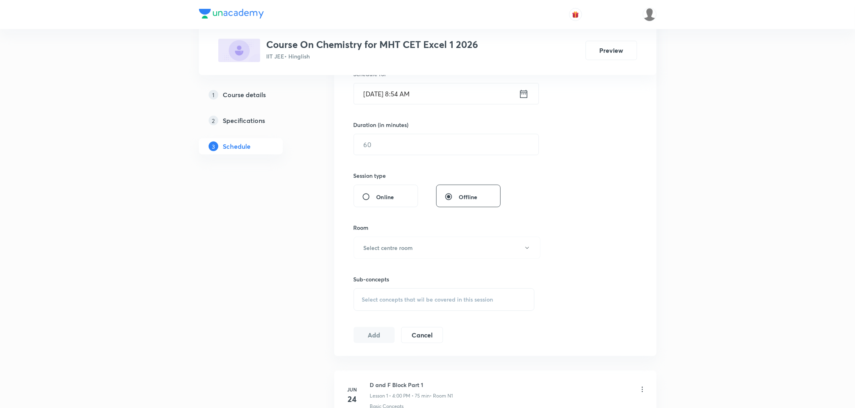
scroll to position [0, 0]
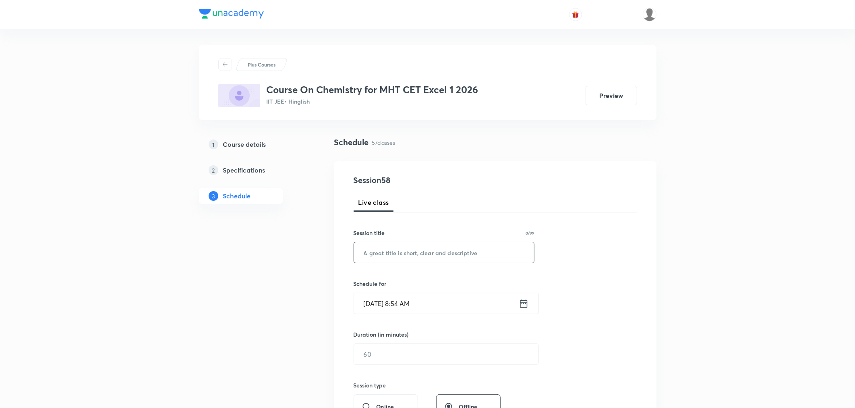
click at [406, 252] on input "text" at bounding box center [444, 252] width 180 height 21
paste input "Aldehyde Ketone Carboxylic Acid Part 4"
type input "Aldehyde Ketone Carboxylic Acid Part 5"
click at [524, 304] on icon at bounding box center [524, 303] width 10 height 11
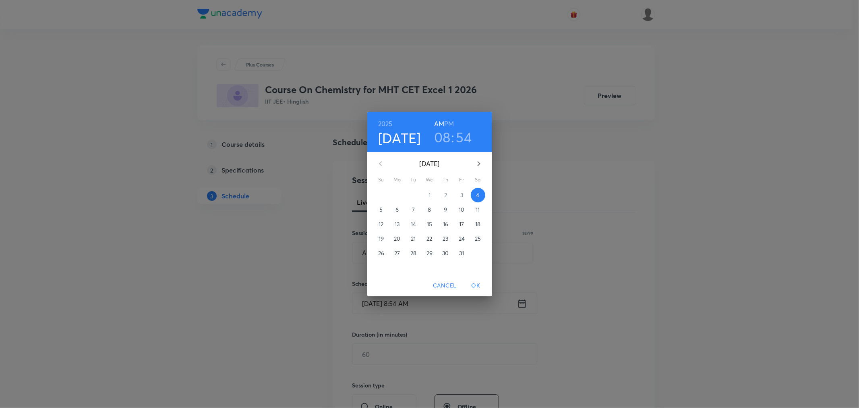
click at [447, 129] on h6 "PM" at bounding box center [449, 123] width 10 height 11
click at [442, 137] on h3 "08" at bounding box center [442, 136] width 17 height 17
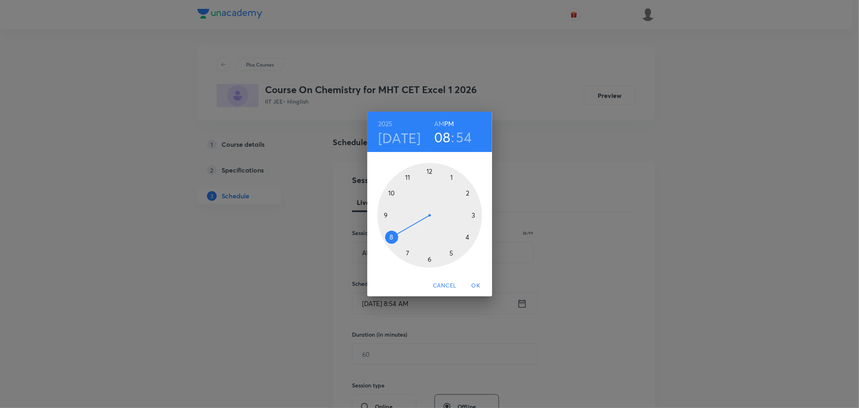
click at [451, 178] on div at bounding box center [429, 215] width 105 height 105
click at [408, 252] on div at bounding box center [429, 215] width 105 height 105
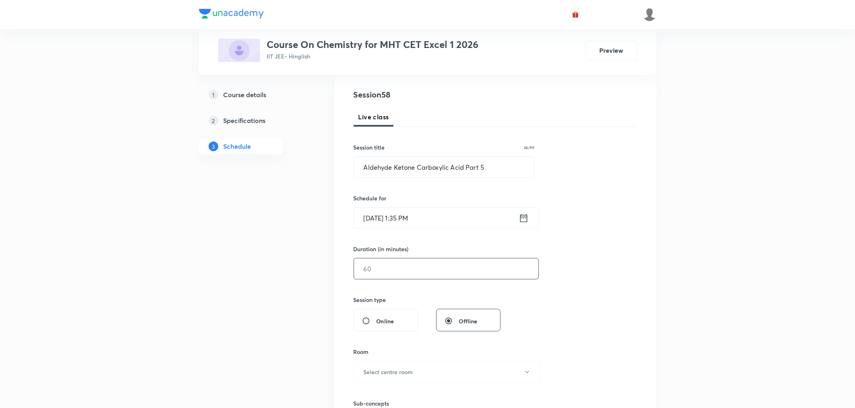
scroll to position [89, 0]
click at [407, 268] on input "text" at bounding box center [446, 264] width 184 height 21
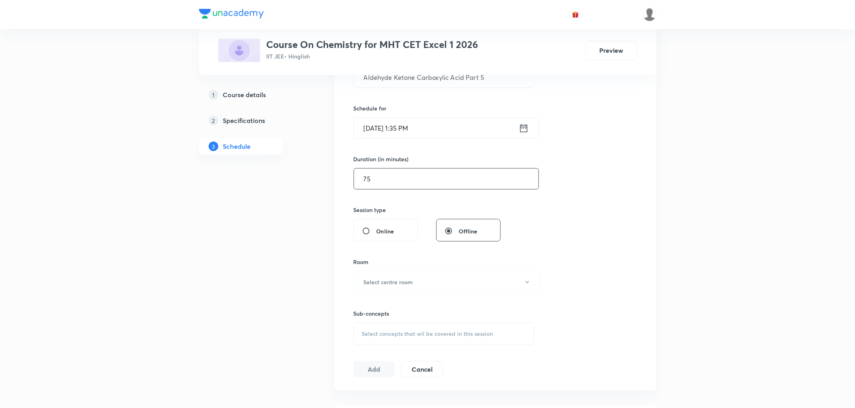
scroll to position [179, 0]
type input "75"
click at [381, 274] on h6 "Select centre room" at bounding box center [389, 278] width 50 height 8
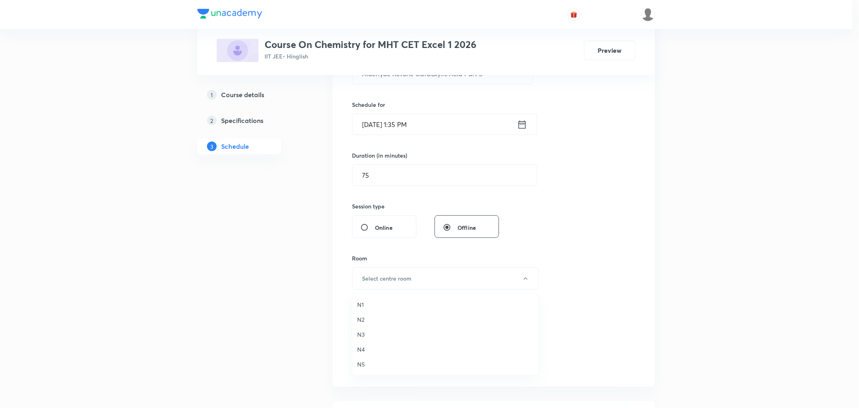
click at [359, 303] on span "N1" at bounding box center [445, 304] width 176 height 8
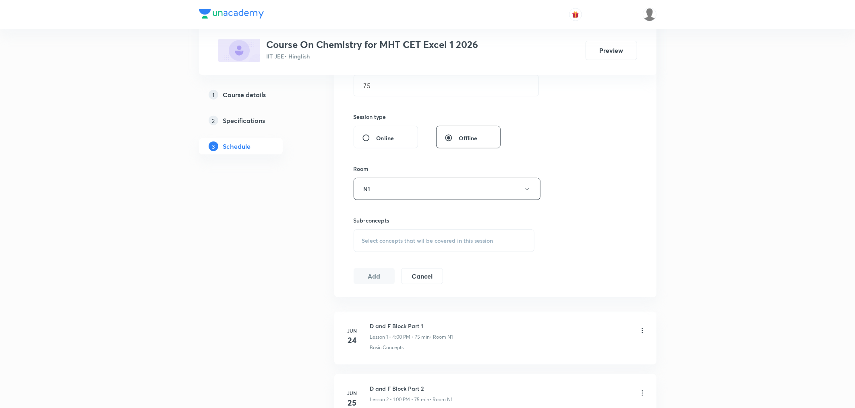
click at [380, 244] on div "Select concepts that wil be covered in this session" at bounding box center [444, 240] width 181 height 23
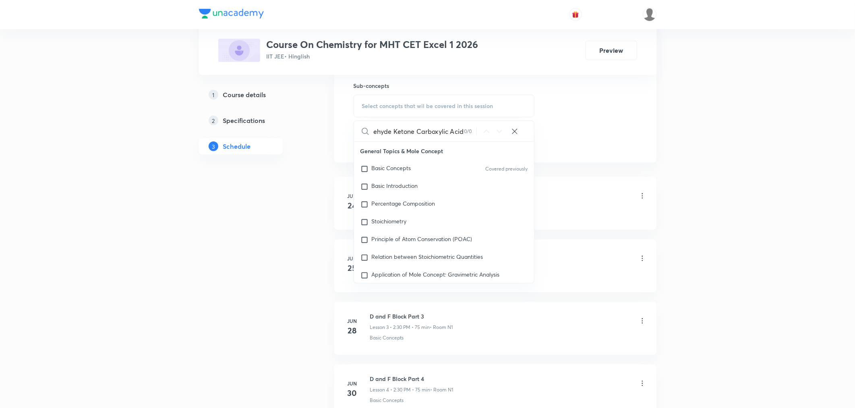
scroll to position [0, 10]
drag, startPoint x: 391, startPoint y: 131, endPoint x: 480, endPoint y: 131, distance: 89.0
click at [480, 131] on div "Aldehyde Ketone Carboxylic Acid 0 / 0 ​" at bounding box center [444, 131] width 180 height 21
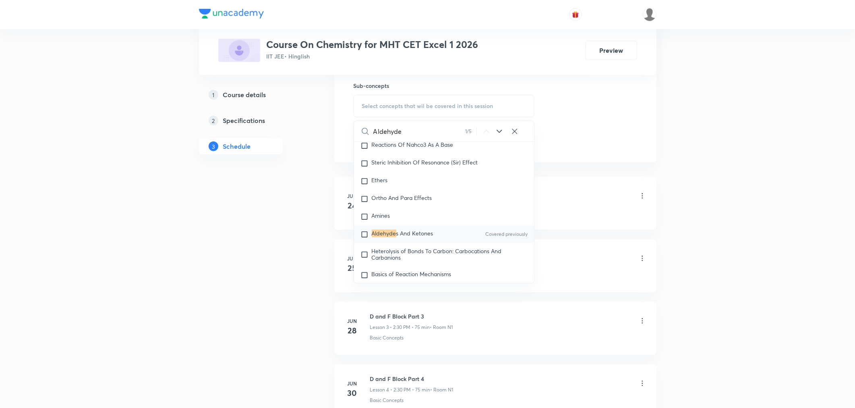
scroll to position [14224, 0]
type input "Aldehyde"
click at [376, 242] on div "Aldehyde s And Ketones Covered previously" at bounding box center [444, 234] width 180 height 18
checkbox input "true"
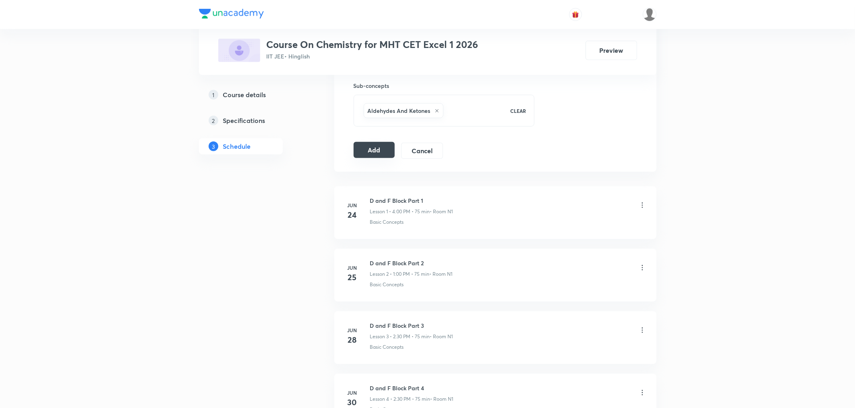
click at [372, 150] on button "Add" at bounding box center [374, 150] width 41 height 16
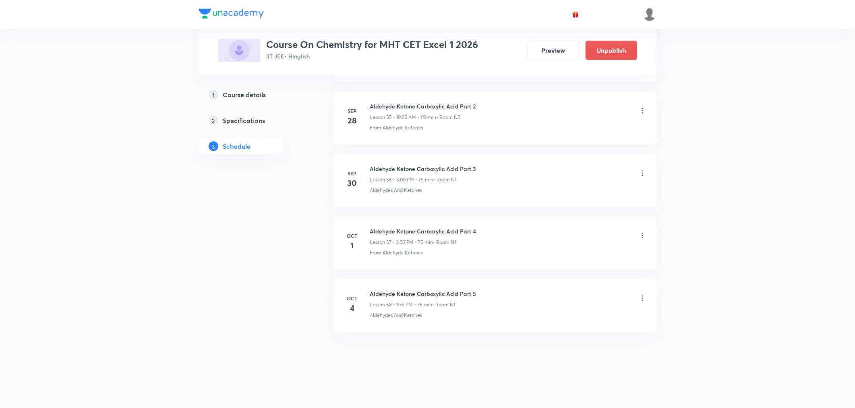
scroll to position [3493, 0]
click at [389, 292] on h6 "Aldehyde Ketone Carboxylic Acid Part 5" at bounding box center [423, 293] width 106 height 8
copy h6 "Aldehyde Ketone Carboxylic Acid Part 5"
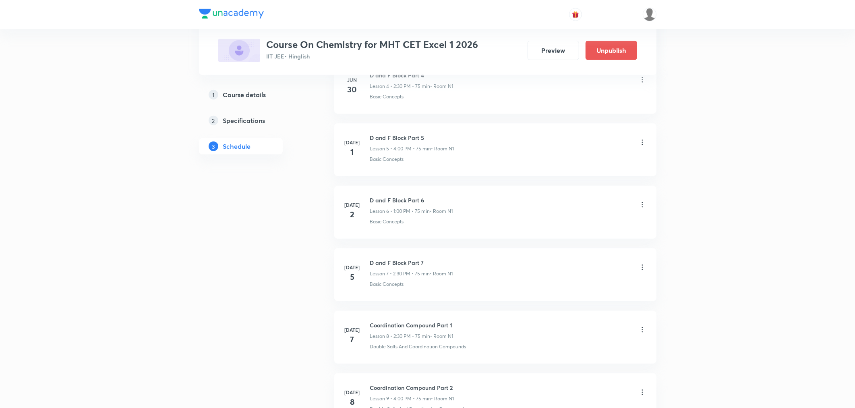
scroll to position [0, 0]
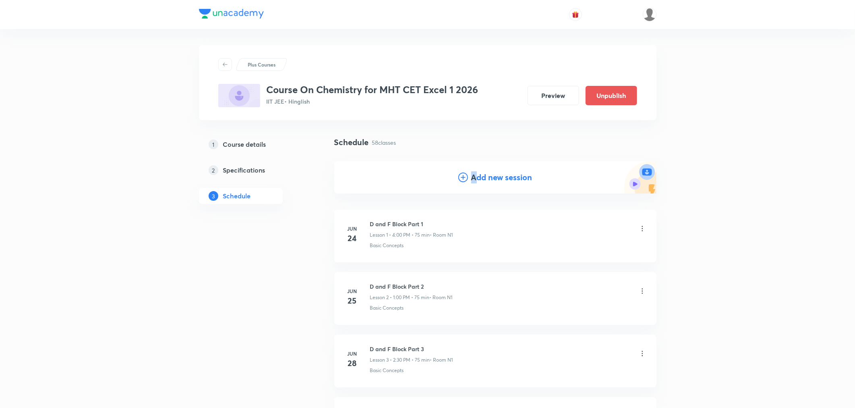
drag, startPoint x: 473, startPoint y: 181, endPoint x: 461, endPoint y: 197, distance: 20.1
click at [474, 181] on h4 "Add new session" at bounding box center [501, 177] width 61 height 12
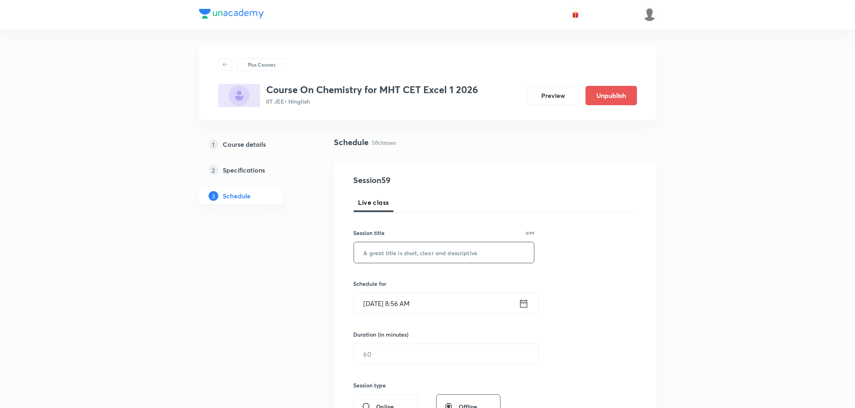
click at [399, 252] on input "text" at bounding box center [444, 252] width 180 height 21
paste input "Aldehyde Ketone Carboxylic Acid Part 5"
type input "Aldehyde Ketone Carboxylic Acid Part 6"
click at [525, 304] on icon at bounding box center [524, 303] width 10 height 11
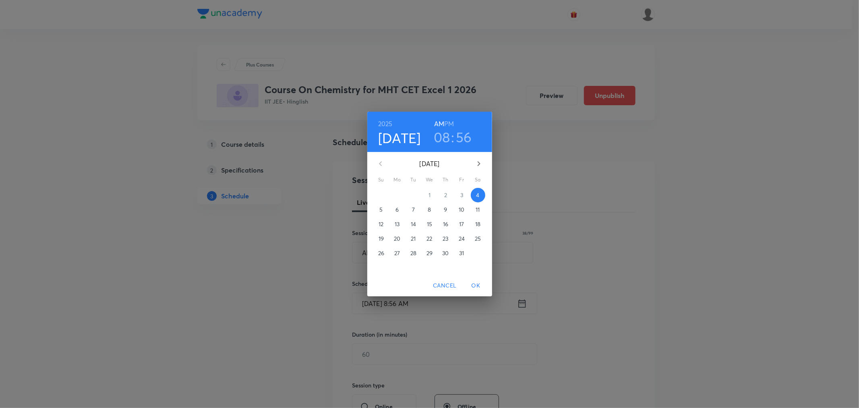
click at [447, 122] on h6 "PM" at bounding box center [449, 123] width 10 height 11
click at [446, 141] on h3 "08" at bounding box center [442, 136] width 17 height 17
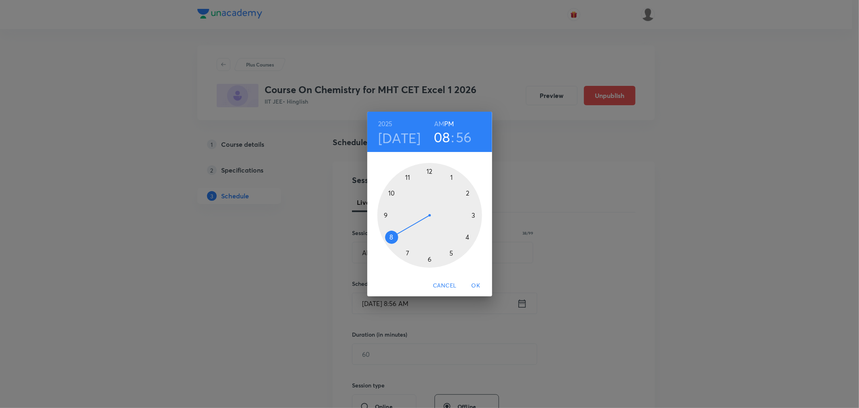
click at [466, 237] on div at bounding box center [429, 215] width 105 height 105
click at [466, 238] on div at bounding box center [429, 215] width 105 height 105
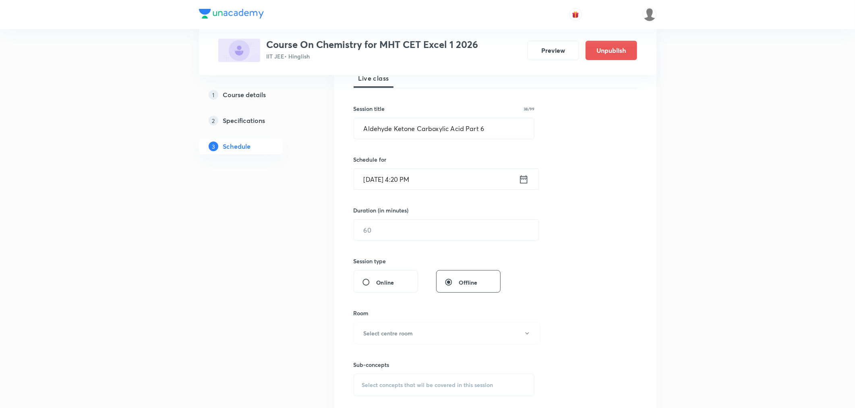
scroll to position [134, 0]
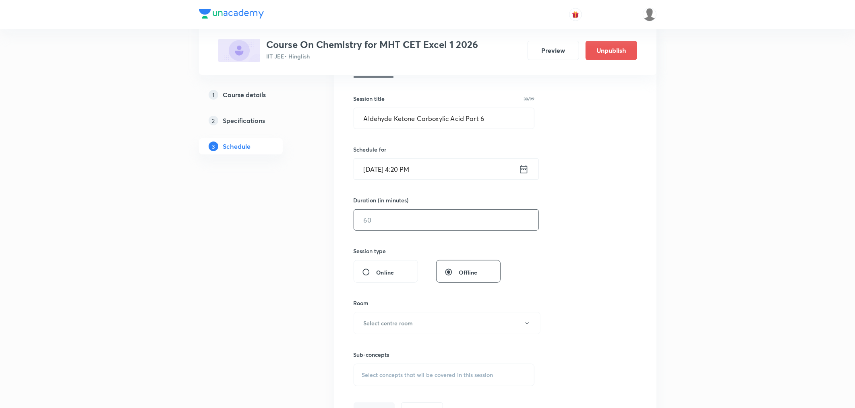
click at [421, 221] on input "text" at bounding box center [446, 219] width 184 height 21
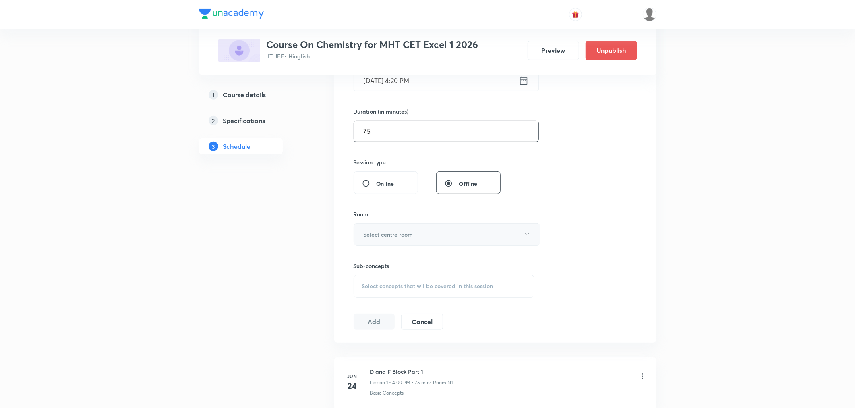
scroll to position [224, 0]
type input "75"
click at [396, 226] on button "Select centre room" at bounding box center [447, 233] width 187 height 22
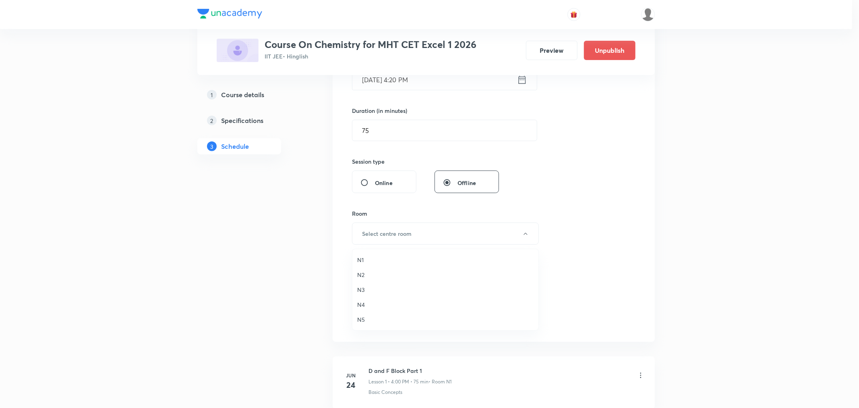
click at [361, 260] on span "N1" at bounding box center [445, 259] width 176 height 8
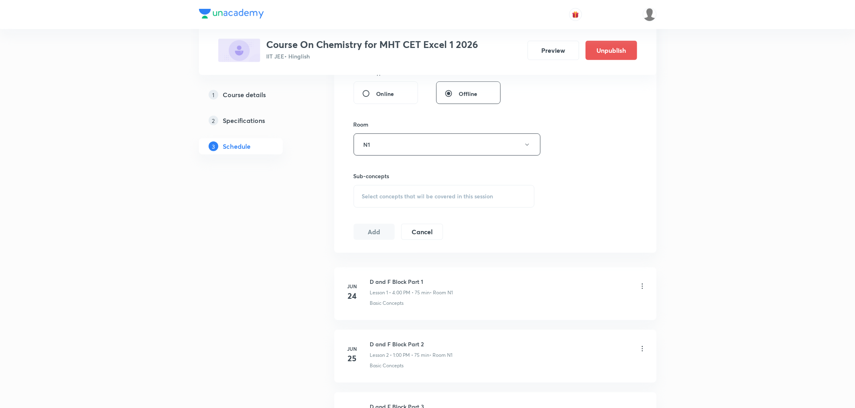
scroll to position [313, 0]
click at [382, 206] on div "Select concepts that wil be covered in this session" at bounding box center [444, 195] width 181 height 23
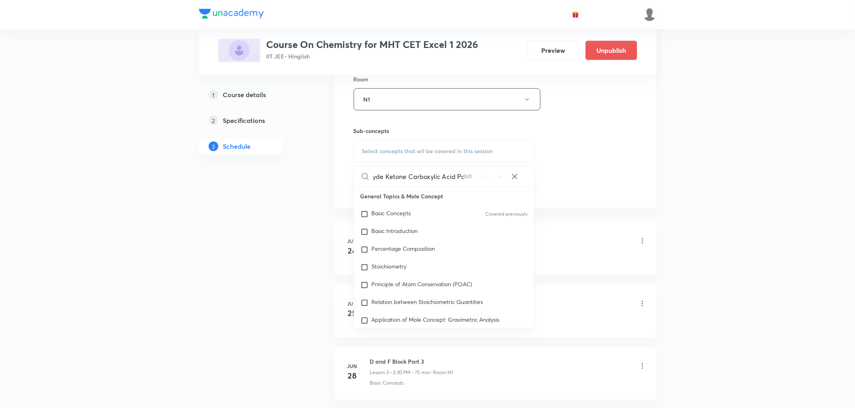
scroll to position [0, 26]
drag, startPoint x: 375, startPoint y: 176, endPoint x: 480, endPoint y: 182, distance: 104.5
click at [480, 182] on div "Aldehyde Ketone Carboxylic Acid Part 0 / 0 ​" at bounding box center [444, 176] width 180 height 21
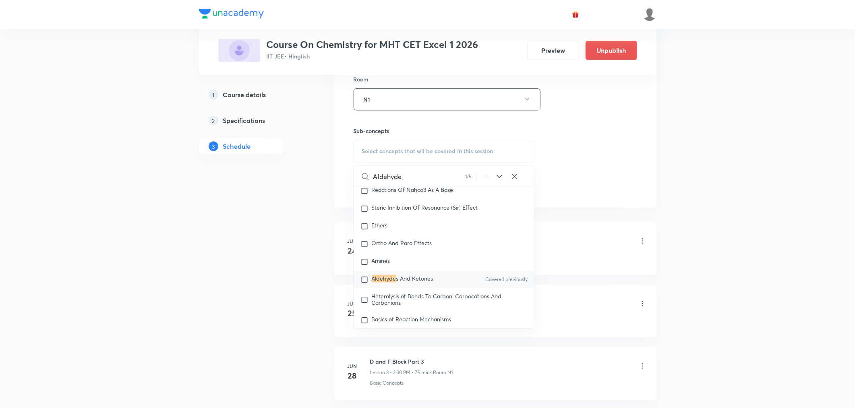
scroll to position [14224, 0]
type input "Aldehyde"
click at [388, 284] on div "Aldehyde s And Ketones Covered previously" at bounding box center [444, 279] width 180 height 18
checkbox input "true"
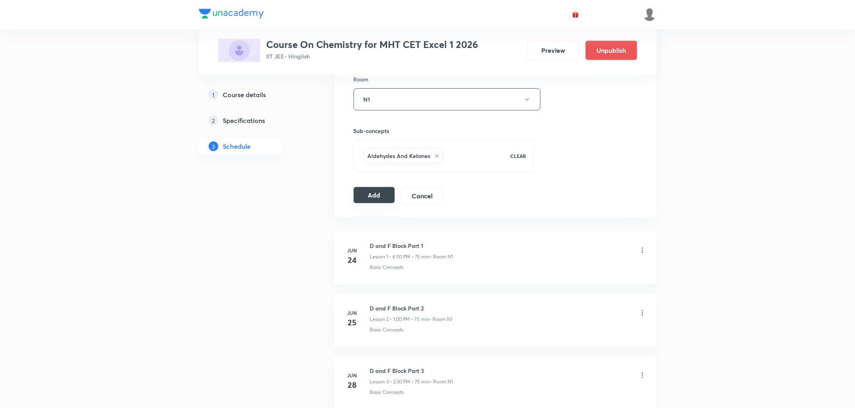
click at [363, 198] on button "Add" at bounding box center [374, 195] width 41 height 16
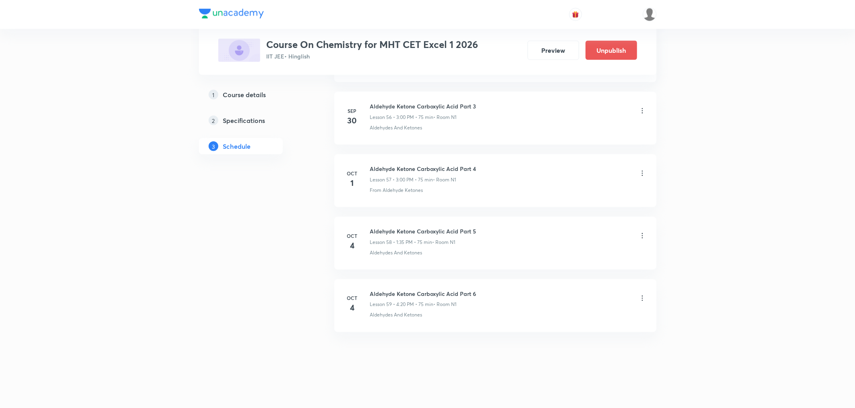
scroll to position [3555, 0]
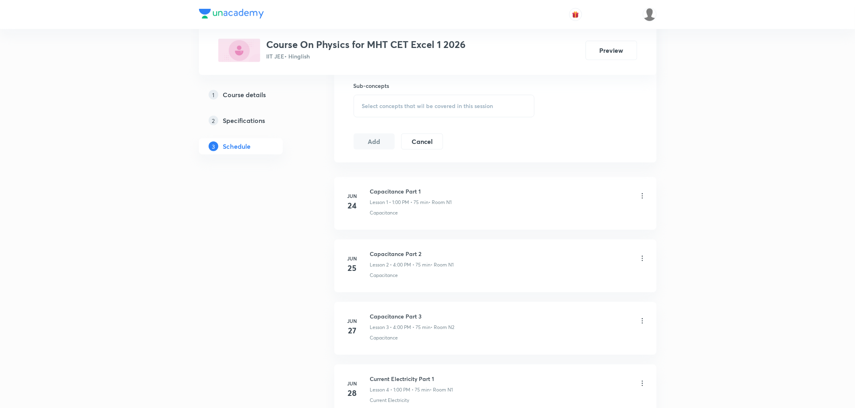
scroll to position [5550, 0]
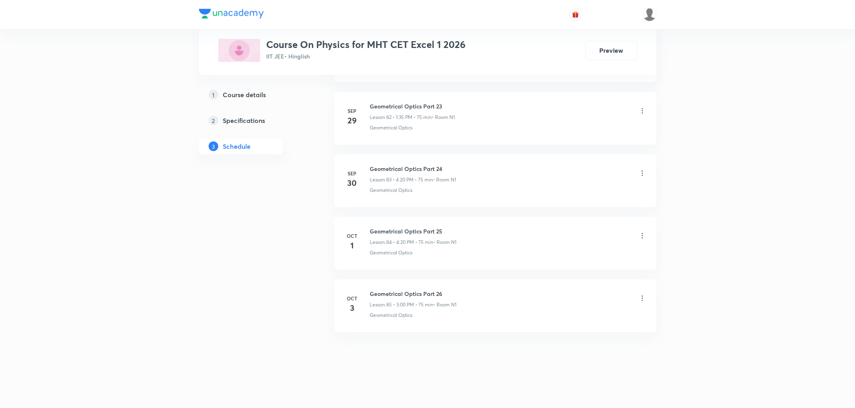
click at [384, 291] on h6 "Geometrical Optics Part 26" at bounding box center [413, 293] width 87 height 8
copy h6 "Geometrical Optics Part 26"
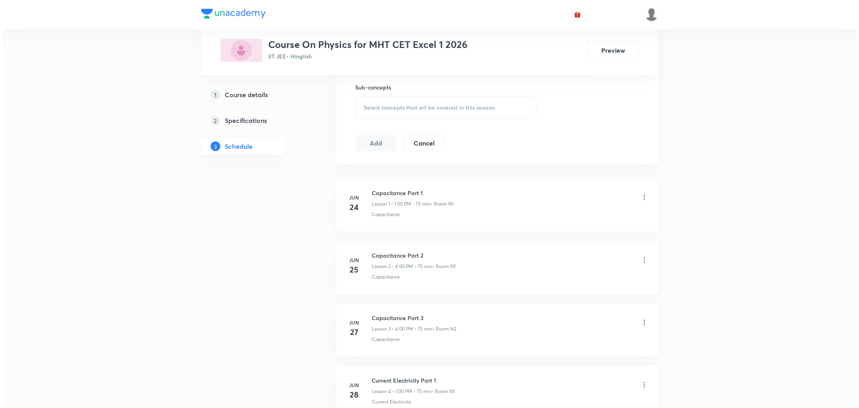
scroll to position [0, 0]
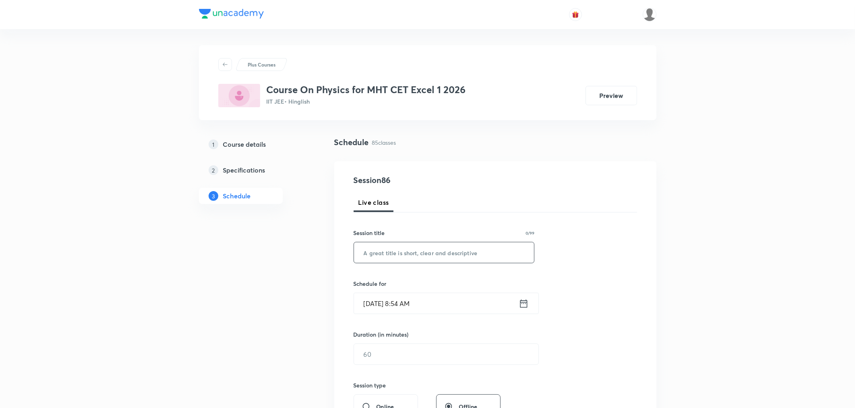
click at [388, 248] on input "text" at bounding box center [444, 252] width 180 height 21
paste input "Geometrical Optics Part 26"
type input "Geometrical Optics Part 27"
click at [524, 303] on icon at bounding box center [523, 303] width 7 height 8
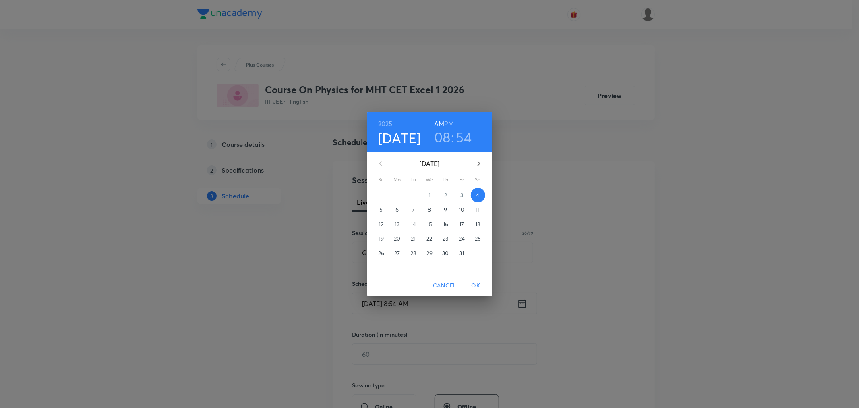
click at [452, 122] on h6 "PM" at bounding box center [449, 123] width 10 height 11
click at [447, 138] on h3 "08" at bounding box center [442, 136] width 17 height 17
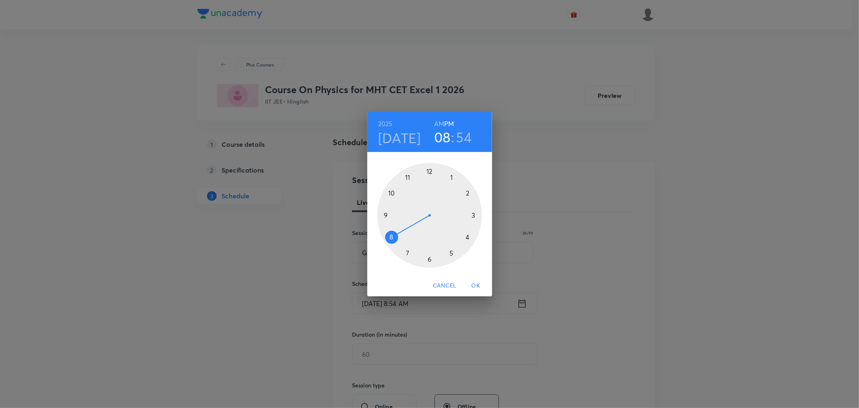
click at [473, 212] on div at bounding box center [429, 215] width 105 height 105
click at [429, 169] on div at bounding box center [429, 215] width 105 height 105
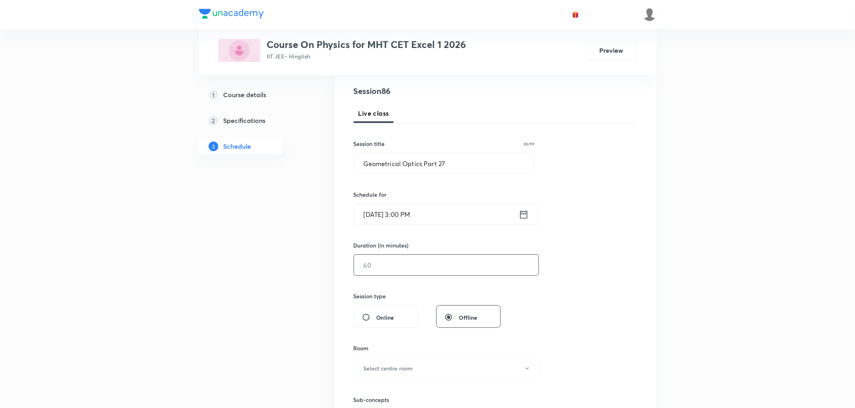
scroll to position [89, 0]
click at [394, 263] on input "text" at bounding box center [446, 264] width 184 height 21
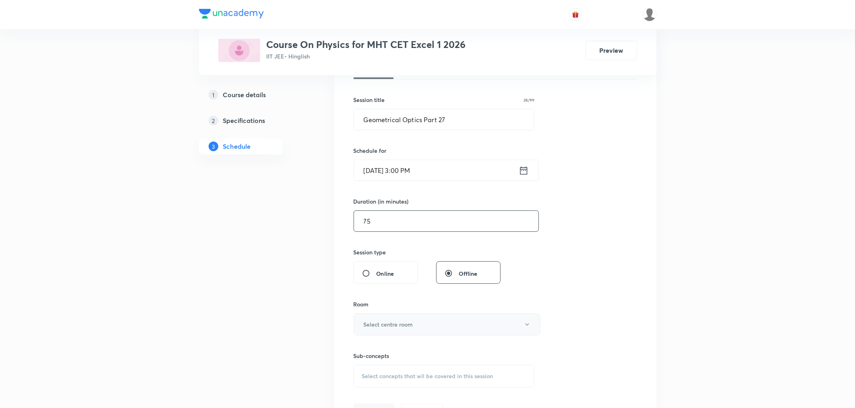
scroll to position [179, 0]
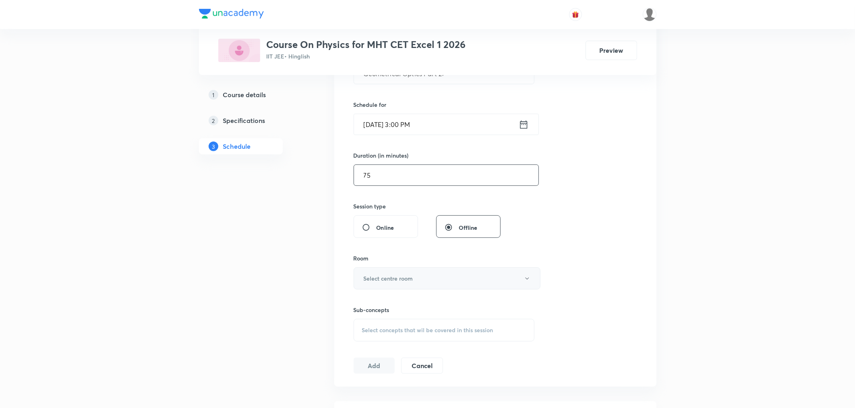
type input "75"
click at [377, 283] on button "Select centre room" at bounding box center [447, 278] width 187 height 22
click at [366, 297] on li "N1" at bounding box center [445, 304] width 186 height 15
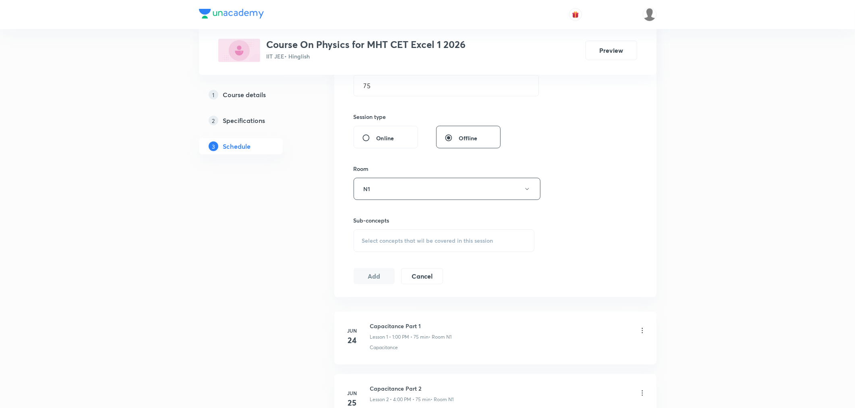
click at [386, 246] on div "Select concepts that wil be covered in this session" at bounding box center [444, 240] width 181 height 23
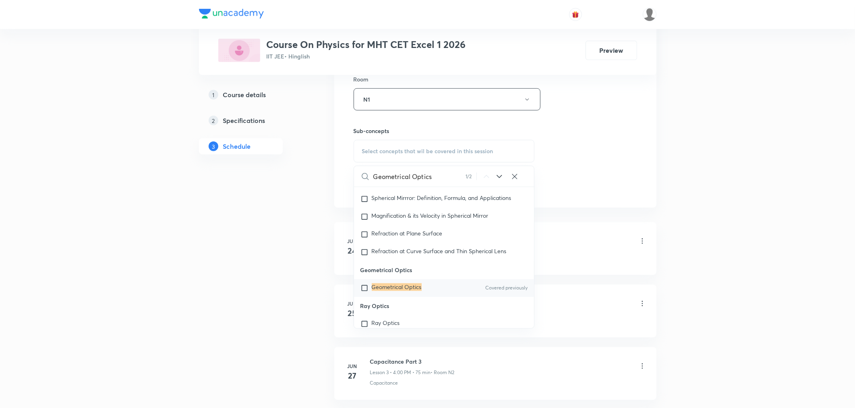
scroll to position [6656, 0]
type input "Geometrical Optics"
click at [388, 290] on mark "Geometrical Optics" at bounding box center [397, 287] width 50 height 8
checkbox input "true"
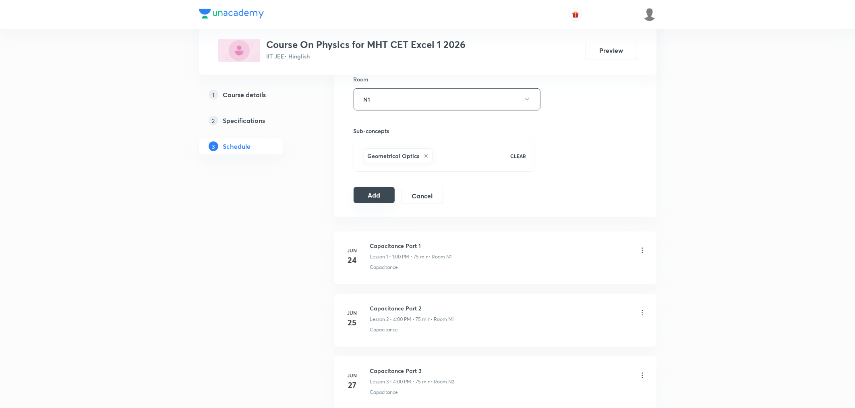
click at [375, 199] on button "Add" at bounding box center [374, 195] width 41 height 16
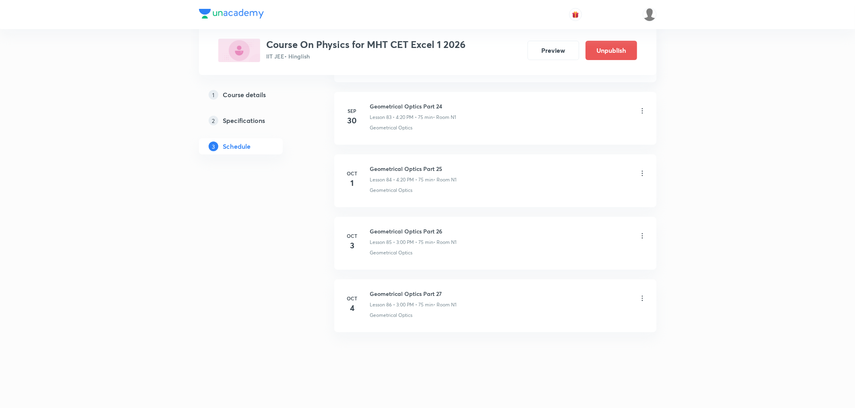
scroll to position [5242, 0]
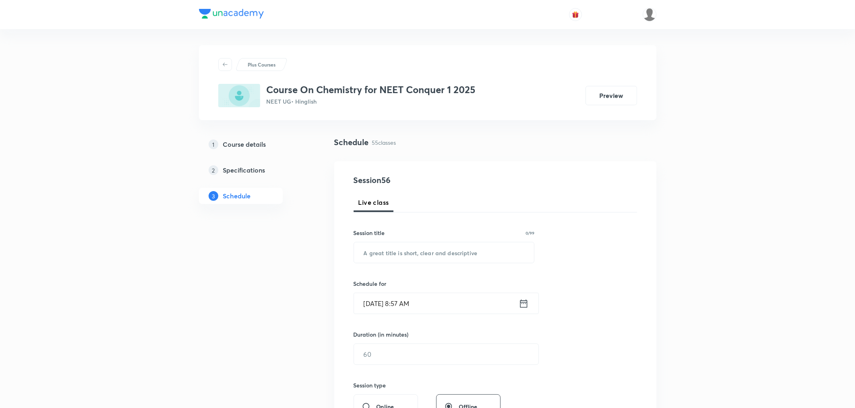
scroll to position [3675, 0]
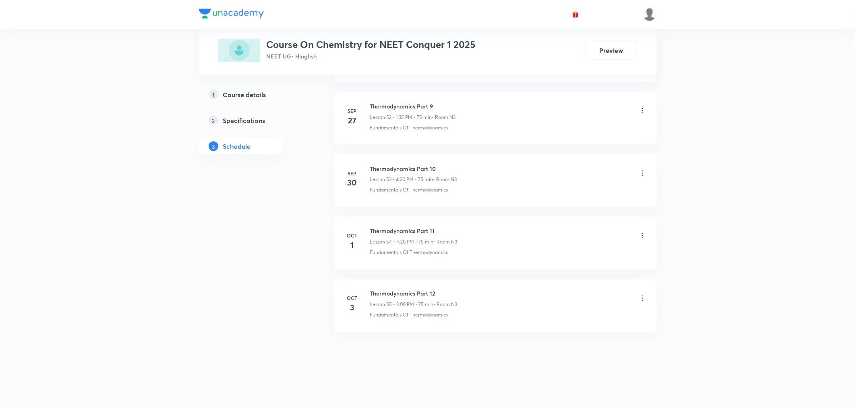
click at [397, 290] on h6 "Thermodynamics Part 12" at bounding box center [413, 293] width 87 height 8
copy h6 "Thermodynamics Part 12"
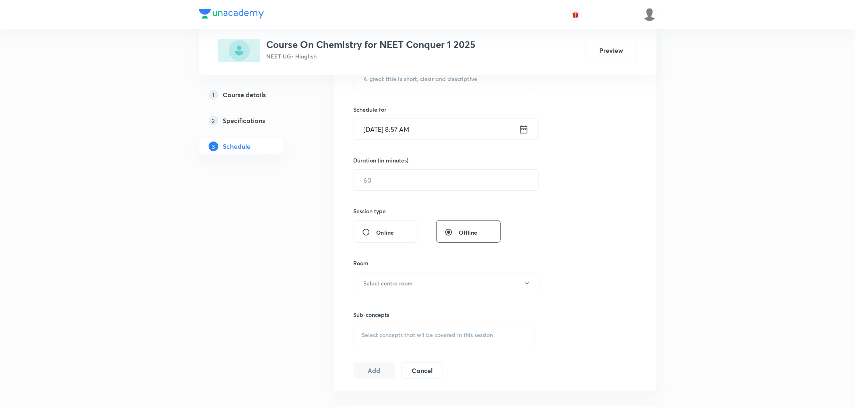
scroll to position [0, 0]
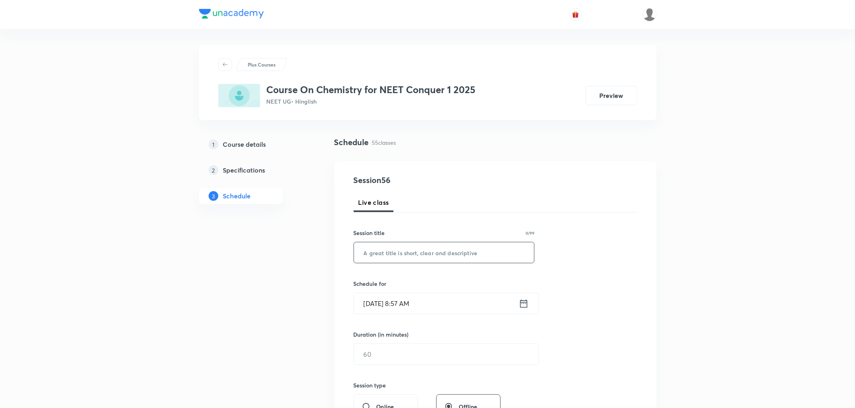
click at [405, 254] on input "text" at bounding box center [444, 252] width 180 height 21
paste input "Thermodynamics Part 12"
type input "Thermodynamics Part 13"
click at [528, 305] on icon at bounding box center [524, 303] width 10 height 11
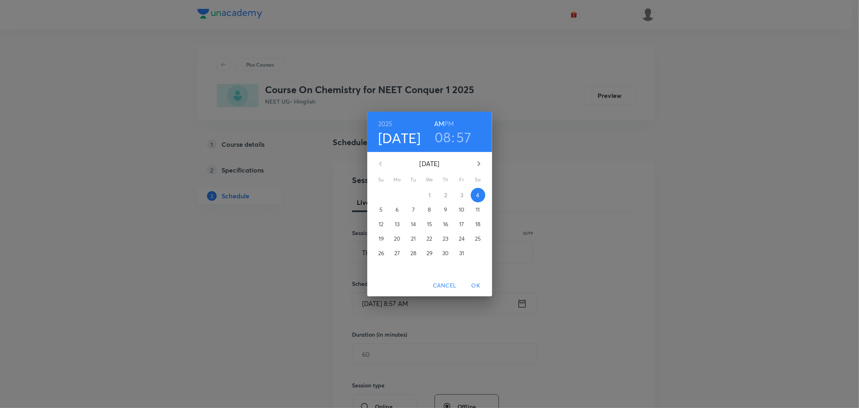
click at [448, 126] on h6 "PM" at bounding box center [449, 123] width 10 height 11
click at [443, 136] on h3 "08" at bounding box center [443, 136] width 17 height 17
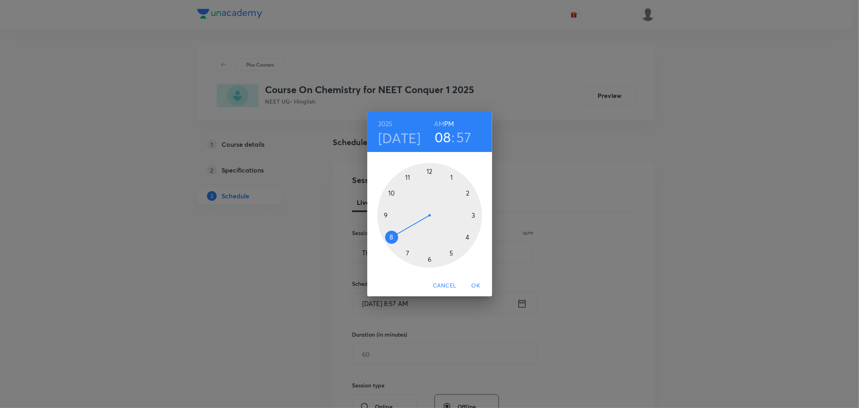
click at [451, 175] on div at bounding box center [429, 215] width 105 height 105
click at [408, 251] on div at bounding box center [429, 215] width 105 height 105
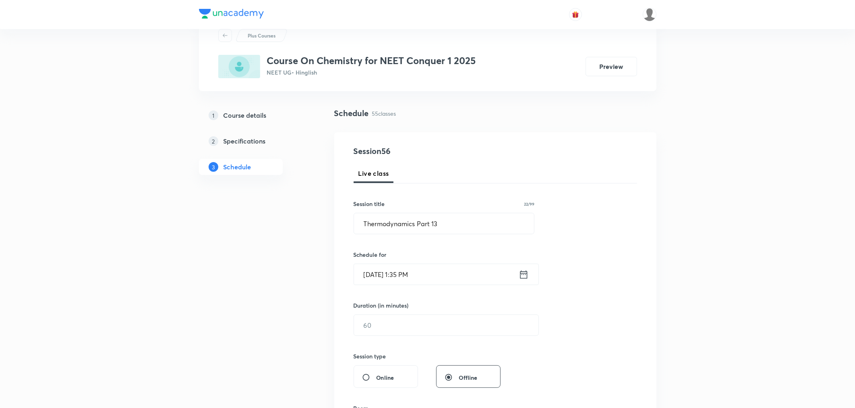
scroll to position [45, 0]
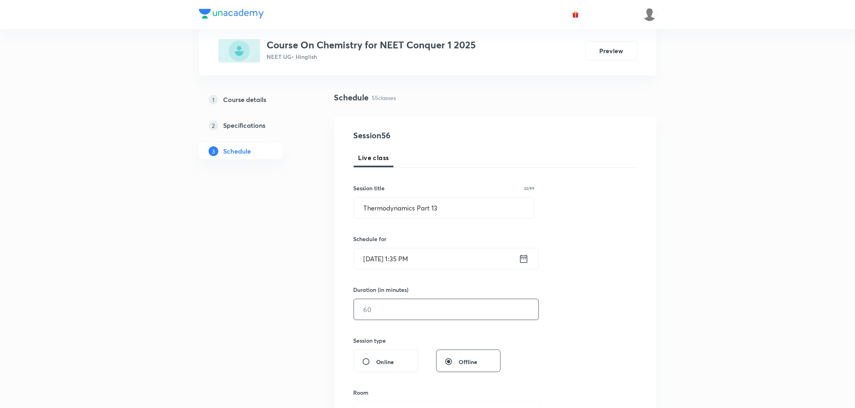
click at [395, 304] on input "text" at bounding box center [446, 309] width 184 height 21
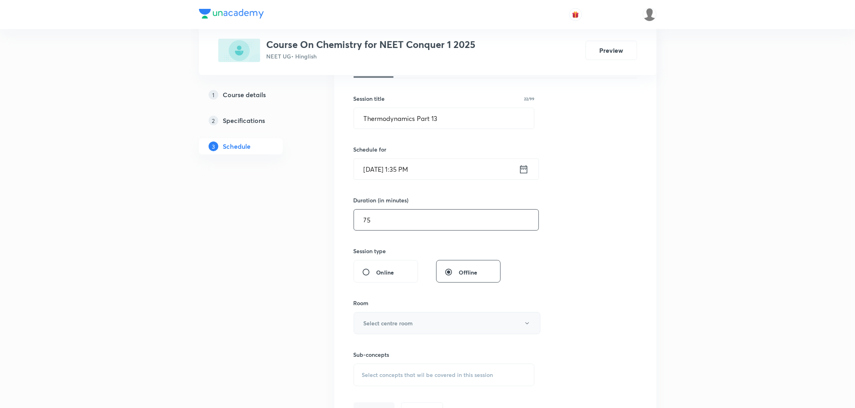
type input "75"
click at [377, 325] on h6 "Select centre room" at bounding box center [389, 323] width 50 height 8
click at [361, 360] on span "N3" at bounding box center [445, 364] width 176 height 8
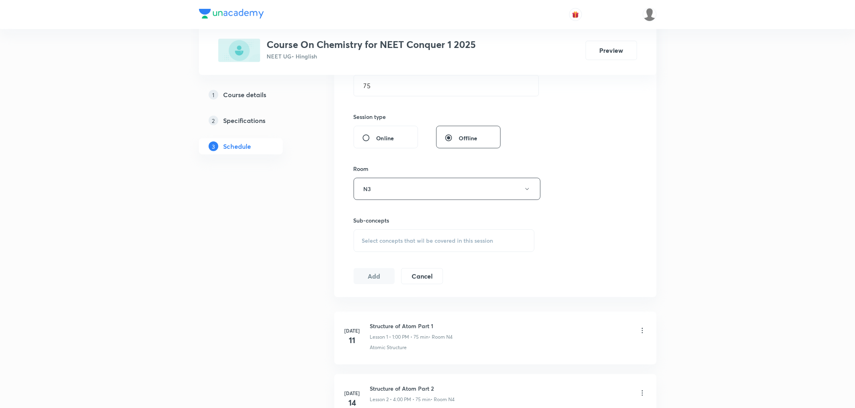
click at [386, 240] on span "Select concepts that wil be covered in this session" at bounding box center [427, 240] width 131 height 6
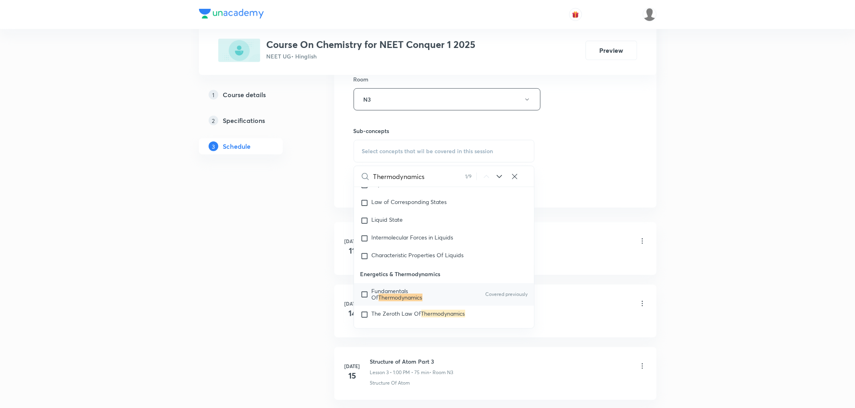
scroll to position [1890, 0]
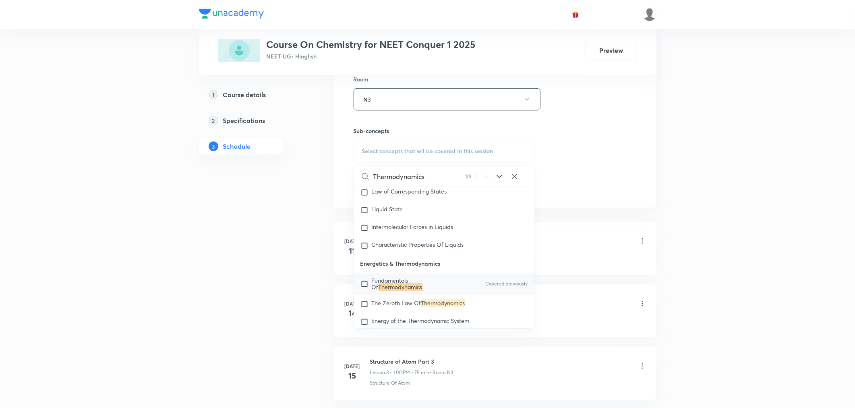
type input "Thermodynamics"
drag, startPoint x: 391, startPoint y: 294, endPoint x: 301, endPoint y: 270, distance: 93.0
click at [391, 290] on mark "Thermodynamics" at bounding box center [401, 287] width 44 height 8
checkbox input "true"
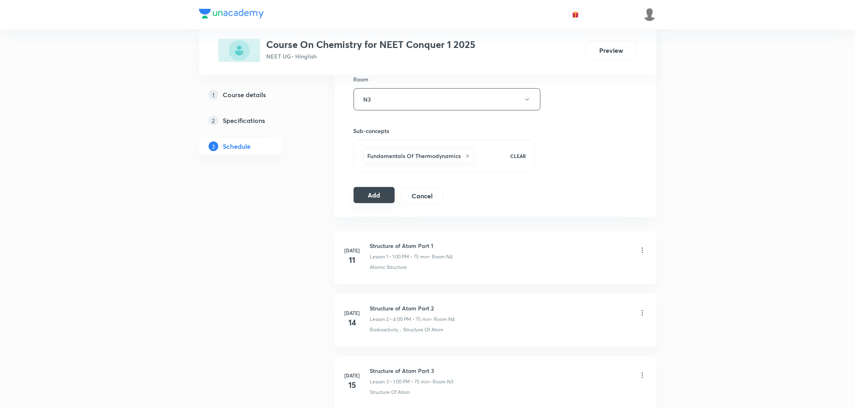
click at [373, 198] on button "Add" at bounding box center [374, 195] width 41 height 16
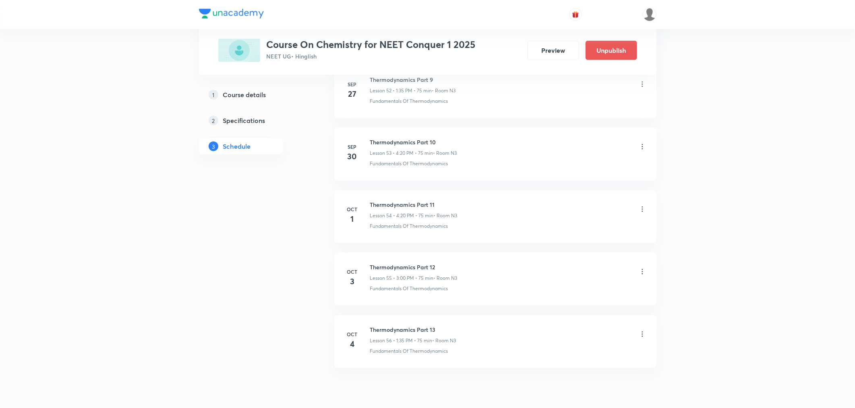
scroll to position [3368, 0]
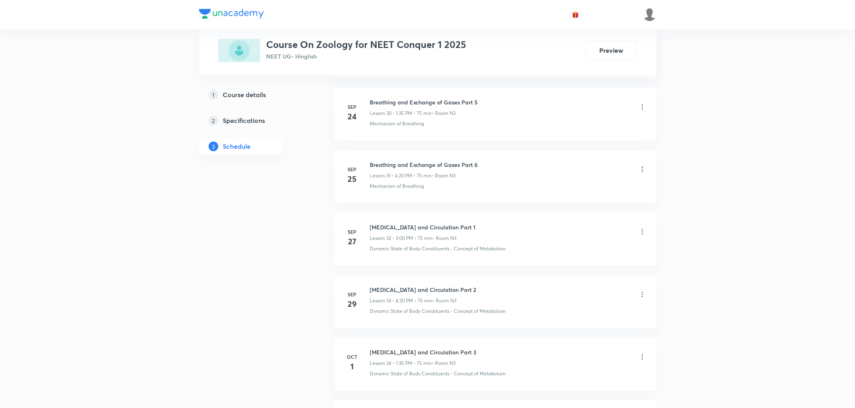
scroll to position [2425, 0]
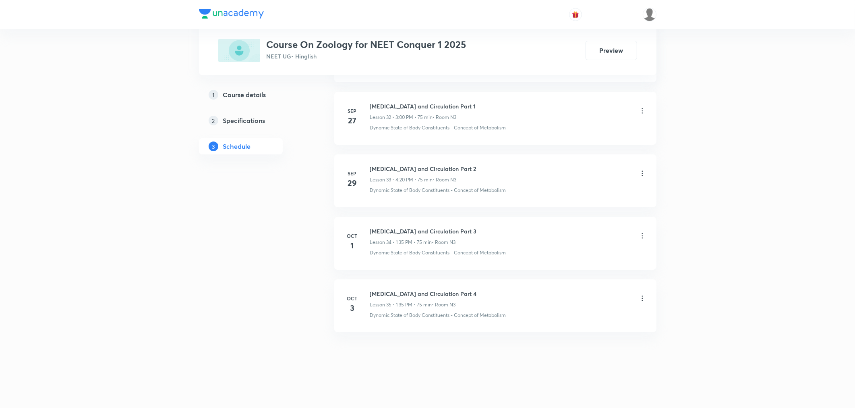
click at [401, 289] on h6 "[MEDICAL_DATA] and Circulation Part 4" at bounding box center [423, 293] width 107 height 8
copy h6 "[MEDICAL_DATA] and Circulation Part 4"
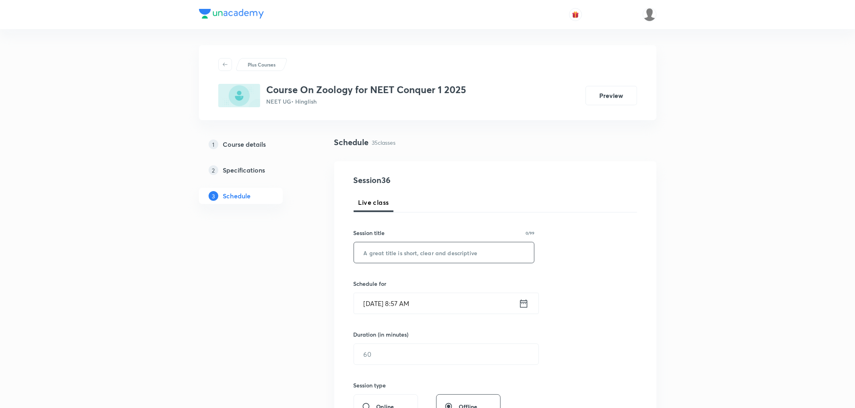
click at [401, 258] on input "text" at bounding box center [444, 252] width 180 height 21
paste input "[MEDICAL_DATA] and Circulation Part 4"
type input "[MEDICAL_DATA] and Circulation Part 5"
click at [522, 306] on icon at bounding box center [524, 303] width 10 height 11
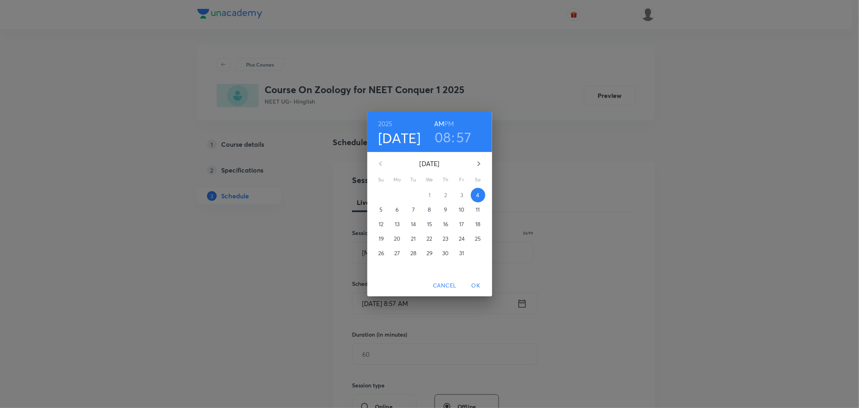
click at [450, 120] on h6 "PM" at bounding box center [449, 123] width 10 height 11
click at [444, 138] on h3 "08" at bounding box center [443, 136] width 17 height 17
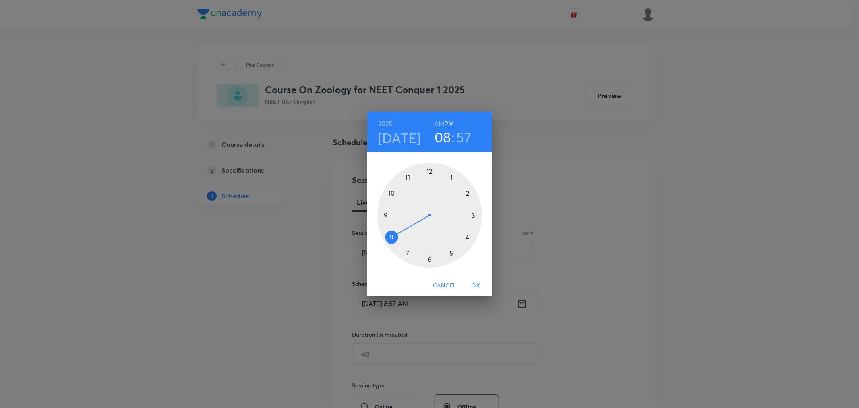
click at [472, 215] on div at bounding box center [429, 215] width 105 height 105
click at [428, 168] on div at bounding box center [429, 215] width 105 height 105
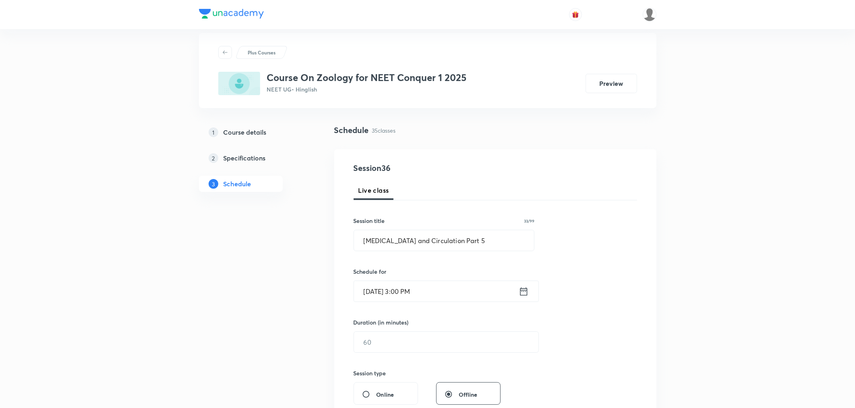
scroll to position [89, 0]
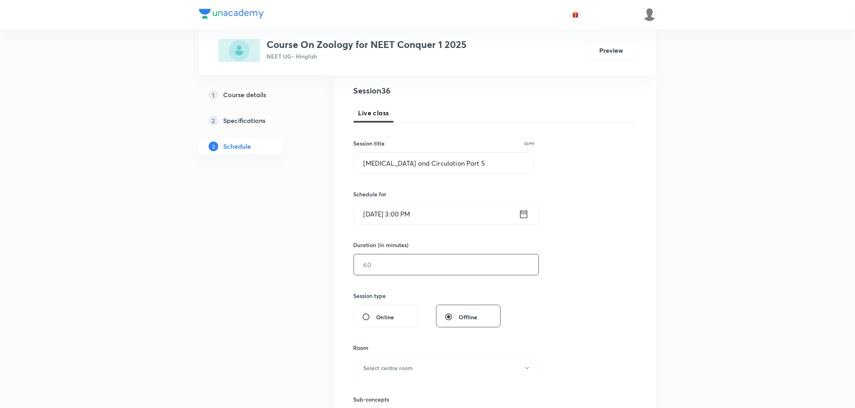
click at [400, 256] on input "text" at bounding box center [446, 264] width 184 height 21
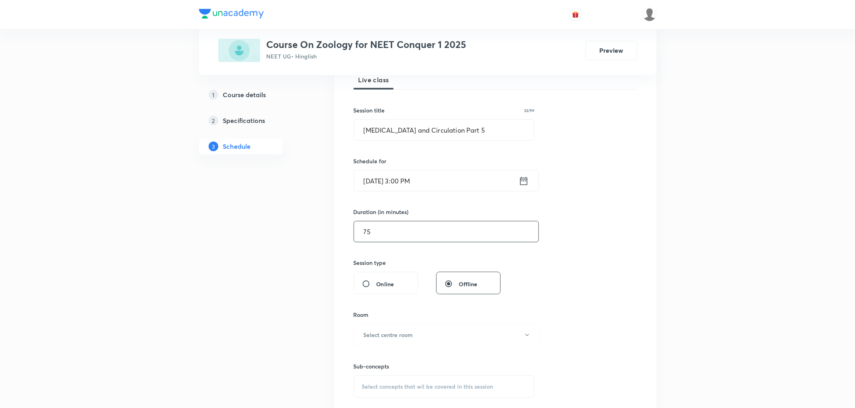
scroll to position [179, 0]
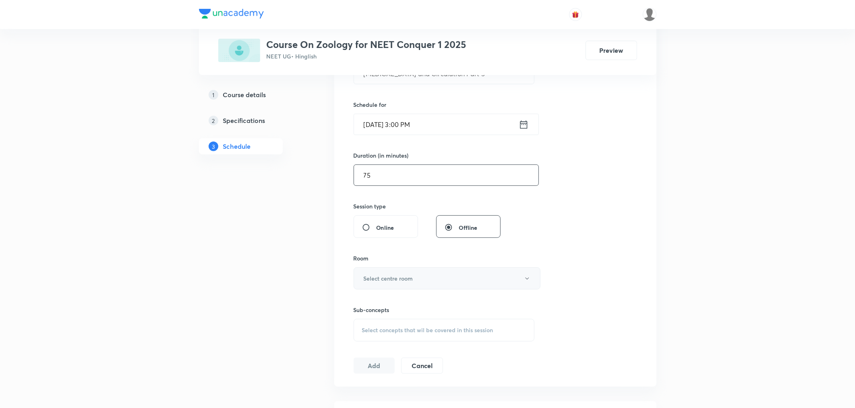
type input "75"
click at [367, 285] on button "Select centre room" at bounding box center [447, 278] width 187 height 22
click at [365, 332] on span "N3" at bounding box center [445, 334] width 176 height 8
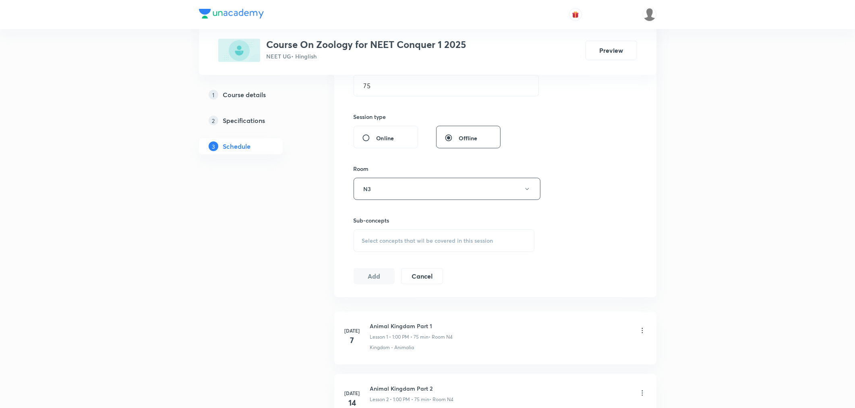
click at [396, 246] on div "Select concepts that wil be covered in this session" at bounding box center [444, 240] width 181 height 23
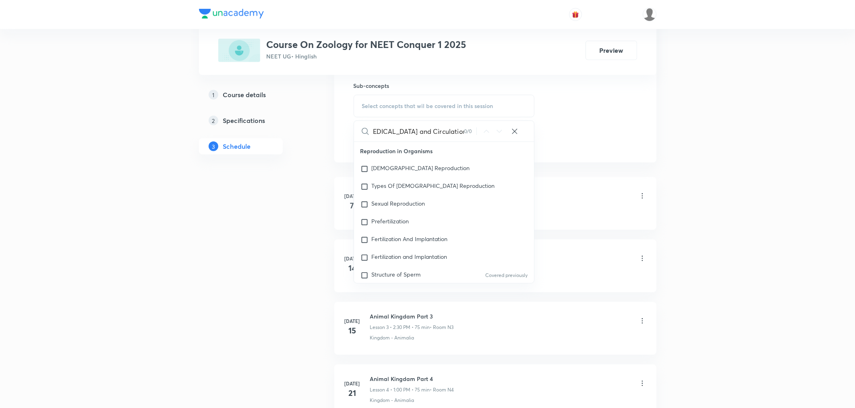
scroll to position [0, 8]
drag, startPoint x: 399, startPoint y: 131, endPoint x: 490, endPoint y: 131, distance: 91.4
click at [490, 131] on div "Body fluid and Circulation Part 4 0 / 0 ​" at bounding box center [444, 131] width 180 height 21
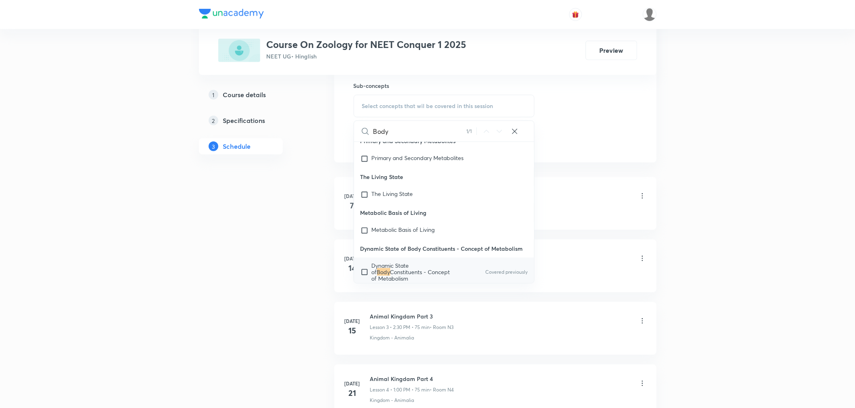
scroll to position [10945, 0]
type input "Body"
click at [379, 261] on span "Dynamic State of" at bounding box center [390, 268] width 37 height 14
checkbox input "true"
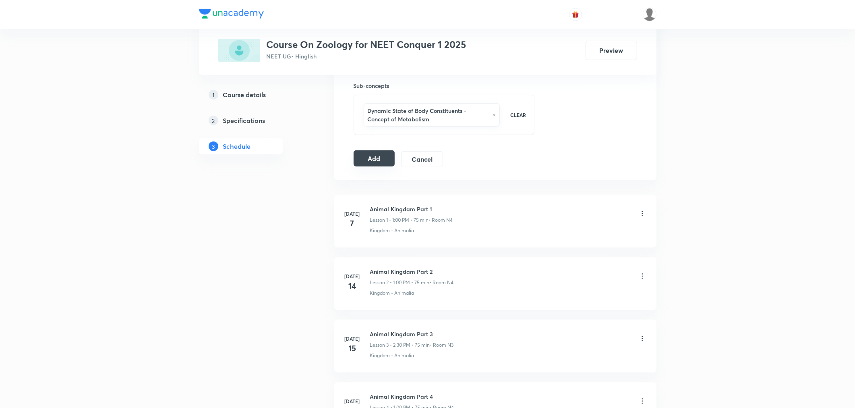
click at [368, 161] on button "Add" at bounding box center [374, 158] width 41 height 16
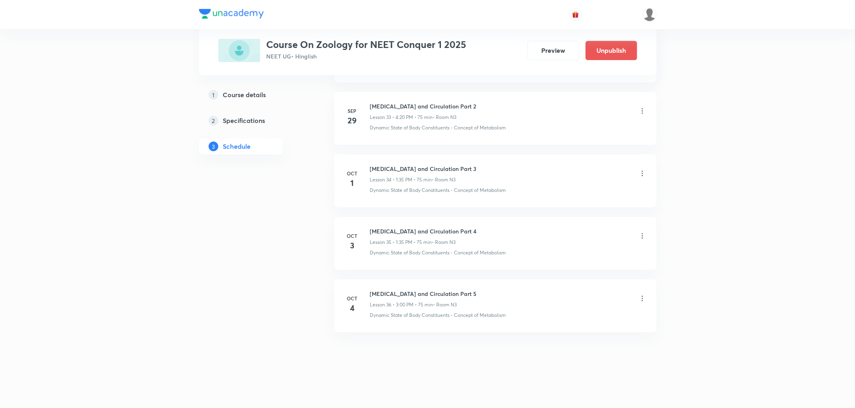
scroll to position [2117, 0]
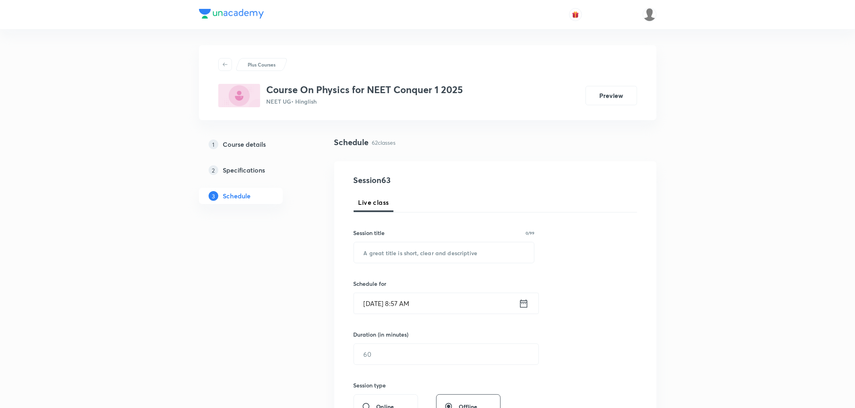
scroll to position [4113, 0]
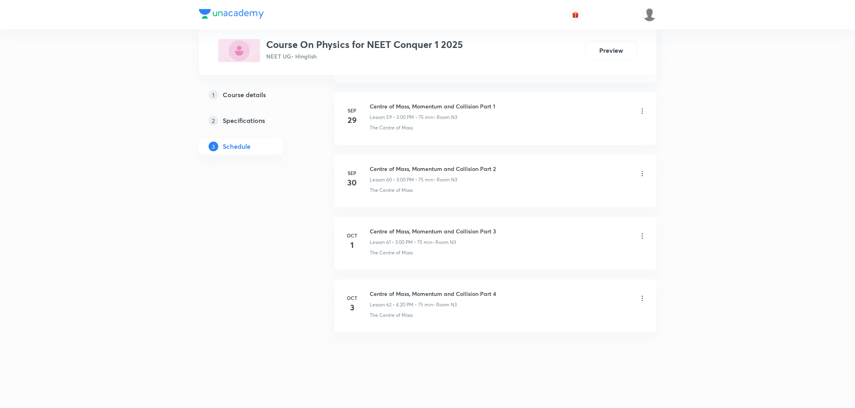
click at [428, 292] on h6 "Centre of Mass, Momentum and Collision Part 4" at bounding box center [433, 293] width 126 height 8
copy h6 "Centre of Mass, Momentum and Collision Part 4"
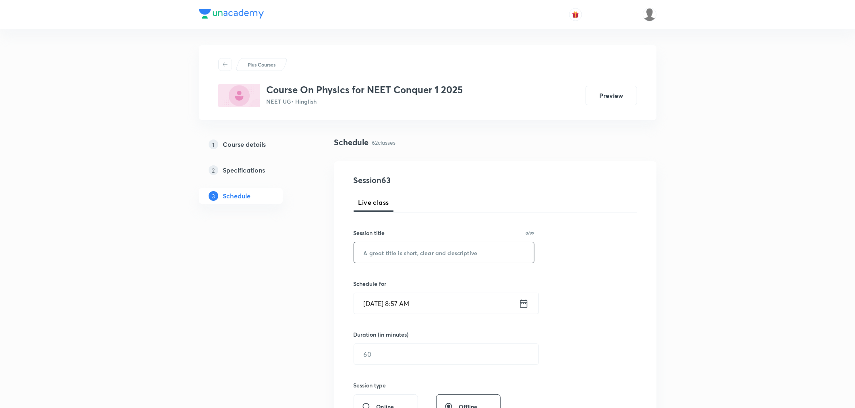
click at [432, 250] on input "text" at bounding box center [444, 252] width 180 height 21
paste input "Centre of Mass, Momentum and Collision Part 4"
type input "Centre of Mass, Momentum and Collision Part 5"
click at [524, 308] on icon at bounding box center [524, 303] width 10 height 11
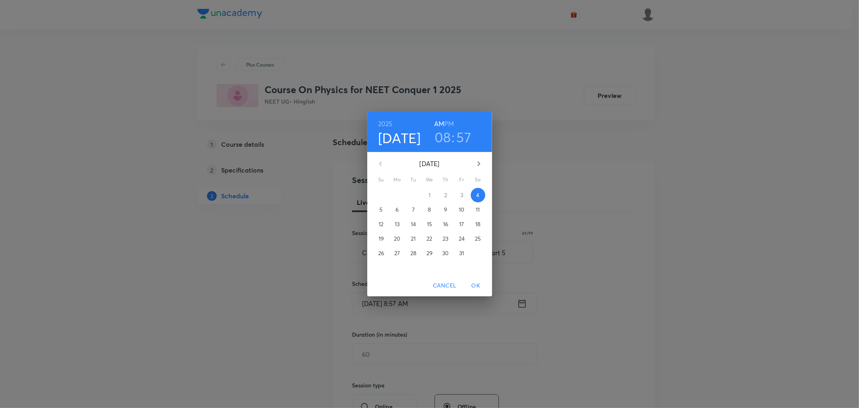
click at [447, 123] on h6 "PM" at bounding box center [449, 123] width 10 height 11
click at [446, 135] on h3 "08" at bounding box center [443, 136] width 17 height 17
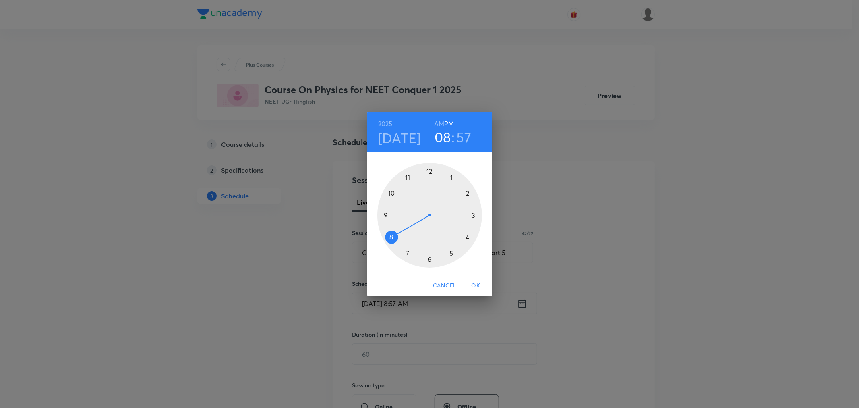
click at [470, 237] on div at bounding box center [429, 215] width 105 height 105
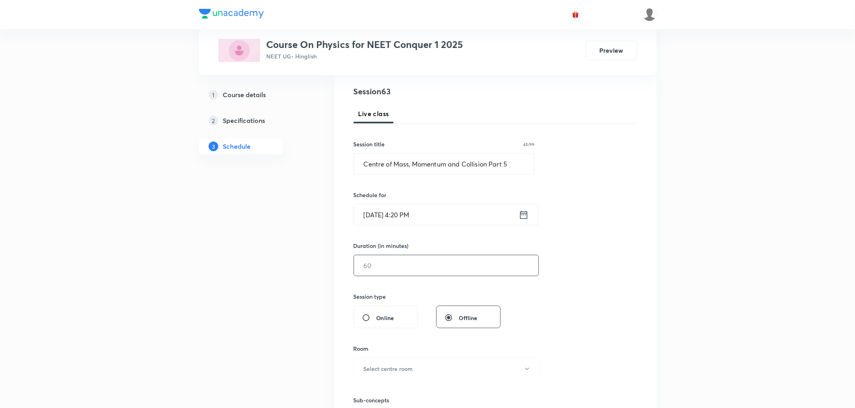
scroll to position [89, 0]
click at [388, 264] on input "text" at bounding box center [446, 264] width 184 height 21
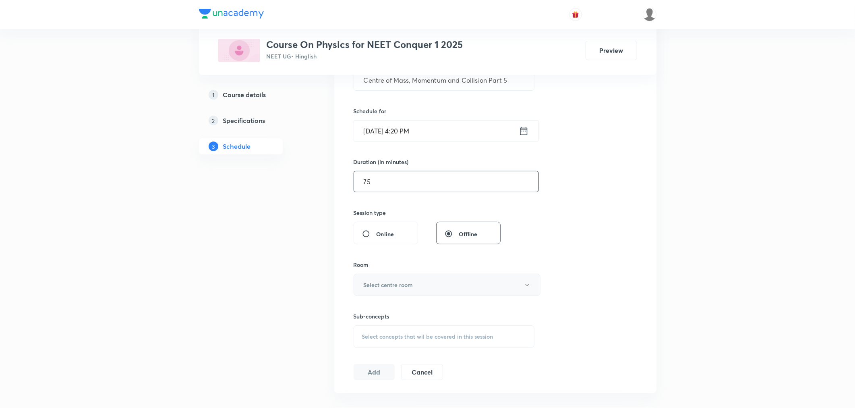
scroll to position [179, 0]
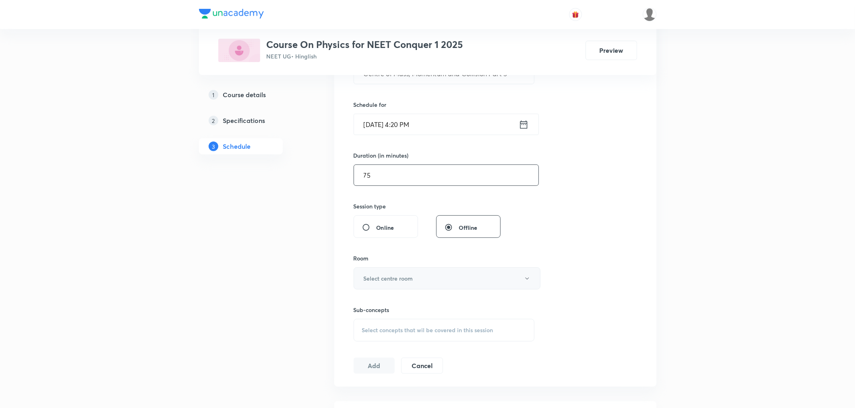
type input "75"
click at [369, 279] on h6 "Select centre room" at bounding box center [389, 278] width 50 height 8
click at [363, 331] on span "N3" at bounding box center [445, 334] width 176 height 8
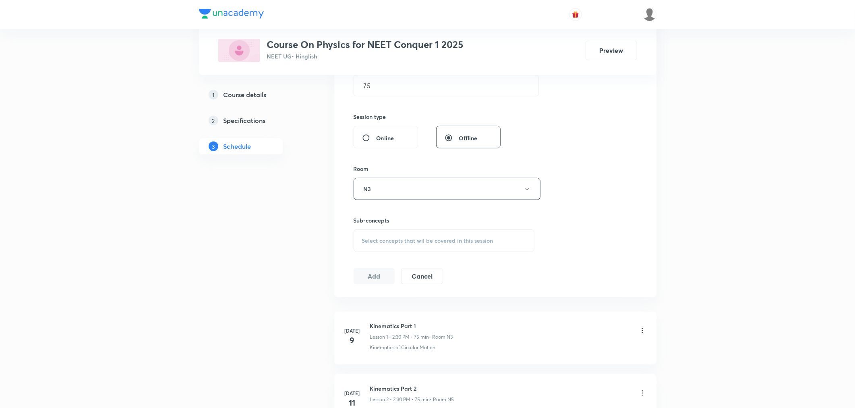
click at [371, 246] on div "Select concepts that wil be covered in this session" at bounding box center [444, 240] width 181 height 23
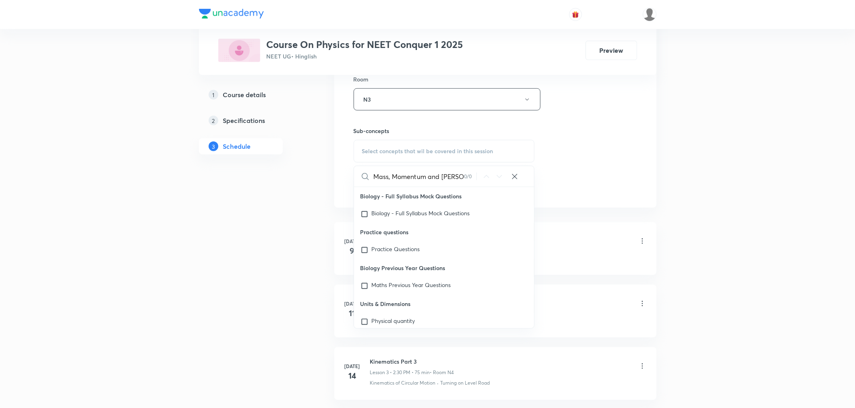
scroll to position [0, 25]
drag, startPoint x: 395, startPoint y: 178, endPoint x: 485, endPoint y: 178, distance: 89.4
click at [485, 178] on div "Centre of Mass, Momentum and Collis 0 / 0 ​" at bounding box center [444, 176] width 180 height 21
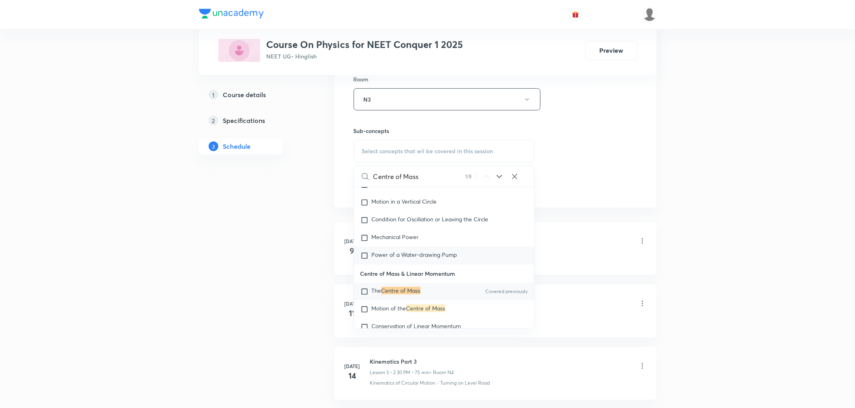
scroll to position [2240, 0]
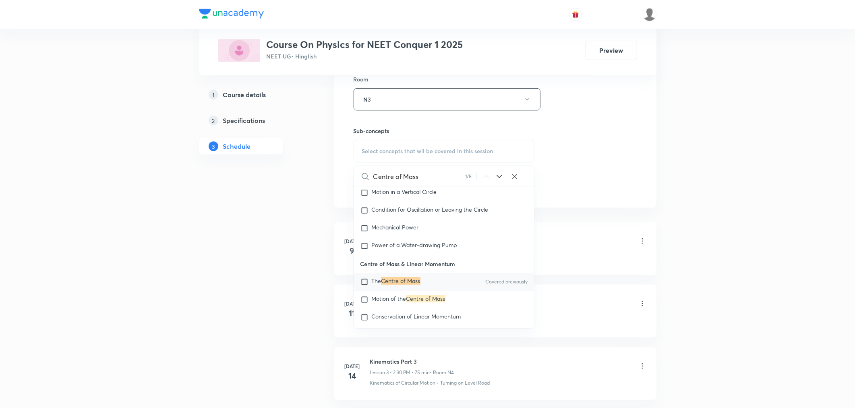
type input "Centre of Mass"
click at [390, 284] on mark "Centre of Mass" at bounding box center [400, 281] width 39 height 8
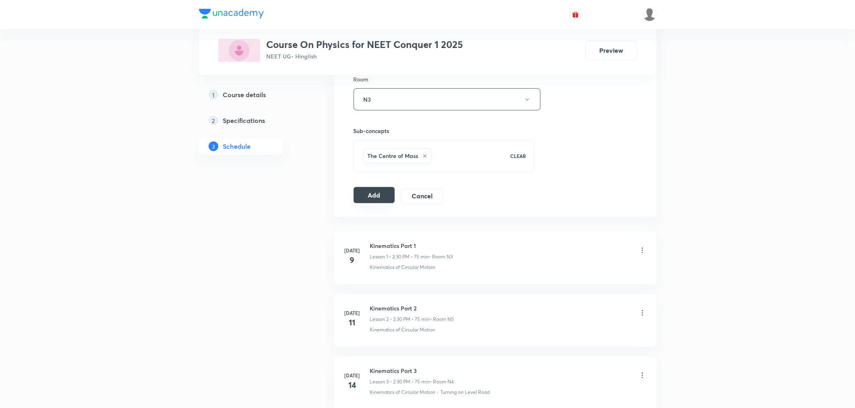
click at [386, 200] on button "Add" at bounding box center [374, 195] width 41 height 16
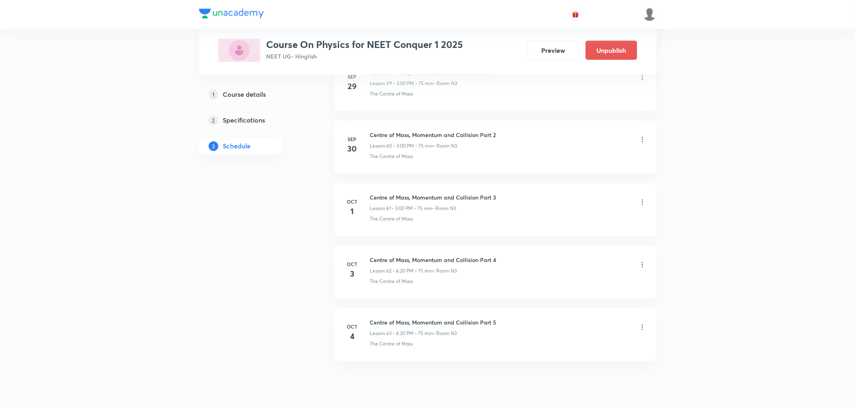
scroll to position [3805, 0]
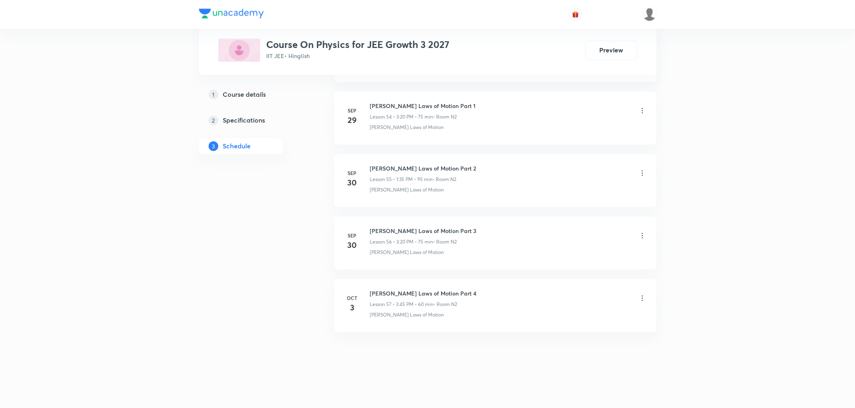
click at [407, 290] on h6 "[PERSON_NAME] Laws of Motion Part 4" at bounding box center [423, 293] width 107 height 8
copy h6 "[PERSON_NAME] Laws of Motion Part 4"
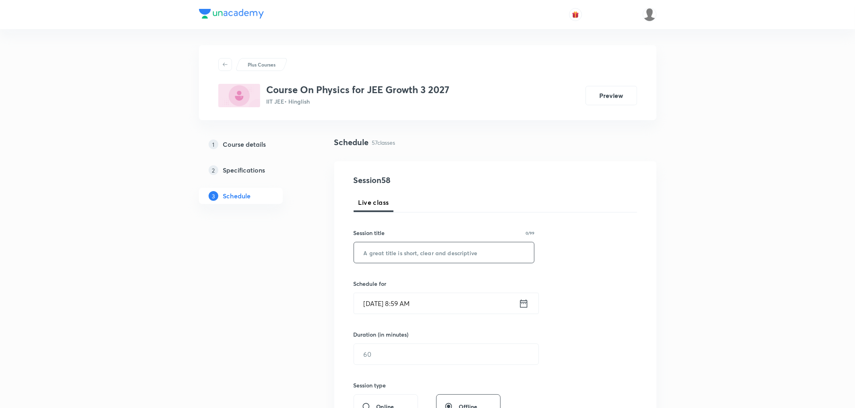
click at [404, 251] on input "text" at bounding box center [444, 252] width 180 height 21
paste input "[PERSON_NAME] Laws of Motion Part 4"
type input "[PERSON_NAME] Laws of Motion Part 5"
click at [526, 306] on icon at bounding box center [523, 303] width 7 height 8
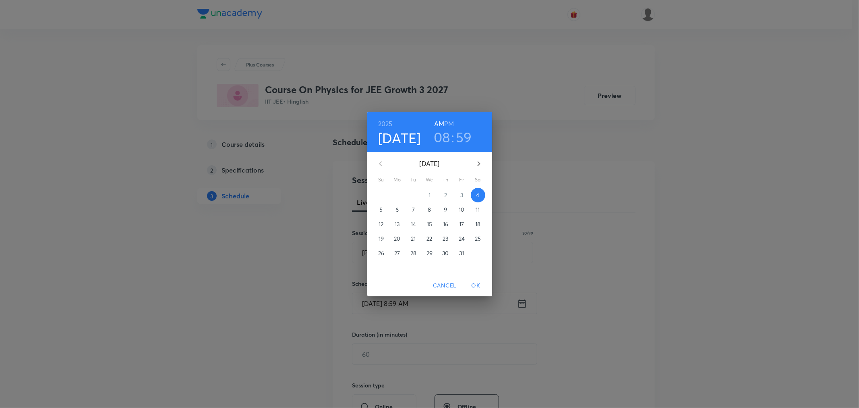
click at [446, 126] on h6 "PM" at bounding box center [449, 123] width 10 height 11
click at [442, 134] on h3 "08" at bounding box center [442, 136] width 17 height 17
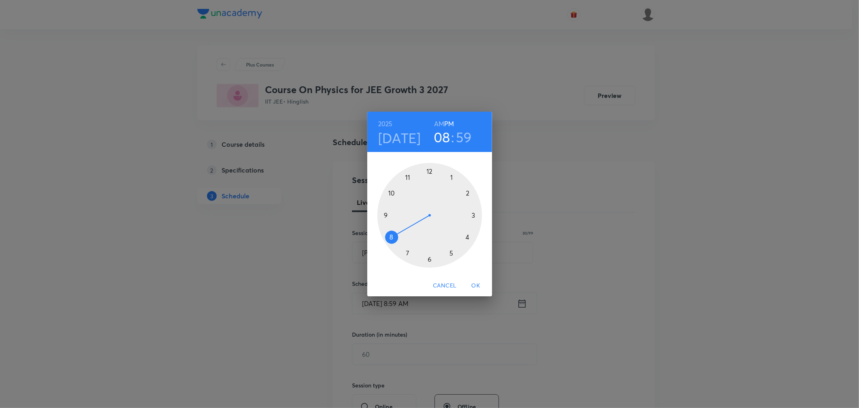
click at [472, 213] on div at bounding box center [429, 215] width 105 height 105
click at [466, 235] on div at bounding box center [429, 215] width 105 height 105
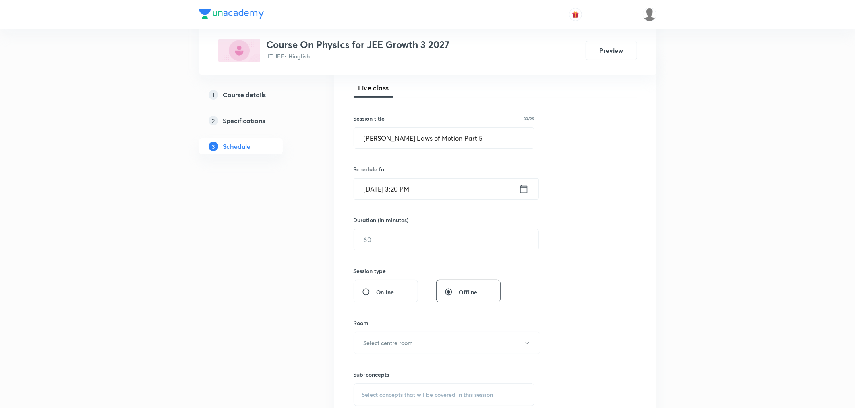
scroll to position [134, 0]
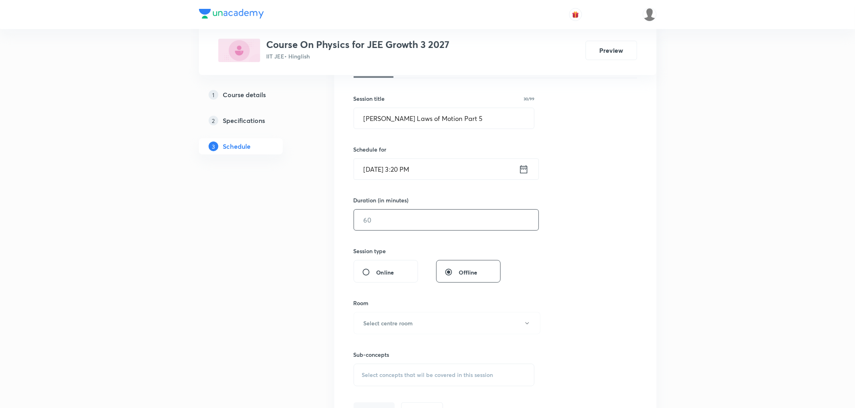
click at [396, 229] on input "text" at bounding box center [446, 219] width 184 height 21
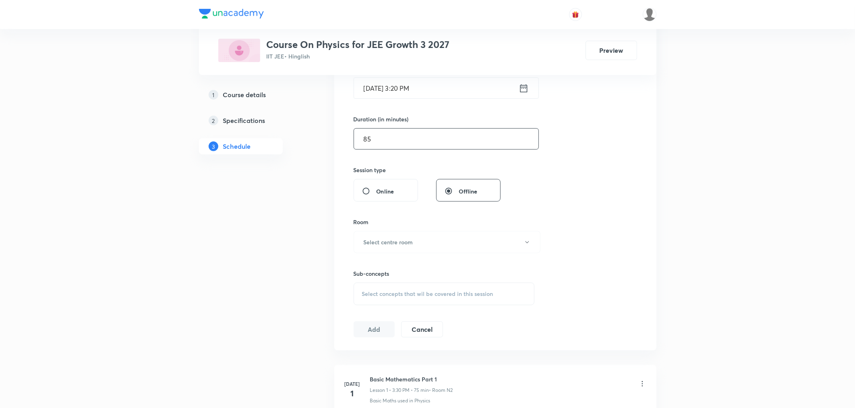
scroll to position [268, 0]
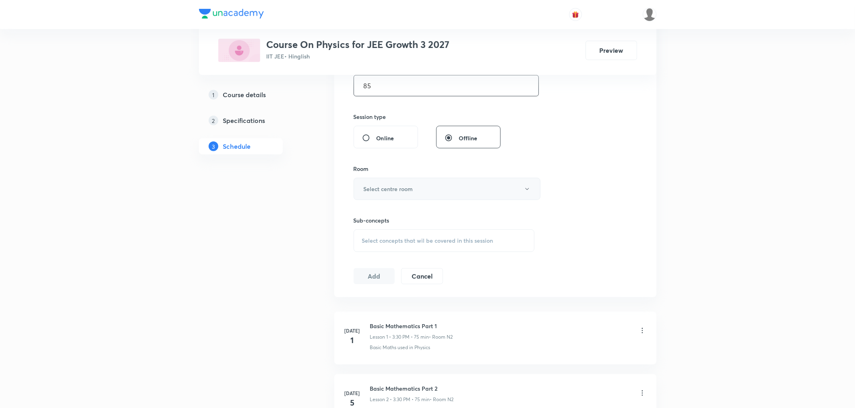
type input "85"
click at [401, 194] on button "Select centre room" at bounding box center [447, 189] width 187 height 22
click at [360, 224] on li "N2" at bounding box center [445, 229] width 186 height 15
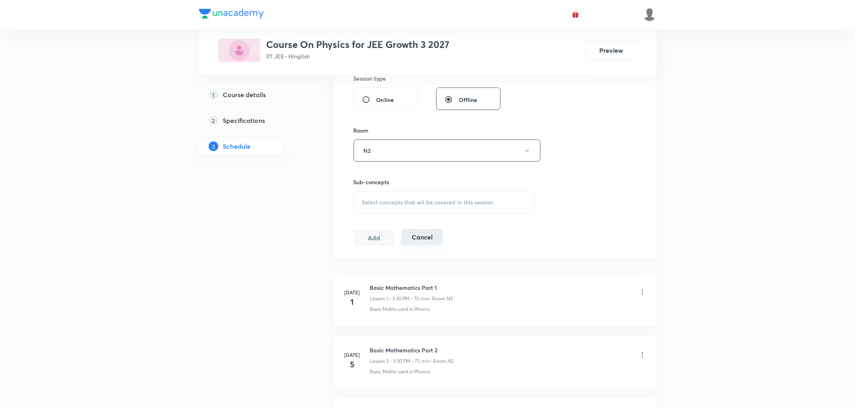
scroll to position [358, 0]
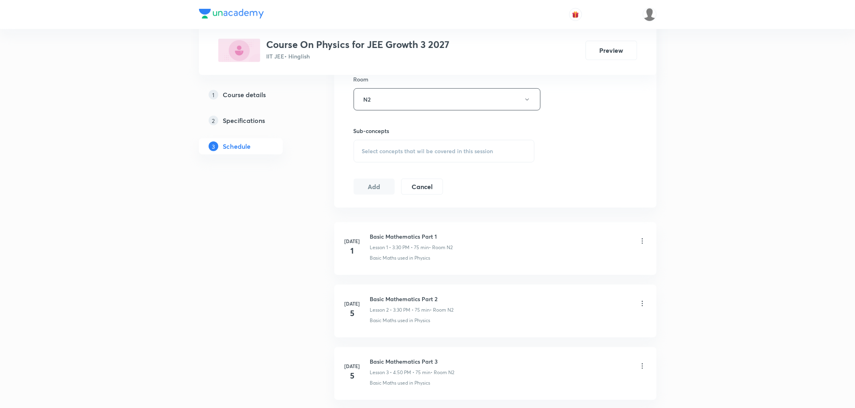
click at [396, 155] on div "Select concepts that wil be covered in this session" at bounding box center [444, 151] width 181 height 23
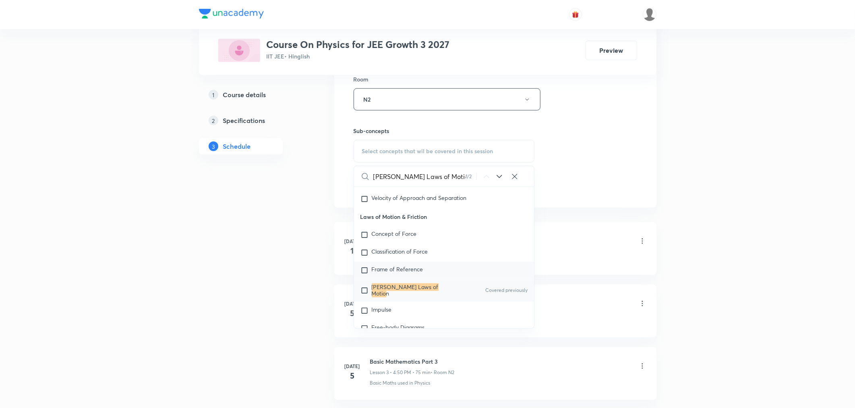
scroll to position [1281, 0]
type input "[PERSON_NAME] Laws of Motio"
click at [389, 289] on mark "[PERSON_NAME] Laws of Motio" at bounding box center [405, 288] width 67 height 14
checkbox input "true"
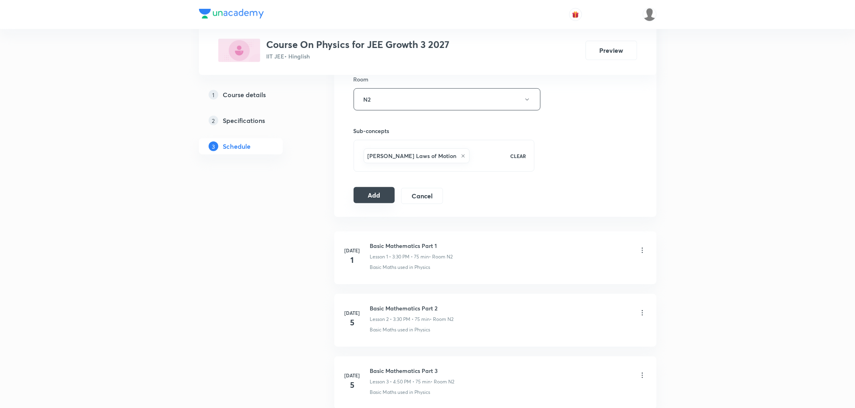
click at [383, 195] on button "Add" at bounding box center [374, 195] width 41 height 16
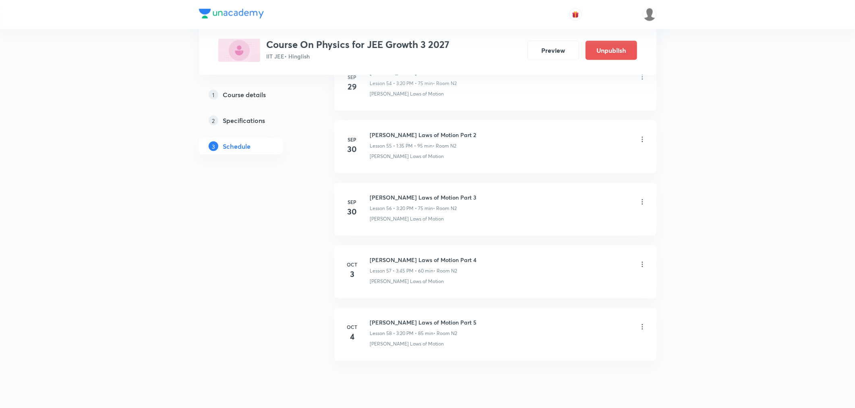
scroll to position [3493, 0]
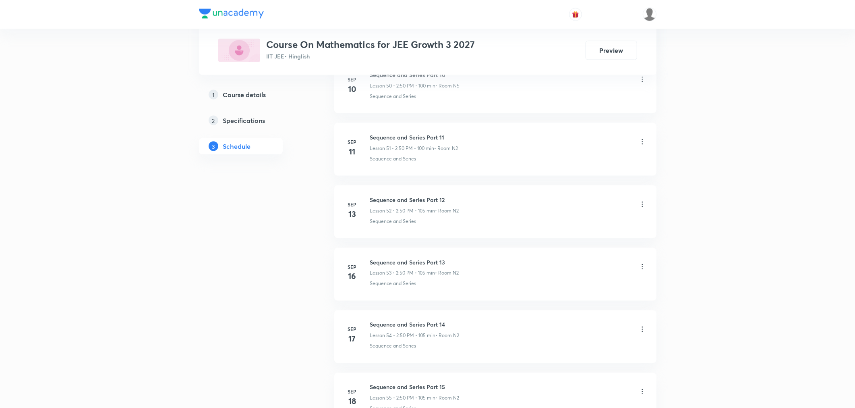
scroll to position [4238, 0]
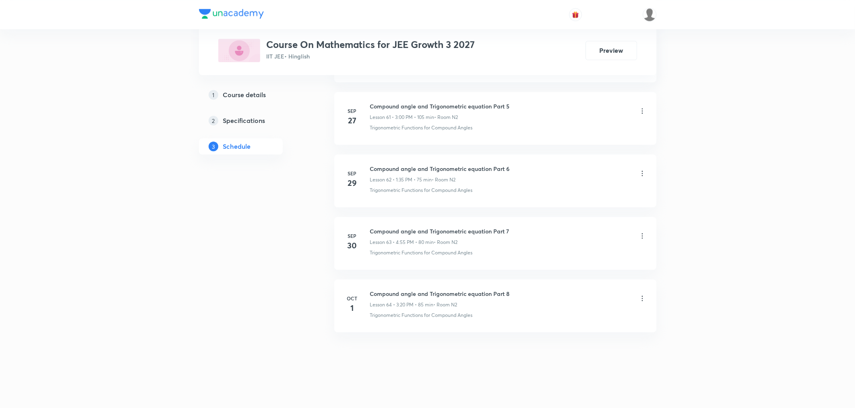
click at [388, 292] on h6 "Compound angle and Trigonometric equation Part 8" at bounding box center [440, 293] width 140 height 8
copy h6 "Compound angle and Trigonometric equation Part 8"
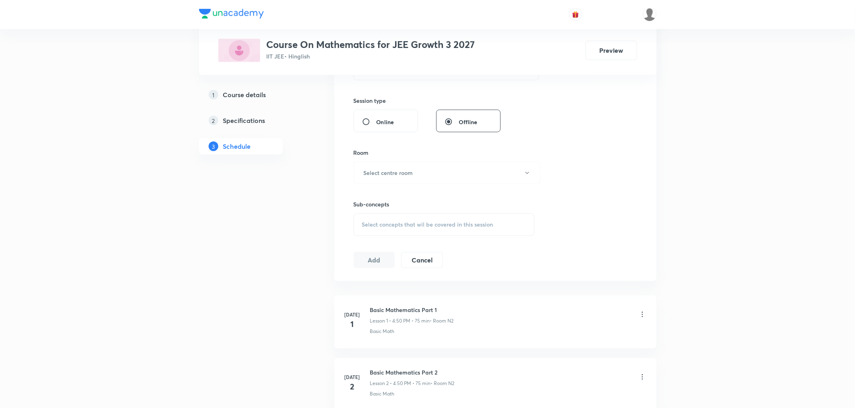
scroll to position [0, 0]
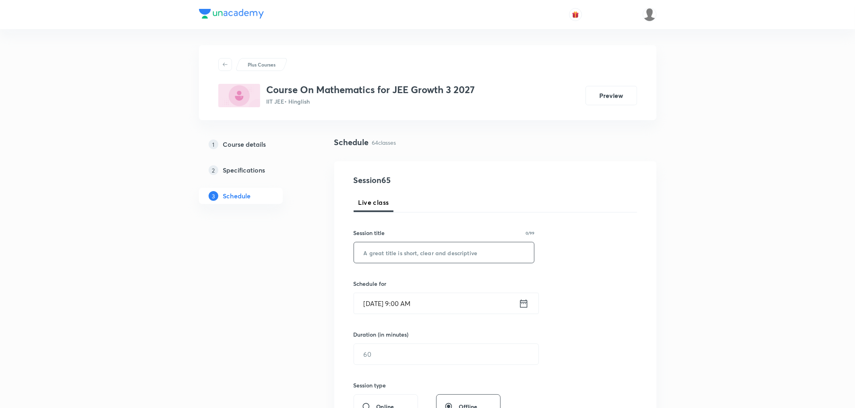
click at [396, 254] on input "text" at bounding box center [444, 252] width 180 height 21
paste input "Compound angle and Trigonometric equation Part 8"
type input "Compound angle and Trigonometric equation Part 9"
click at [522, 304] on icon at bounding box center [524, 303] width 10 height 11
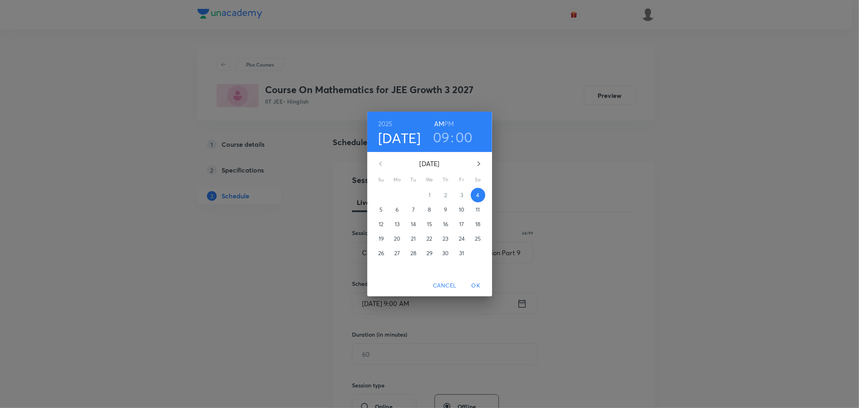
click at [447, 123] on h6 "PM" at bounding box center [449, 123] width 10 height 11
drag, startPoint x: 445, startPoint y: 131, endPoint x: 445, endPoint y: 149, distance: 17.7
click at [445, 131] on h3 "09" at bounding box center [441, 136] width 17 height 17
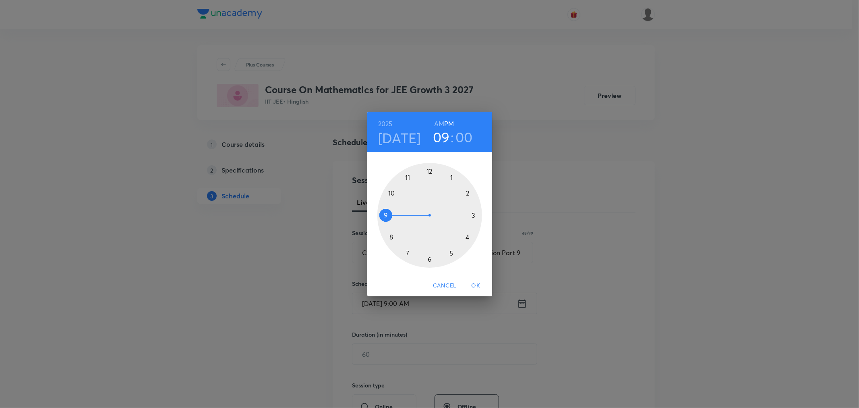
click at [468, 236] on div at bounding box center [429, 215] width 105 height 105
click at [392, 193] on div at bounding box center [429, 215] width 105 height 105
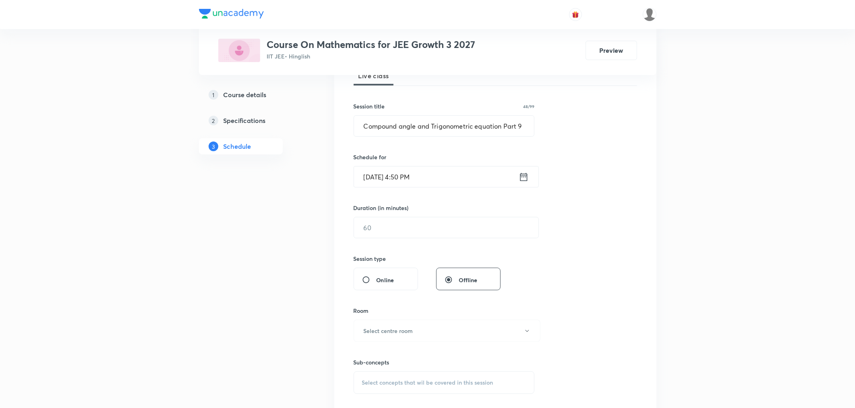
scroll to position [134, 0]
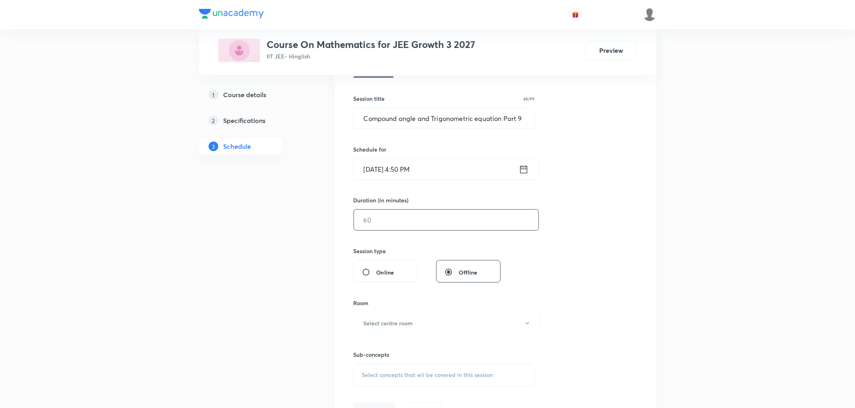
click at [400, 223] on input "text" at bounding box center [446, 219] width 184 height 21
type input "7"
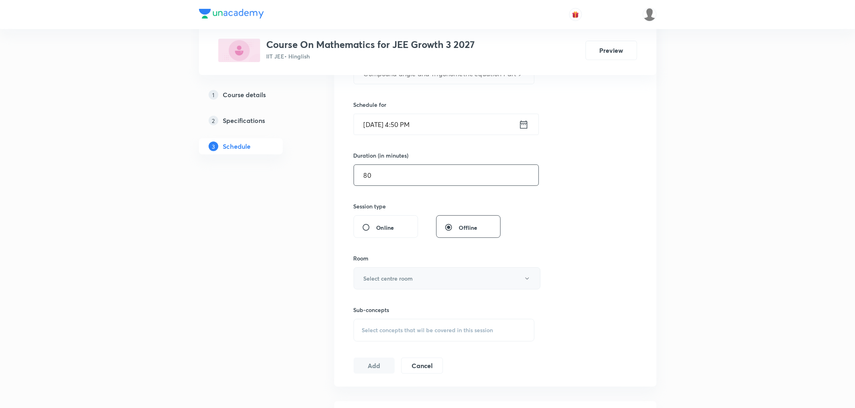
type input "80"
click at [376, 279] on h6 "Select centre room" at bounding box center [389, 278] width 50 height 8
click at [357, 317] on span "N2" at bounding box center [445, 319] width 176 height 8
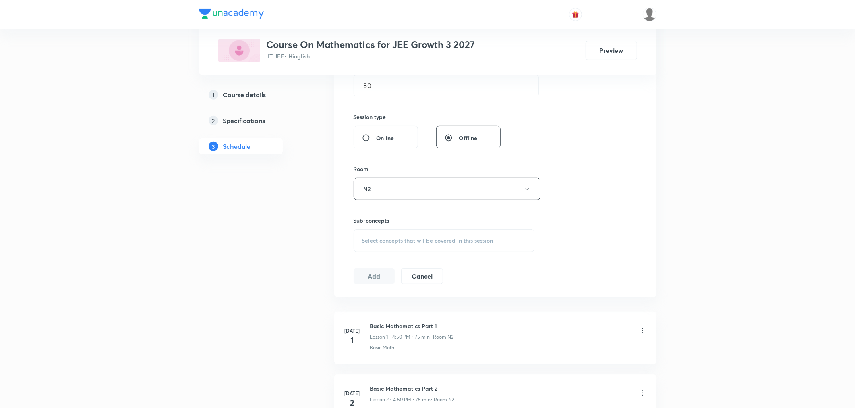
click at [402, 243] on span "Select concepts that wil be covered in this session" at bounding box center [427, 240] width 131 height 6
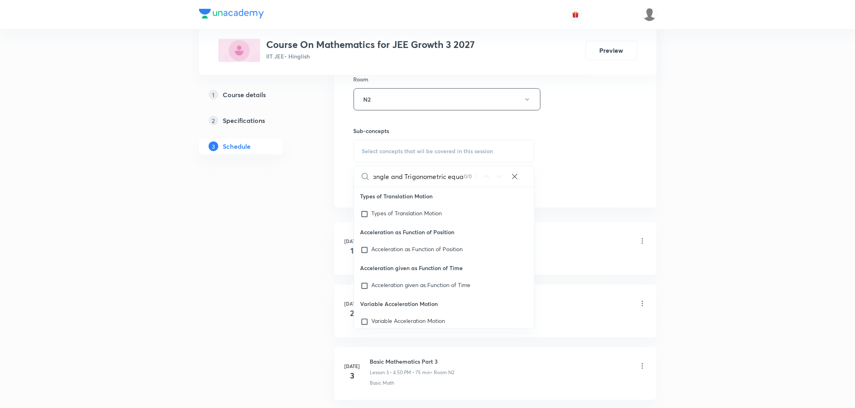
scroll to position [0, 36]
drag, startPoint x: 391, startPoint y: 176, endPoint x: 501, endPoint y: 176, distance: 110.3
click at [501, 176] on div "Compound angle and Trigonometric equa 0 / 0 ​" at bounding box center [444, 176] width 180 height 21
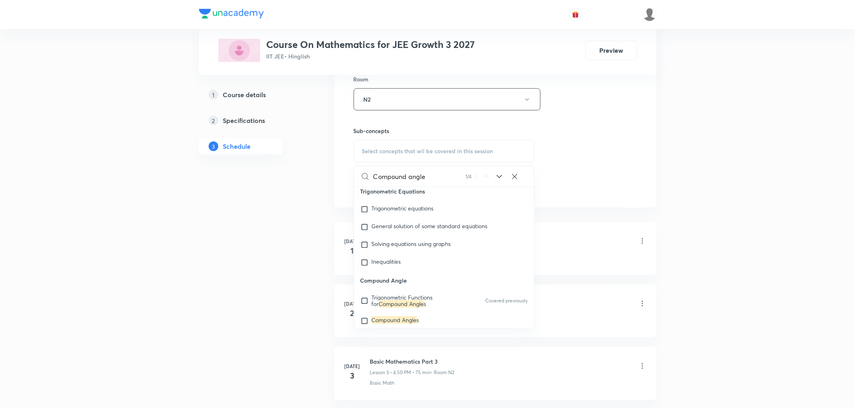
scroll to position [4926, 0]
type input "Compound angle"
click at [398, 282] on span "Trigonometric Functions for" at bounding box center [402, 283] width 61 height 14
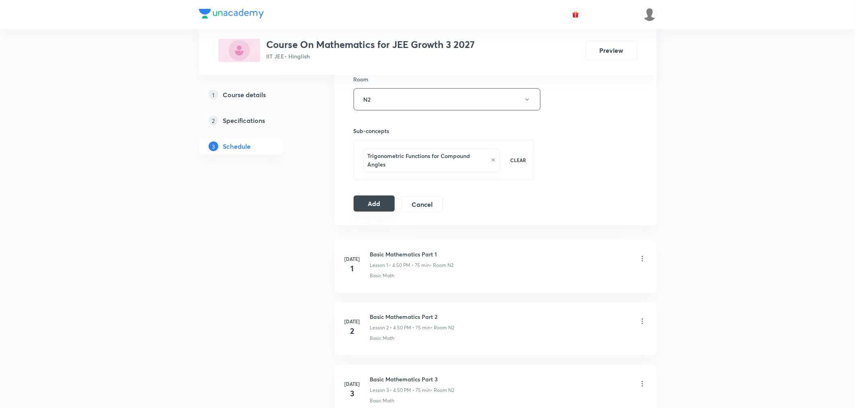
click at [364, 210] on button "Add" at bounding box center [374, 203] width 41 height 16
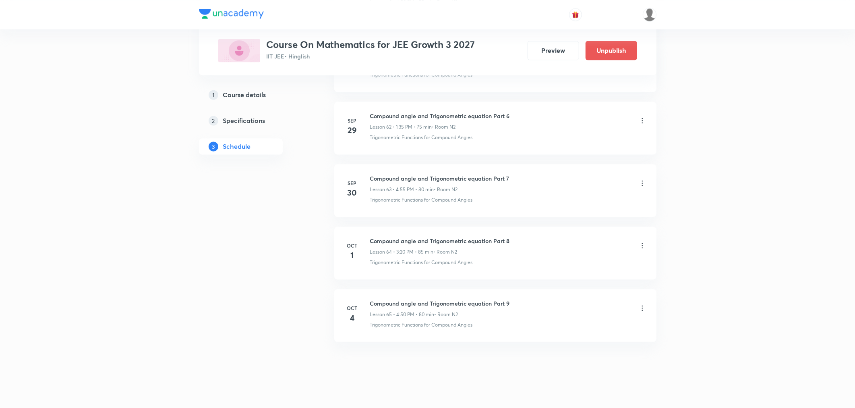
scroll to position [3929, 0]
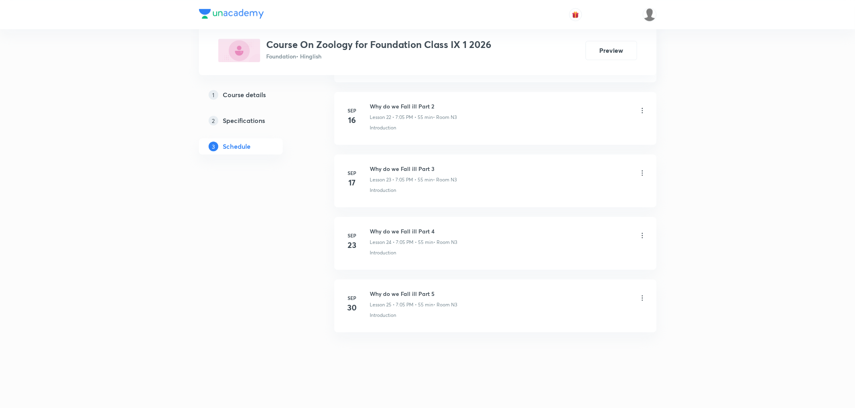
click at [391, 290] on h6 "Why do we Fall ill Part 5" at bounding box center [413, 293] width 87 height 8
copy h6 "Why do we Fall ill Part 5"
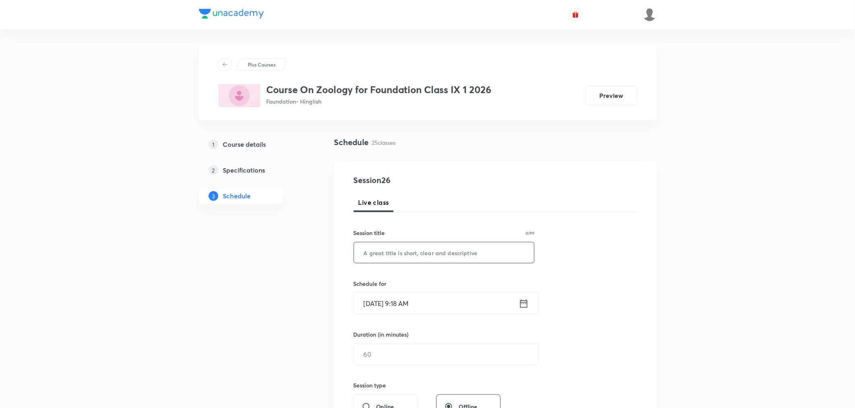
click at [390, 252] on input "text" at bounding box center [444, 252] width 180 height 21
paste input "Why do we Fall ill Part 5"
type input "Why do we Fall ill Part 6"
click at [524, 304] on icon at bounding box center [524, 303] width 10 height 11
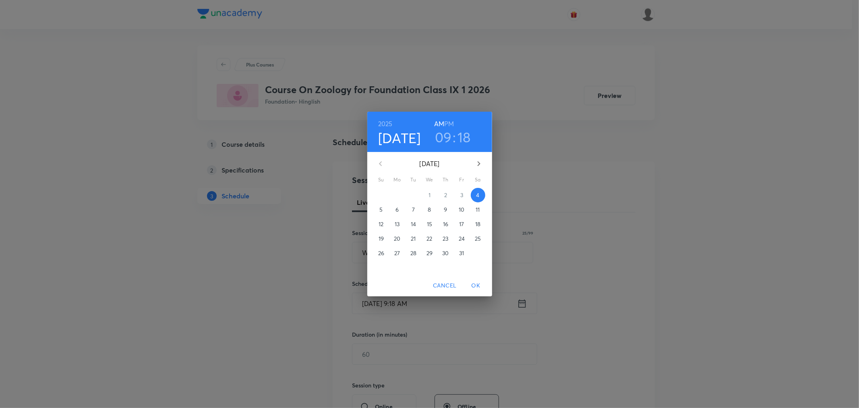
click at [448, 123] on h6 "PM" at bounding box center [449, 123] width 10 height 11
click at [446, 134] on h3 "09" at bounding box center [443, 136] width 17 height 17
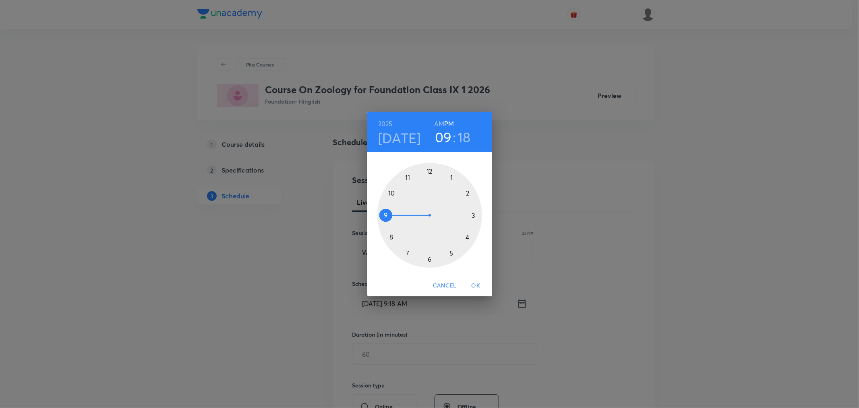
click at [431, 260] on div at bounding box center [429, 215] width 105 height 105
click at [429, 169] on div at bounding box center [429, 215] width 105 height 105
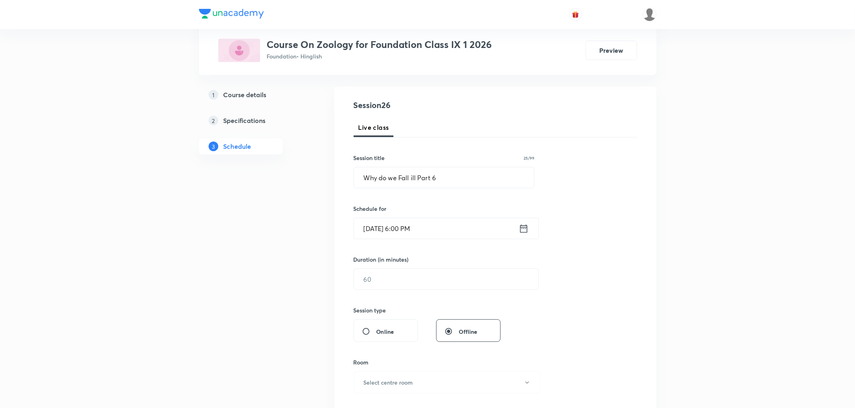
scroll to position [89, 0]
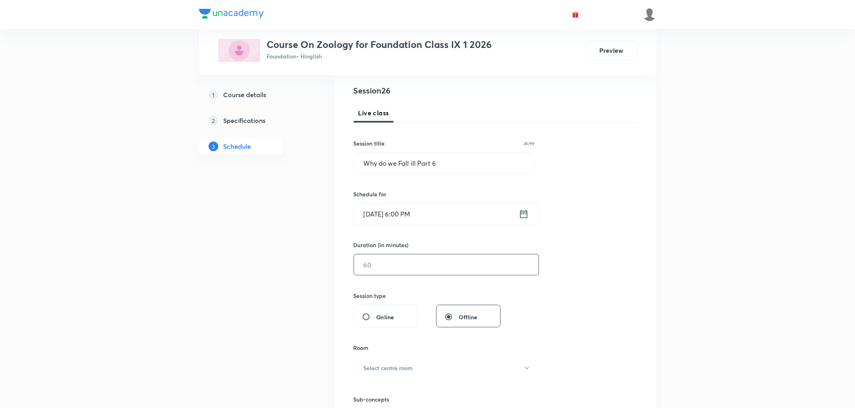
click at [403, 267] on input "text" at bounding box center [446, 264] width 184 height 21
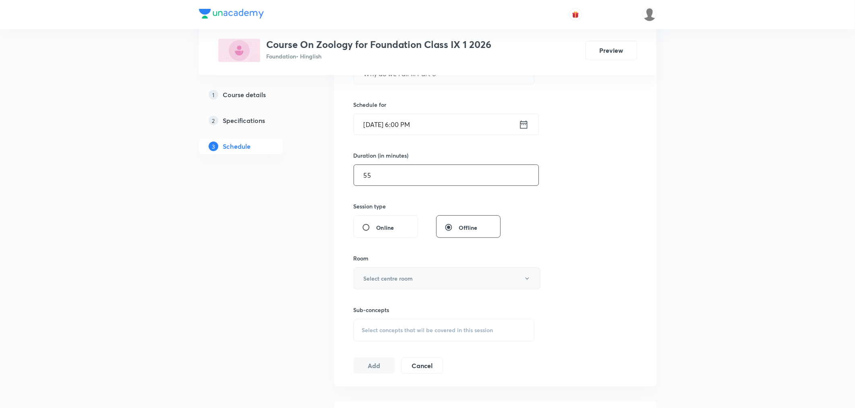
type input "55"
click at [381, 284] on button "Select centre room" at bounding box center [447, 278] width 187 height 22
click at [358, 333] on span "N3" at bounding box center [445, 334] width 176 height 8
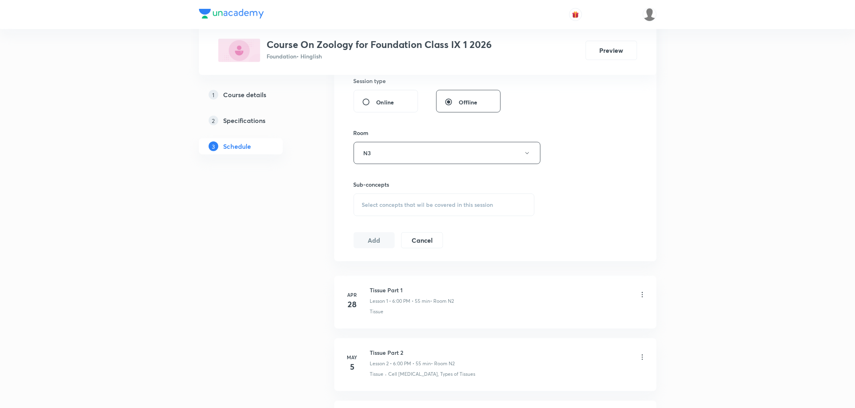
scroll to position [313, 0]
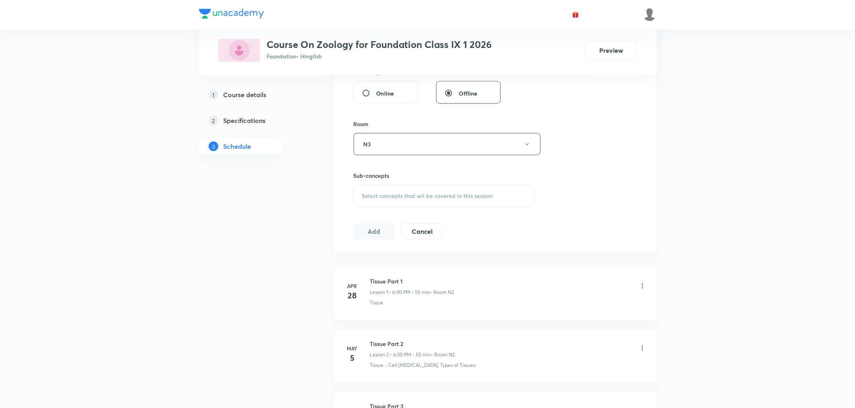
click at [386, 197] on span "Select concepts that wil be covered in this session" at bounding box center [427, 196] width 131 height 6
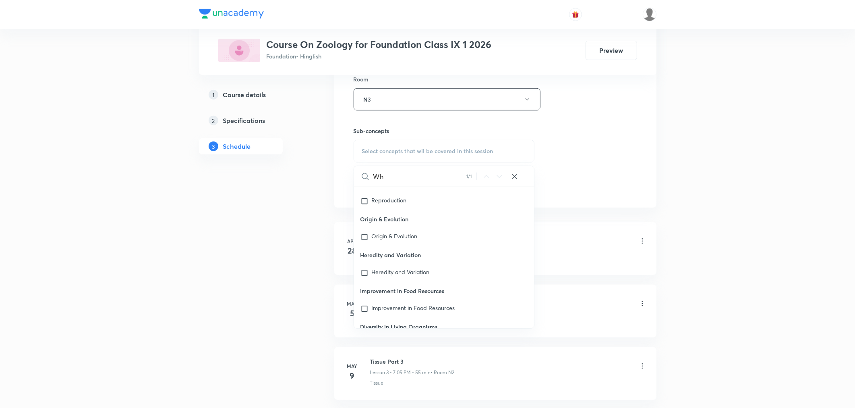
type input "W"
type input "intro"
click at [377, 290] on mark "Intro" at bounding box center [378, 290] width 12 height 8
checkbox input "true"
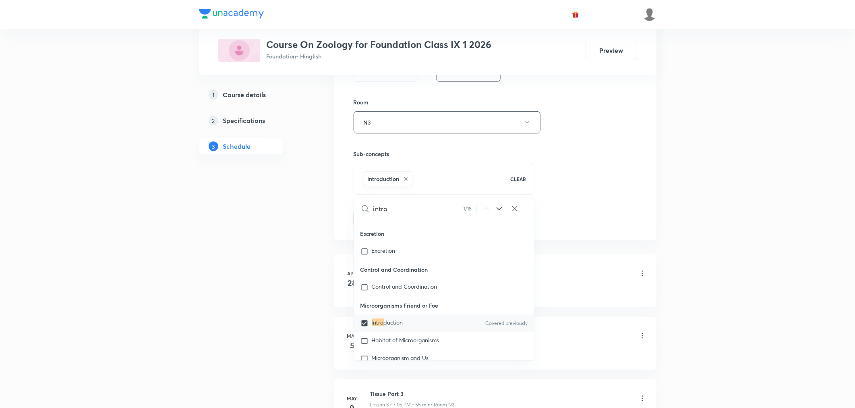
scroll to position [313, 0]
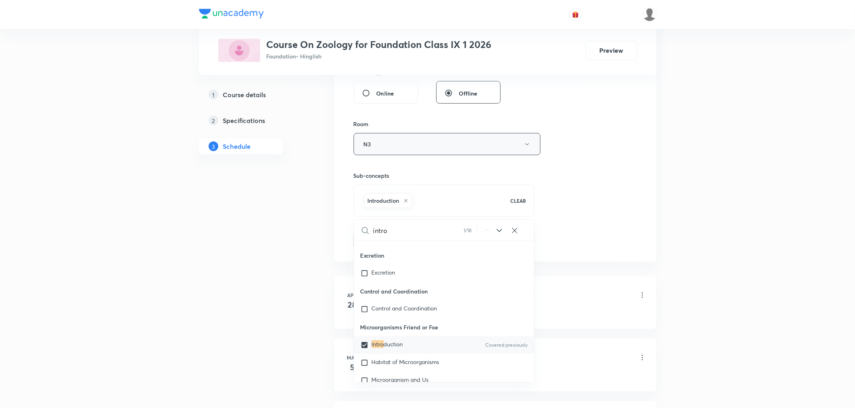
click at [401, 153] on button "N3" at bounding box center [447, 144] width 187 height 22
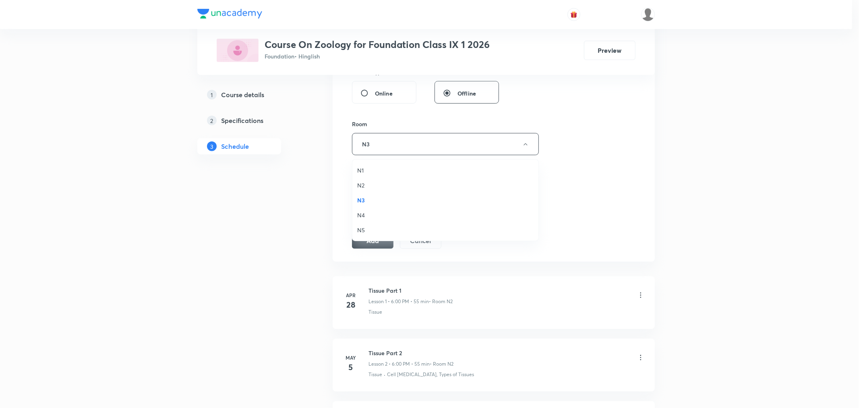
click at [365, 170] on span "N1" at bounding box center [445, 170] width 176 height 8
click at [366, 240] on button "Add" at bounding box center [374, 240] width 41 height 16
click at [393, 151] on button "N1" at bounding box center [447, 144] width 187 height 22
click at [356, 200] on li "N3" at bounding box center [445, 200] width 186 height 15
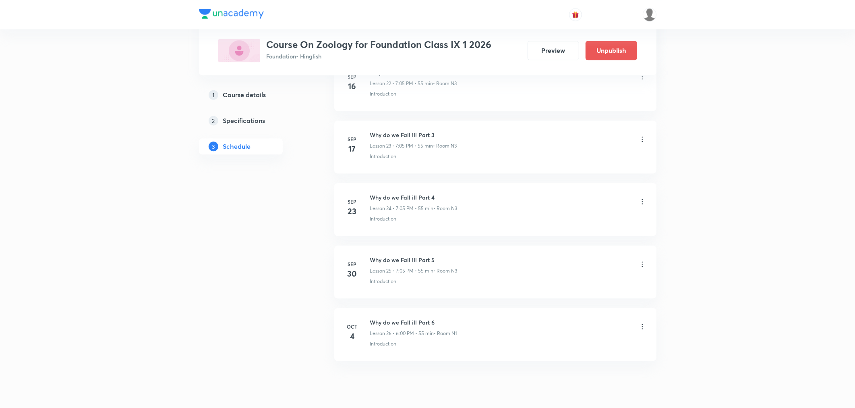
scroll to position [1493, 0]
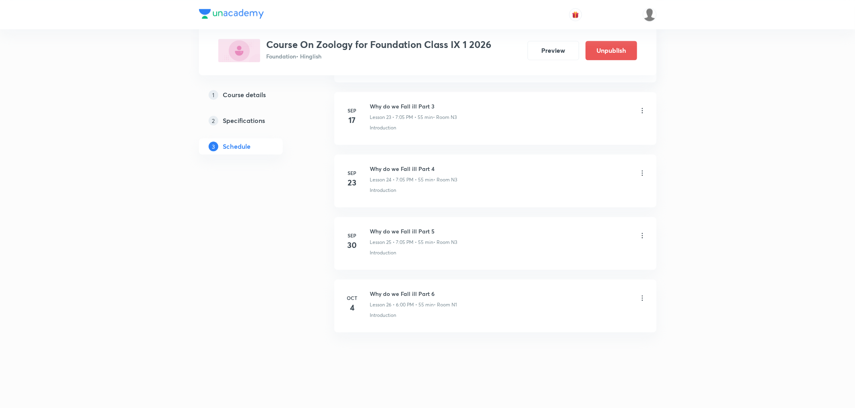
click at [641, 298] on icon at bounding box center [642, 298] width 8 height 8
click at [569, 318] on p "Edit" at bounding box center [568, 319] width 10 height 8
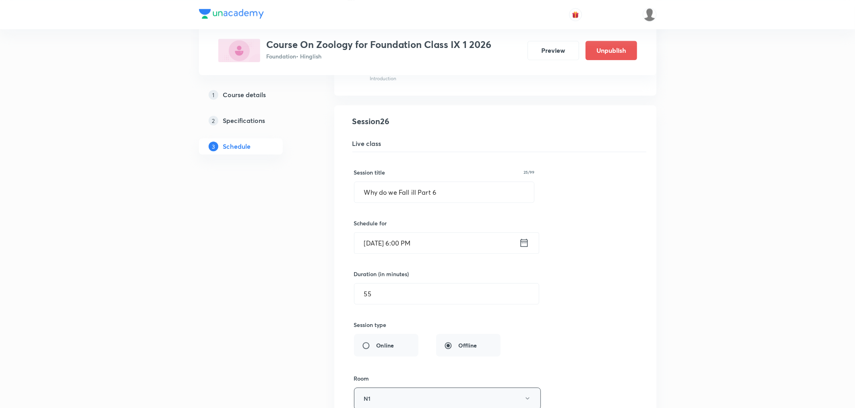
scroll to position [1672, 0]
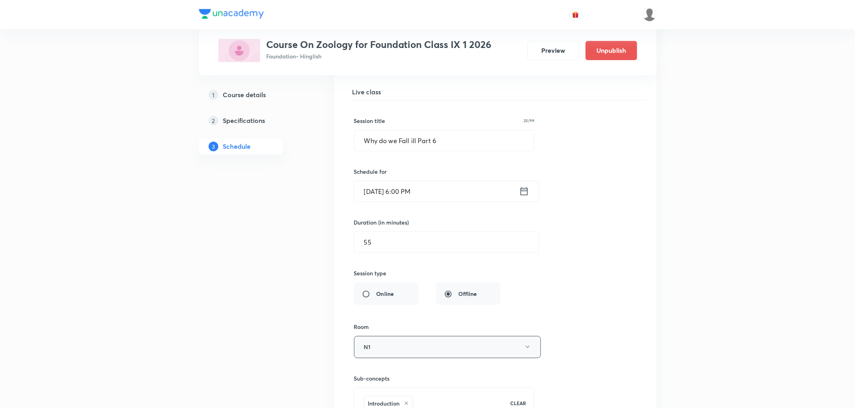
click at [372, 343] on button "N1" at bounding box center [447, 346] width 187 height 22
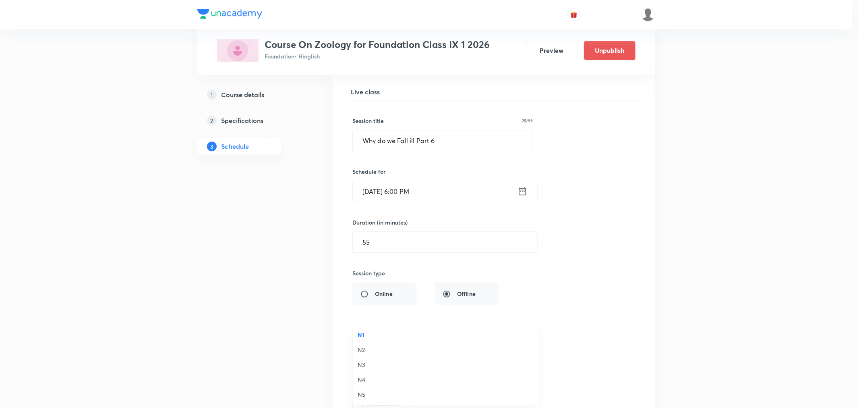
click at [362, 363] on span "N3" at bounding box center [446, 364] width 176 height 8
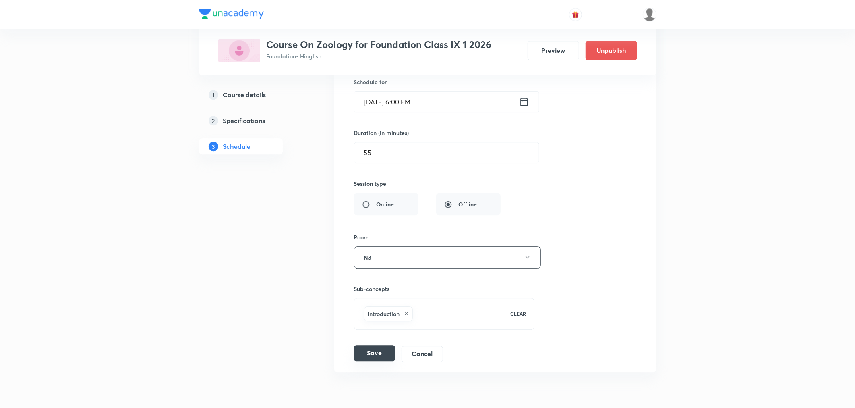
click at [360, 356] on button "Save" at bounding box center [374, 353] width 41 height 16
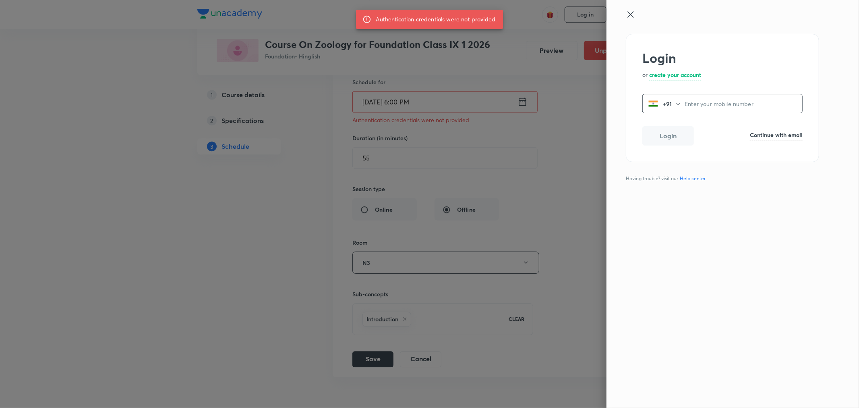
click at [770, 135] on h6 "Continue with email" at bounding box center [776, 134] width 53 height 8
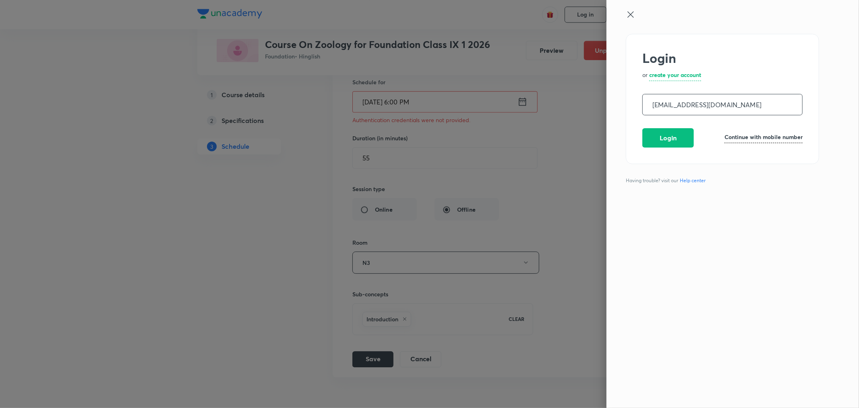
type input "operations.nashik@unacademy.com"
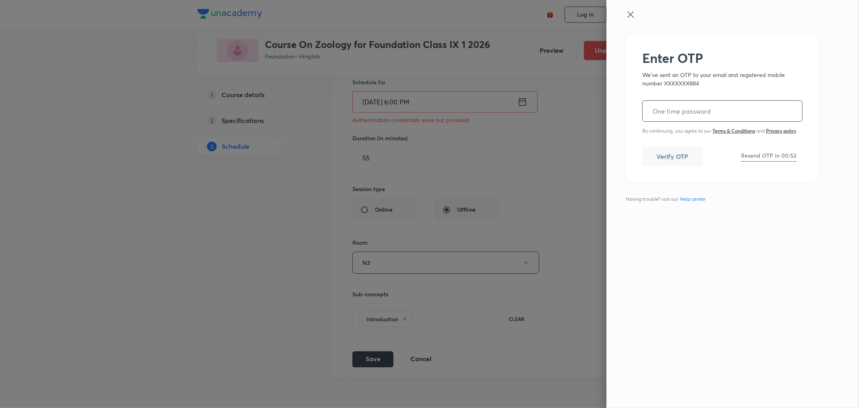
paste input "375204"
type input "375204"
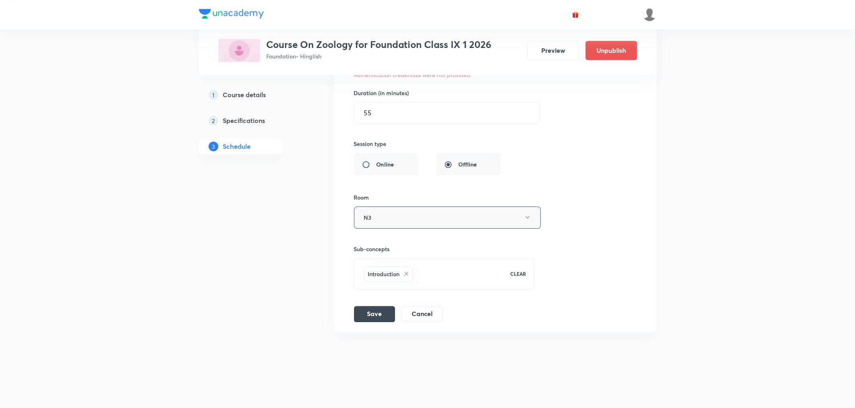
scroll to position [1764, 0]
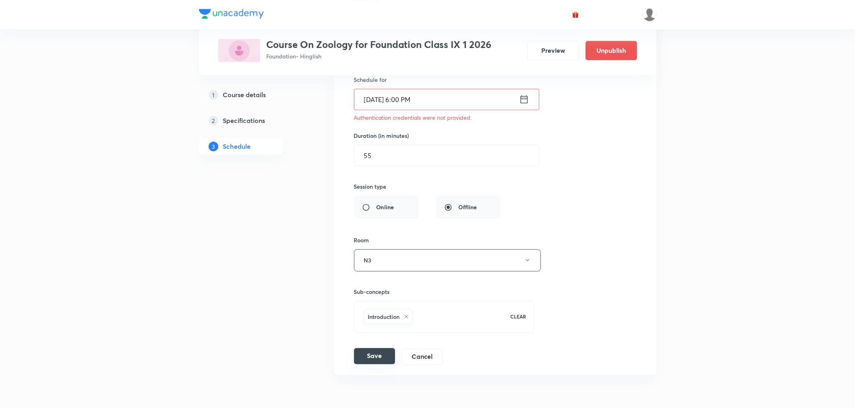
click at [375, 361] on button "Save" at bounding box center [374, 356] width 41 height 16
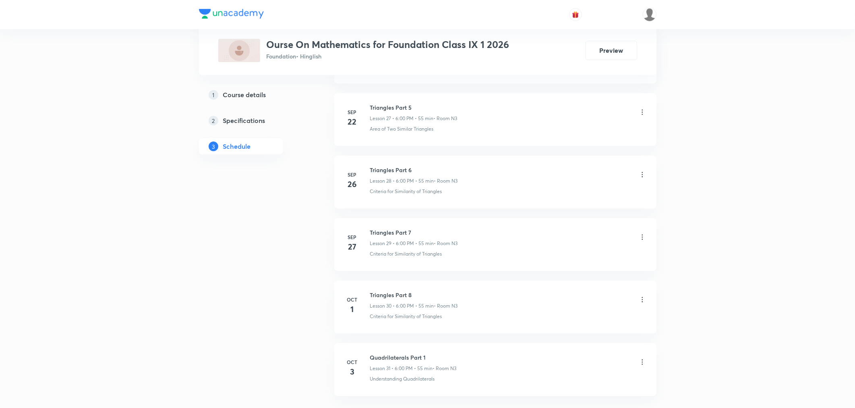
scroll to position [2176, 0]
click at [402, 303] on p "Lesson 31 • 6:00 PM • 55 min" at bounding box center [401, 304] width 63 height 7
click at [397, 293] on h6 "Quadrilaterals Part 1" at bounding box center [413, 293] width 87 height 8
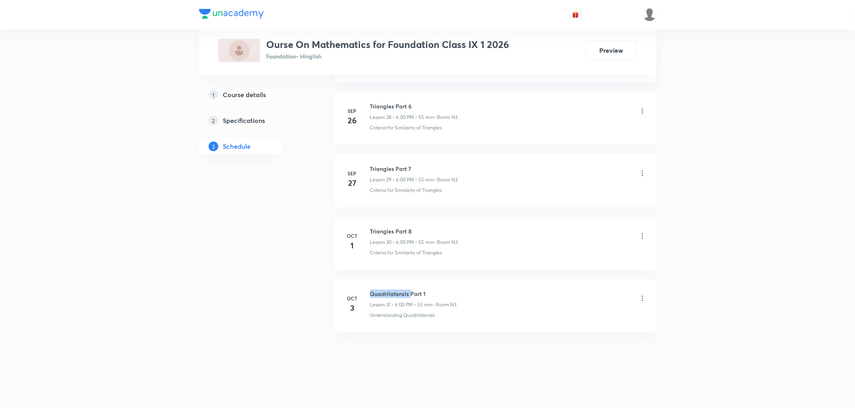
click at [397, 293] on h6 "Quadrilaterals Part 1" at bounding box center [413, 293] width 87 height 8
copy h6 "Quadrilaterals Part 1"
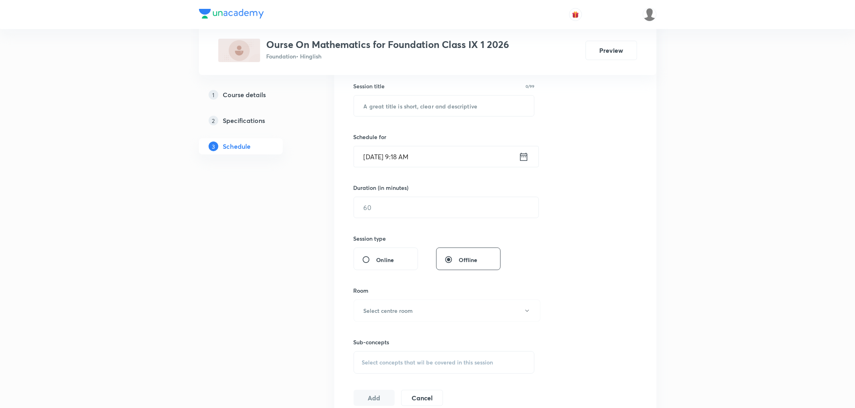
scroll to position [0, 0]
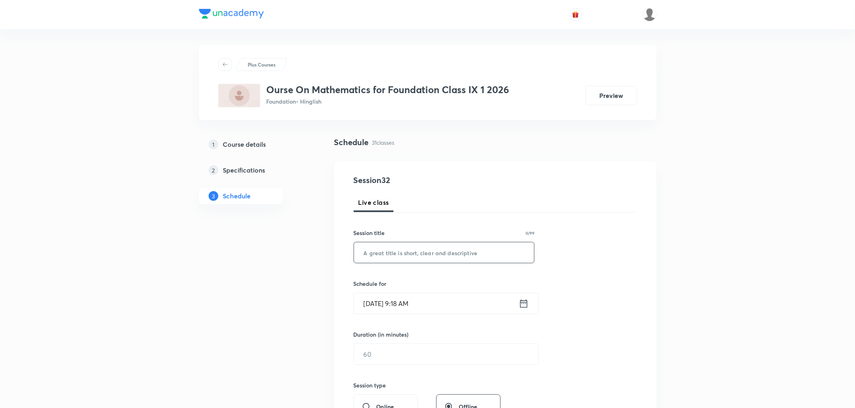
click at [389, 259] on input "text" at bounding box center [444, 252] width 180 height 21
paste input "Quadrilaterals Part 1"
type input "Quadrilaterals Part 2"
click at [524, 303] on icon at bounding box center [524, 303] width 10 height 11
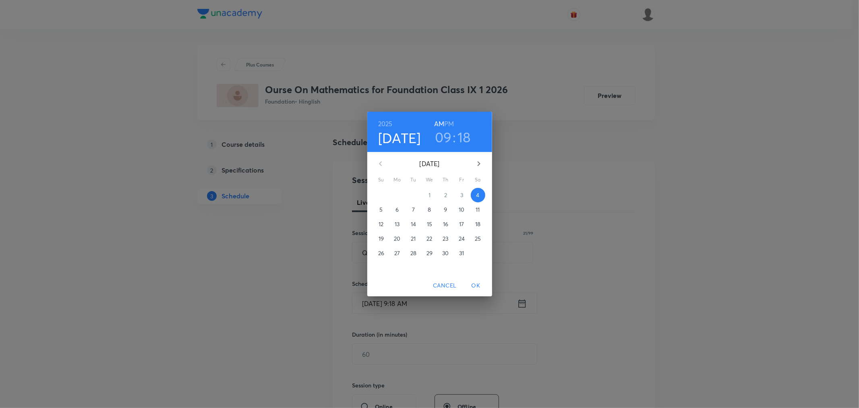
click at [448, 120] on h6 "PM" at bounding box center [449, 123] width 10 height 11
click at [443, 136] on h3 "09" at bounding box center [443, 136] width 17 height 17
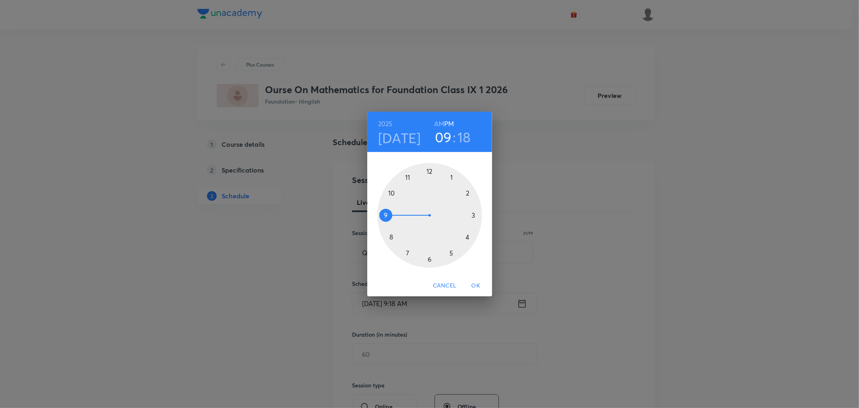
click at [407, 250] on div at bounding box center [429, 215] width 105 height 105
click at [450, 176] on div at bounding box center [429, 215] width 105 height 105
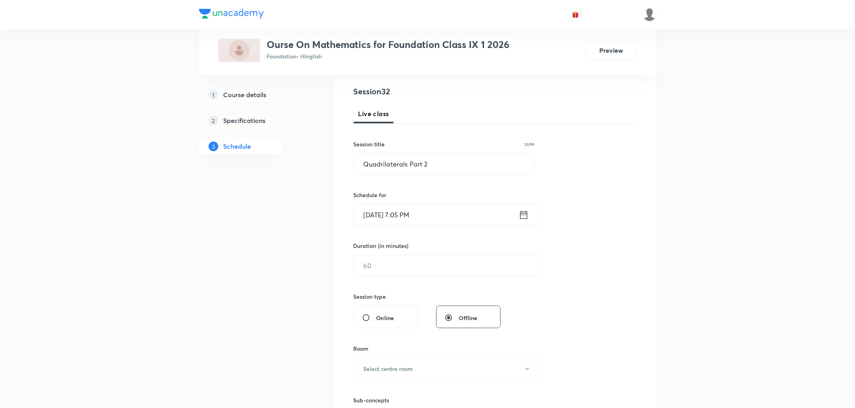
scroll to position [89, 0]
click at [397, 269] on input "text" at bounding box center [446, 264] width 184 height 21
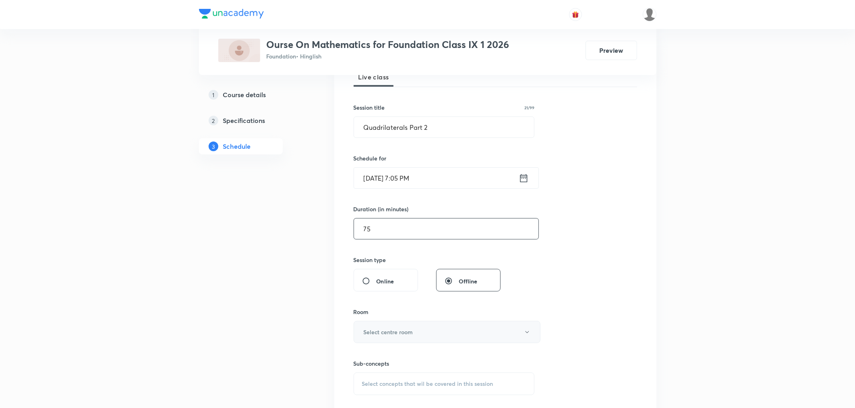
scroll to position [179, 0]
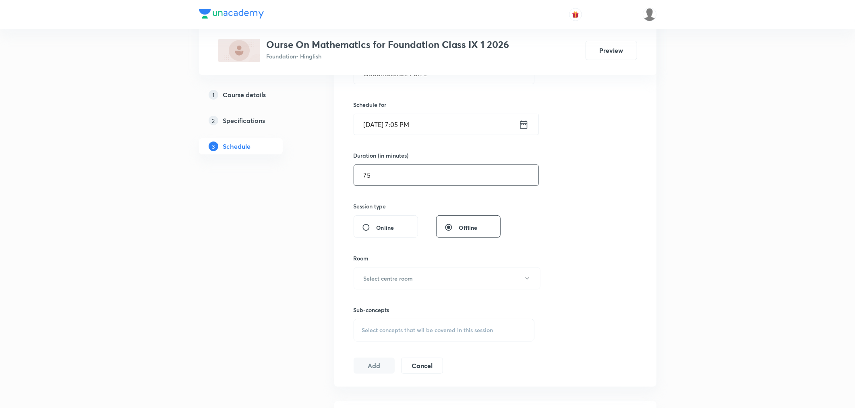
type input "7"
type input "55"
click at [367, 281] on h6 "Select centre room" at bounding box center [389, 278] width 50 height 8
click at [362, 333] on span "N3" at bounding box center [445, 334] width 176 height 8
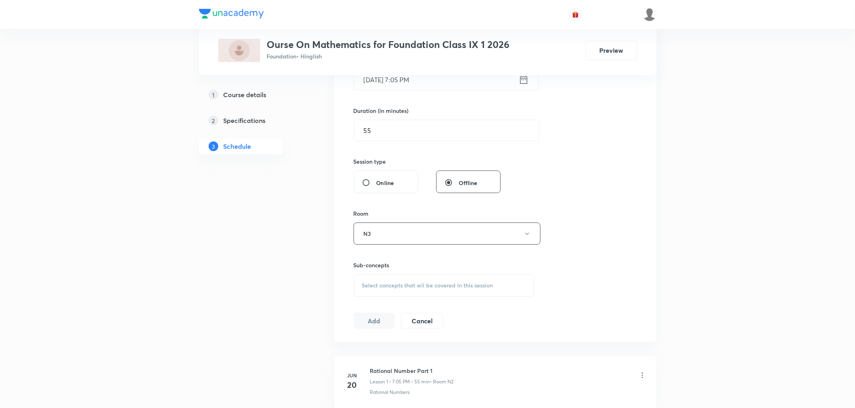
click at [388, 291] on div "Select concepts that wil be covered in this session" at bounding box center [444, 285] width 181 height 23
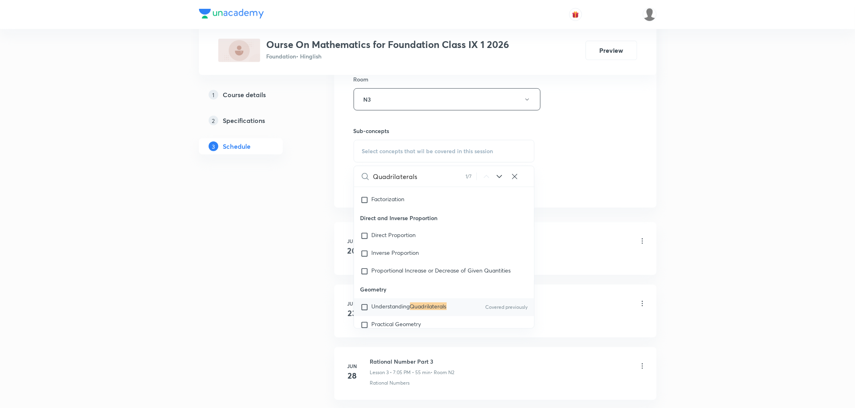
scroll to position [190, 0]
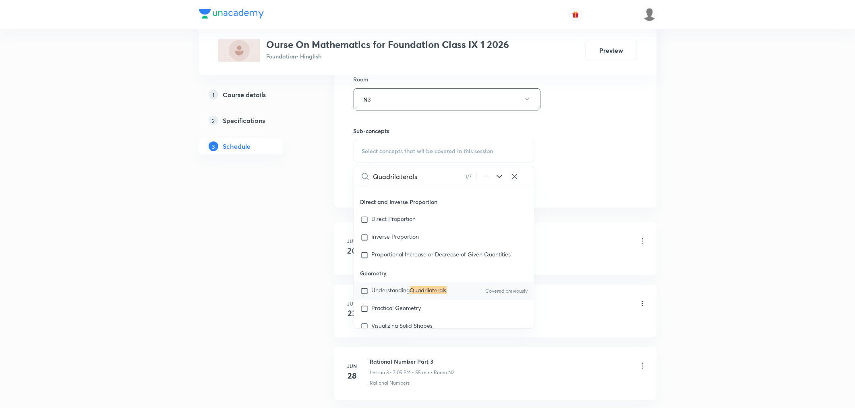
type input "Quadrilaterals"
click at [412, 295] on div "Understanding Quadrilaterals Covered previously" at bounding box center [444, 291] width 180 height 18
checkbox input "true"
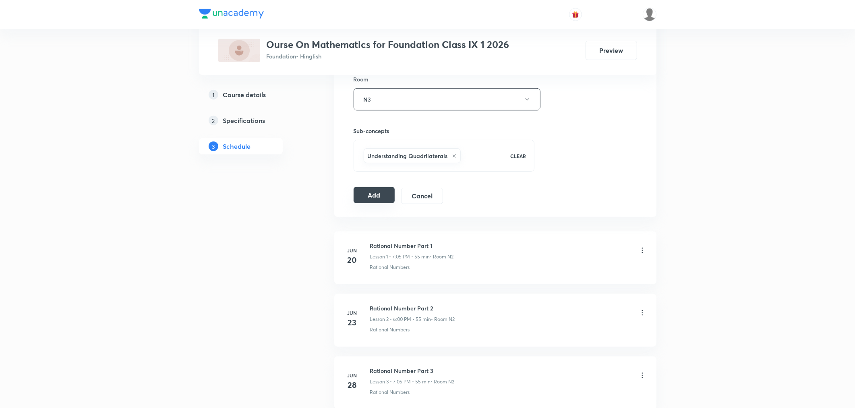
click at [356, 196] on button "Add" at bounding box center [374, 195] width 41 height 16
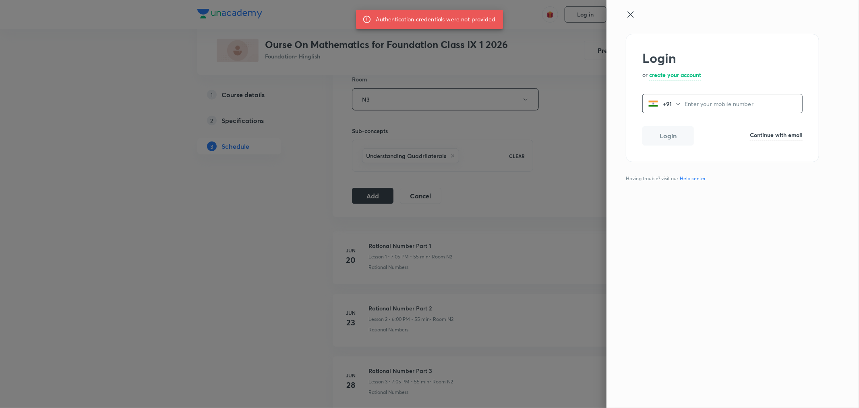
click at [629, 9] on div "Login or create your account +91 ​ Login Continue with email Having trouble? vi…" at bounding box center [733, 204] width 253 height 408
click at [629, 12] on icon at bounding box center [631, 15] width 10 height 10
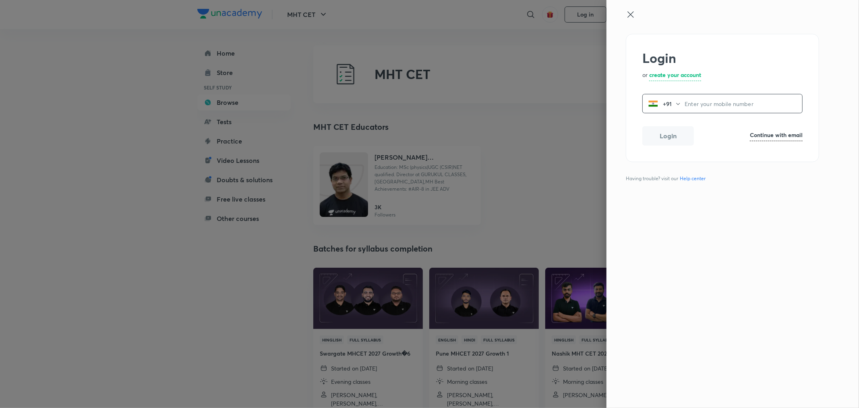
click at [763, 135] on h6 "Continue with email" at bounding box center [776, 134] width 53 height 8
type input "[EMAIL_ADDRESS][DOMAIN_NAME]"
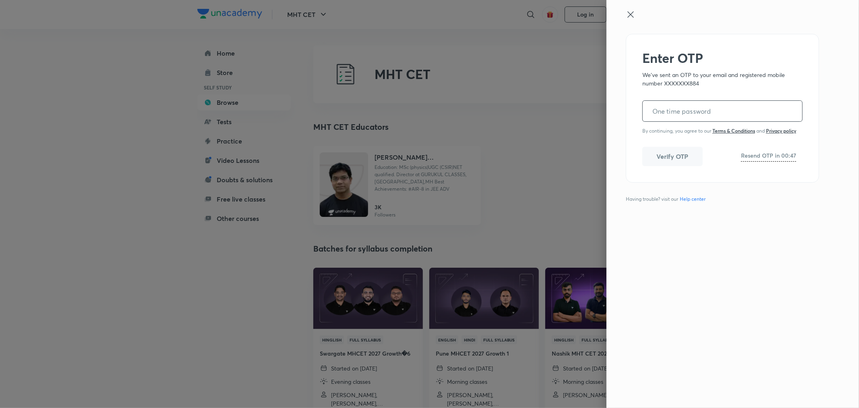
paste input "244225"
type input "244225"
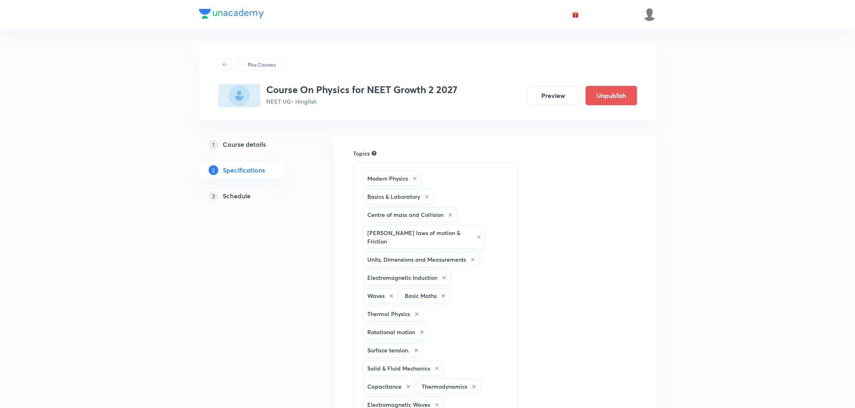
click at [239, 196] on h5 "Schedule" at bounding box center [237, 196] width 28 height 10
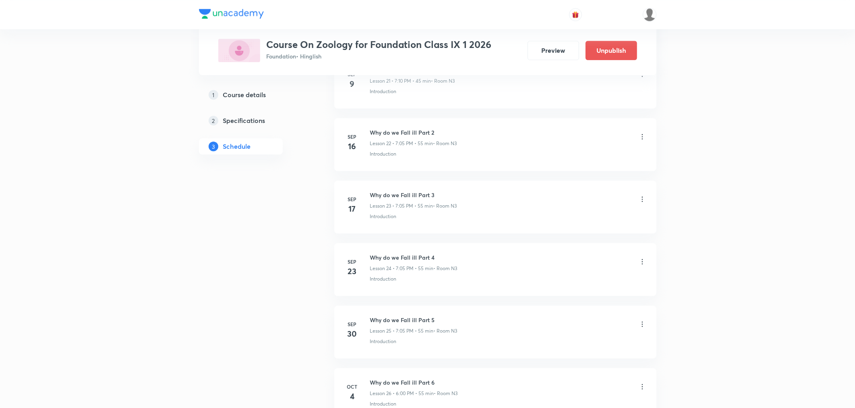
scroll to position [1863, 0]
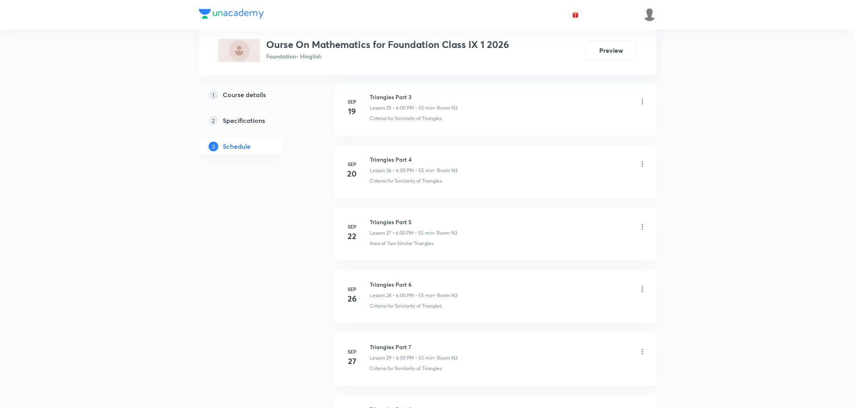
scroll to position [2176, 0]
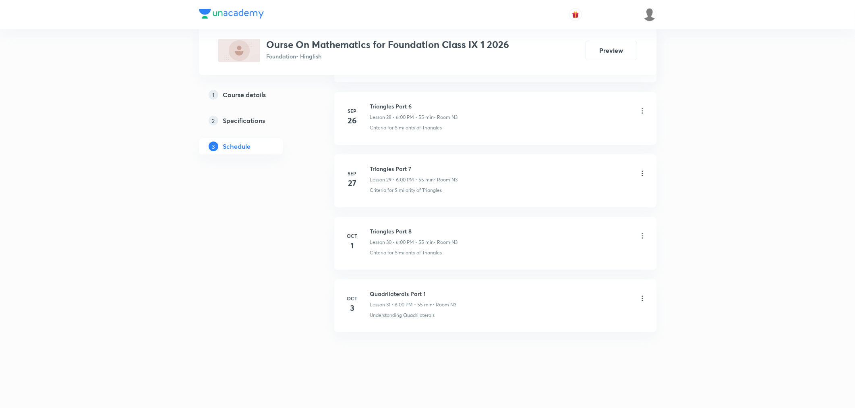
click at [392, 292] on h6 "Quadrilaterals Part 1" at bounding box center [413, 293] width 87 height 8
copy h6 "Quadrilaterals Part 1"
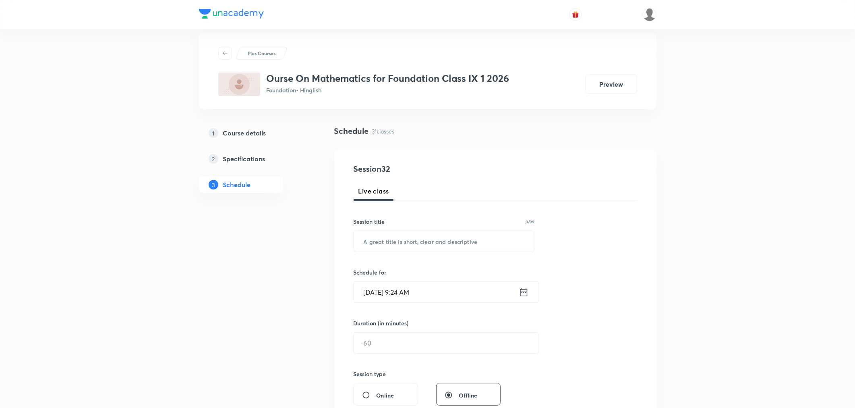
scroll to position [0, 0]
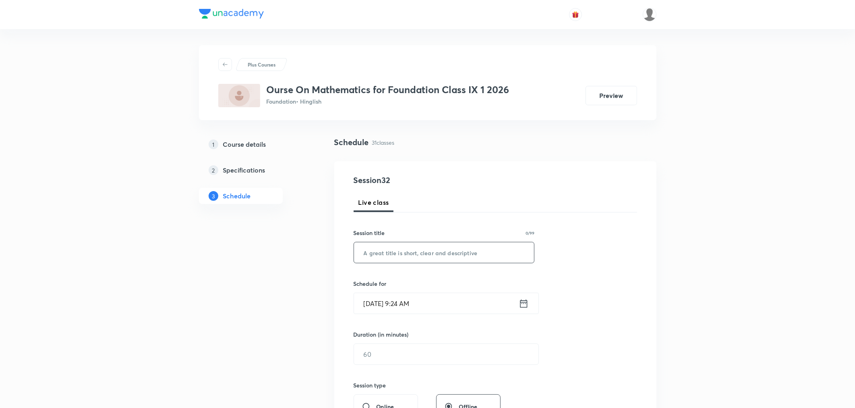
click at [387, 244] on input "text" at bounding box center [444, 252] width 180 height 21
paste input "Quadrilaterals Part 1"
type input "Quadrilaterals Part 2"
click at [521, 304] on icon at bounding box center [524, 303] width 10 height 11
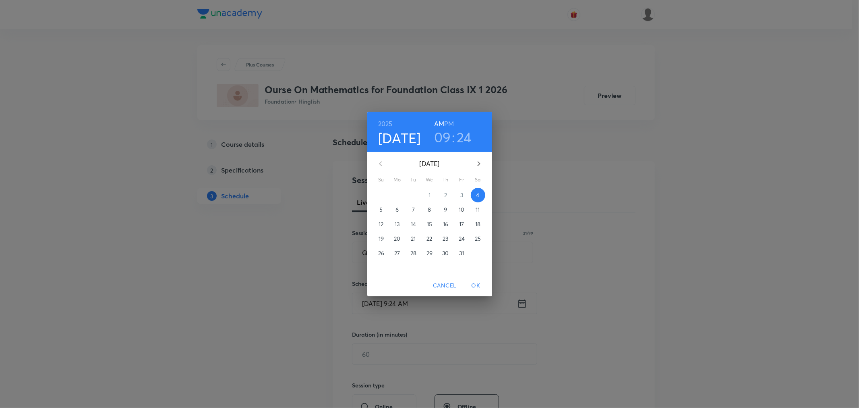
click at [448, 122] on h6 "PM" at bounding box center [449, 123] width 10 height 11
click at [449, 139] on h3 "09" at bounding box center [442, 136] width 17 height 17
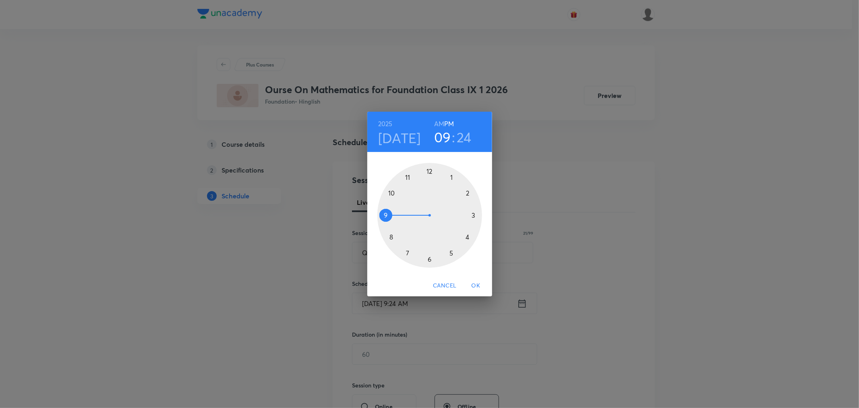
click at [405, 252] on div at bounding box center [429, 215] width 105 height 105
click at [450, 176] on div at bounding box center [429, 215] width 105 height 105
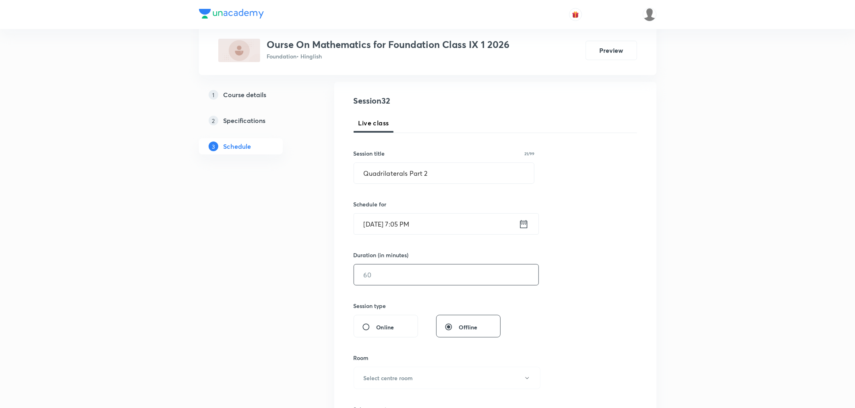
scroll to position [89, 0]
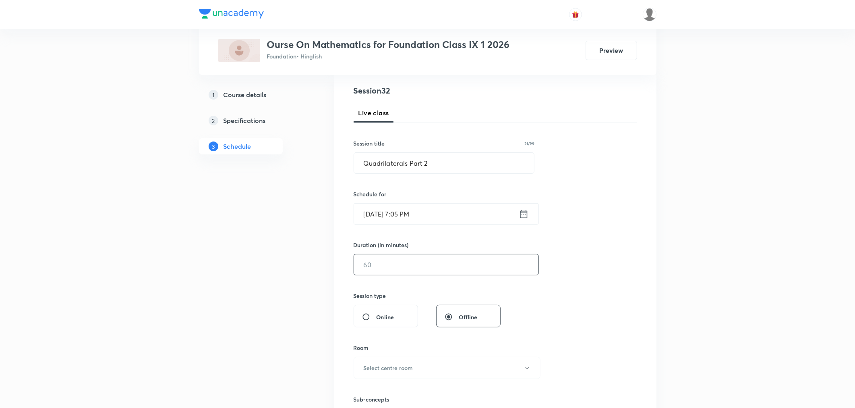
click at [407, 256] on input "text" at bounding box center [446, 264] width 184 height 21
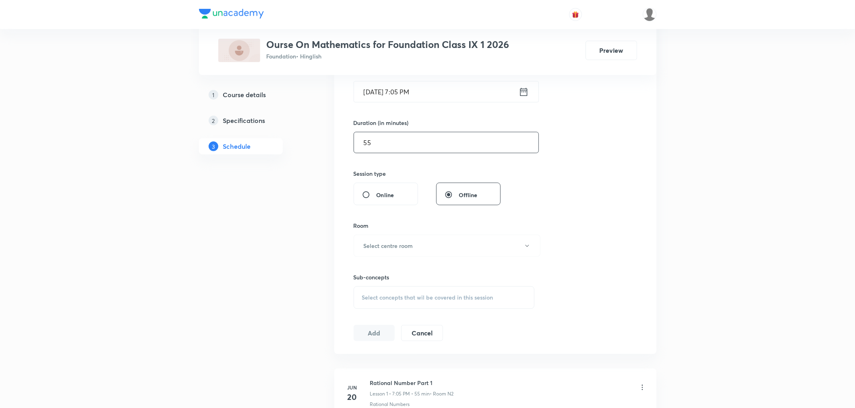
scroll to position [224, 0]
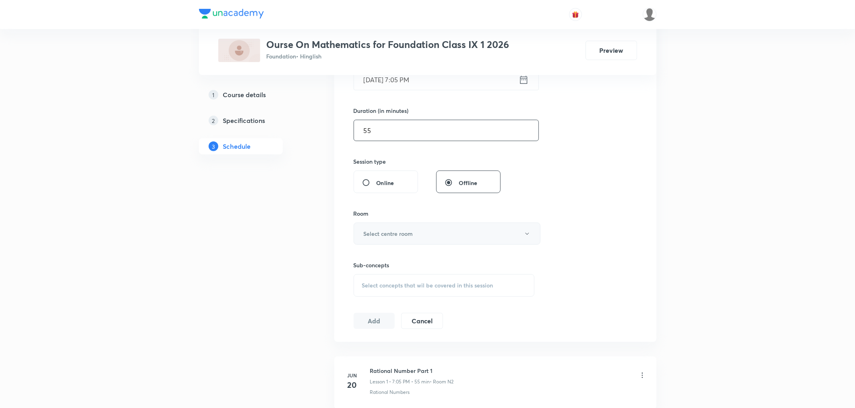
type input "55"
click at [386, 239] on button "Select centre room" at bounding box center [447, 233] width 187 height 22
click at [360, 290] on span "N3" at bounding box center [445, 289] width 176 height 8
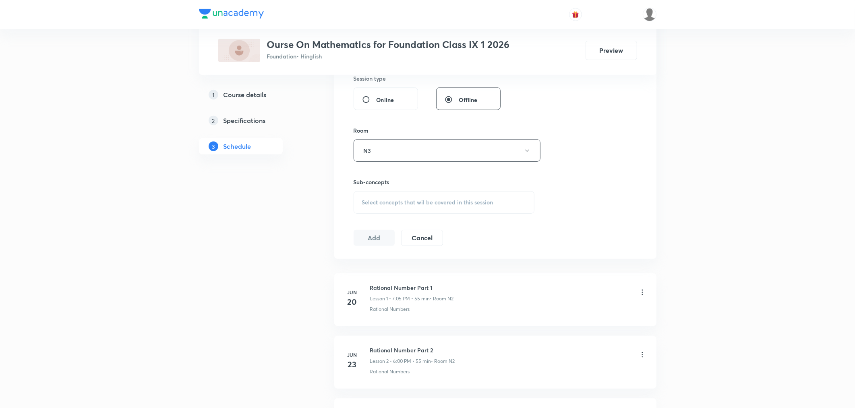
scroll to position [313, 0]
click at [385, 208] on div "Session 32 Live class Session title 21/99 Quadrilaterals Part 2 ​ Schedule for …" at bounding box center [496, 50] width 284 height 378
click at [400, 195] on span "Select concepts that wil be covered in this session" at bounding box center [427, 196] width 131 height 6
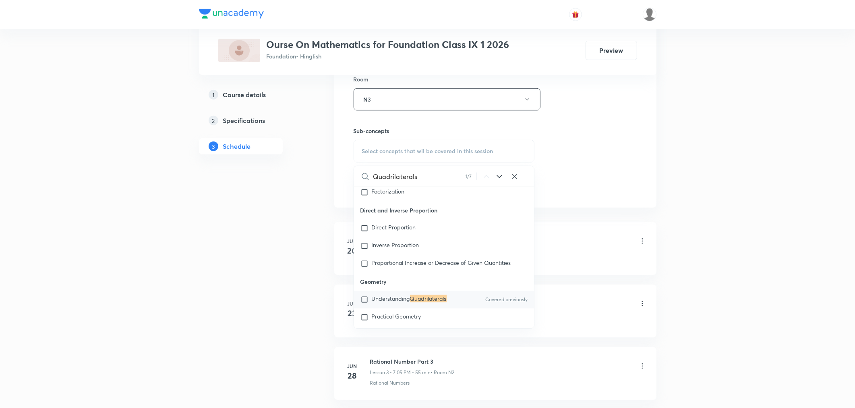
scroll to position [190, 0]
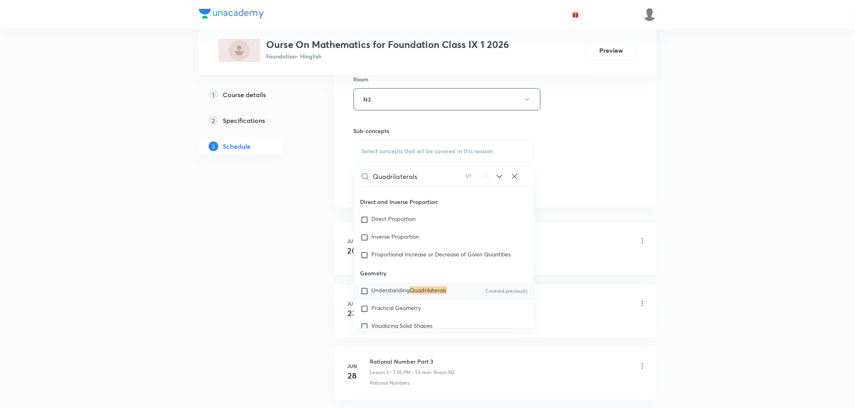
type input "Quadrilaterals"
click at [427, 288] on mark "Quadrilaterals" at bounding box center [428, 290] width 37 height 8
checkbox input "true"
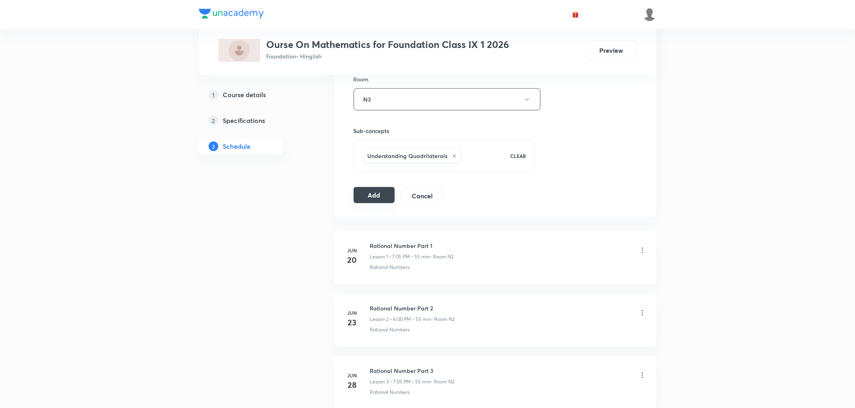
click at [368, 193] on button "Add" at bounding box center [374, 195] width 41 height 16
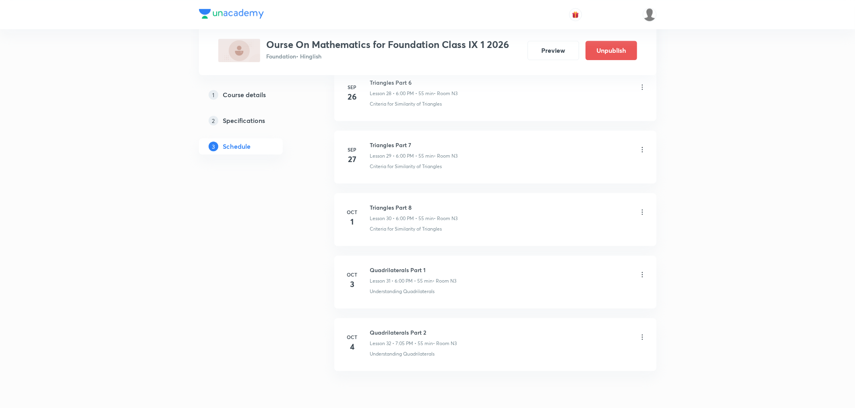
scroll to position [1867, 0]
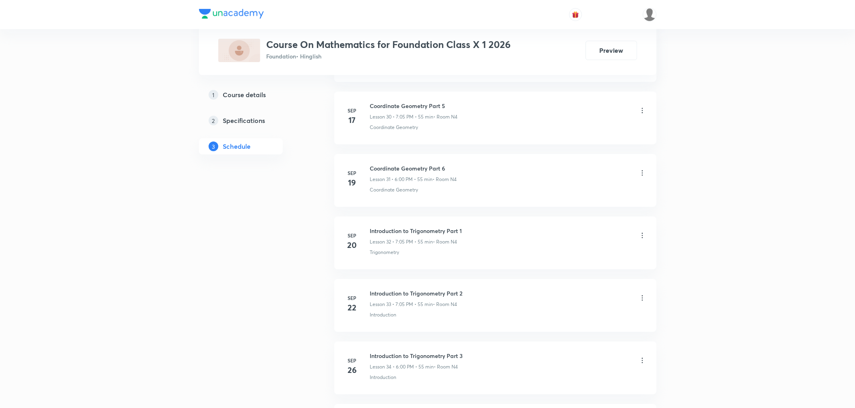
scroll to position [2550, 0]
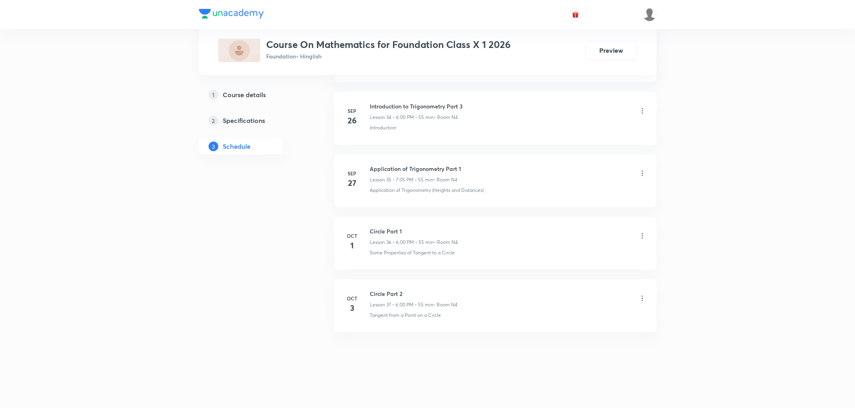
click at [383, 292] on h6 "Circle Part 2" at bounding box center [414, 293] width 88 height 8
copy h6 "Circle Part 2"
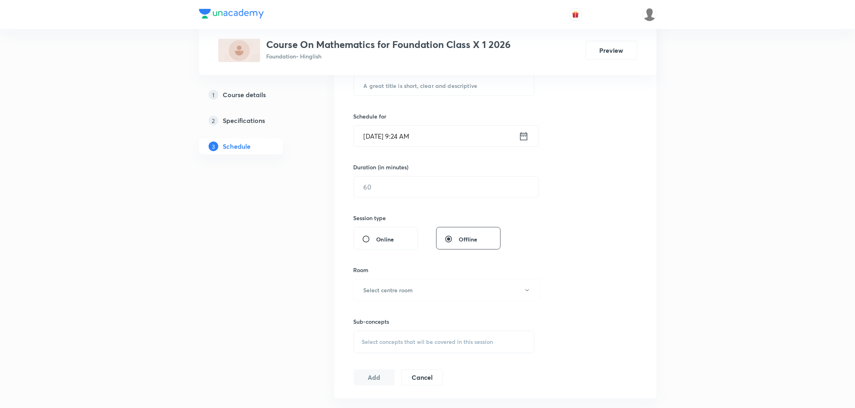
scroll to position [0, 0]
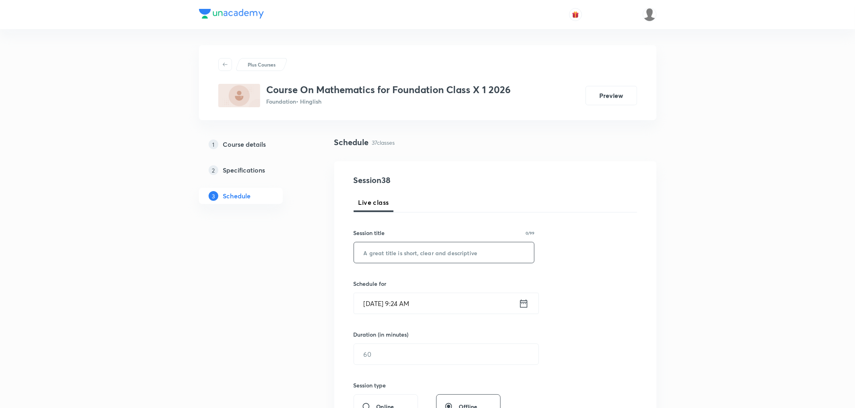
click at [404, 242] on div "​" at bounding box center [444, 252] width 181 height 21
paste input "Circle Part 2"
type input "Circle Part 3"
click at [521, 308] on icon at bounding box center [524, 303] width 10 height 11
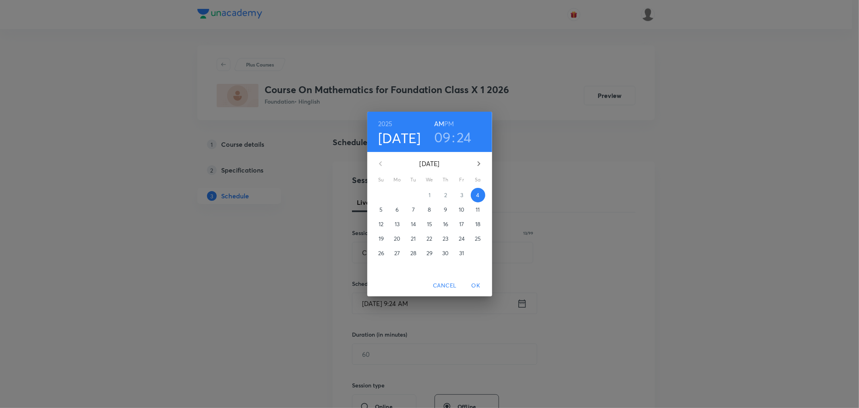
click at [452, 122] on h6 "PM" at bounding box center [449, 123] width 10 height 11
click at [438, 141] on h3 "09" at bounding box center [442, 136] width 17 height 17
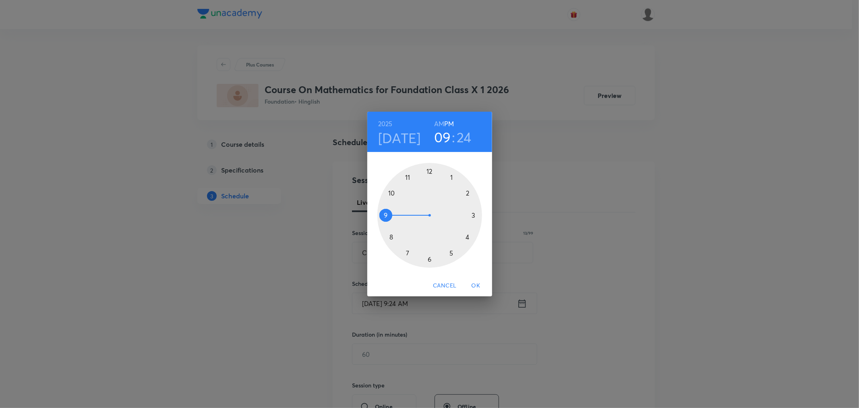
click at [430, 257] on div at bounding box center [429, 215] width 105 height 105
click at [429, 170] on div at bounding box center [429, 215] width 105 height 105
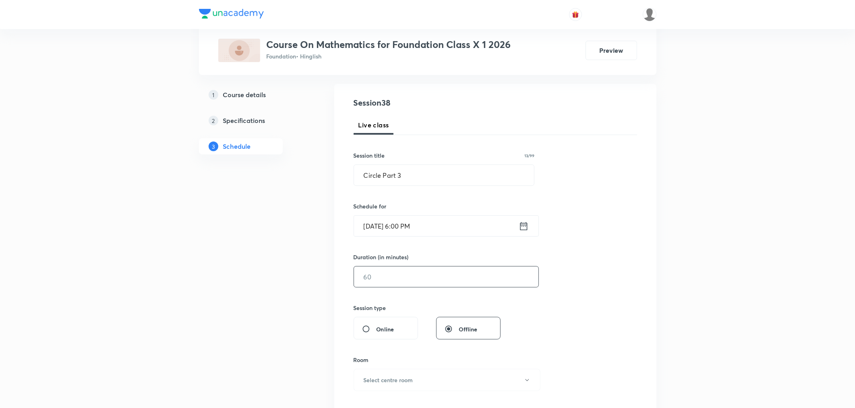
scroll to position [89, 0]
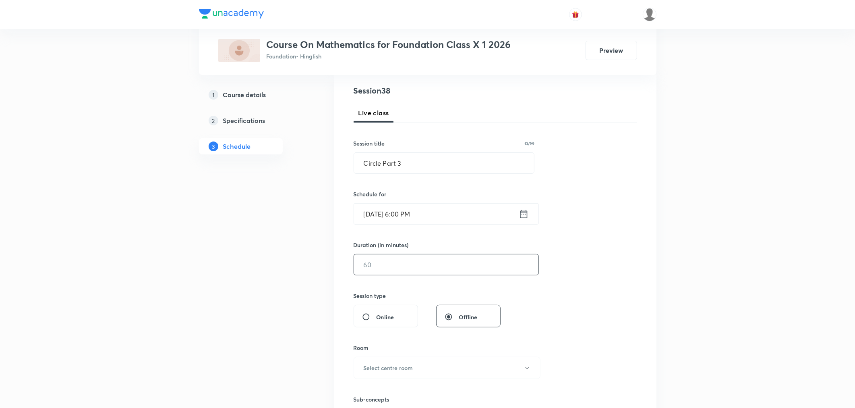
click at [394, 275] on input "text" at bounding box center [446, 264] width 184 height 21
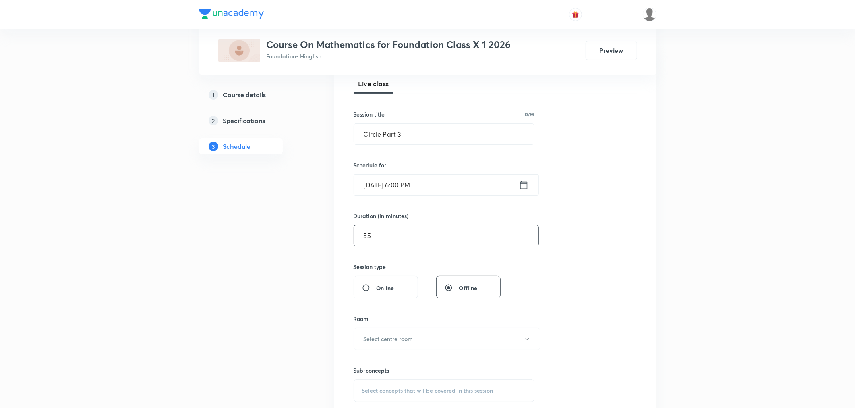
scroll to position [134, 0]
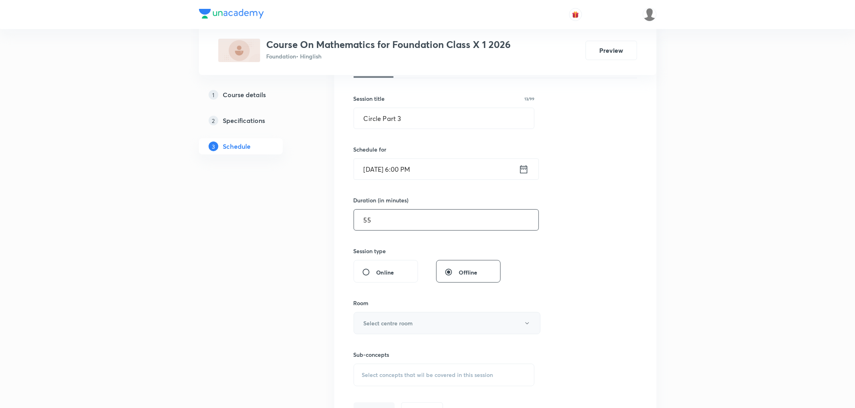
type input "55"
click at [362, 324] on button "Select centre room" at bounding box center [447, 323] width 187 height 22
click at [355, 335] on li "N1" at bounding box center [445, 334] width 186 height 15
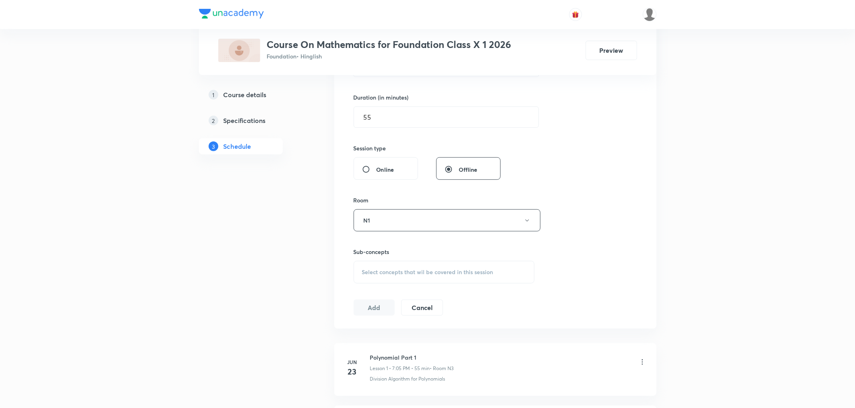
scroll to position [268, 0]
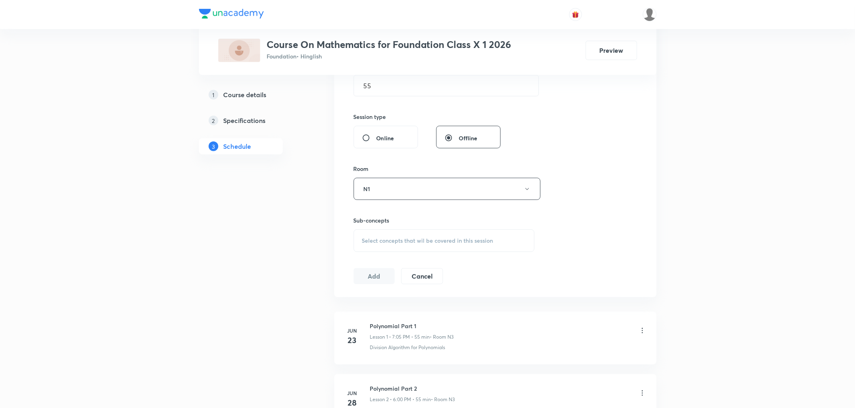
click at [373, 252] on div "Session 38 Live class Session title 13/99 Circle Part 3 ​ Schedule for Oct 4, 2…" at bounding box center [496, 95] width 284 height 378
click at [401, 239] on span "Select concepts that wil be covered in this session" at bounding box center [427, 240] width 131 height 6
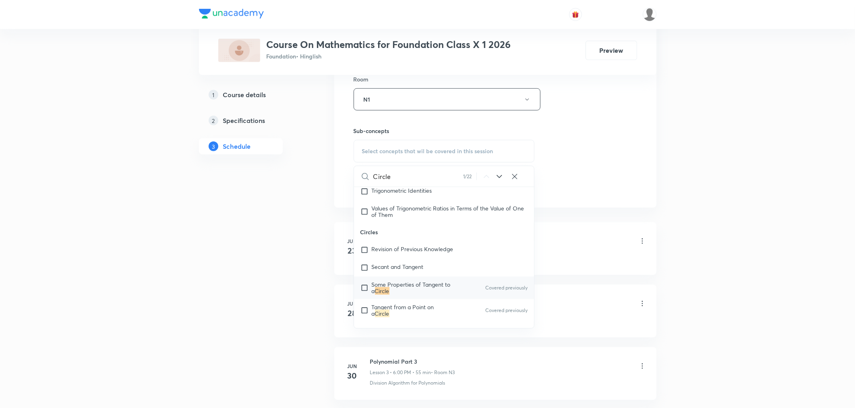
scroll to position [2926, 0]
type input "Circle"
click at [401, 288] on span "Some Properties of Tangent to a" at bounding box center [411, 289] width 79 height 14
checkbox input "true"
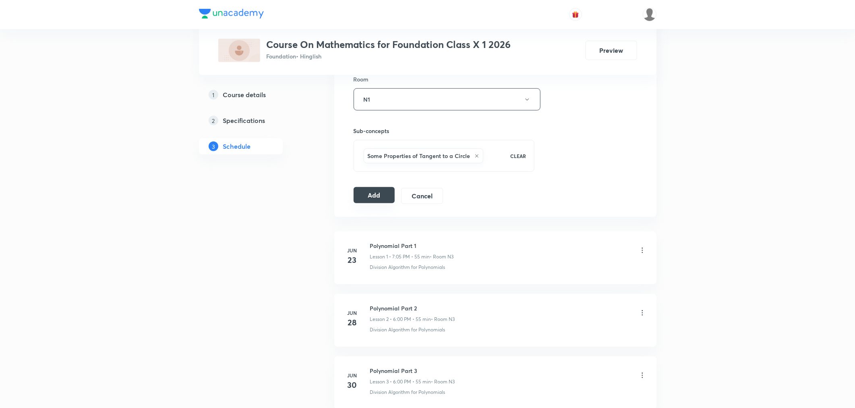
click at [378, 201] on button "Add" at bounding box center [374, 195] width 41 height 16
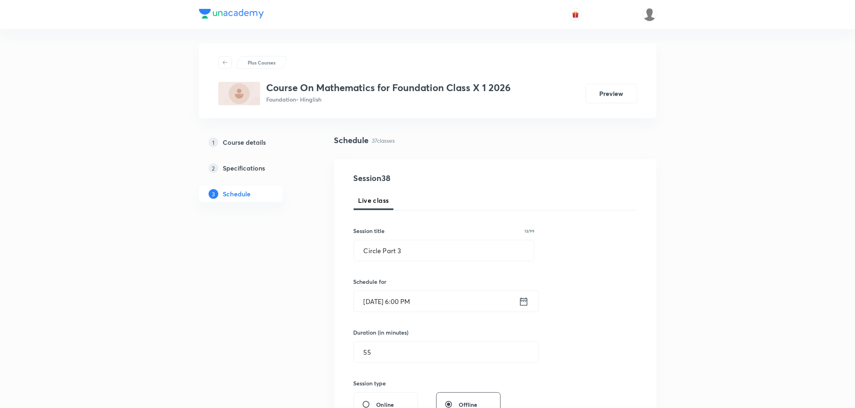
scroll to position [0, 0]
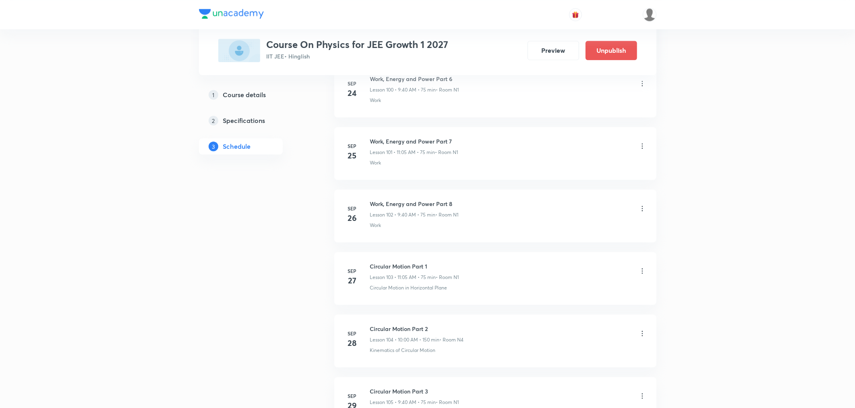
scroll to position [6694, 0]
click at [408, 211] on h6 "Work, Energy and Power Part 8" at bounding box center [414, 206] width 89 height 8
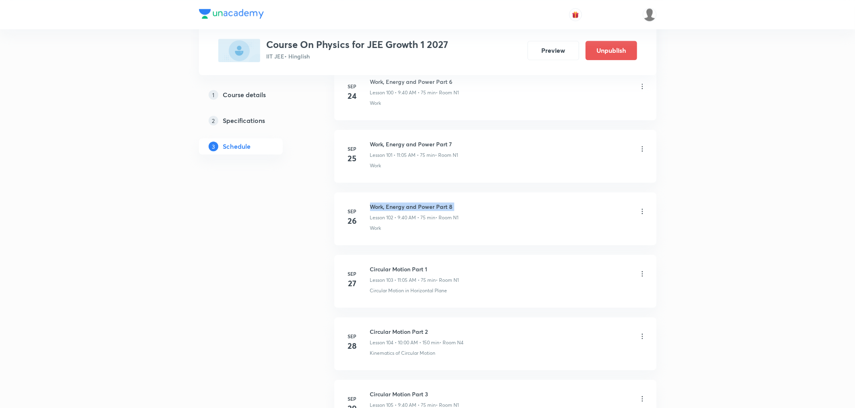
copy h6 "Work, Energy and Power Part 8"
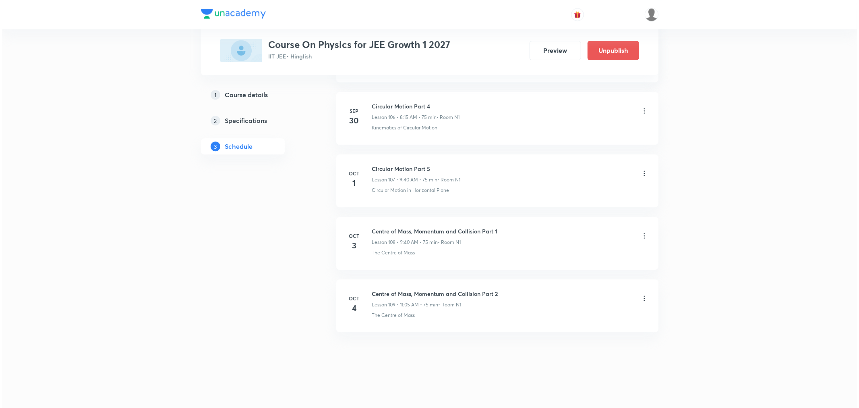
scroll to position [7052, 0]
click at [642, 298] on icon at bounding box center [642, 298] width 8 height 8
click at [570, 317] on p "Edit" at bounding box center [568, 319] width 10 height 8
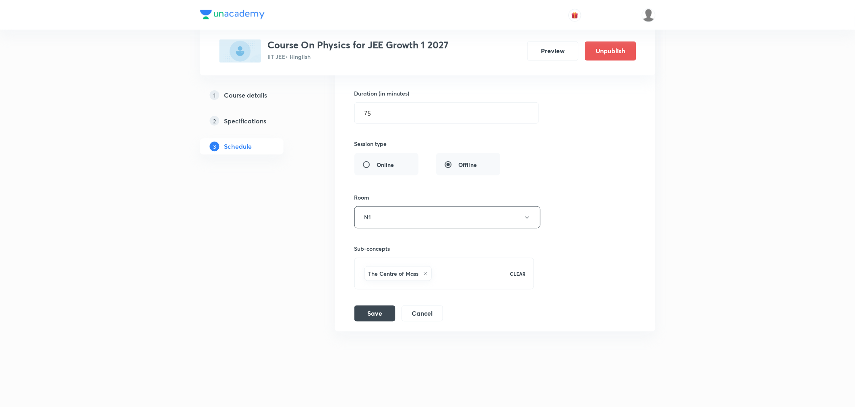
scroll to position [6991, 0]
click at [425, 272] on icon at bounding box center [425, 273] width 5 height 5
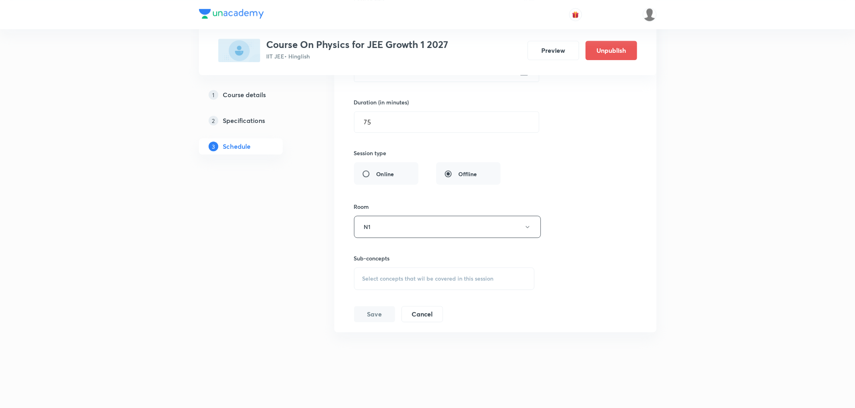
click at [388, 278] on span "Select concepts that wil be covered in this session" at bounding box center [427, 278] width 131 height 6
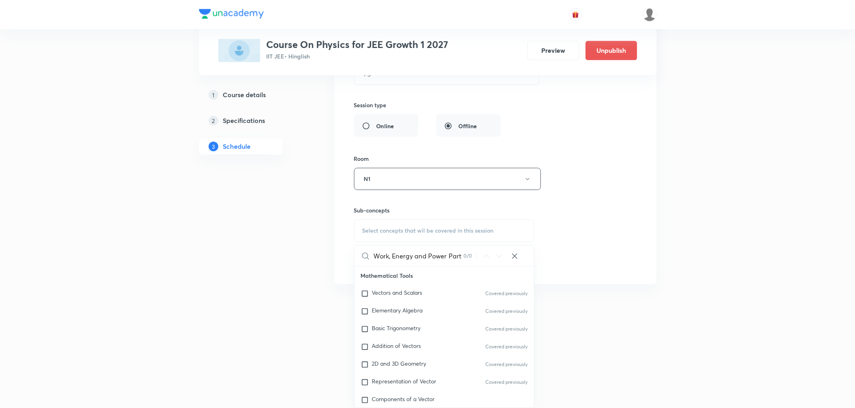
scroll to position [0, 3]
drag, startPoint x: 387, startPoint y: 257, endPoint x: 489, endPoint y: 255, distance: 101.9
click at [489, 255] on div "Work, Energy and Power Part 8 0 / 0 ​" at bounding box center [444, 255] width 180 height 21
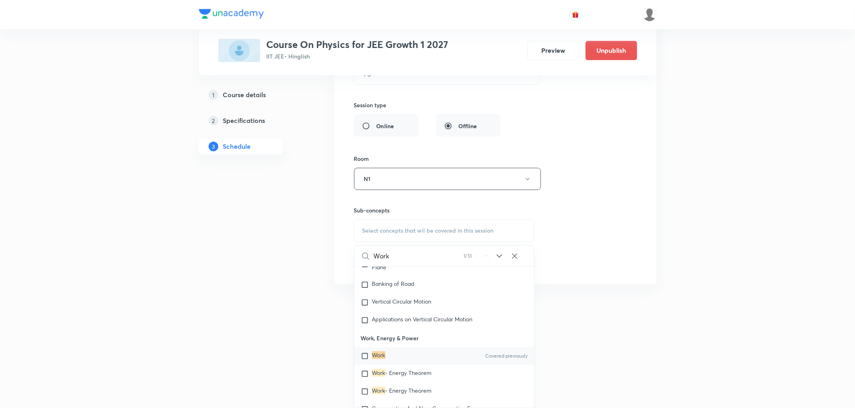
scroll to position [1910, 0]
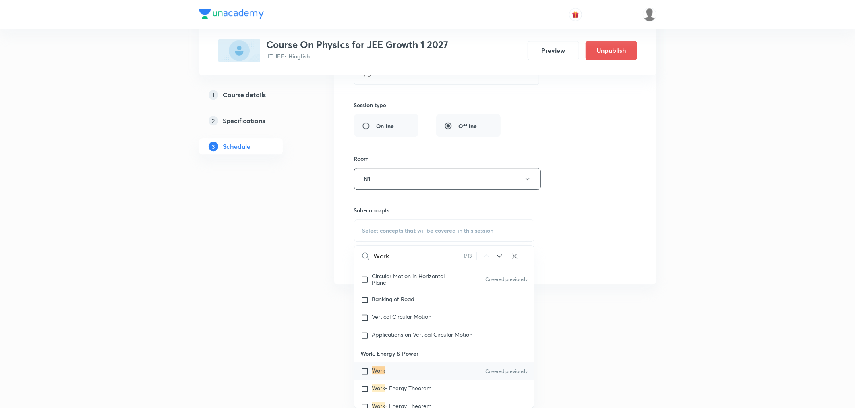
type input "Work"
click at [379, 368] on mark "Work" at bounding box center [378, 370] width 13 height 8
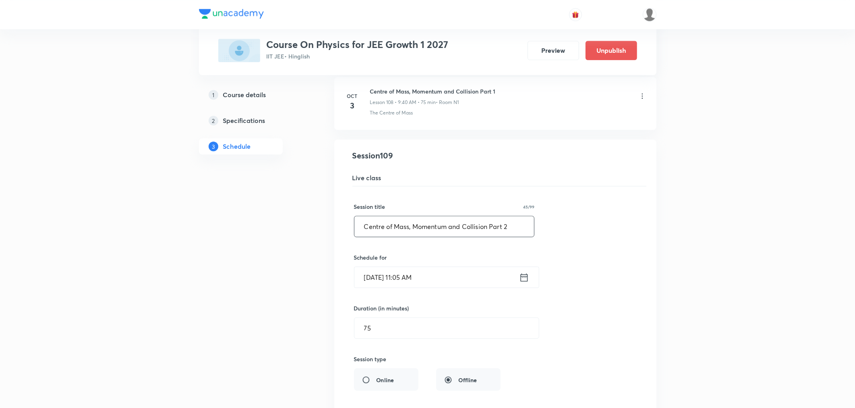
scroll to position [6767, 0]
click at [392, 233] on input "Centre of Mass, Momentum and Collision Part 2" at bounding box center [444, 227] width 180 height 21
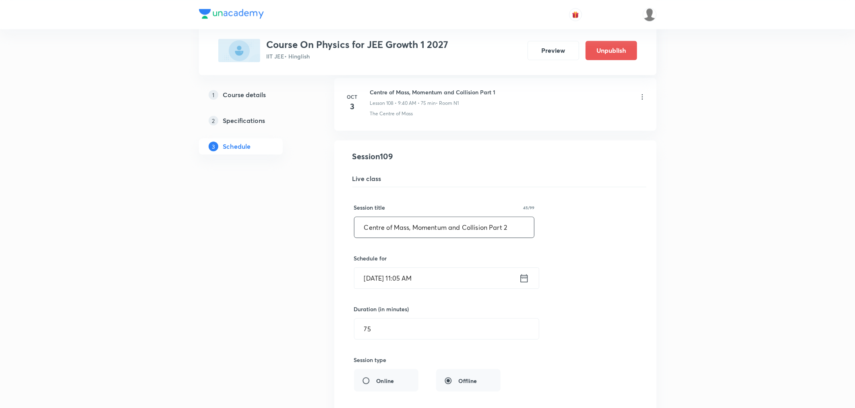
paste input "Work, Energy and Power Part 8"
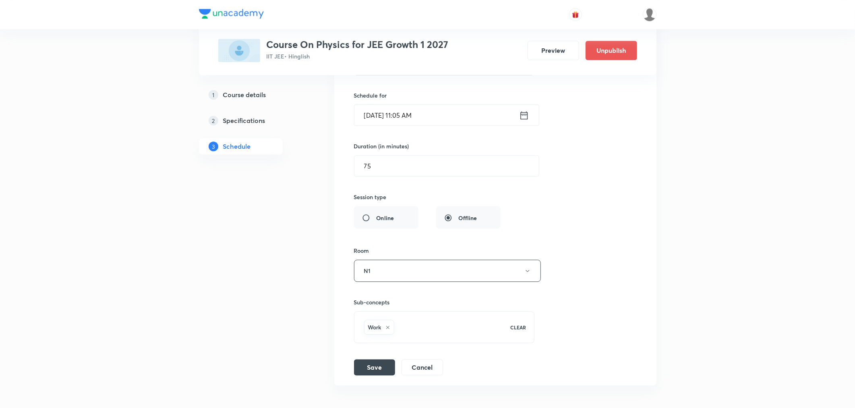
scroll to position [6946, 0]
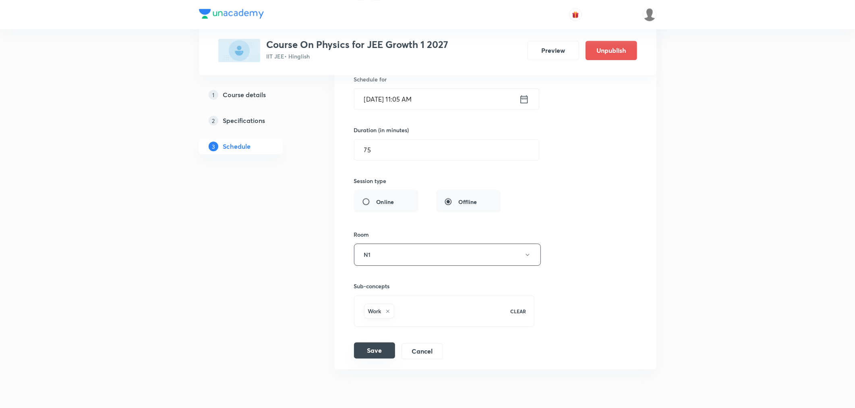
type input "Work, Energy and Power Part 9"
click at [366, 358] on button "Save" at bounding box center [374, 350] width 41 height 16
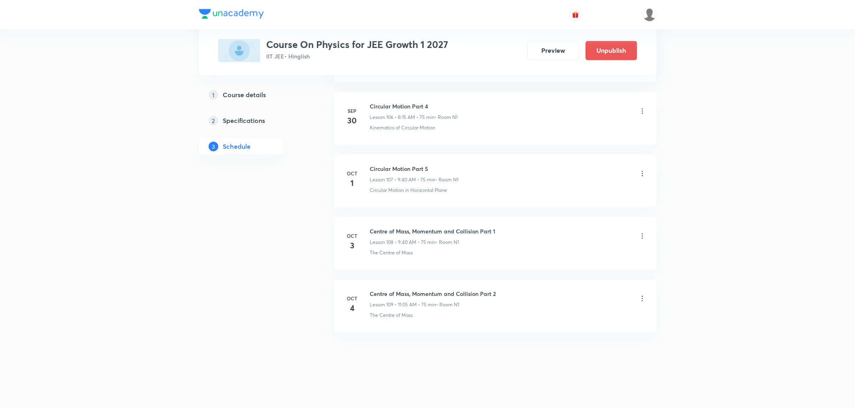
scroll to position [6681, 0]
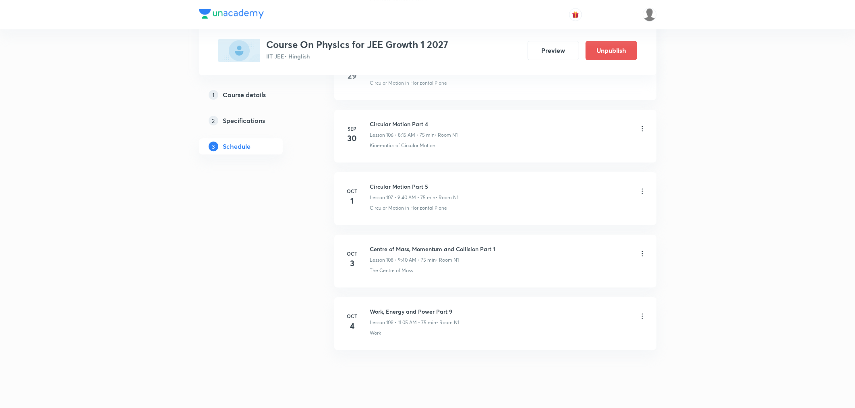
scroll to position [7052, 0]
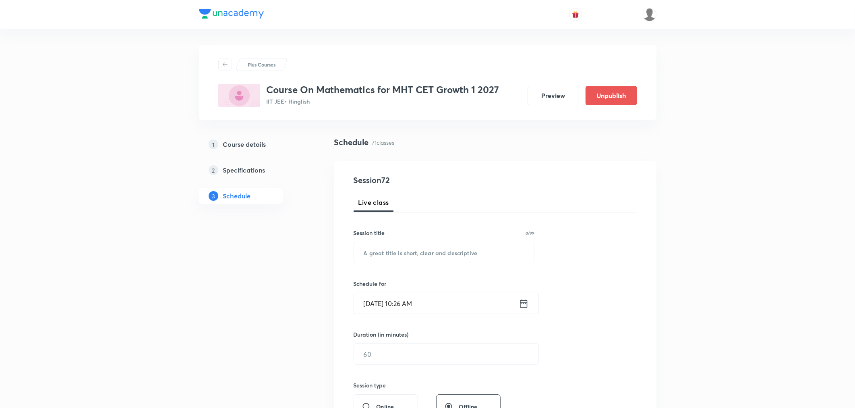
scroll to position [4676, 0]
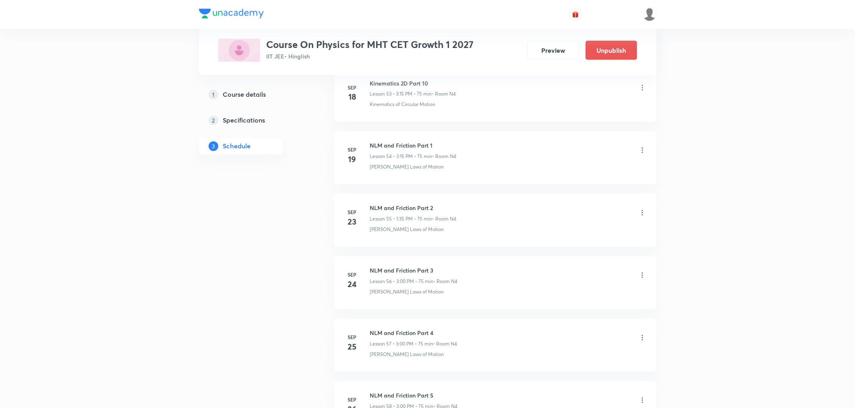
scroll to position [4176, 0]
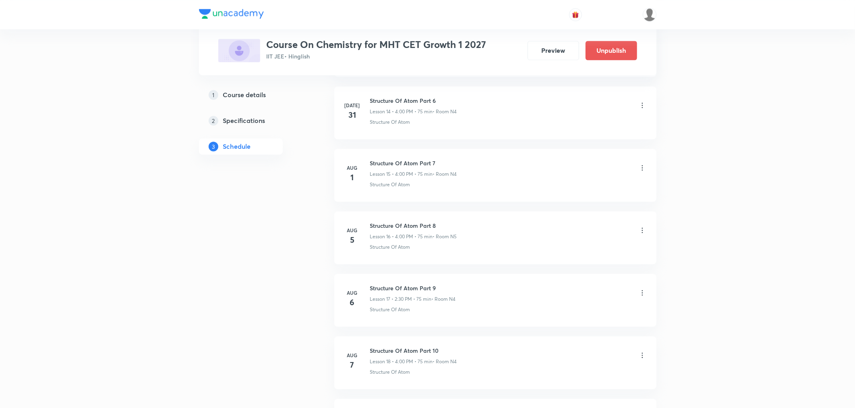
scroll to position [3300, 0]
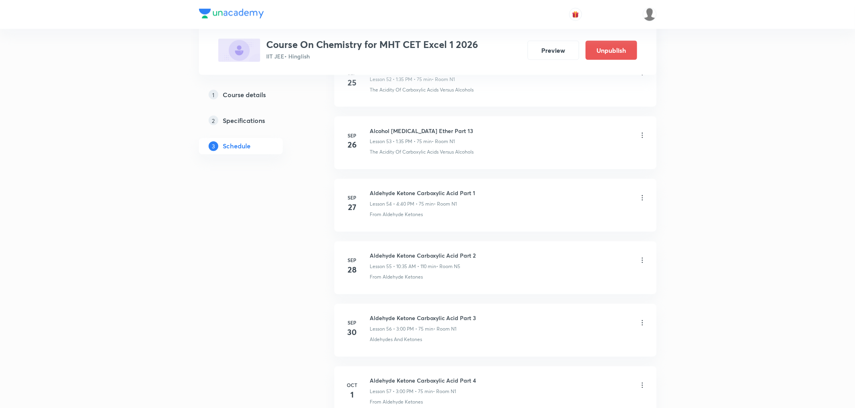
scroll to position [3925, 0]
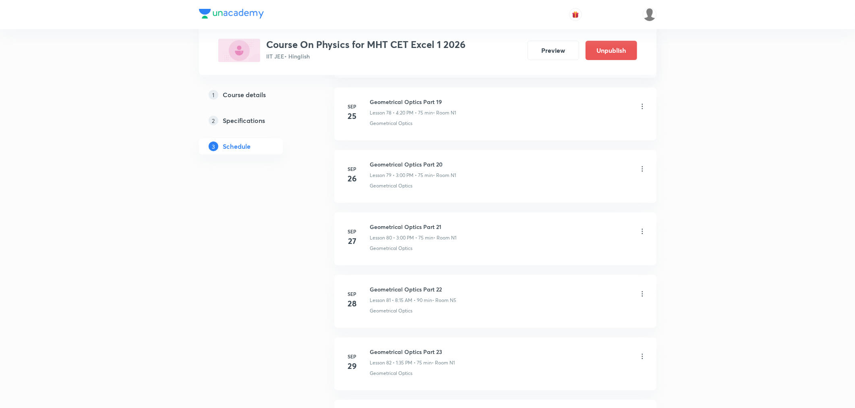
scroll to position [5612, 0]
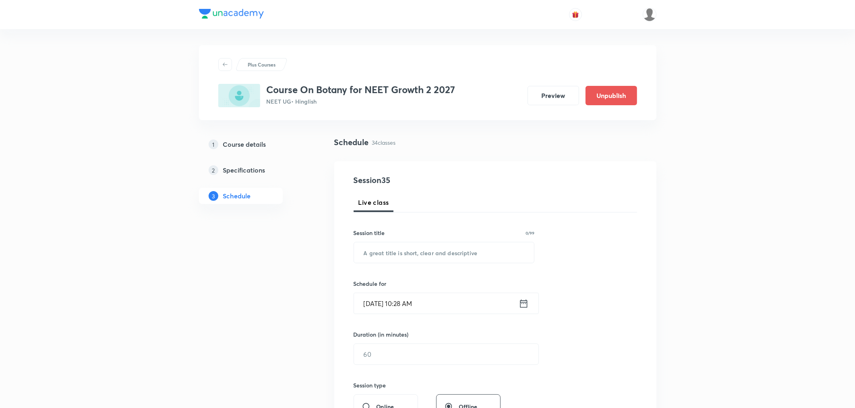
scroll to position [2363, 0]
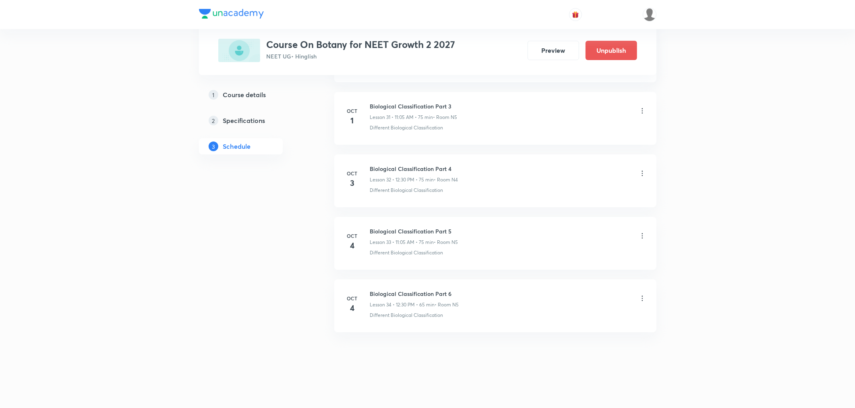
click at [643, 300] on icon at bounding box center [642, 298] width 8 height 8
click at [576, 335] on p "Delete" at bounding box center [571, 333] width 17 height 8
click at [548, 390] on button "Delete" at bounding box center [543, 390] width 71 height 19
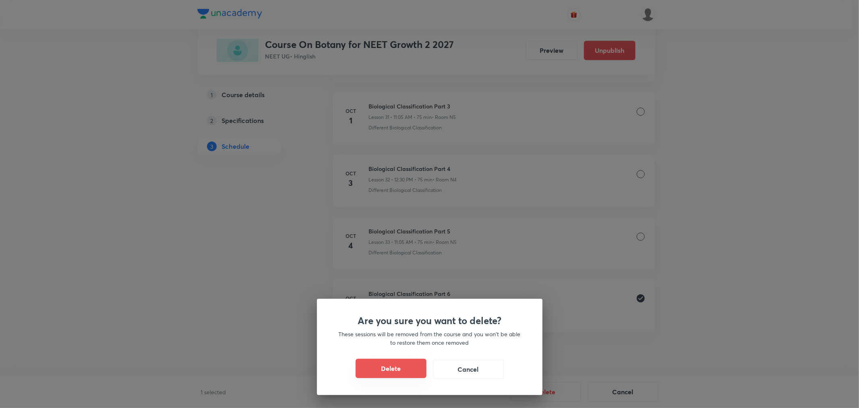
click at [387, 368] on button "Delete" at bounding box center [391, 367] width 71 height 19
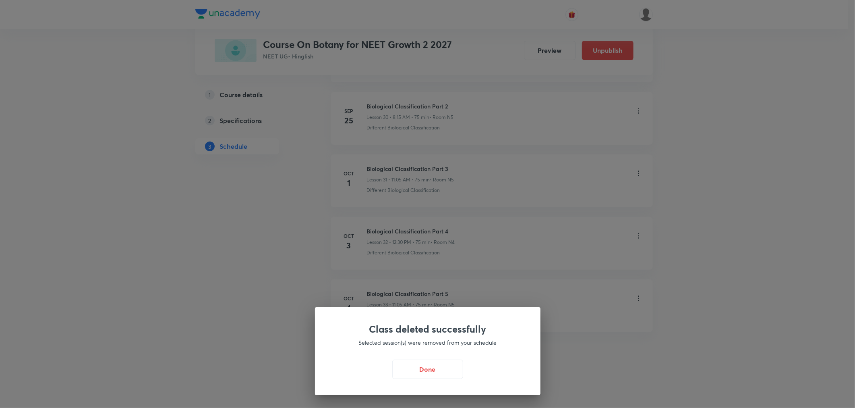
scroll to position [2300, 0]
click at [420, 370] on button "Done" at bounding box center [429, 367] width 71 height 19
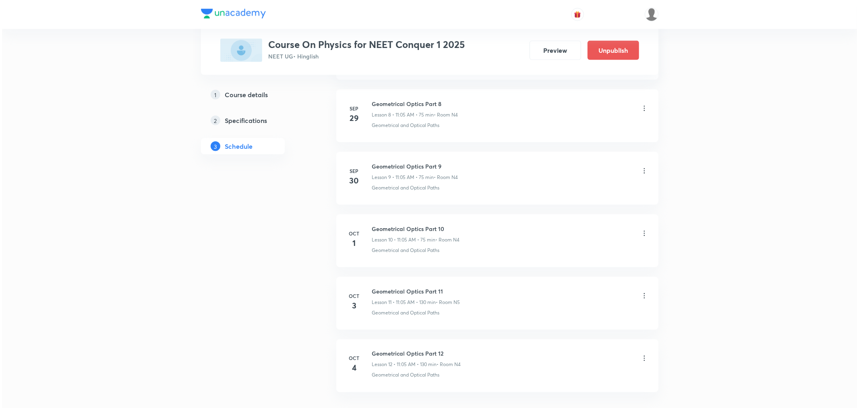
scroll to position [988, 0]
click at [644, 297] on icon at bounding box center [642, 298] width 8 height 8
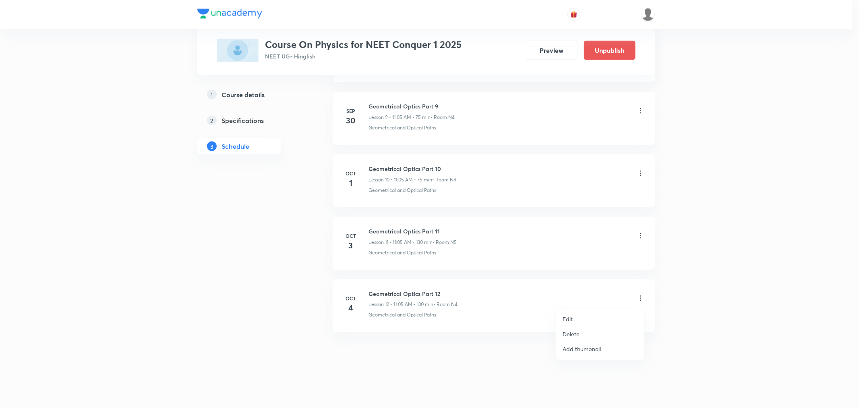
click at [564, 317] on p "Edit" at bounding box center [568, 319] width 10 height 8
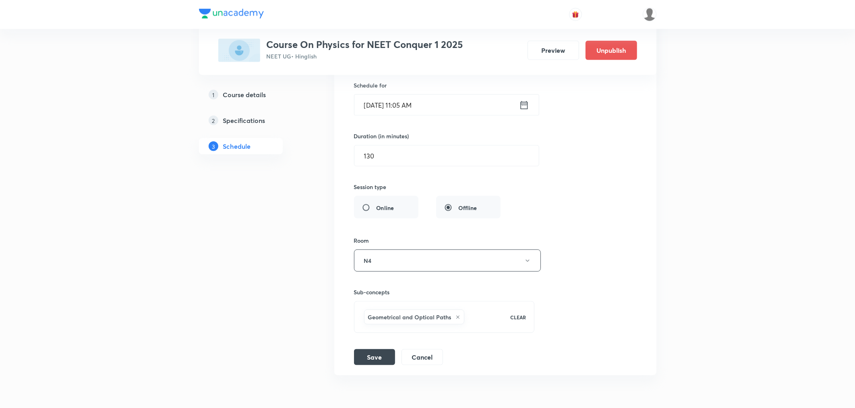
scroll to position [883, 0]
click at [383, 155] on input "130" at bounding box center [446, 156] width 184 height 21
type input "75"
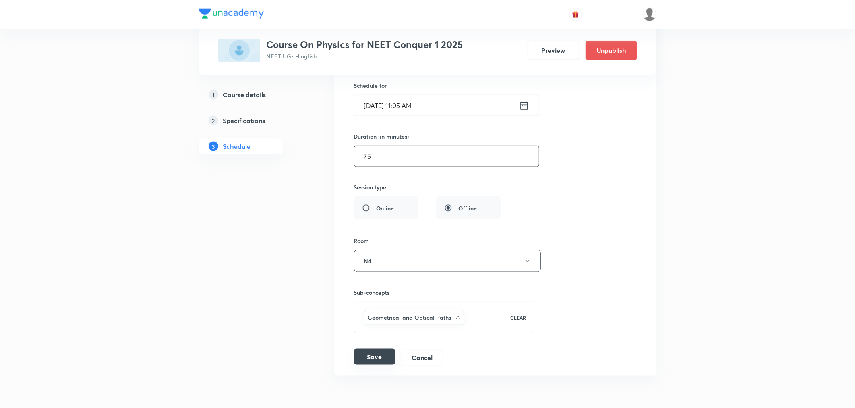
click at [361, 364] on button "Save" at bounding box center [374, 356] width 41 height 16
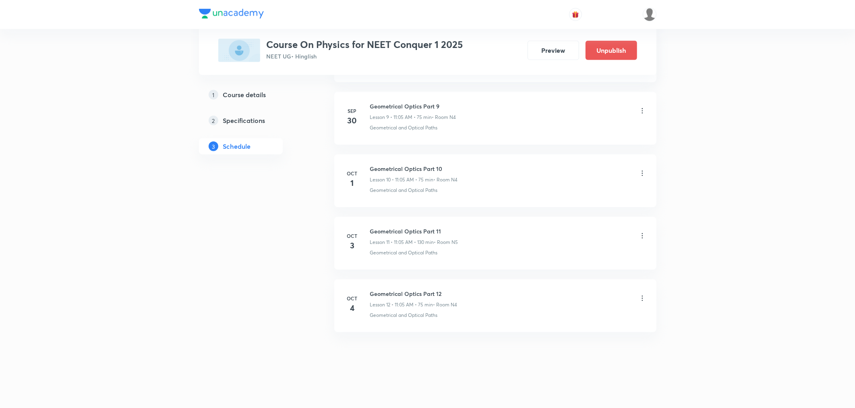
scroll to position [617, 0]
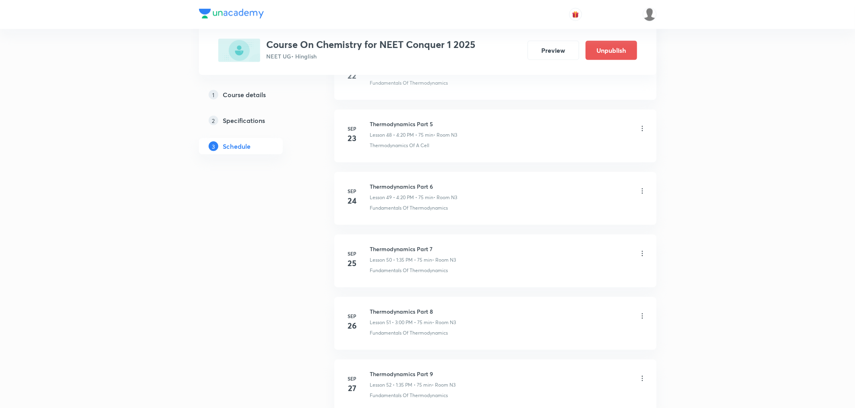
scroll to position [3738, 0]
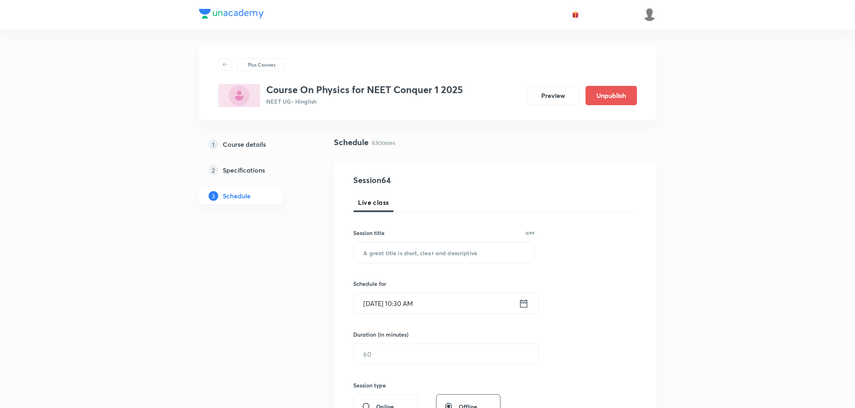
scroll to position [4175, 0]
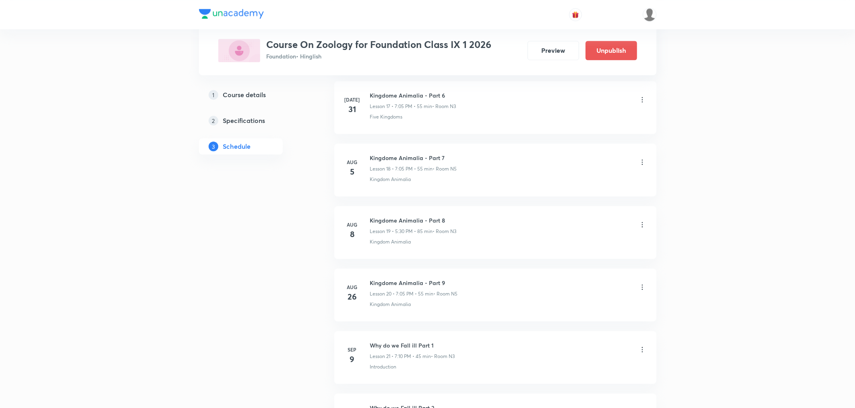
scroll to position [1863, 0]
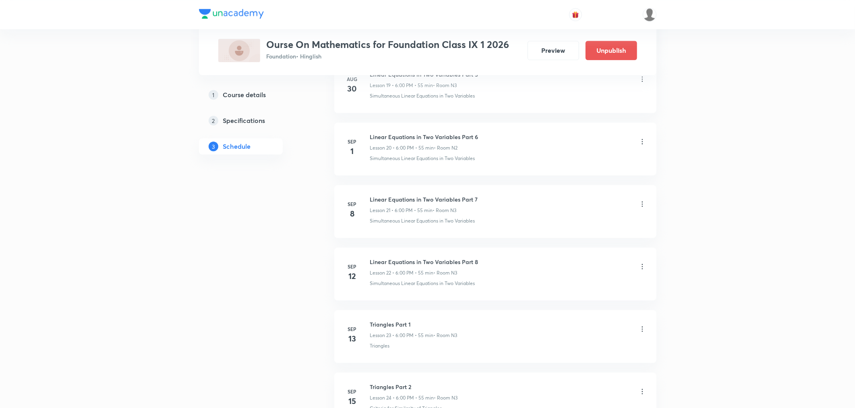
scroll to position [2238, 0]
